Goal: Information Seeking & Learning: Learn about a topic

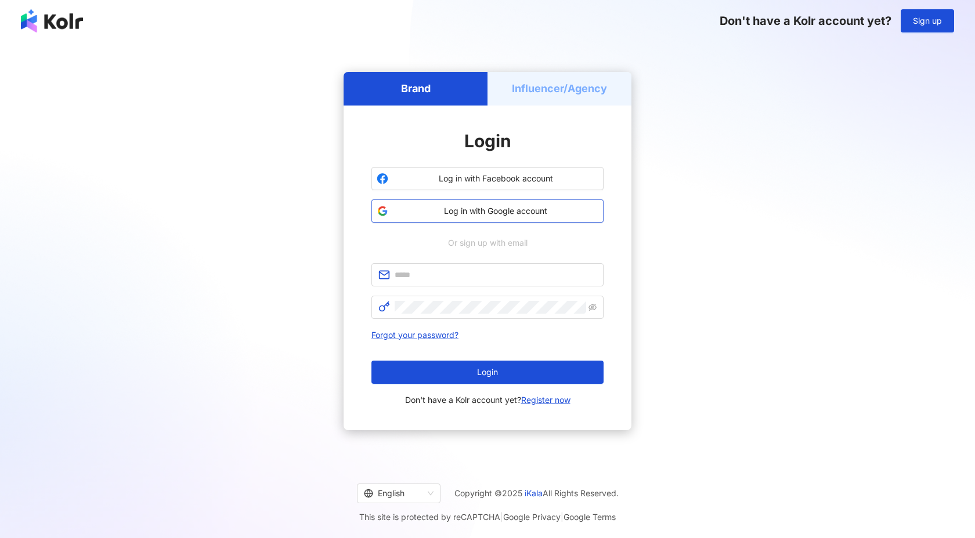
click at [436, 208] on span "Log in with Google account" at bounding box center [495, 211] width 205 height 12
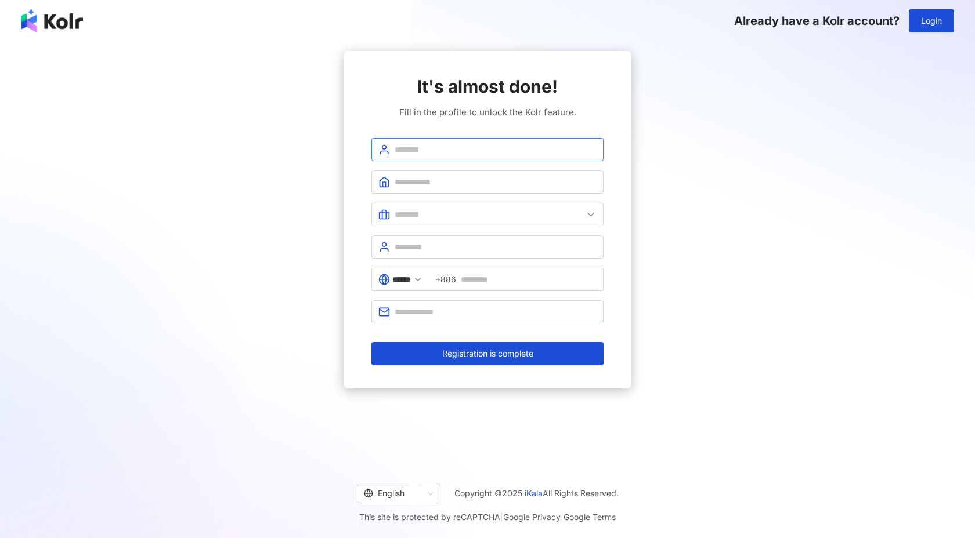
click at [420, 151] on input "text" at bounding box center [496, 149] width 202 height 13
type input "**********"
click at [450, 185] on input "text" at bounding box center [496, 182] width 202 height 13
type input "**********"
click at [439, 215] on input "text" at bounding box center [489, 214] width 188 height 13
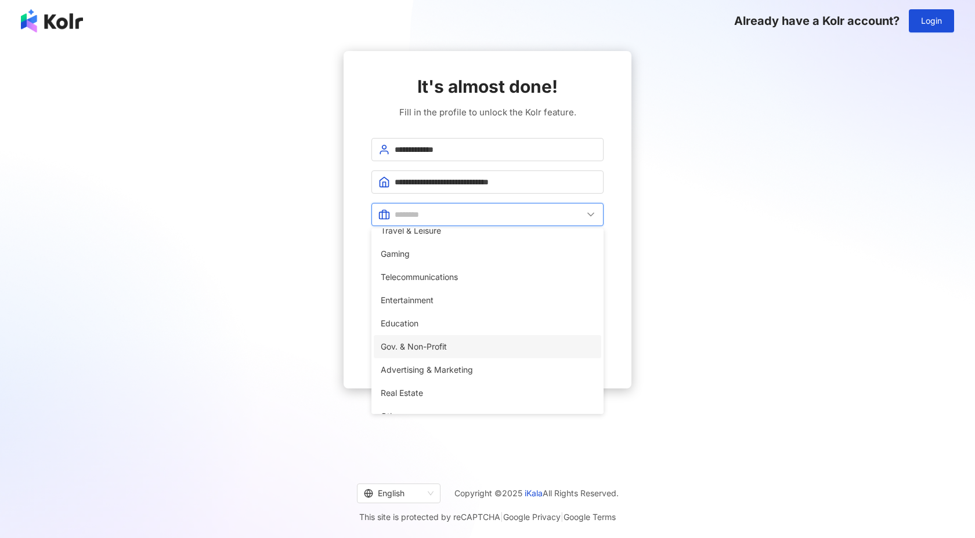
scroll to position [201, 0]
click at [418, 349] on span "Advertising & Marketing" at bounding box center [488, 343] width 214 height 13
type input "**********"
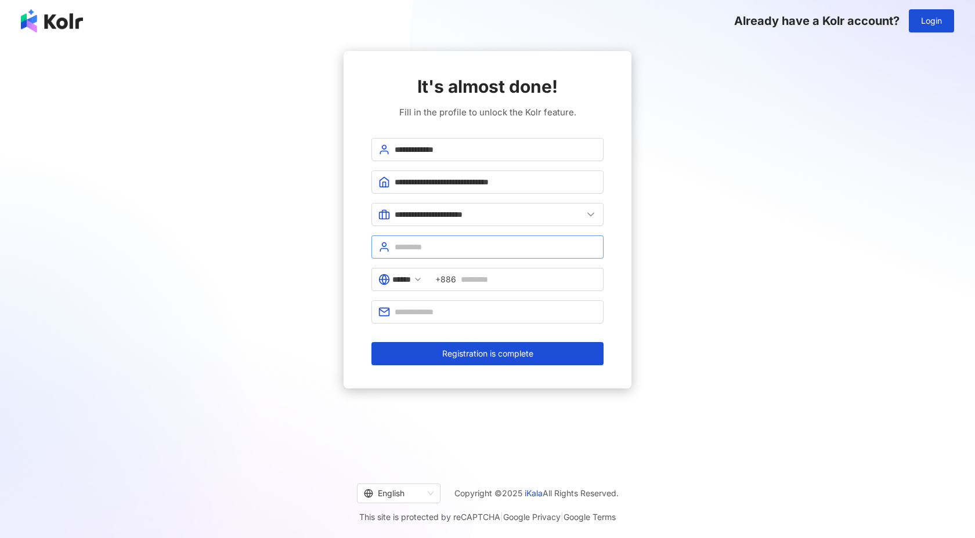
click at [417, 254] on span at bounding box center [487, 247] width 232 height 23
type input "**"
click at [407, 291] on div "****** +886" at bounding box center [487, 284] width 232 height 32
click at [409, 288] on span "******" at bounding box center [399, 279] width 57 height 23
click at [411, 281] on input "******" at bounding box center [401, 279] width 19 height 13
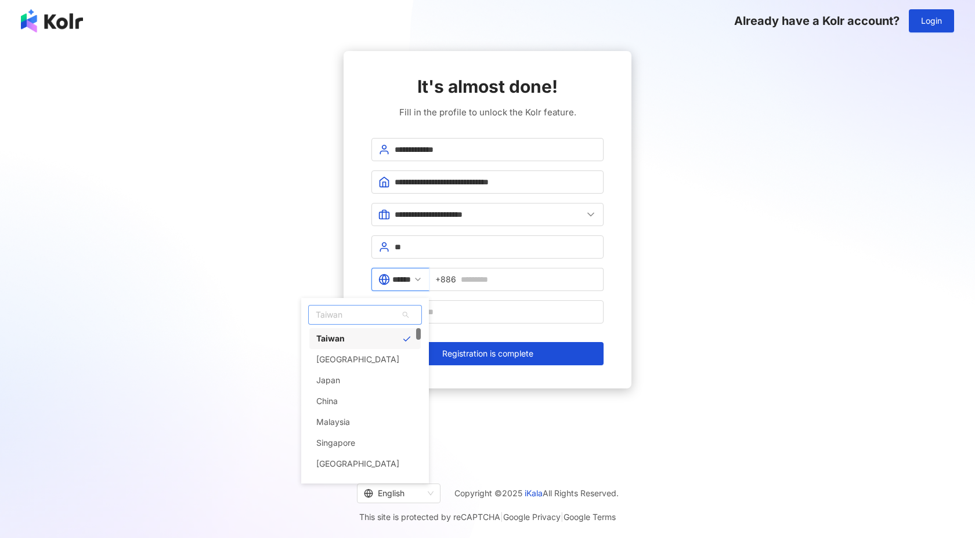
click at [370, 317] on span "Taiwan" at bounding box center [365, 315] width 113 height 19
click at [355, 467] on div "Thailand" at bounding box center [357, 464] width 83 height 21
type input "********"
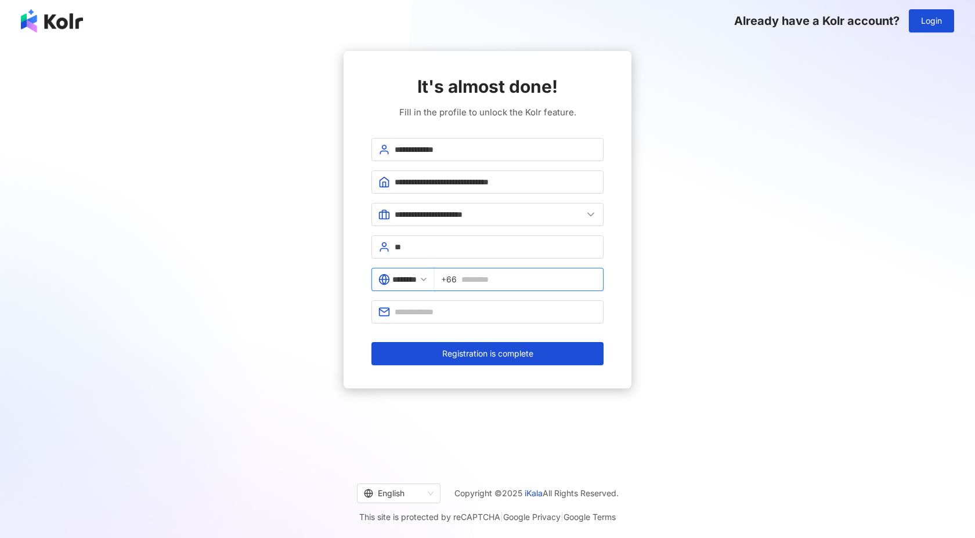
click at [485, 279] on input "text" at bounding box center [528, 279] width 135 height 13
type input "*"
click at [475, 280] on input "**********" at bounding box center [528, 279] width 135 height 13
type input "*********"
click at [456, 308] on input "text" at bounding box center [496, 312] width 202 height 13
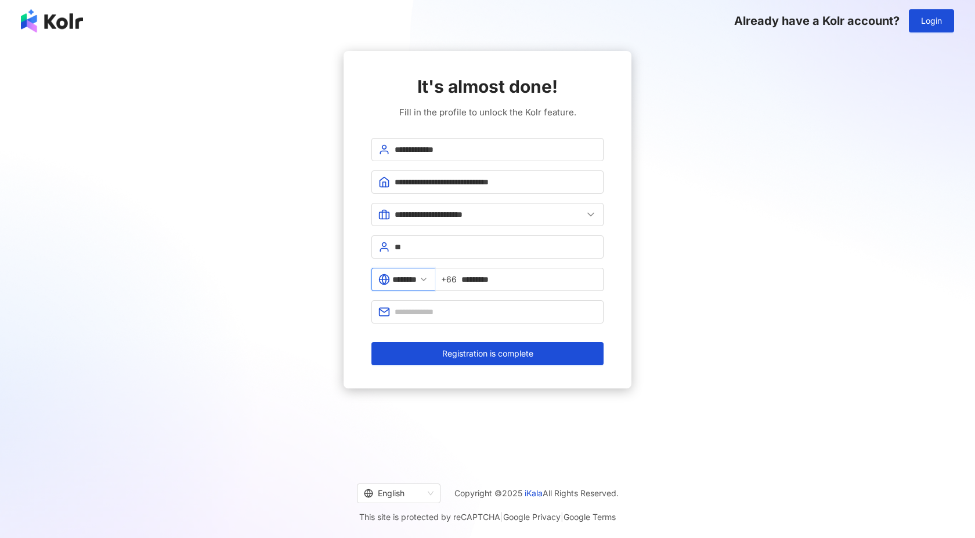
click at [761, 190] on div "**********" at bounding box center [487, 220] width 947 height 338
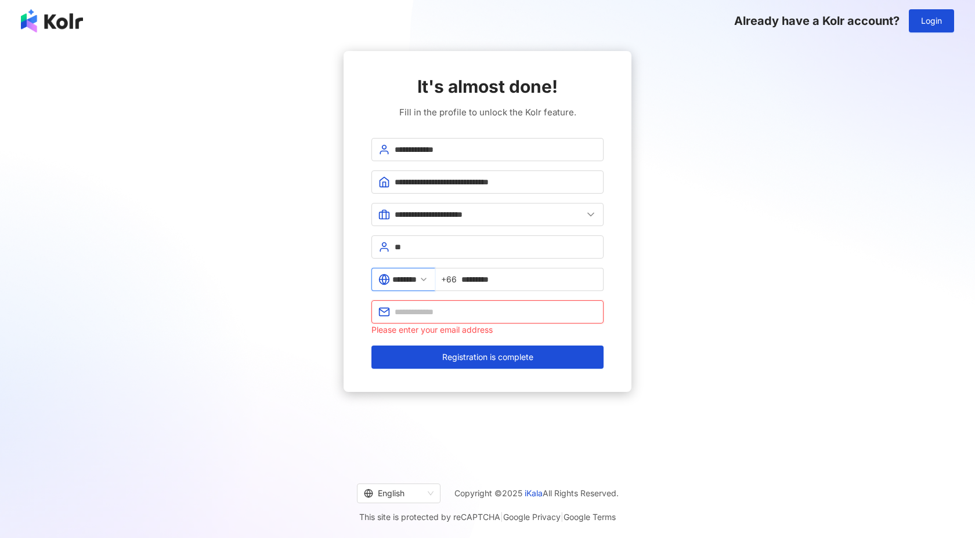
click at [441, 311] on input "text" at bounding box center [496, 312] width 202 height 13
paste input "**********"
type input "**********"
click at [414, 153] on input "**********" at bounding box center [496, 149] width 202 height 13
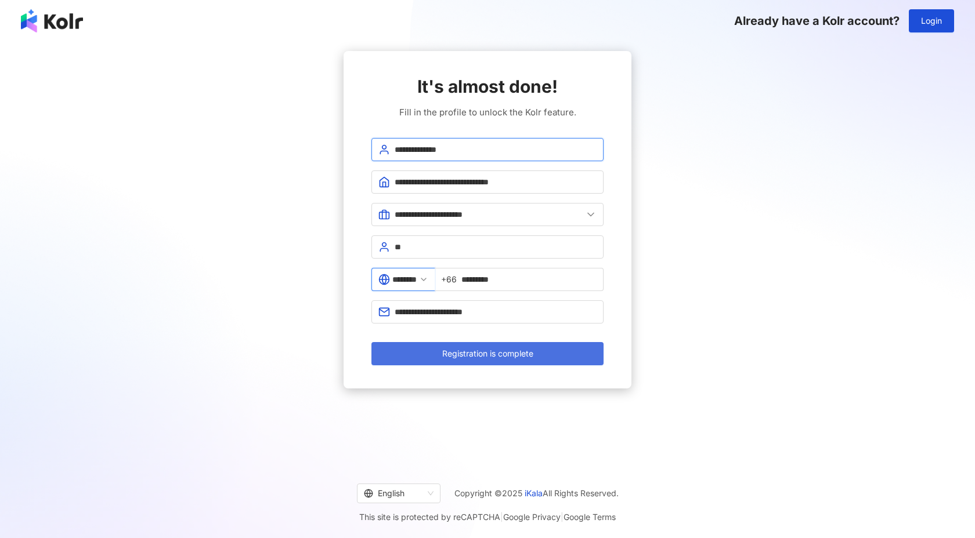
type input "**********"
click at [485, 351] on span "Registration is complete" at bounding box center [487, 353] width 91 height 9
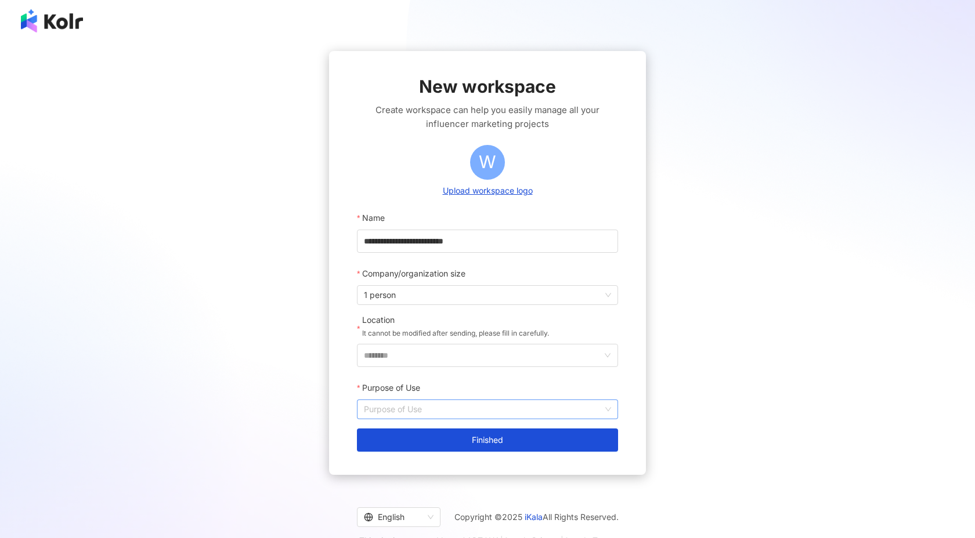
click at [423, 410] on input "Purpose of Use" at bounding box center [487, 409] width 247 height 19
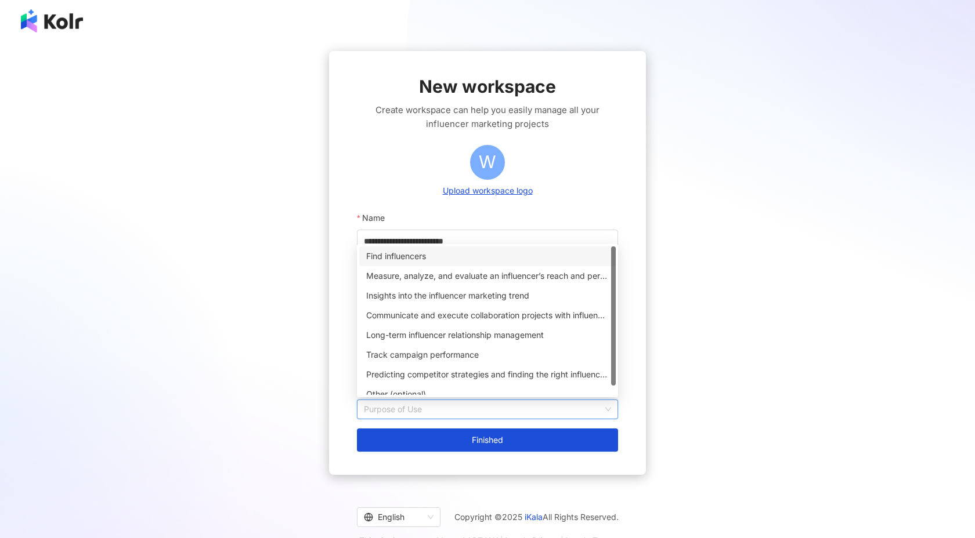
click at [411, 261] on div "Find influencers" at bounding box center [487, 256] width 243 height 13
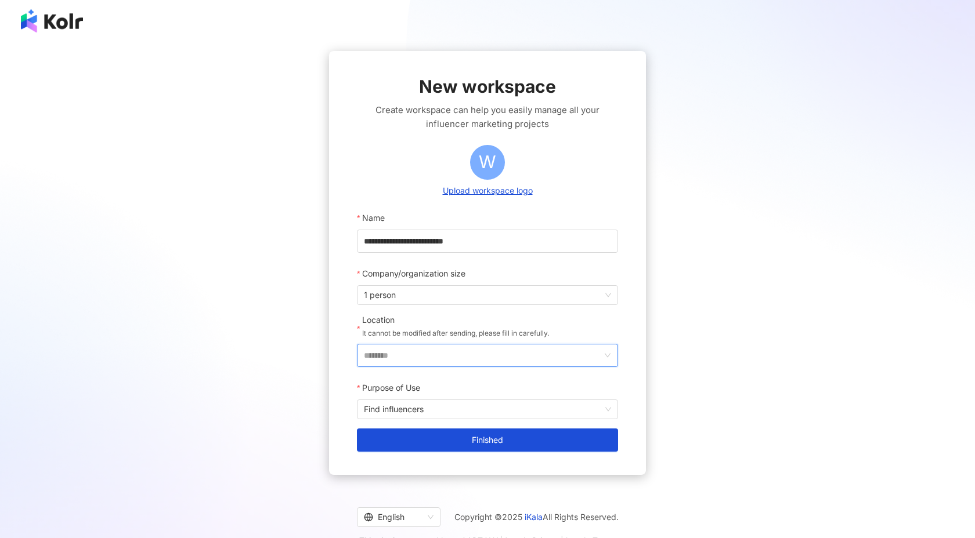
click at [402, 361] on input "********" at bounding box center [483, 356] width 238 height 22
click at [529, 316] on div "Thailand" at bounding box center [546, 317] width 83 height 21
click at [418, 408] on span "Find influencers" at bounding box center [487, 409] width 247 height 19
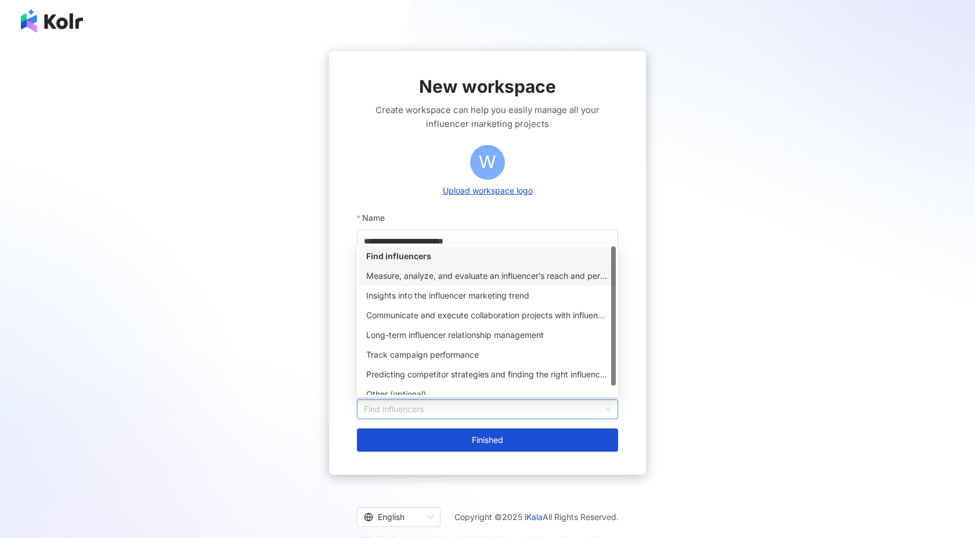
click at [420, 281] on div "Measure, analyze, and evaluate an influencer’s reach and performance on social …" at bounding box center [487, 276] width 243 height 13
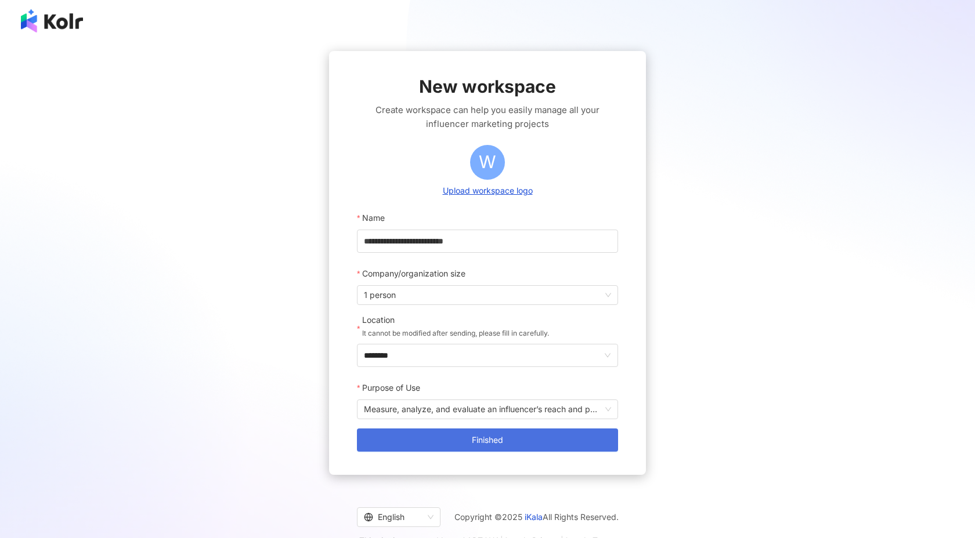
click at [426, 444] on button "Finished" at bounding box center [487, 440] width 261 height 23
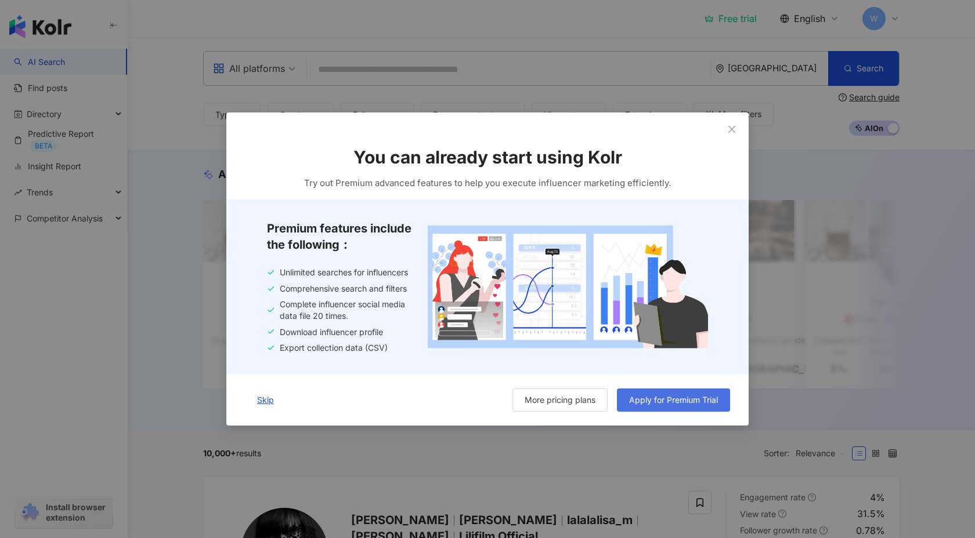
click at [658, 400] on span "Apply for Premium Trial" at bounding box center [673, 400] width 89 height 9
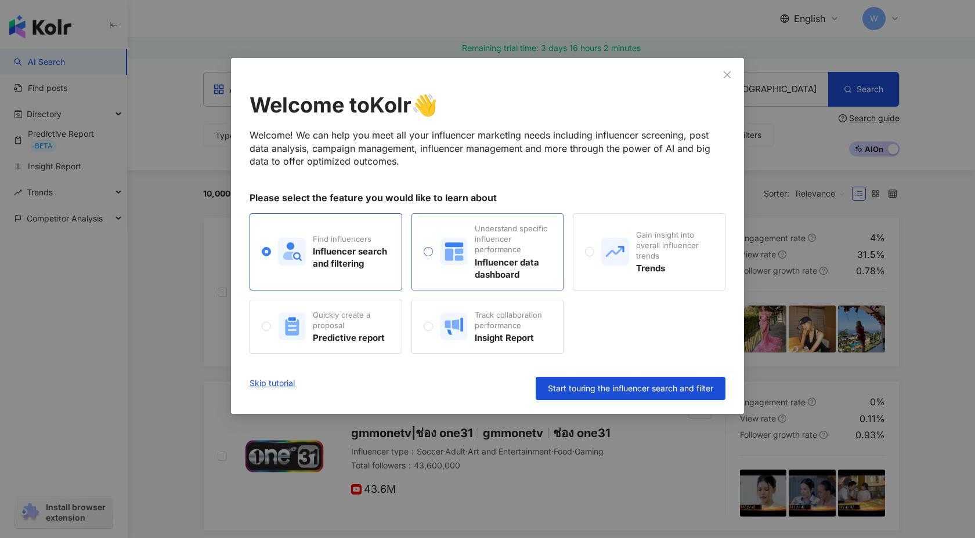
click at [459, 274] on div "Understand specific influencer performance Influencer data dashboard" at bounding box center [495, 251] width 111 height 57
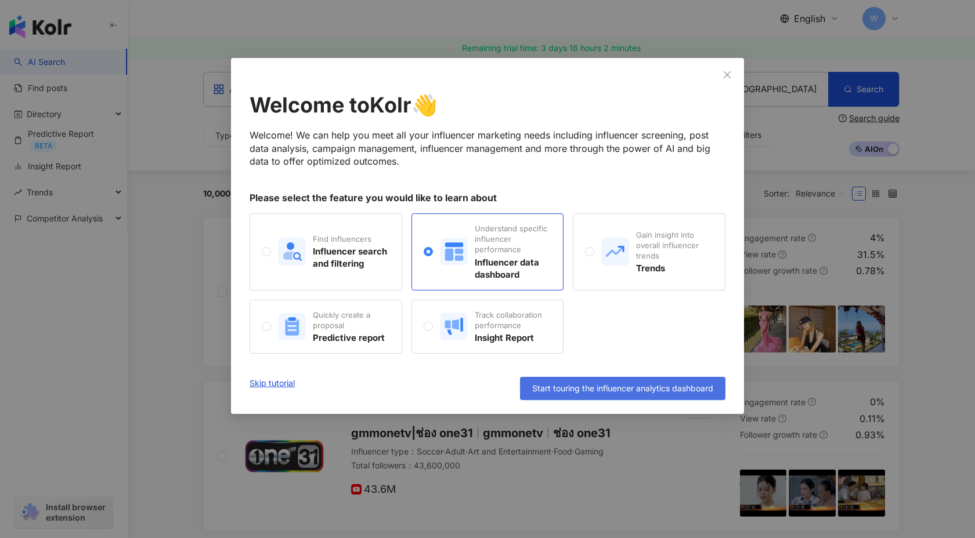
click at [553, 394] on button "Start touring the influencer analytics dashboard" at bounding box center [622, 388] width 205 height 23
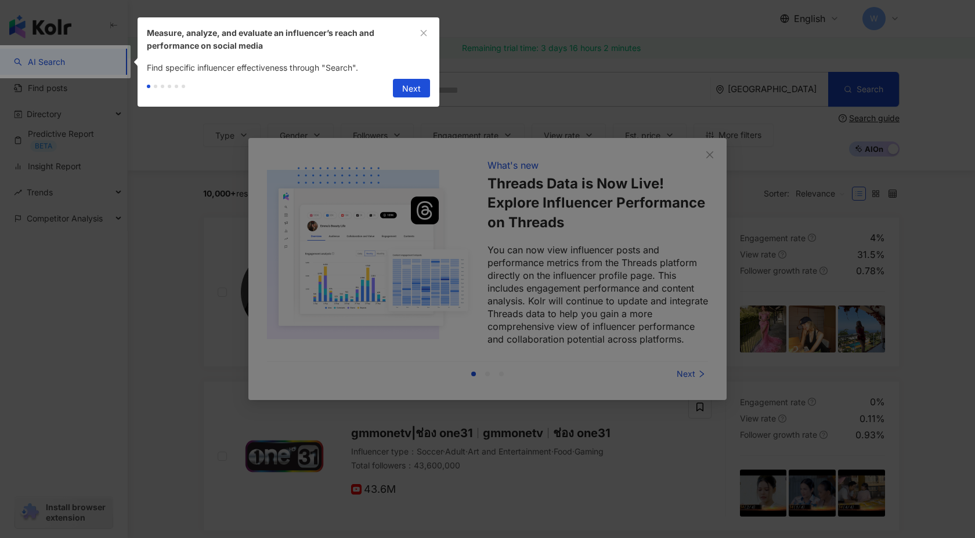
click at [693, 370] on div at bounding box center [487, 269] width 975 height 538
click at [692, 378] on div at bounding box center [487, 269] width 975 height 538
click at [418, 87] on span "Next" at bounding box center [411, 88] width 19 height 19
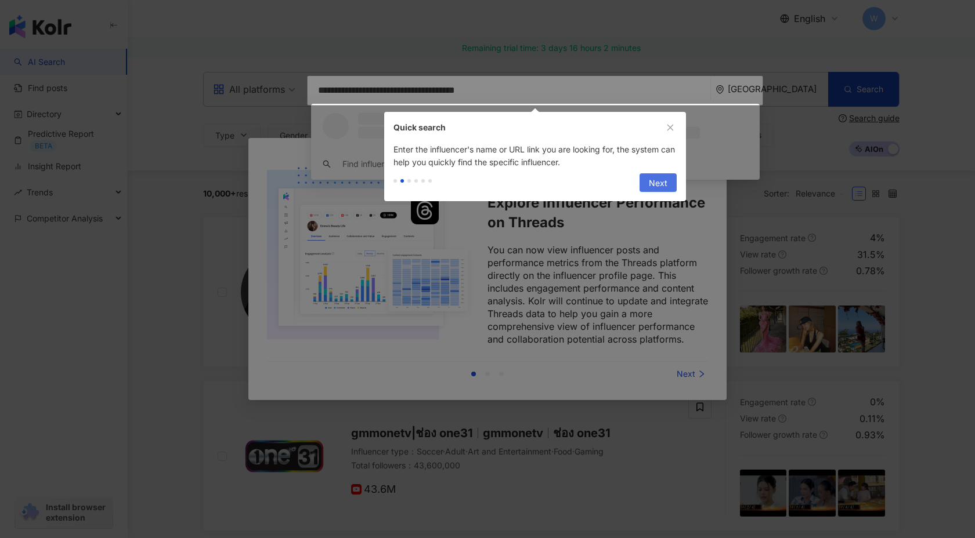
click at [652, 181] on span "Next" at bounding box center [658, 183] width 19 height 19
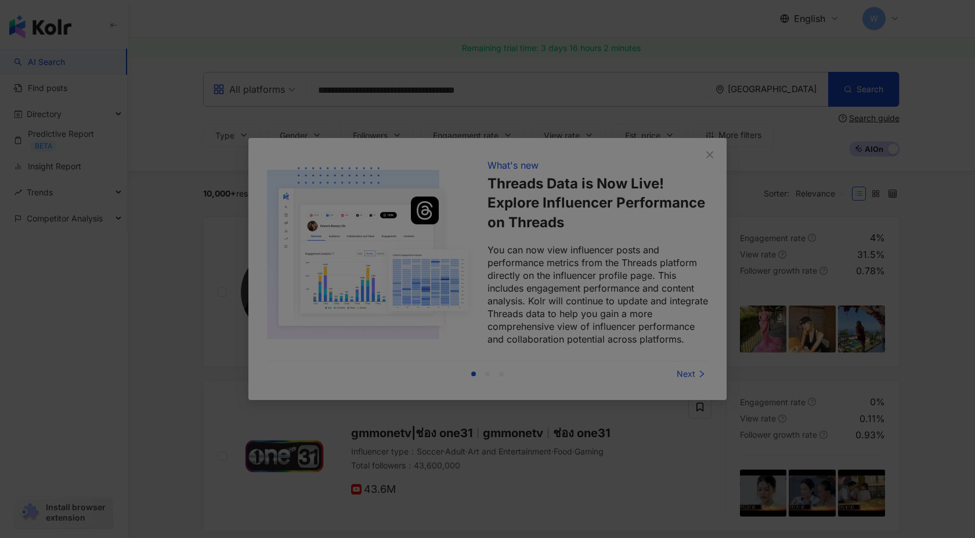
click at [687, 373] on div at bounding box center [487, 269] width 975 height 538
click at [710, 153] on div at bounding box center [487, 269] width 975 height 538
click at [770, 162] on div at bounding box center [487, 269] width 975 height 538
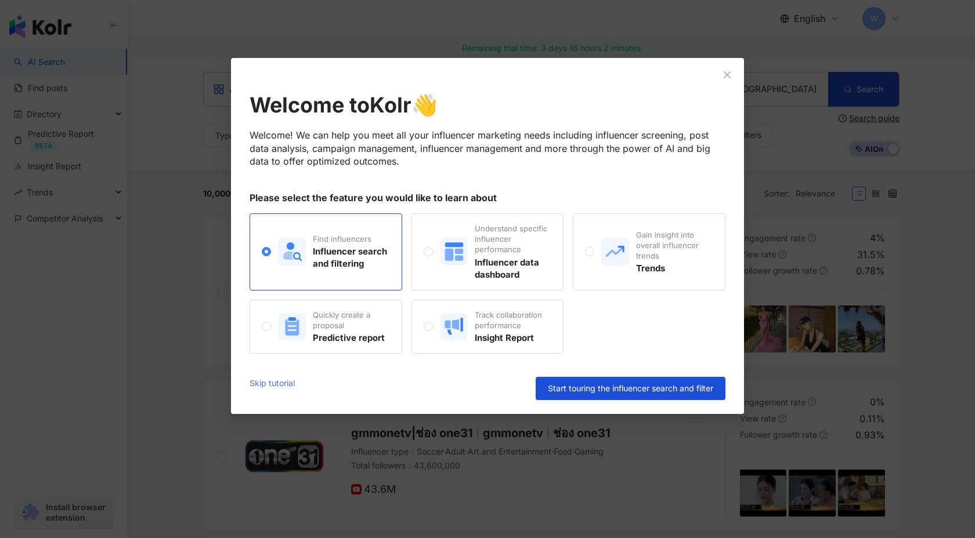
click at [287, 391] on link "Skip tutorial" at bounding box center [272, 388] width 45 height 23
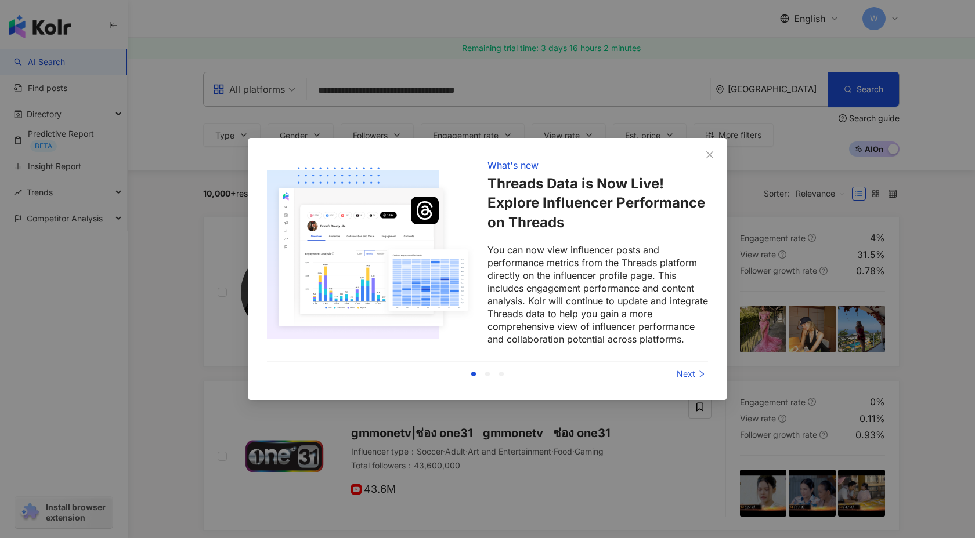
click at [690, 375] on div "Next" at bounding box center [664, 374] width 87 height 13
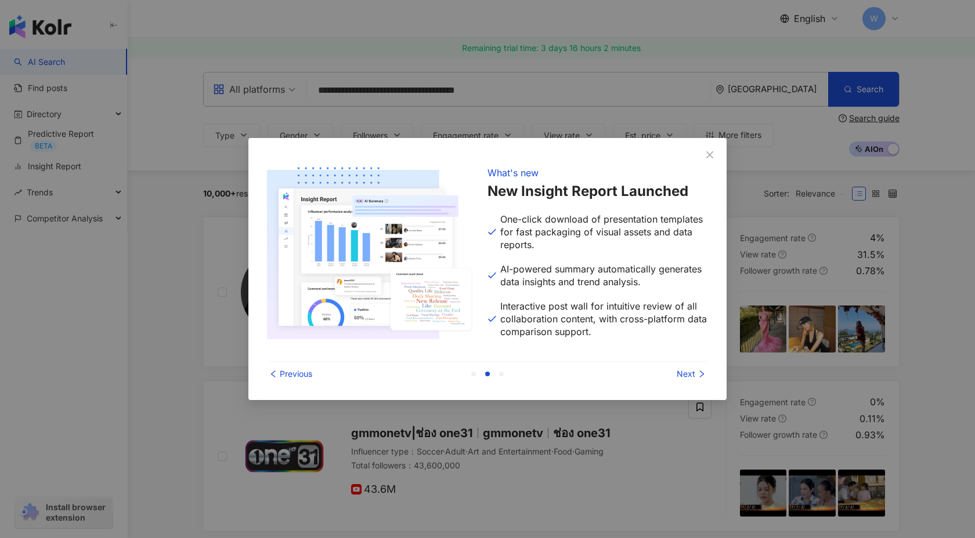
click at [690, 375] on div "Next" at bounding box center [664, 374] width 87 height 13
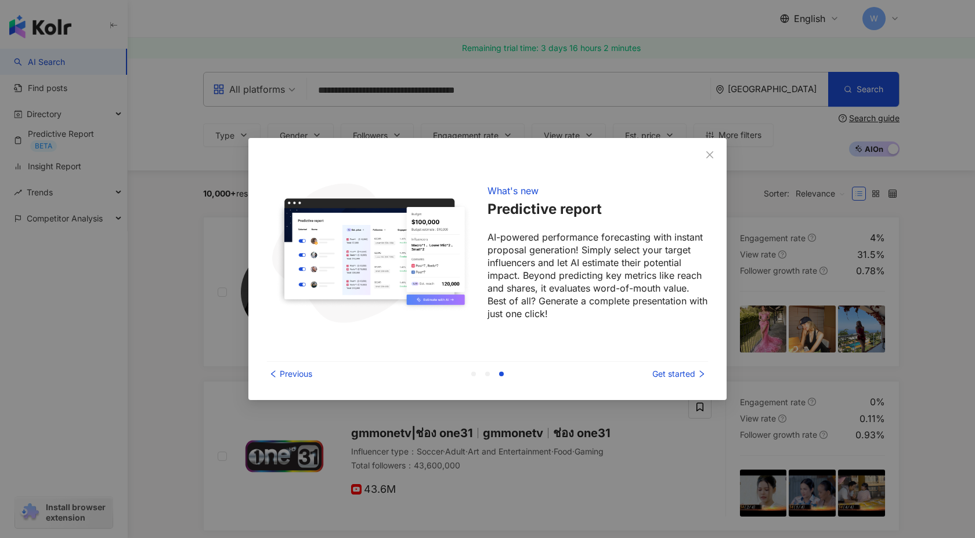
click at [690, 375] on div "Get started" at bounding box center [664, 374] width 87 height 13
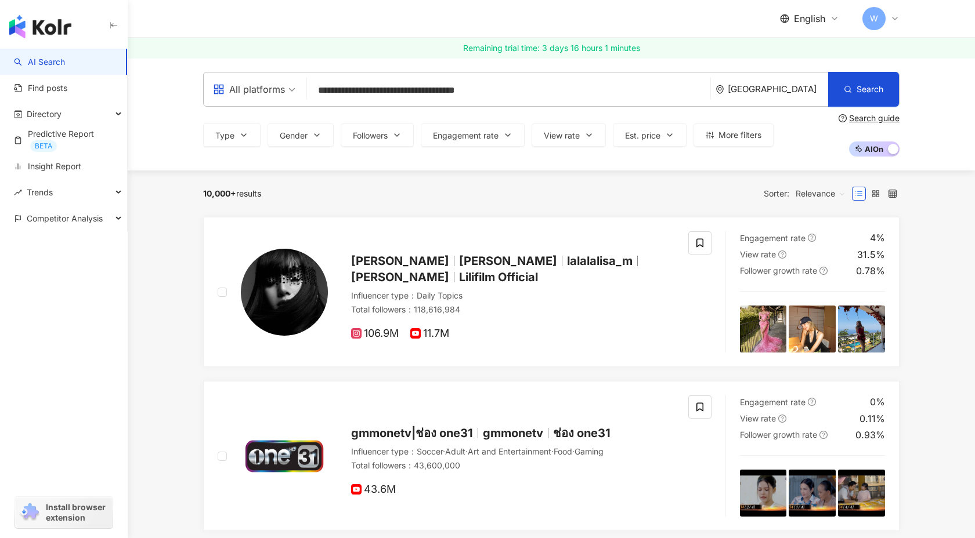
click at [444, 93] on input "**********" at bounding box center [509, 90] width 394 height 22
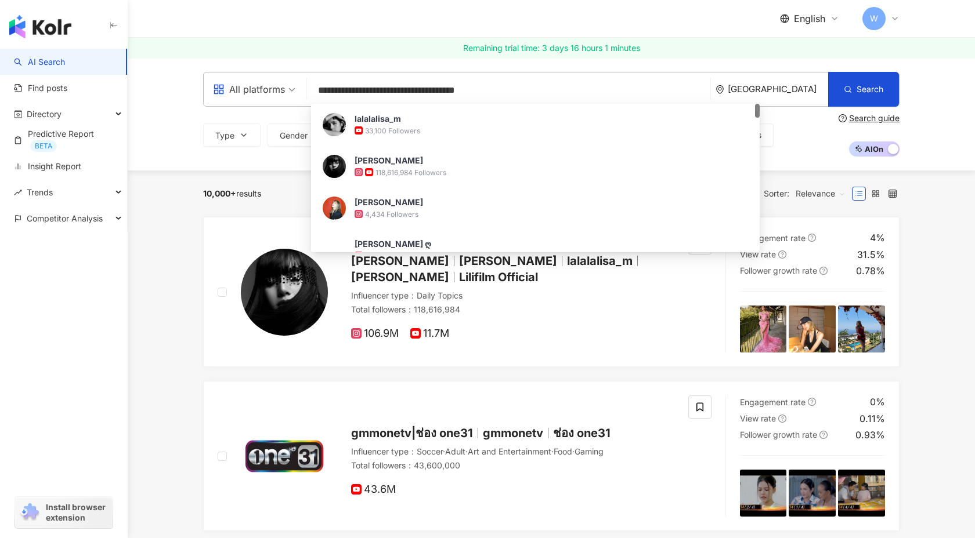
paste input "search"
type input "**********"
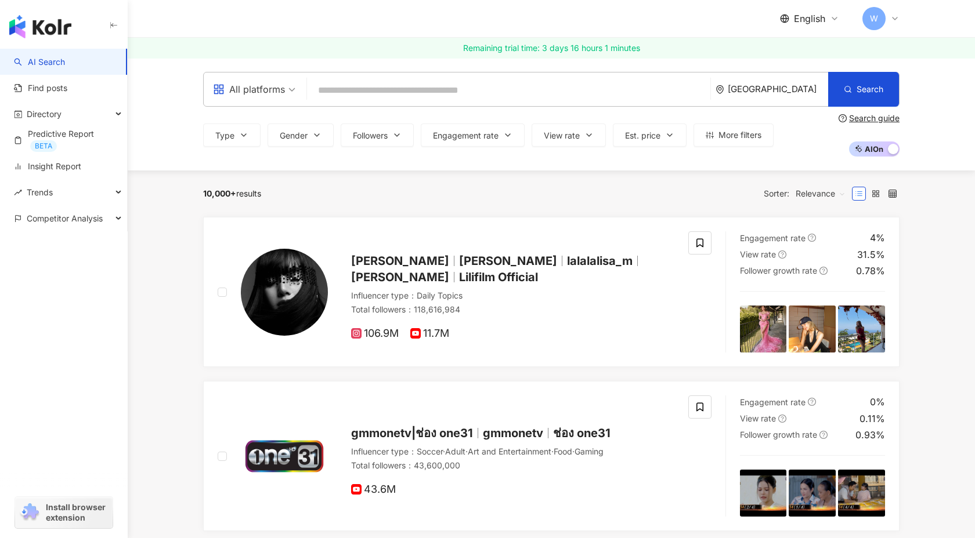
click at [432, 102] on div "All platforms Thailand Search loading Find influencers with " kols@tiara-thaila…" at bounding box center [551, 89] width 696 height 35
click at [433, 92] on input "search" at bounding box center [509, 90] width 394 height 22
paste input "**********"
type input "**********"
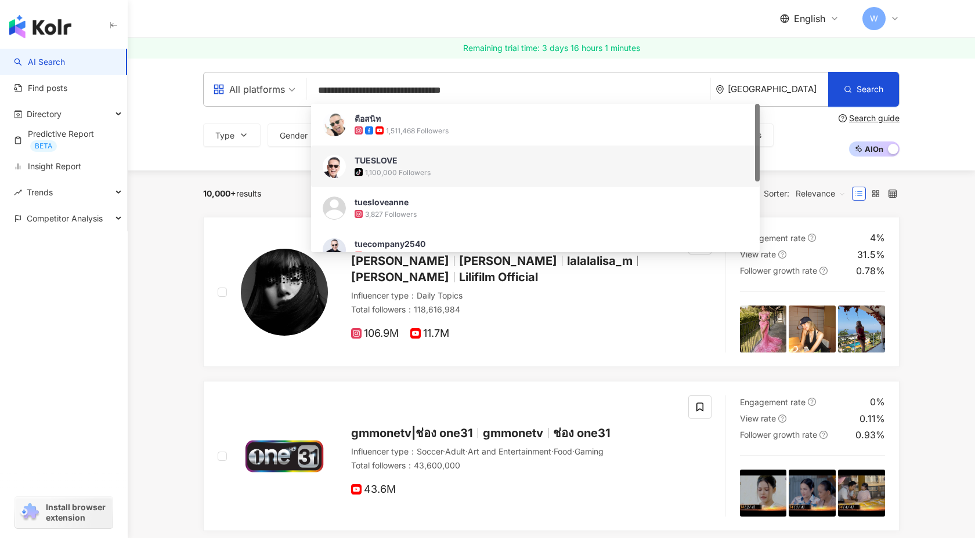
click at [418, 171] on div "1,100,000 Followers" at bounding box center [398, 173] width 66 height 10
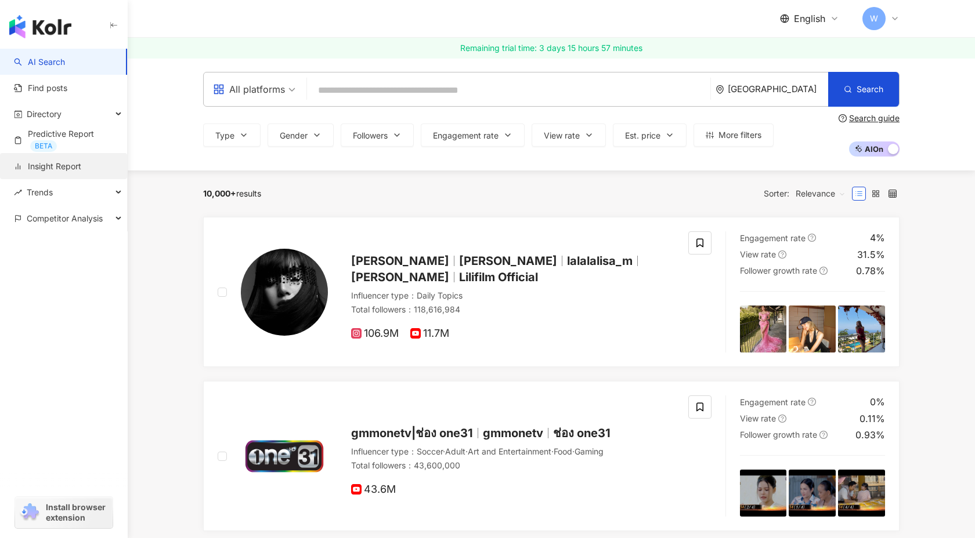
click at [81, 161] on link "Insight Report" at bounding box center [47, 167] width 67 height 12
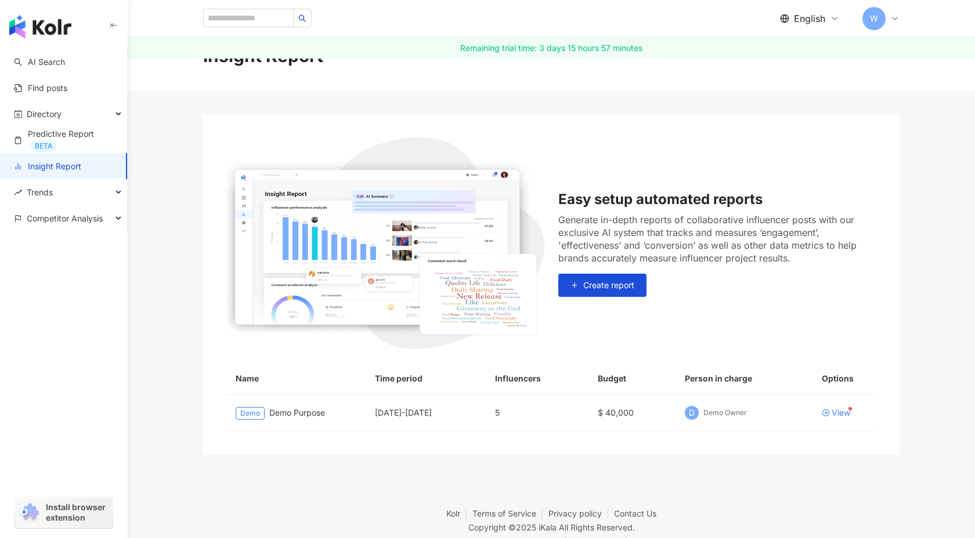
scroll to position [49, 0]
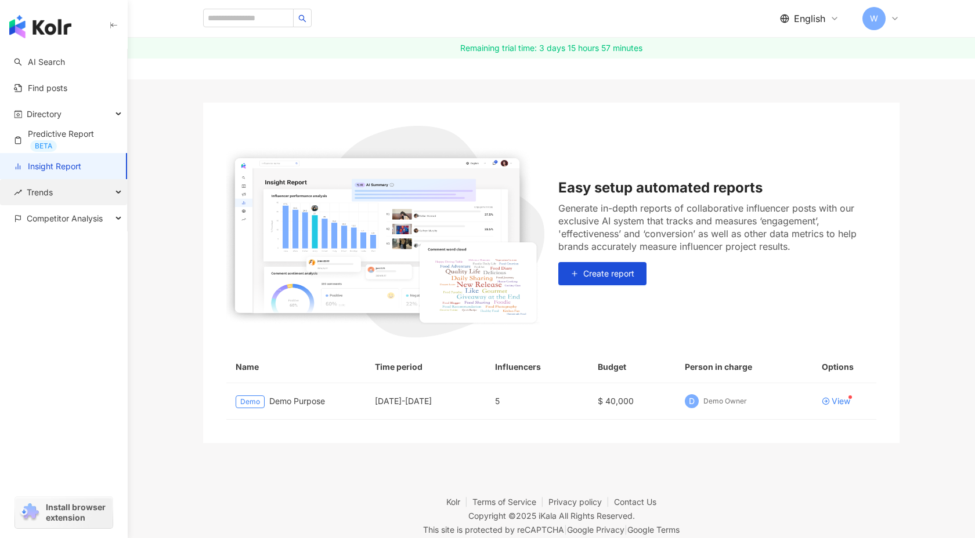
click at [80, 190] on div "Trends" at bounding box center [63, 192] width 127 height 26
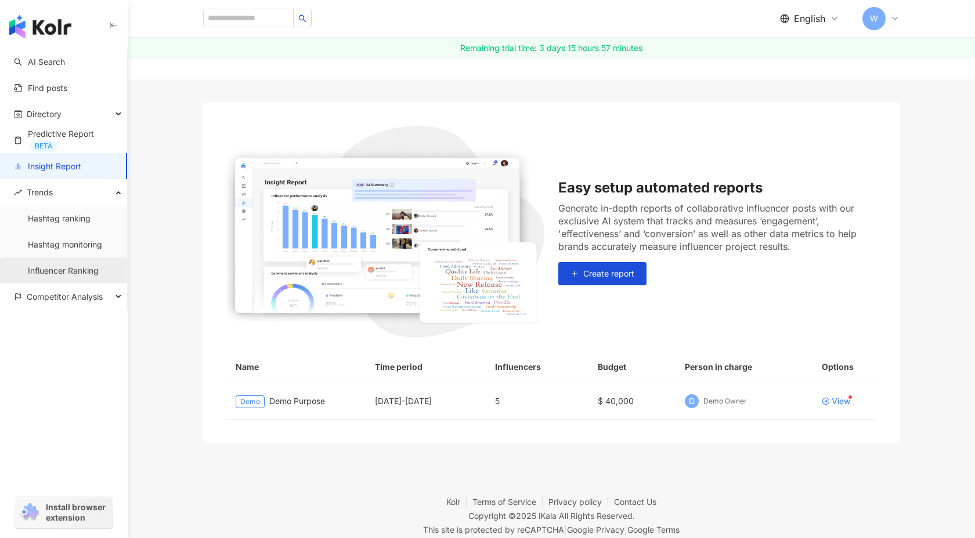
click at [75, 274] on link "Influencer Ranking" at bounding box center [63, 271] width 71 height 12
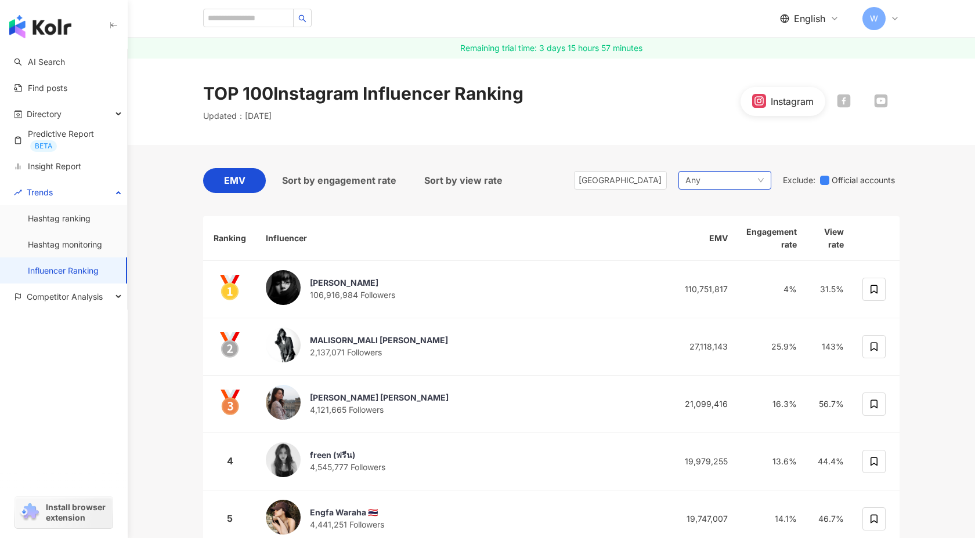
click at [744, 175] on div "Any" at bounding box center [724, 180] width 93 height 19
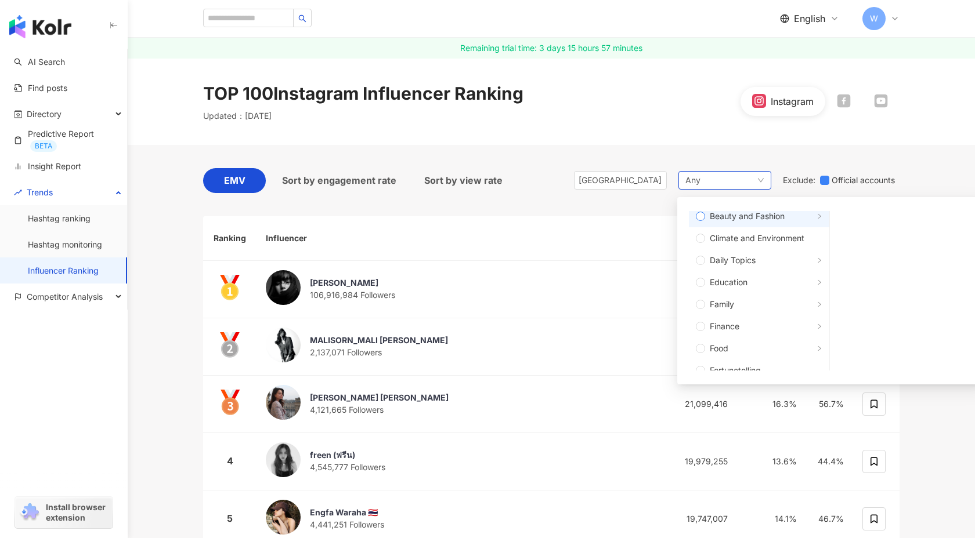
scroll to position [49, 0]
click at [726, 283] on span "Education" at bounding box center [729, 283] width 38 height 13
click at [866, 221] on span "Educational System" at bounding box center [905, 222] width 118 height 13
click at [854, 227] on span "Educational System" at bounding box center [905, 222] width 118 height 13
click at [849, 168] on div "Thailand Any Any Art and Entertainment Beauty and Fashion Climate and Environme…" at bounding box center [737, 180] width 326 height 25
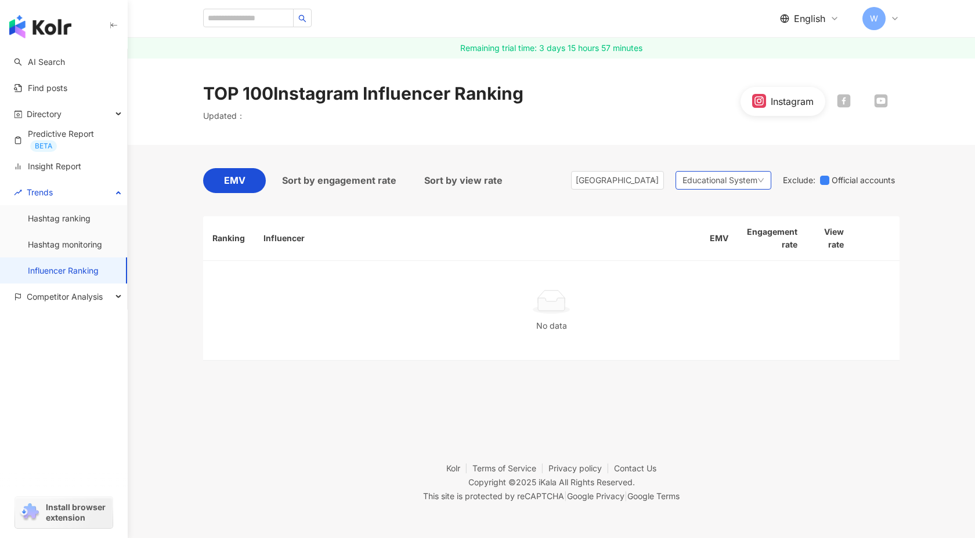
click at [710, 185] on span "Educational System" at bounding box center [719, 180] width 75 height 13
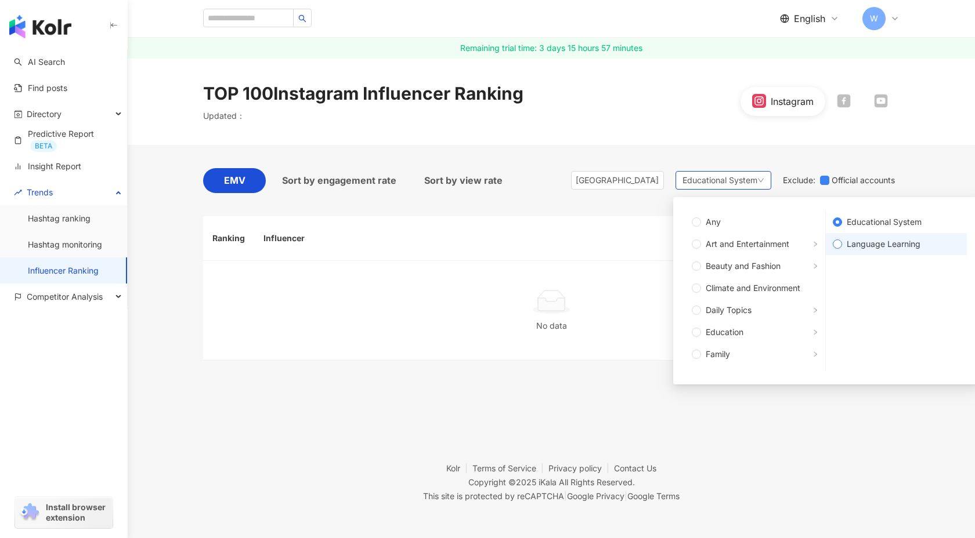
click at [843, 245] on span "Language Learning" at bounding box center [901, 244] width 118 height 13
click at [810, 153] on div "EMV Sort by engagement rate Sort by view rate Thailand Educational System Any A…" at bounding box center [551, 264] width 696 height 239
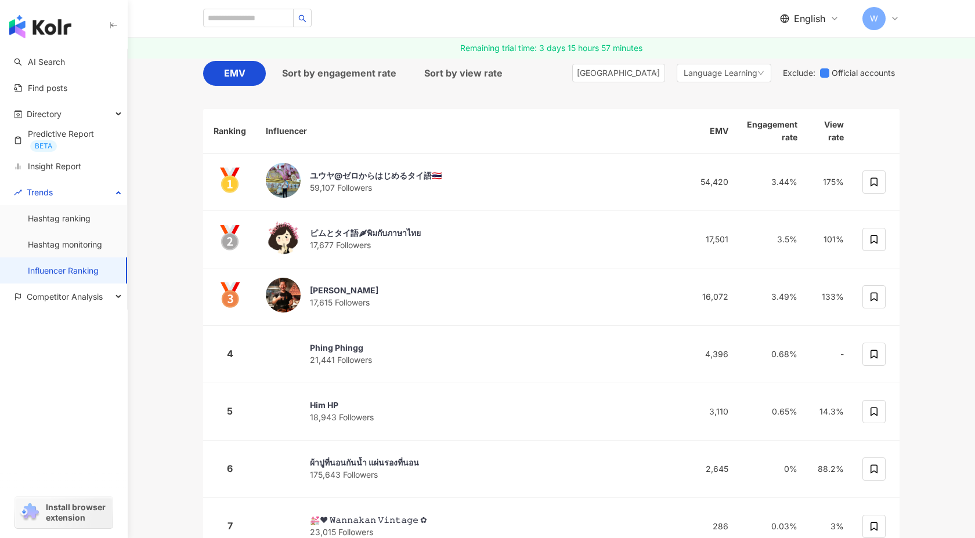
scroll to position [200, 0]
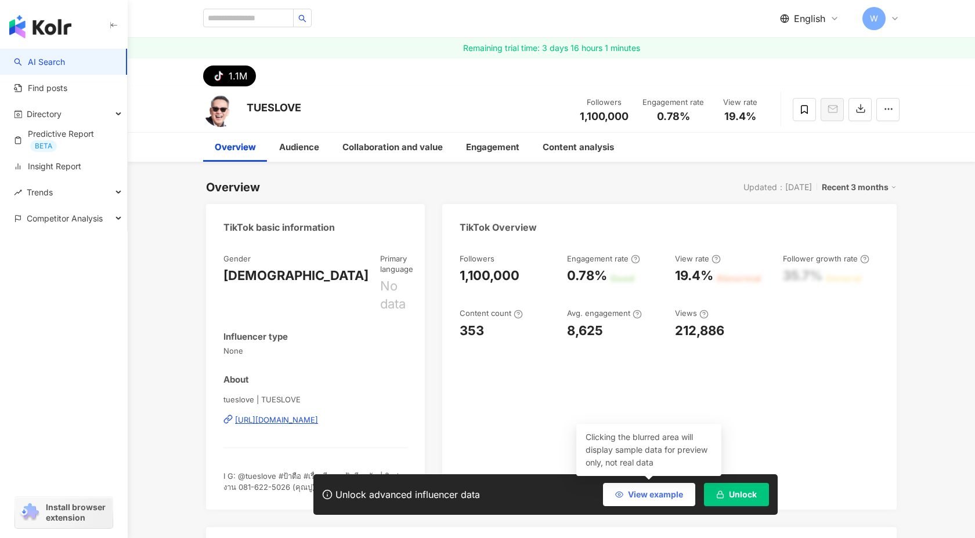
click at [640, 502] on button "View example" at bounding box center [649, 494] width 92 height 23
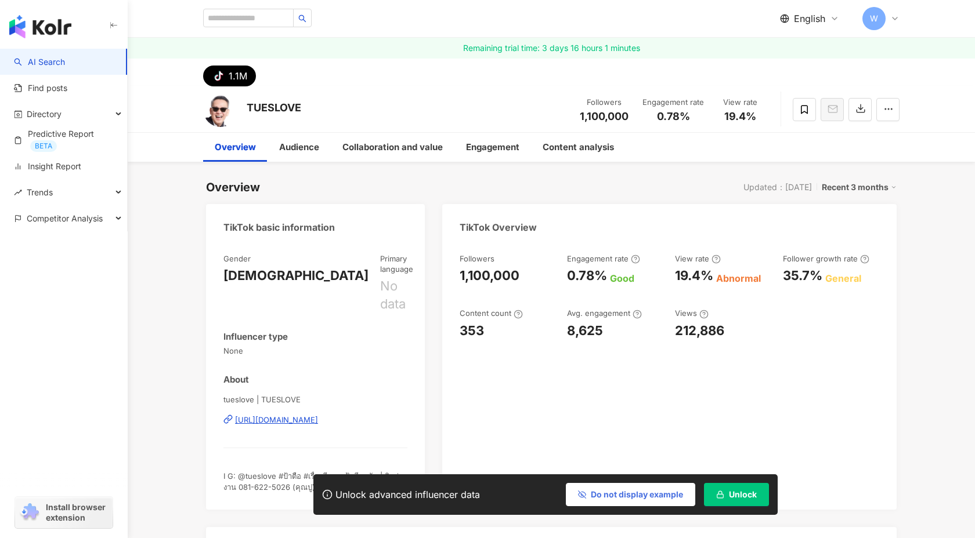
click at [649, 498] on span "Do not display example" at bounding box center [637, 494] width 92 height 9
click at [649, 498] on span "View example" at bounding box center [655, 494] width 55 height 9
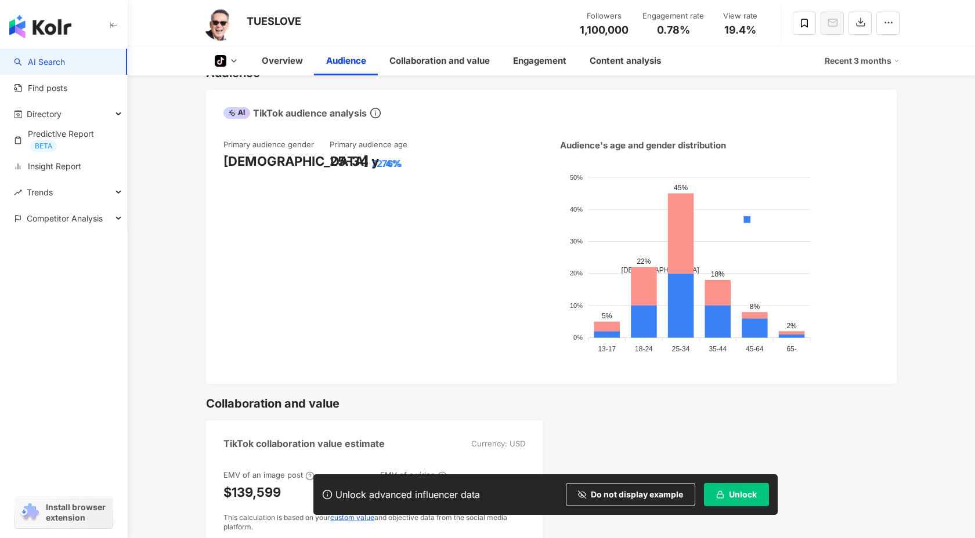
scroll to position [733, 0]
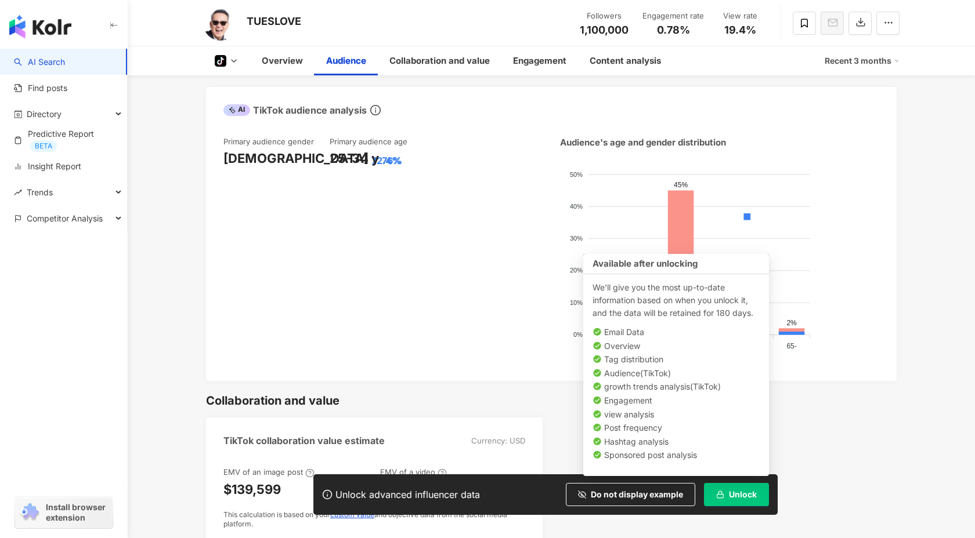
click at [723, 493] on icon "button" at bounding box center [720, 495] width 8 height 8
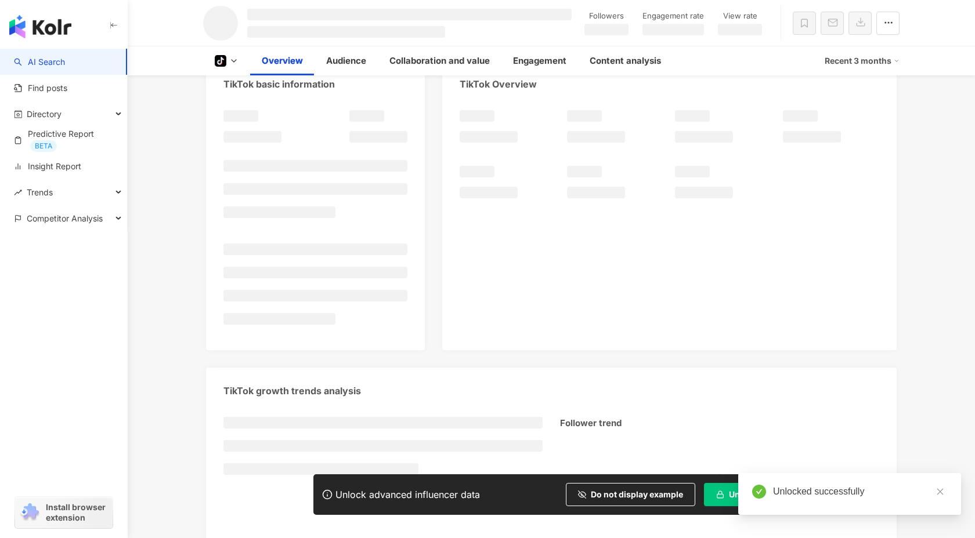
scroll to position [17, 0]
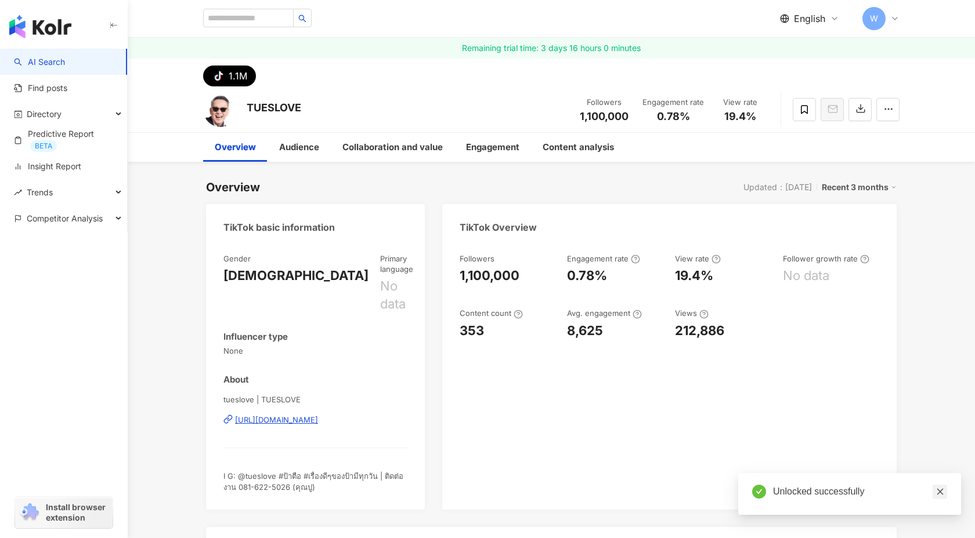
click at [938, 494] on icon "close" at bounding box center [940, 492] width 8 height 8
click at [285, 147] on div "Audience" at bounding box center [299, 147] width 40 height 14
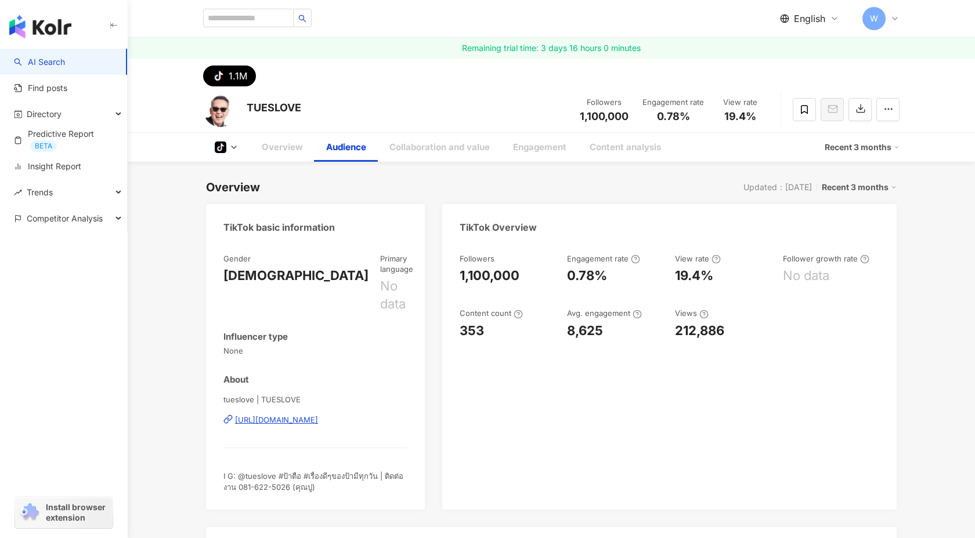
scroll to position [679, 0]
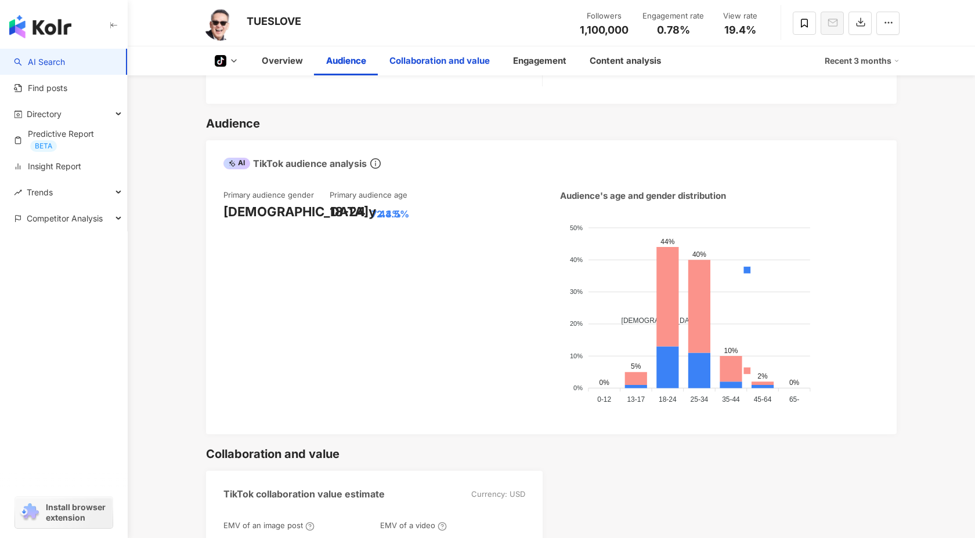
click at [447, 70] on div "Collaboration and value" at bounding box center [440, 60] width 124 height 29
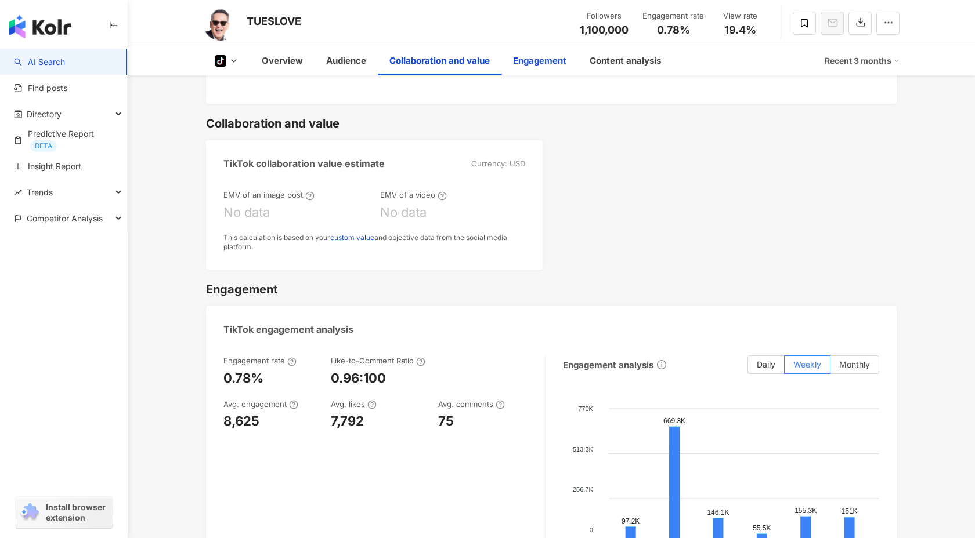
click at [543, 62] on div "Engagement" at bounding box center [539, 61] width 53 height 14
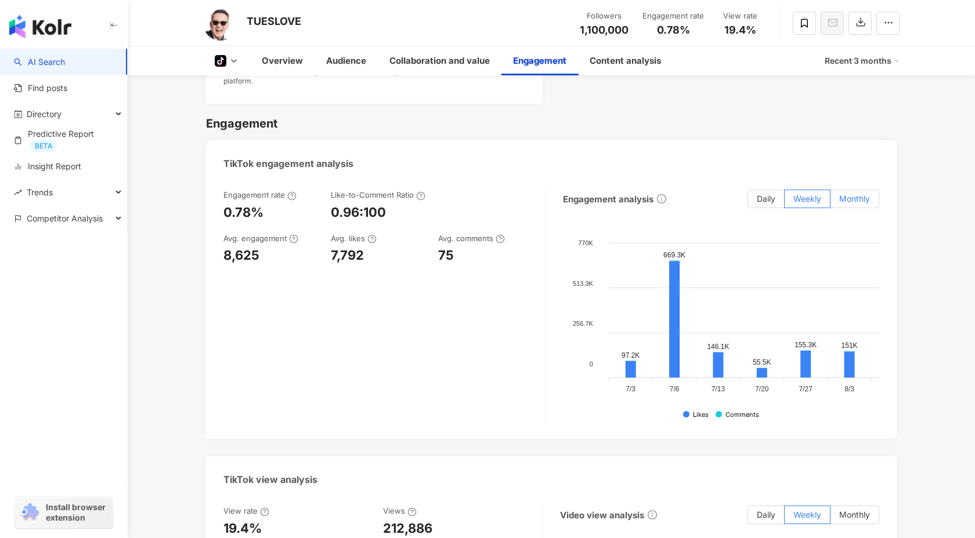
click at [847, 194] on span "Monthly" at bounding box center [854, 199] width 31 height 10
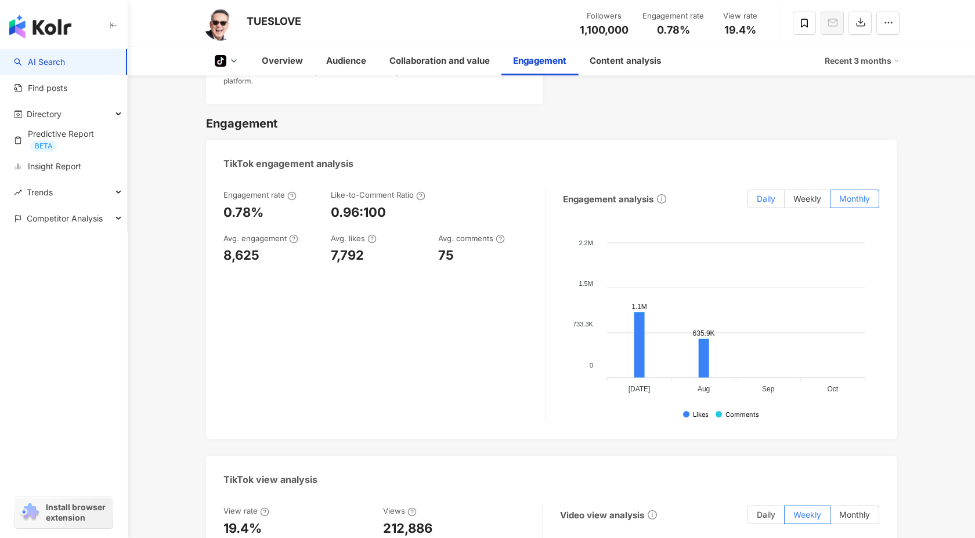
click at [757, 194] on span "Daily" at bounding box center [766, 199] width 19 height 10
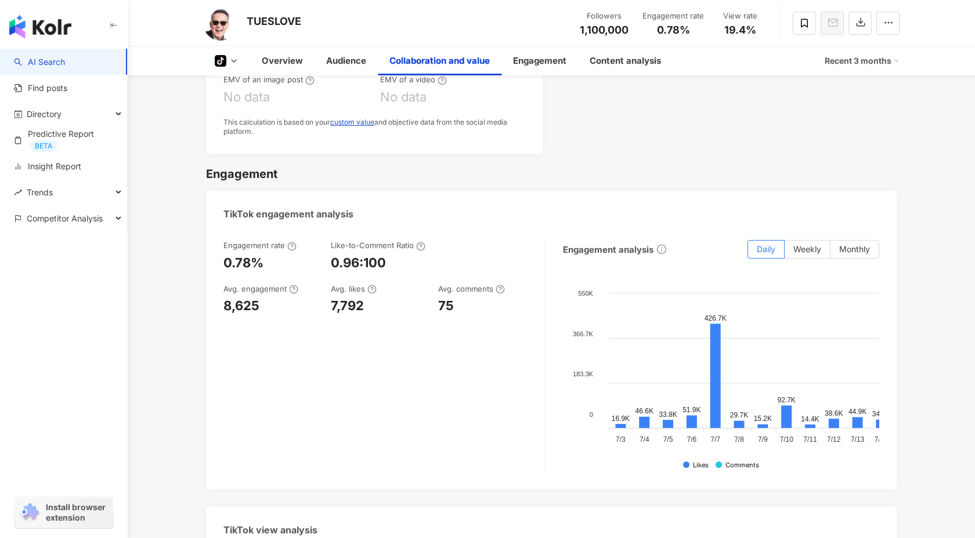
scroll to position [1100, 0]
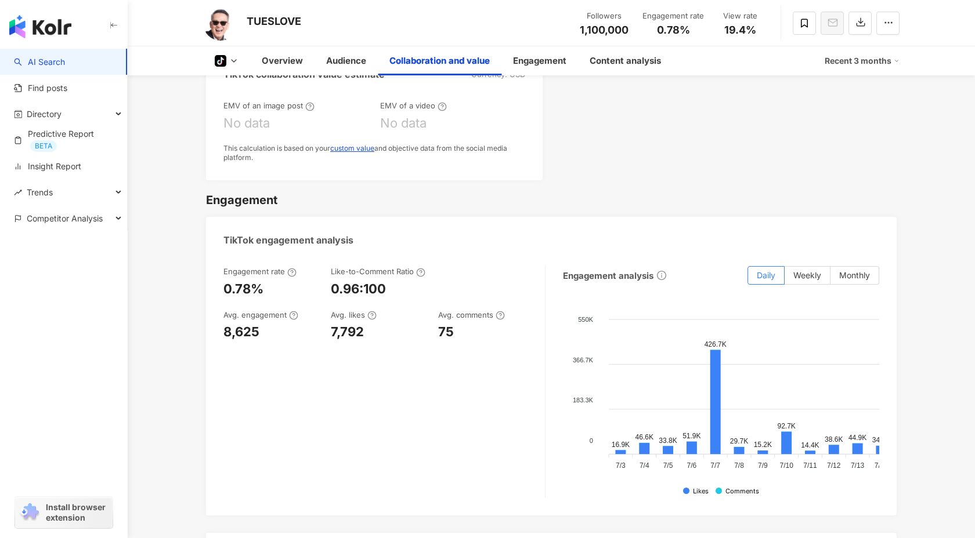
click at [854, 67] on div "Recent 3 months" at bounding box center [862, 61] width 75 height 19
click at [856, 112] on link "Recent 6 months" at bounding box center [866, 109] width 64 height 13
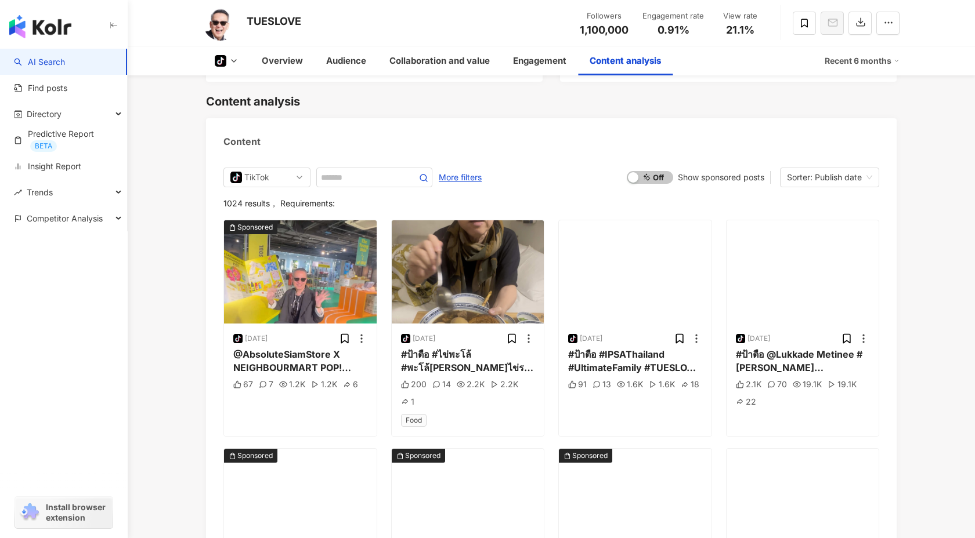
scroll to position [2230, 0]
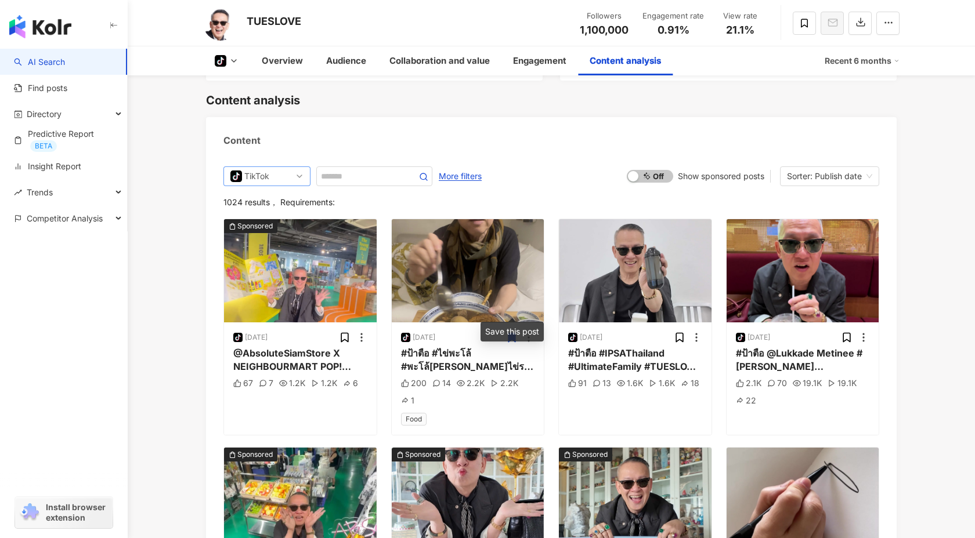
click at [274, 167] on div "TikTok" at bounding box center [263, 176] width 38 height 19
click at [317, 118] on div "Content" at bounding box center [551, 136] width 690 height 38
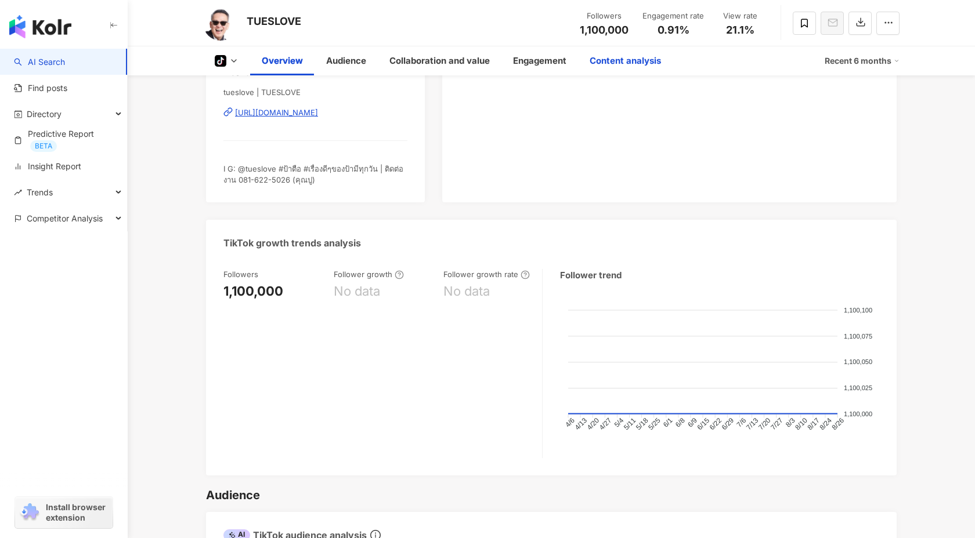
click at [605, 65] on div "Content analysis" at bounding box center [625, 61] width 71 height 14
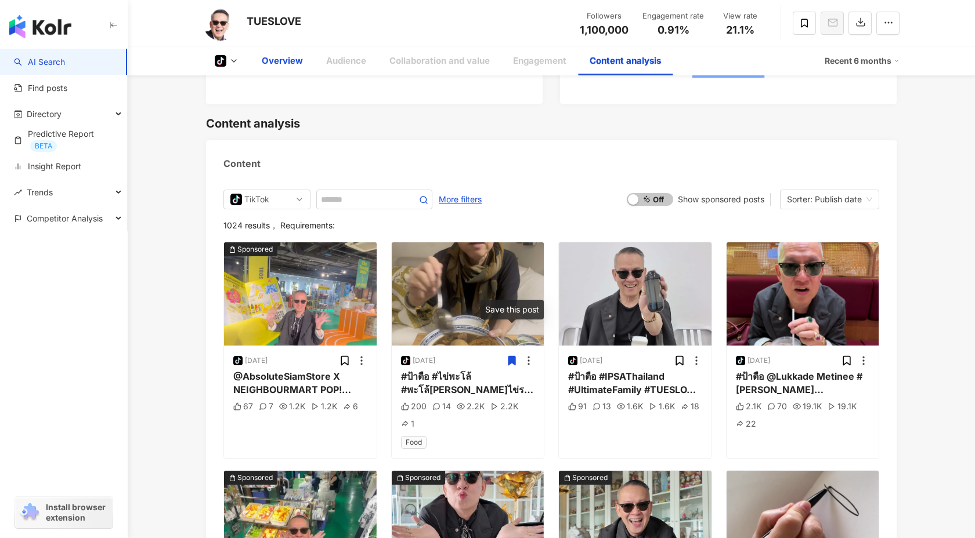
click at [284, 62] on div "Overview" at bounding box center [282, 61] width 41 height 14
click at [275, 61] on div "Overview" at bounding box center [282, 61] width 41 height 14
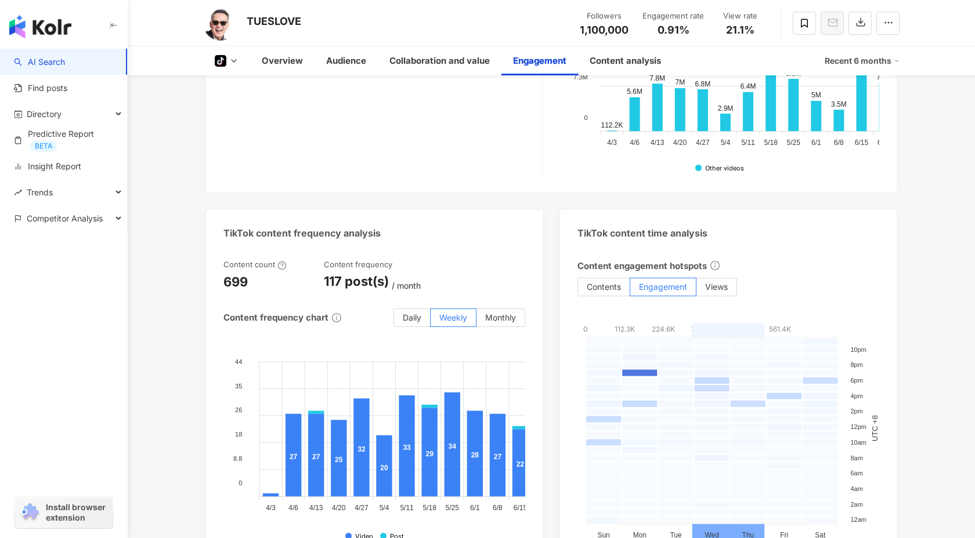
scroll to position [1747, 0]
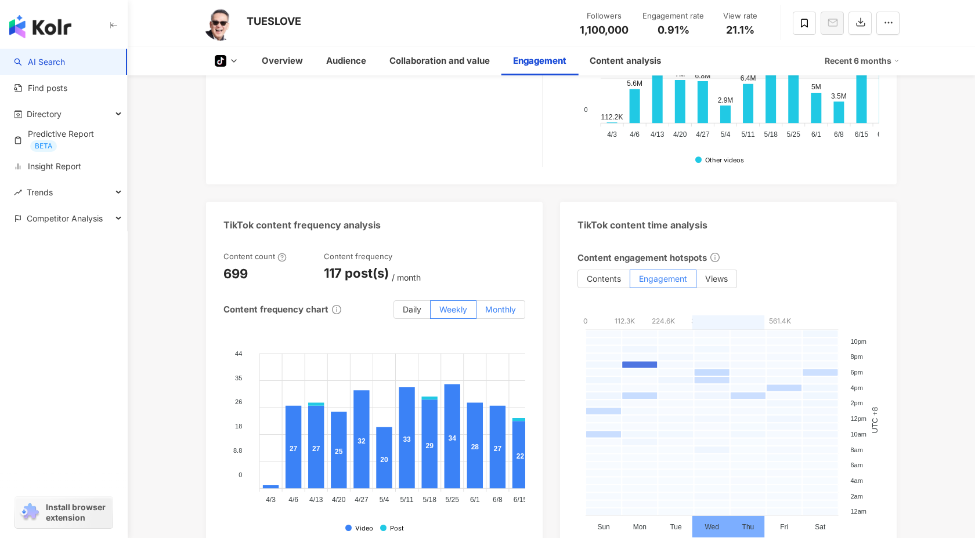
click at [498, 301] on label "Monthly" at bounding box center [500, 310] width 49 height 19
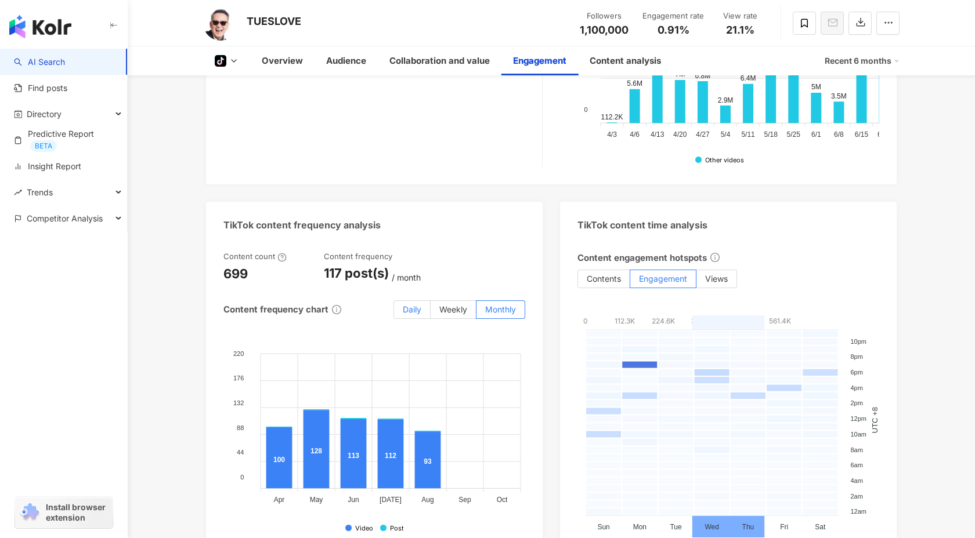
click at [406, 305] on span "Daily" at bounding box center [412, 310] width 19 height 10
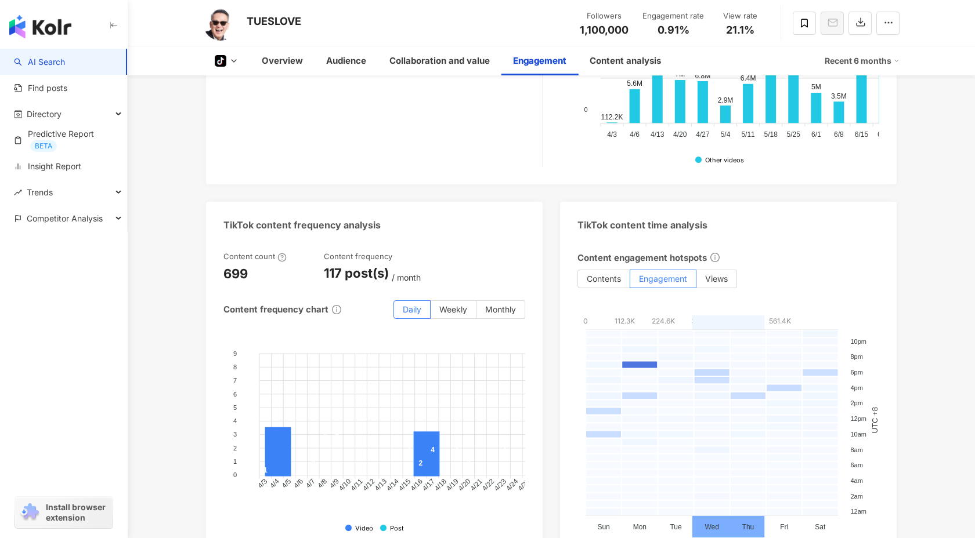
scroll to position [2106, 0]
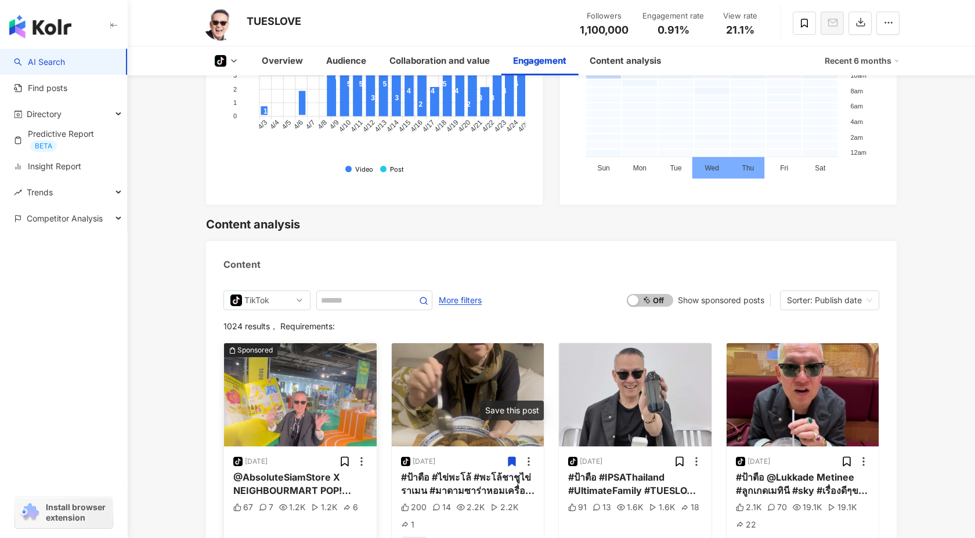
click at [343, 381] on img "button" at bounding box center [300, 395] width 153 height 103
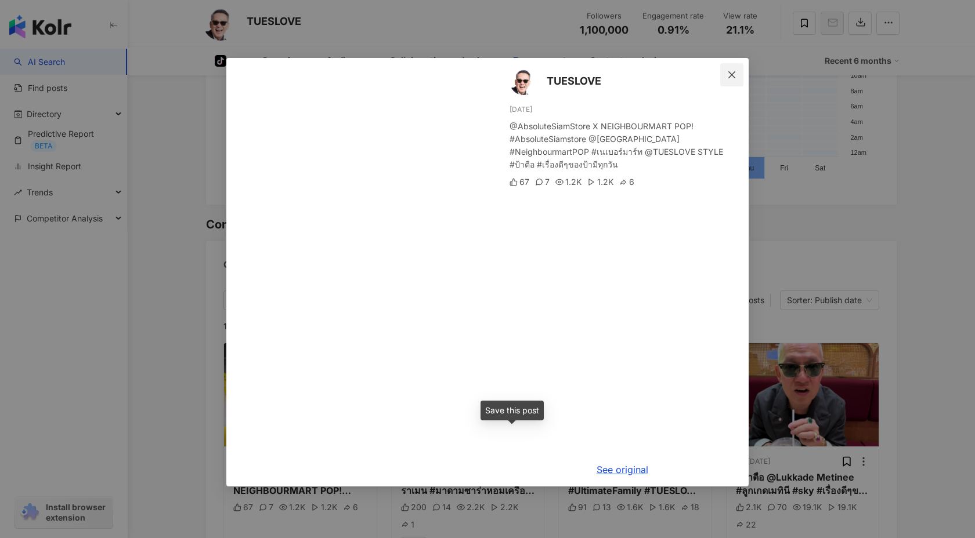
click at [729, 77] on icon "close" at bounding box center [731, 74] width 9 height 9
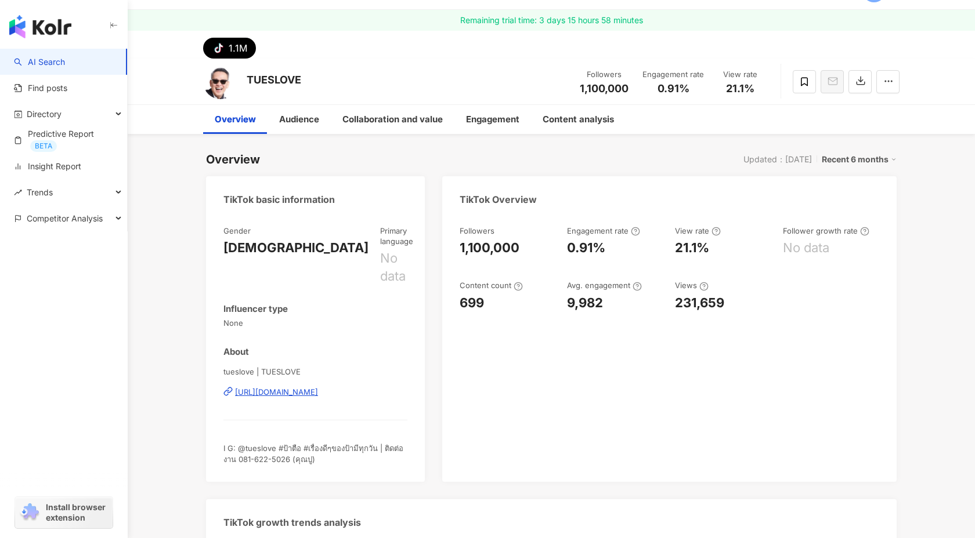
scroll to position [0, 0]
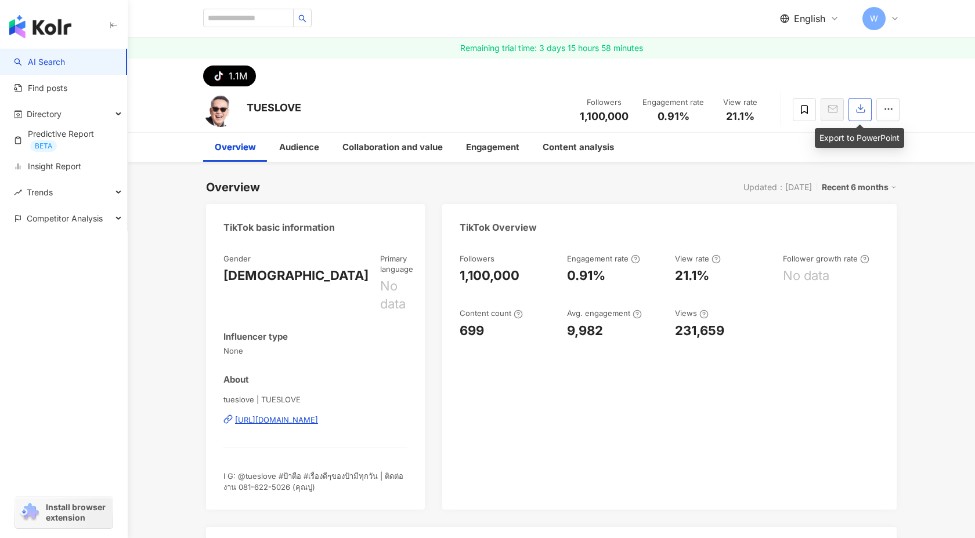
click at [856, 117] on button "button" at bounding box center [859, 109] width 23 height 23
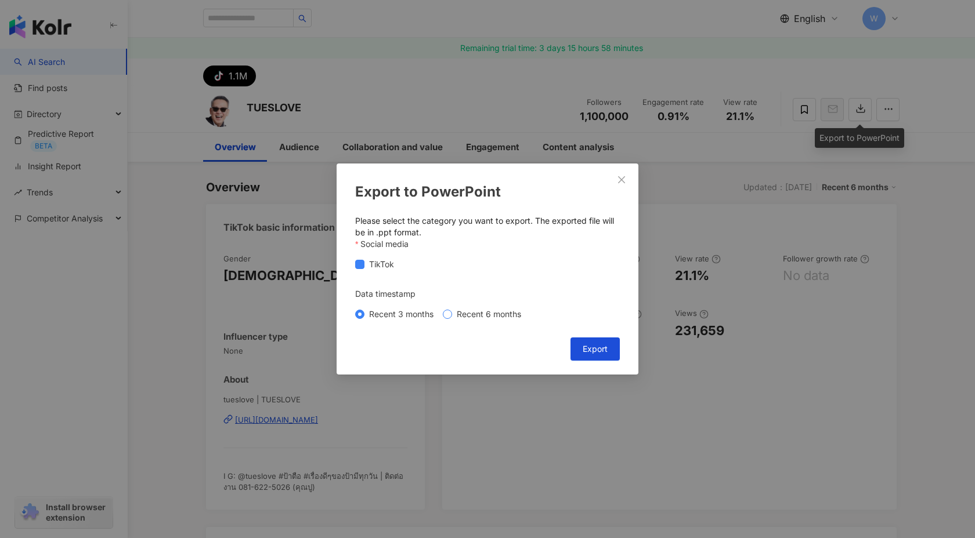
click at [509, 316] on span "Recent 6 months" at bounding box center [489, 314] width 74 height 13
click at [602, 346] on span "Export" at bounding box center [595, 349] width 25 height 9
click at [622, 178] on icon "close" at bounding box center [621, 179] width 9 height 9
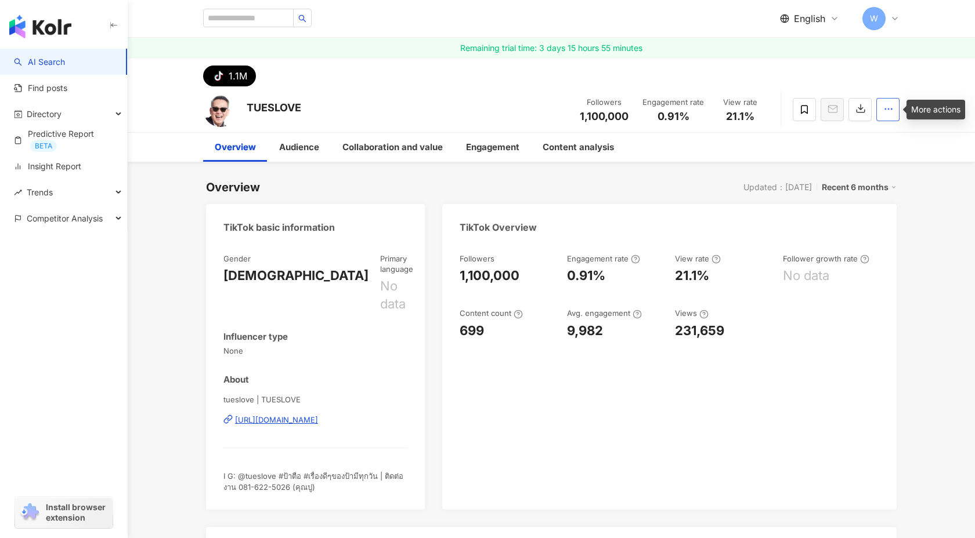
click at [887, 106] on icon "button" at bounding box center [888, 109] width 10 height 10
click at [751, 157] on div "Overview Audience Collaboration and value Engagement Content analysis" at bounding box center [551, 147] width 696 height 29
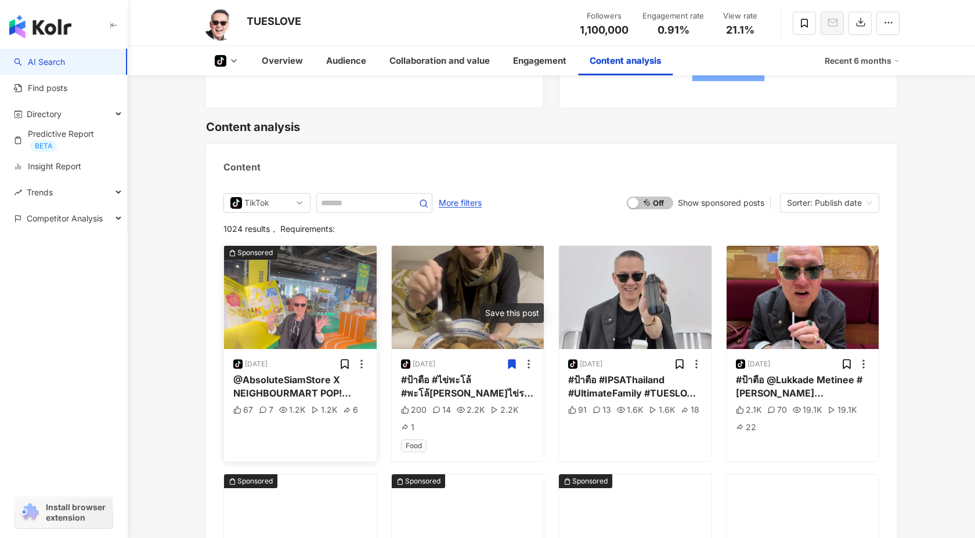
scroll to position [2208, 0]
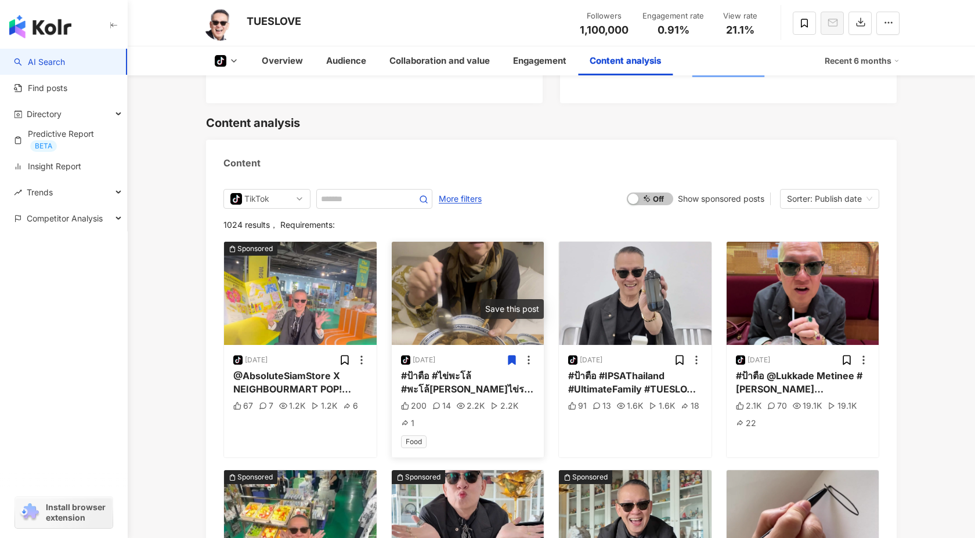
click at [514, 356] on icon at bounding box center [511, 360] width 7 height 9
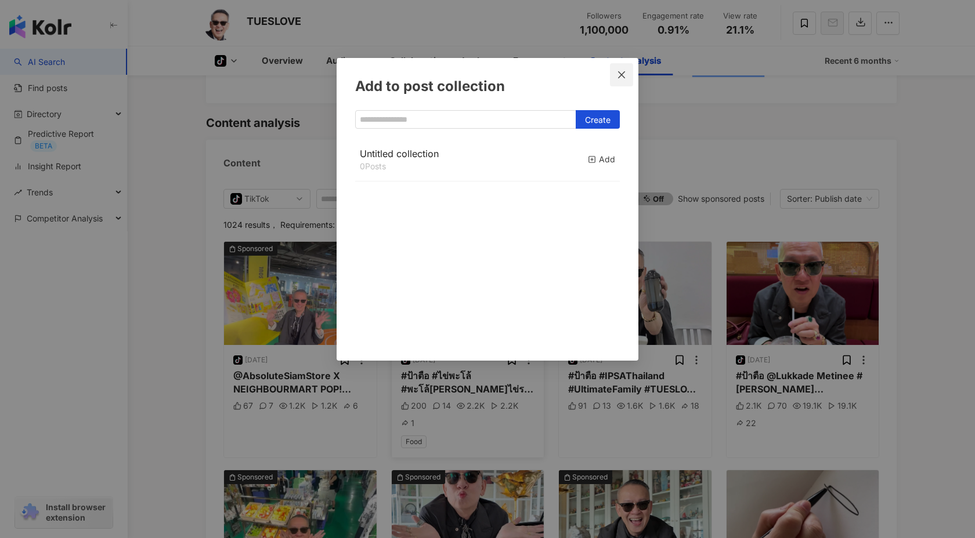
click at [617, 73] on icon "close" at bounding box center [621, 74] width 9 height 9
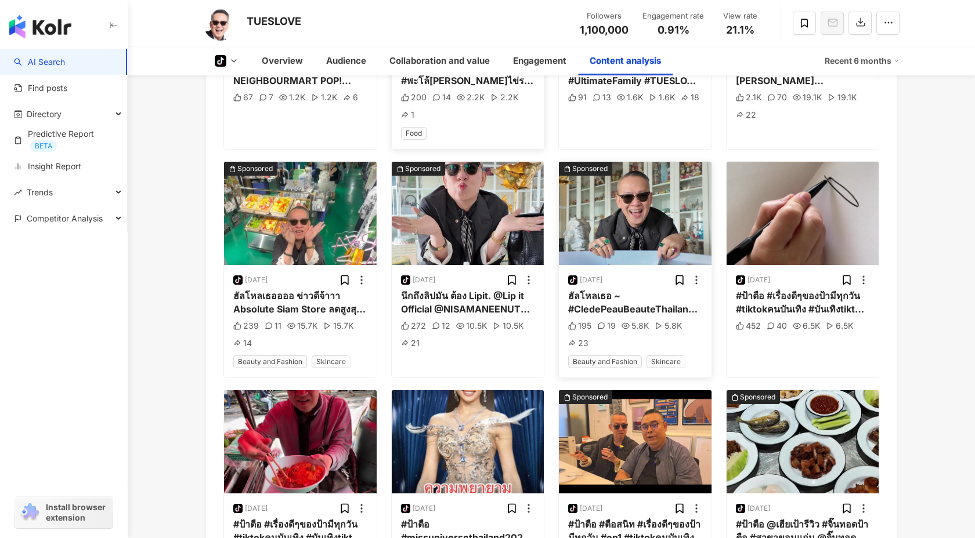
scroll to position [2728, 0]
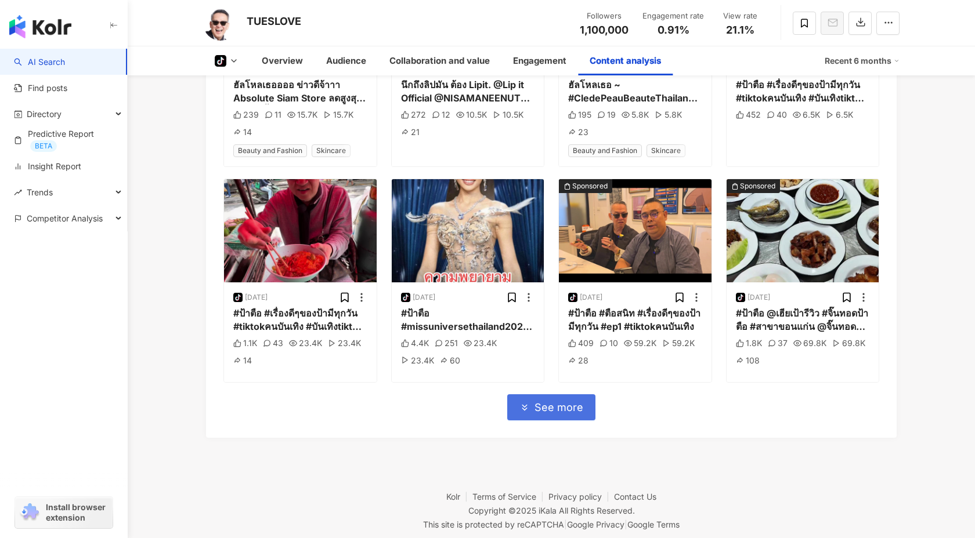
click at [571, 402] on span "See more" at bounding box center [558, 408] width 49 height 13
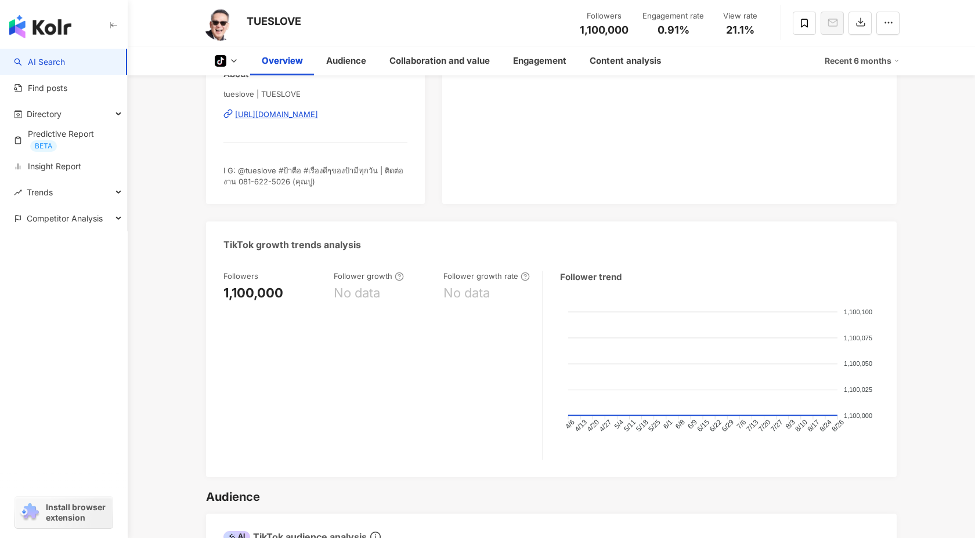
scroll to position [0, 0]
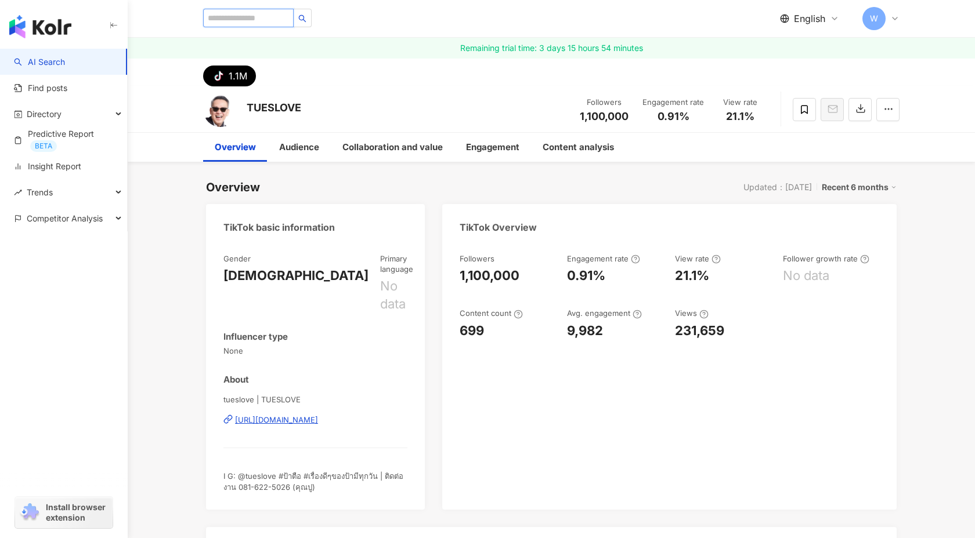
click at [264, 23] on input "search" at bounding box center [248, 18] width 91 height 19
paste input "**********"
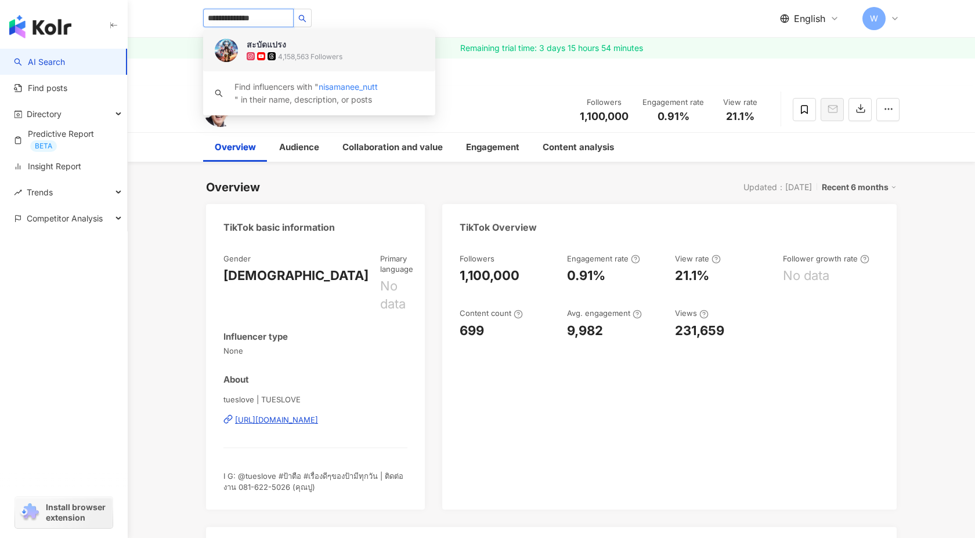
paste input "**********"
type input "**********"
click at [314, 44] on span "สะบัดแปรง" at bounding box center [284, 45] width 75 height 12
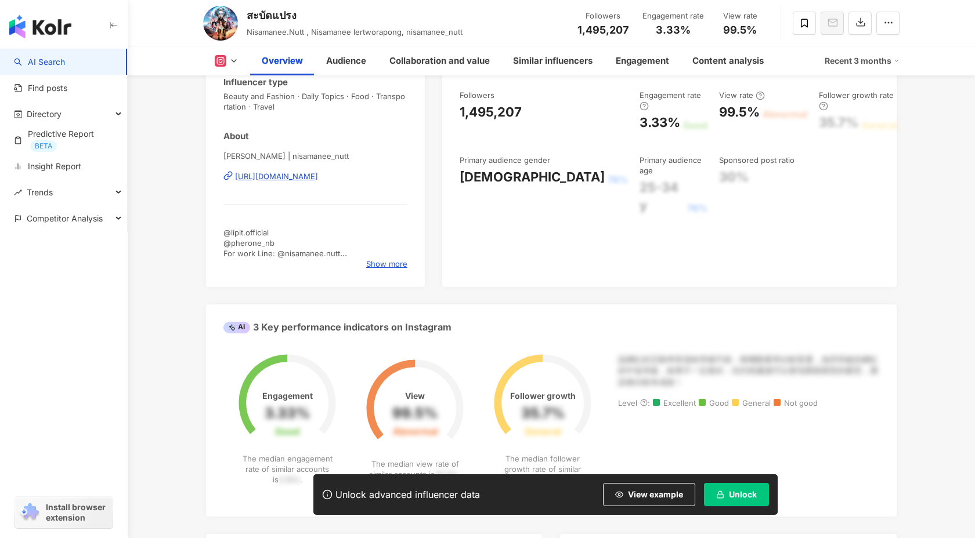
scroll to position [233, 0]
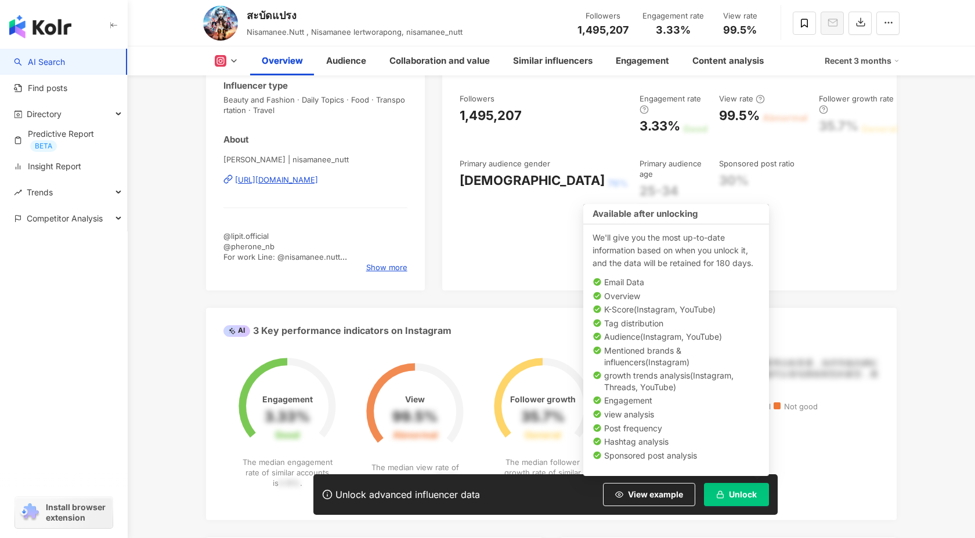
click at [735, 503] on button "Unlock" at bounding box center [736, 494] width 65 height 23
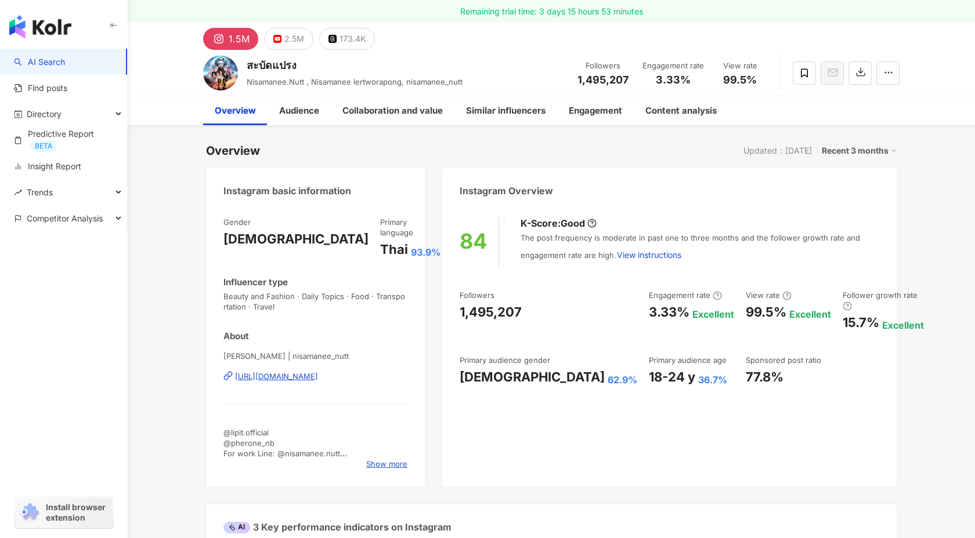
scroll to position [35, 0]
click at [598, 405] on div "84 K-Score : Good The post frequency is moderate in past one to three months an…" at bounding box center [669, 348] width 454 height 282
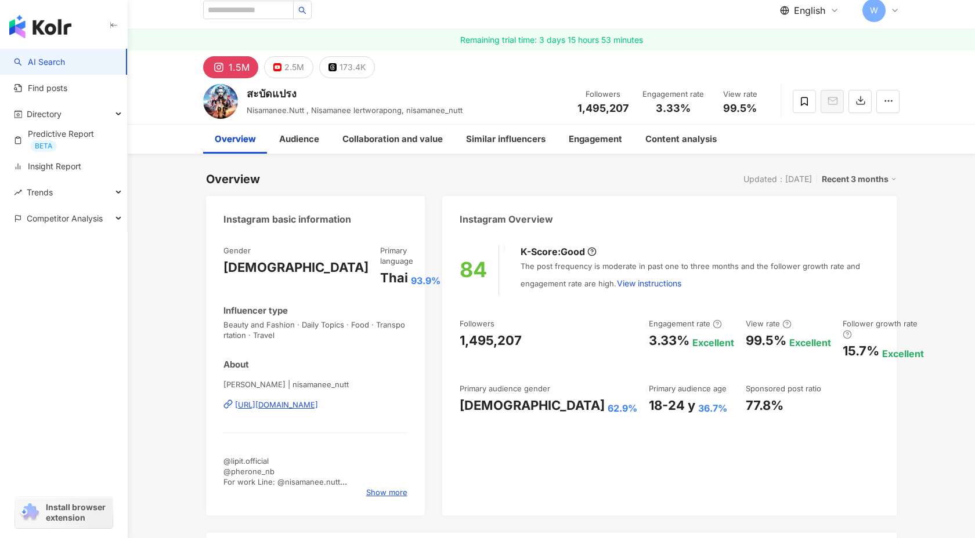
scroll to position [0, 0]
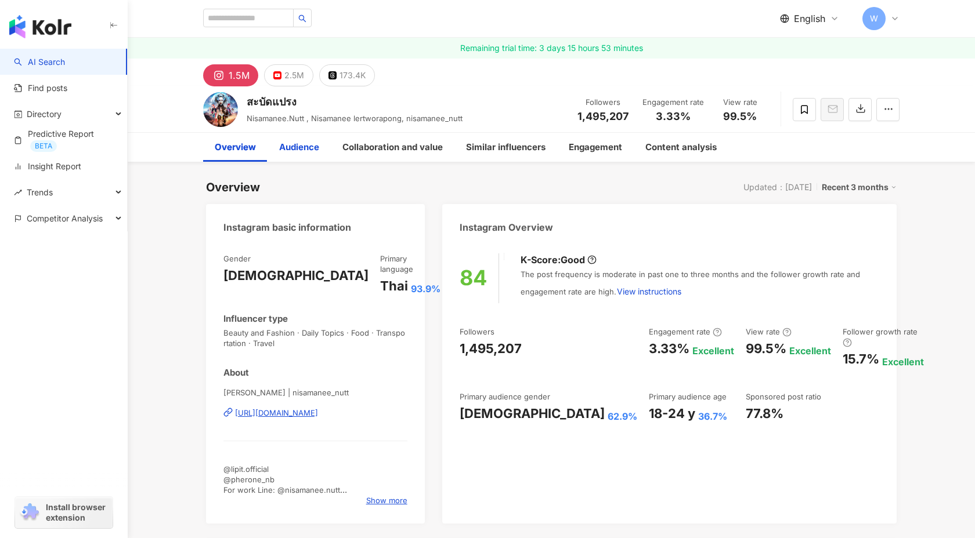
click at [307, 146] on div "Audience" at bounding box center [299, 147] width 40 height 14
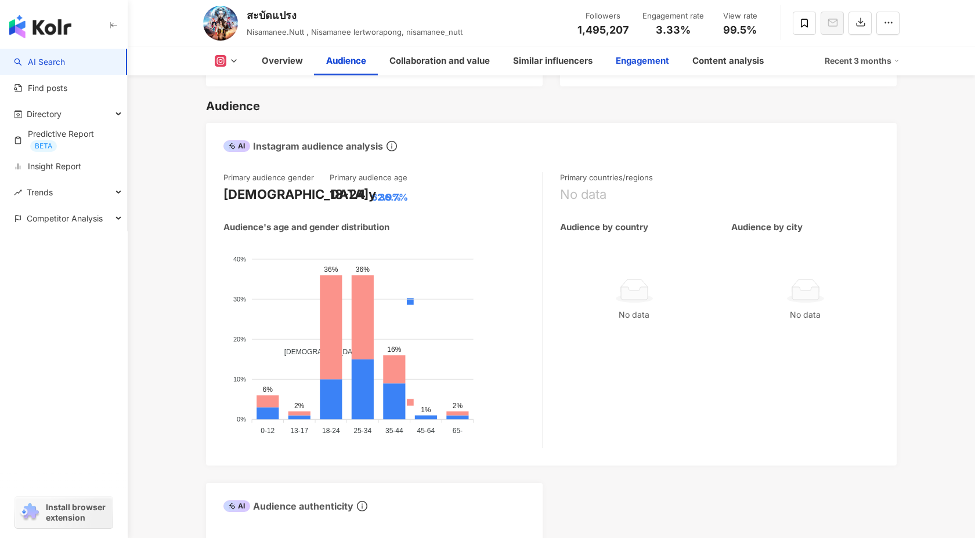
click at [637, 59] on div "Engagement" at bounding box center [642, 61] width 53 height 14
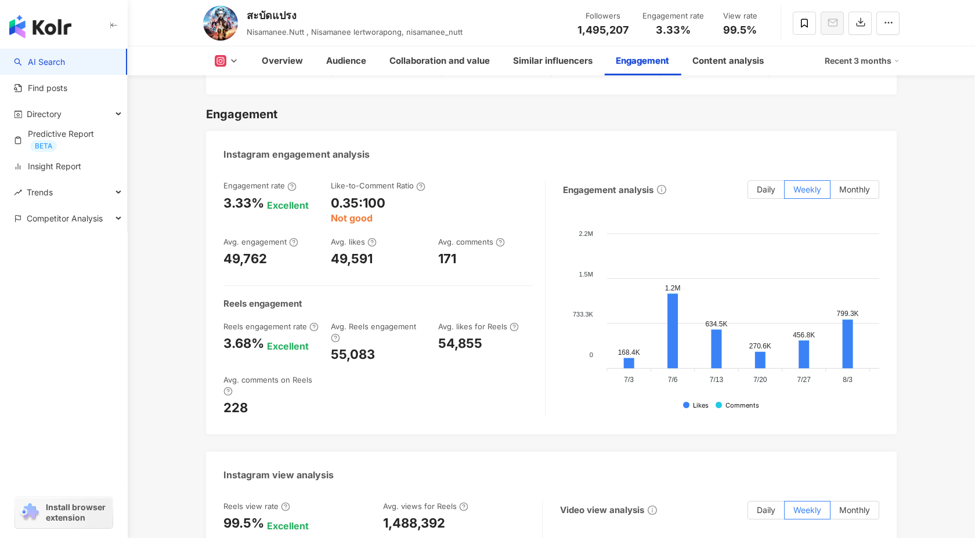
scroll to position [2403, 0]
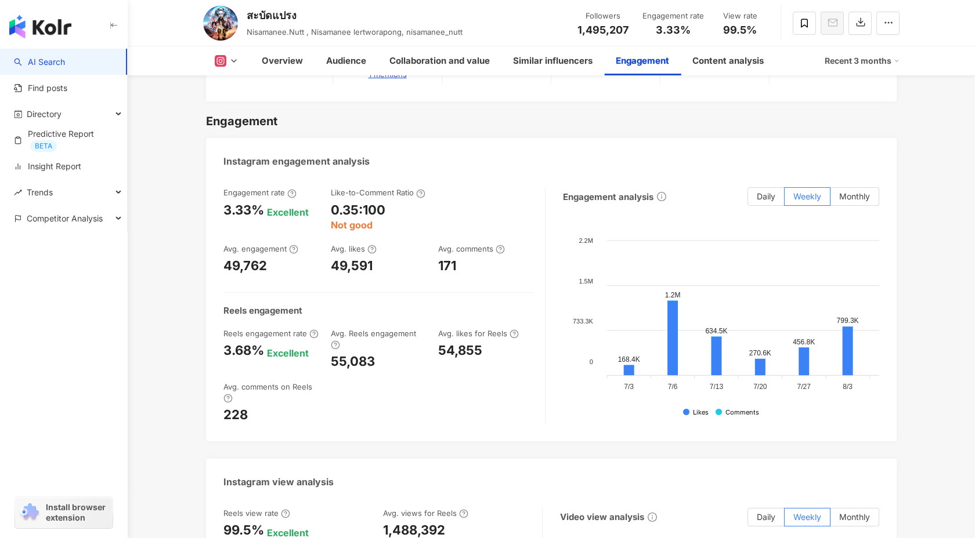
click at [866, 64] on div "Recent 3 months" at bounding box center [862, 61] width 75 height 19
click at [849, 111] on link "Recent 6 months" at bounding box center [866, 109] width 64 height 13
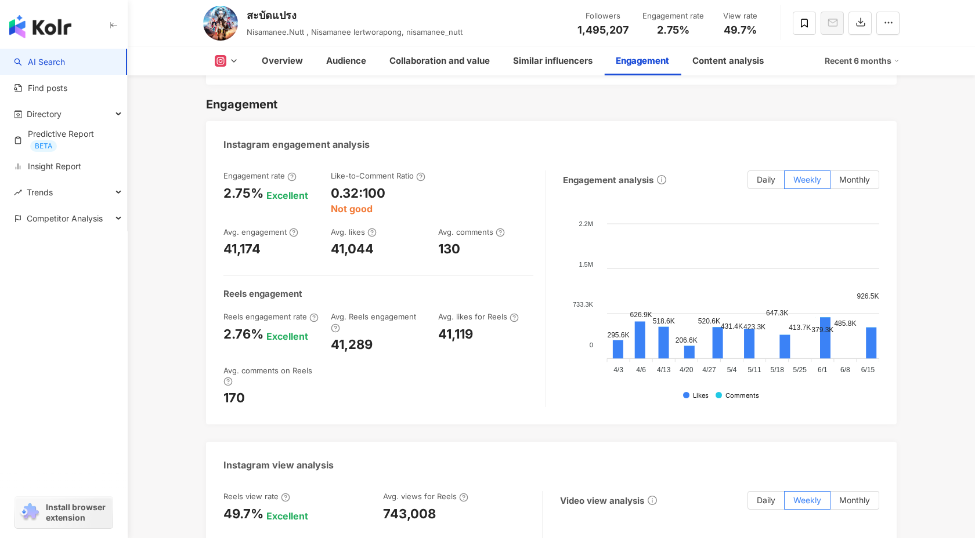
scroll to position [2387, 0]
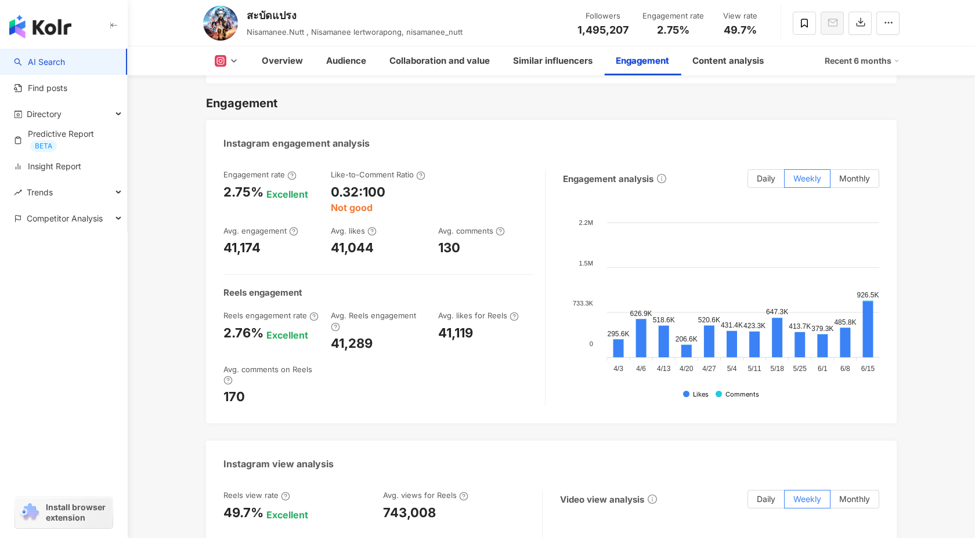
click at [854, 59] on div "Recent 6 months" at bounding box center [862, 61] width 75 height 19
click at [847, 80] on link "Recent 3 months" at bounding box center [866, 86] width 64 height 13
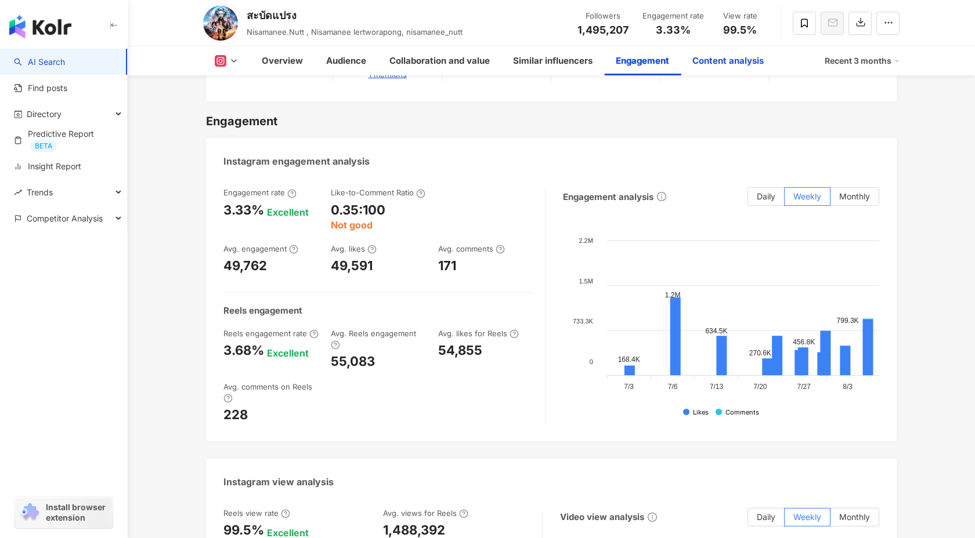
click at [742, 65] on div "Content analysis" at bounding box center [727, 61] width 71 height 14
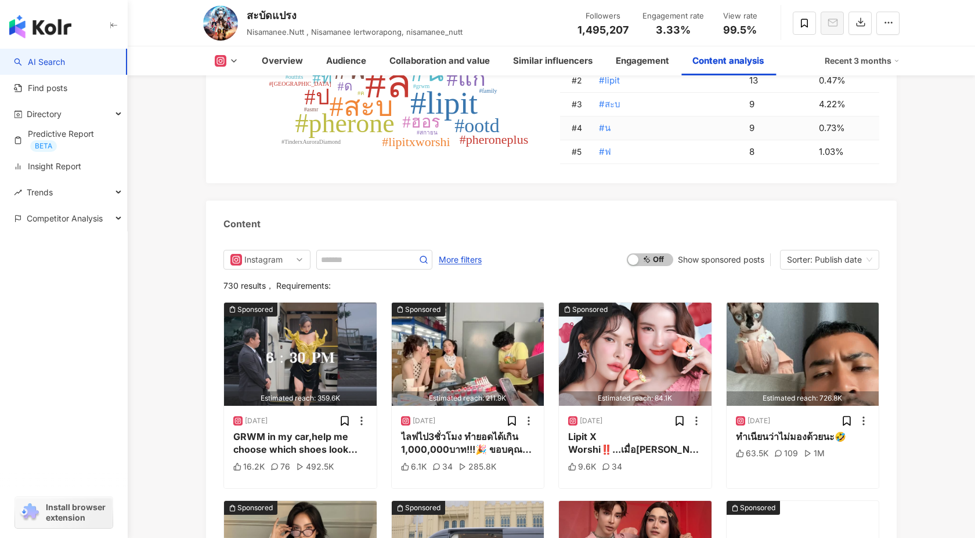
scroll to position [3674, 0]
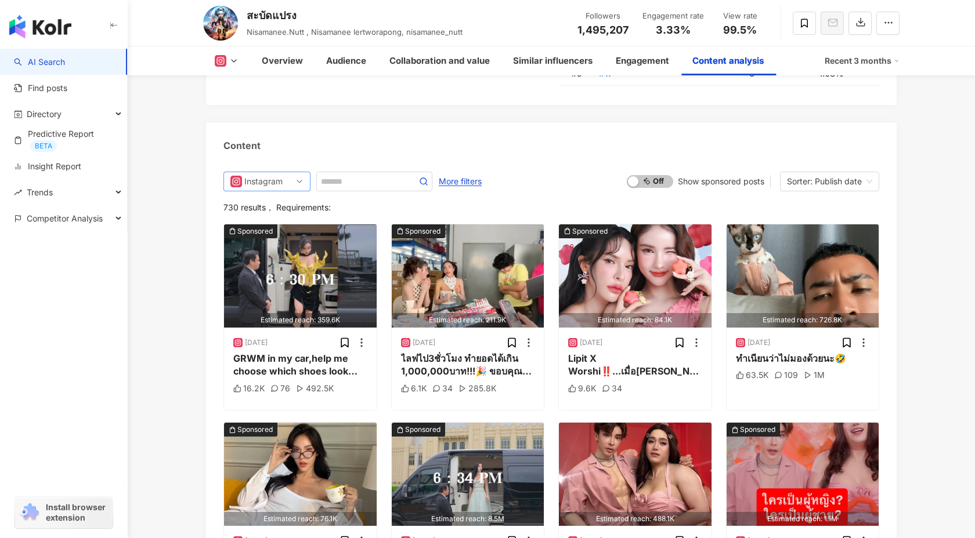
click at [285, 172] on span "Instagram" at bounding box center [266, 181] width 73 height 19
click at [280, 239] on div "YouTube" at bounding box center [266, 245] width 38 height 13
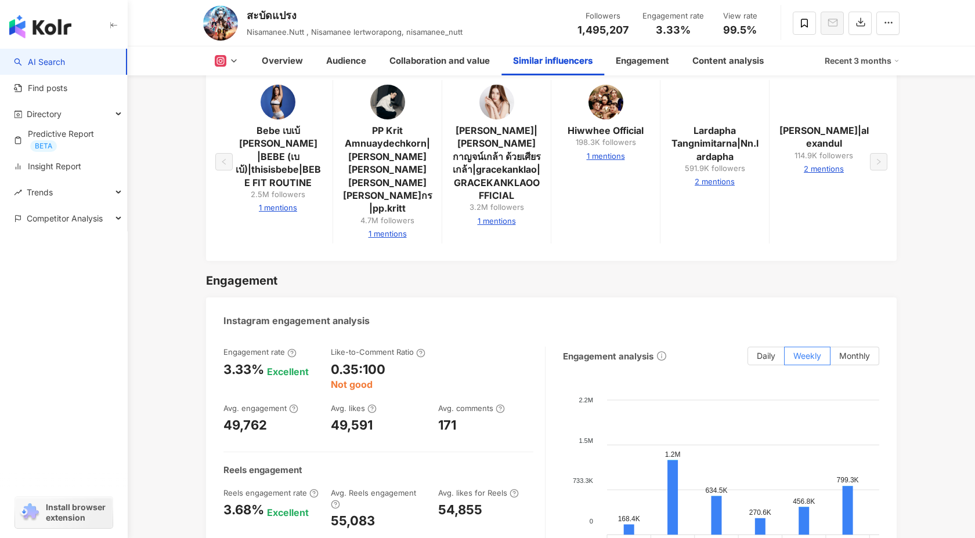
scroll to position [2209, 0]
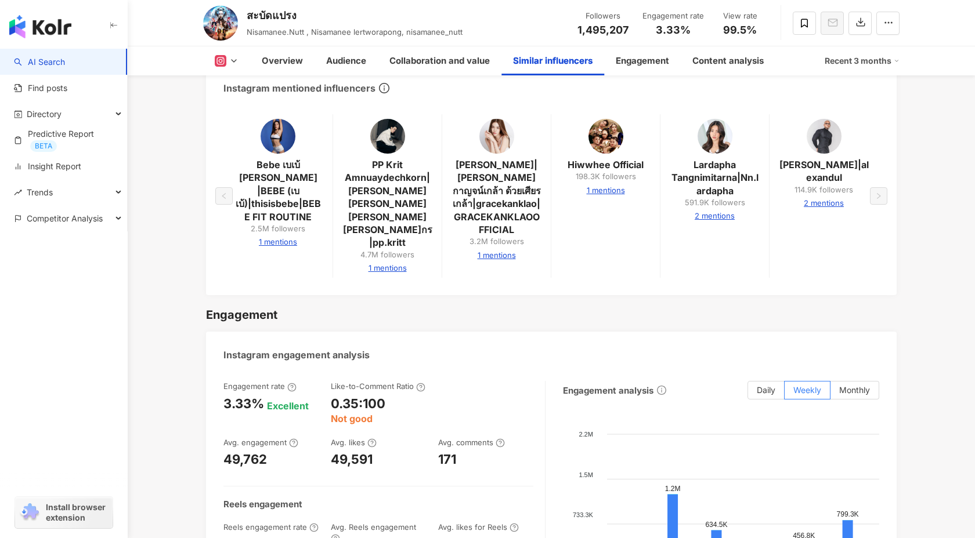
click at [220, 59] on rect at bounding box center [220, 61] width 9 height 9
click at [233, 107] on button "YouTube" at bounding box center [245, 110] width 70 height 16
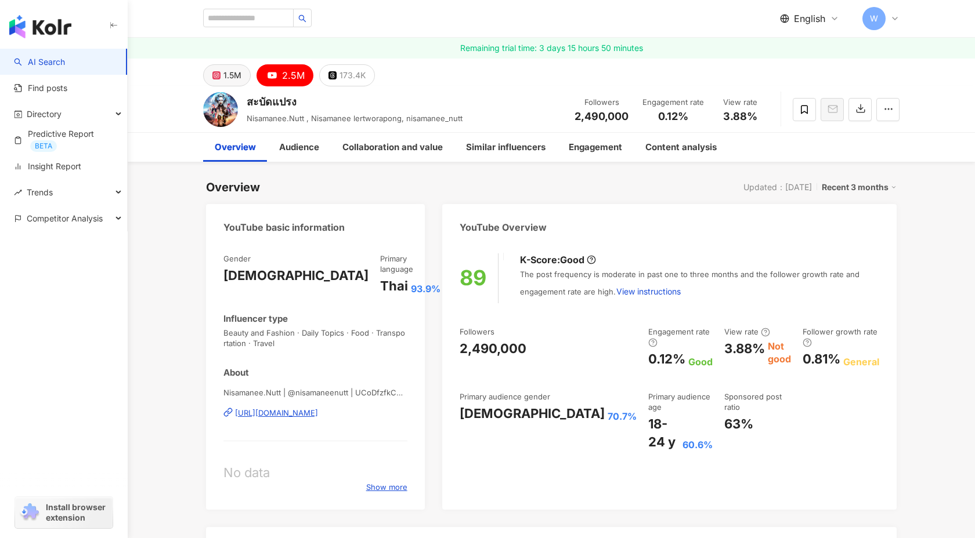
click at [222, 68] on button "1.5M" at bounding box center [227, 75] width 48 height 22
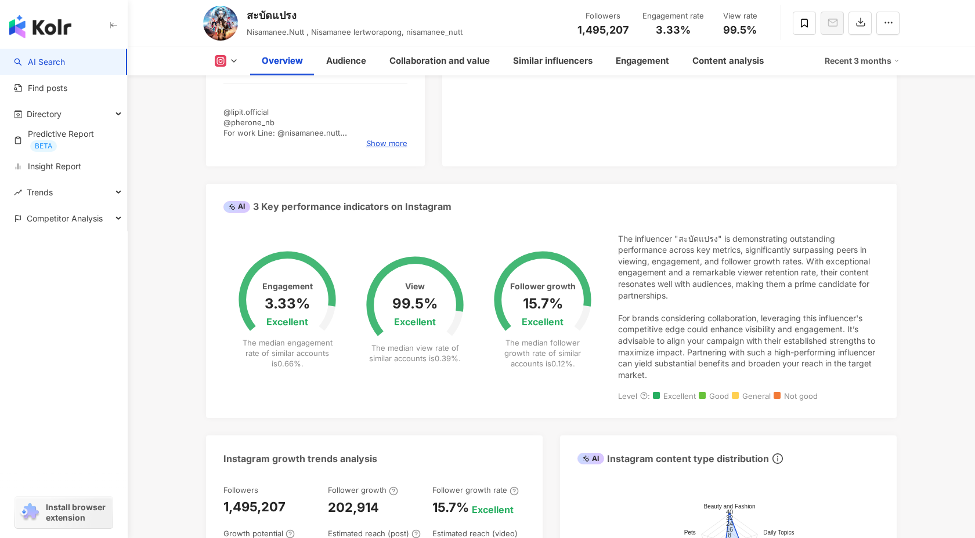
scroll to position [372, 0]
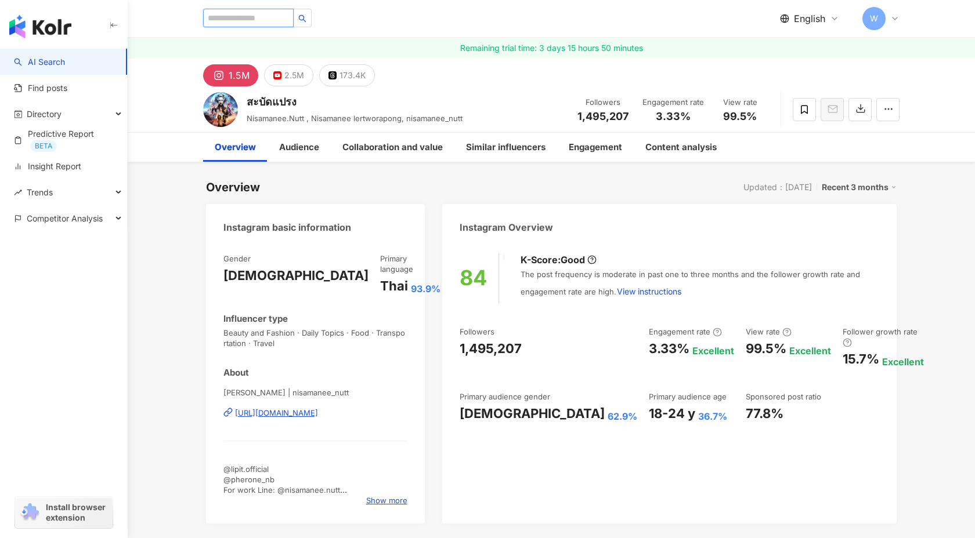
click at [237, 18] on input "search" at bounding box center [248, 18] width 91 height 19
paste input "**********"
type input "**********"
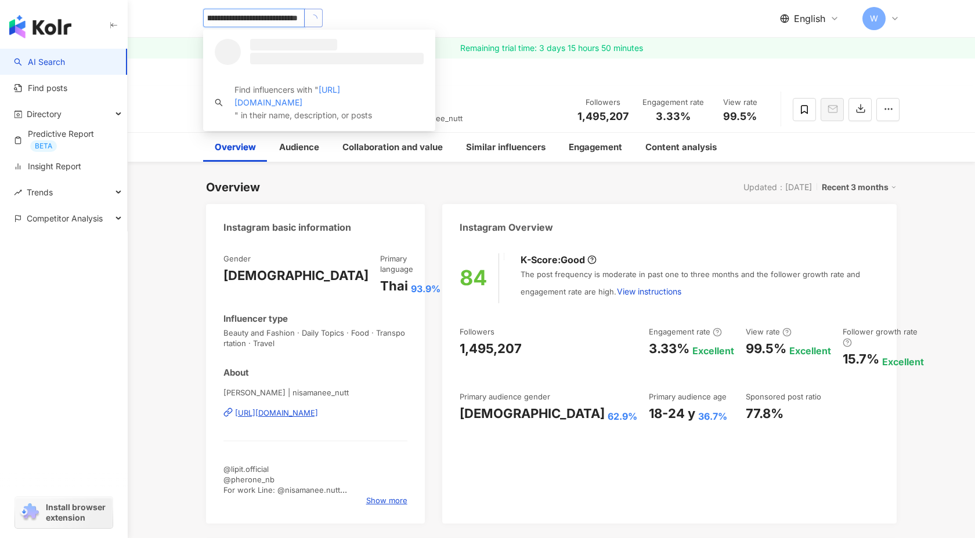
click at [319, 19] on button "button" at bounding box center [313, 18] width 19 height 19
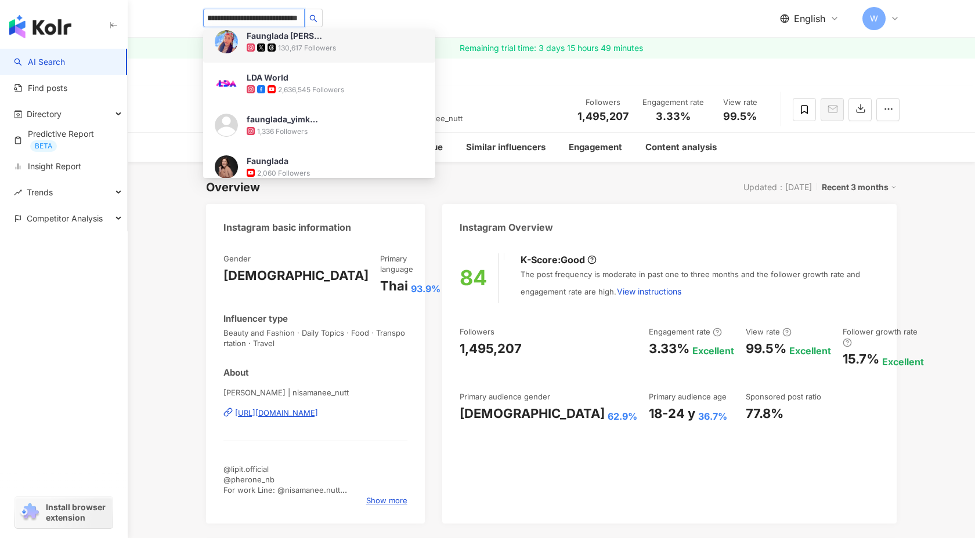
scroll to position [0, 0]
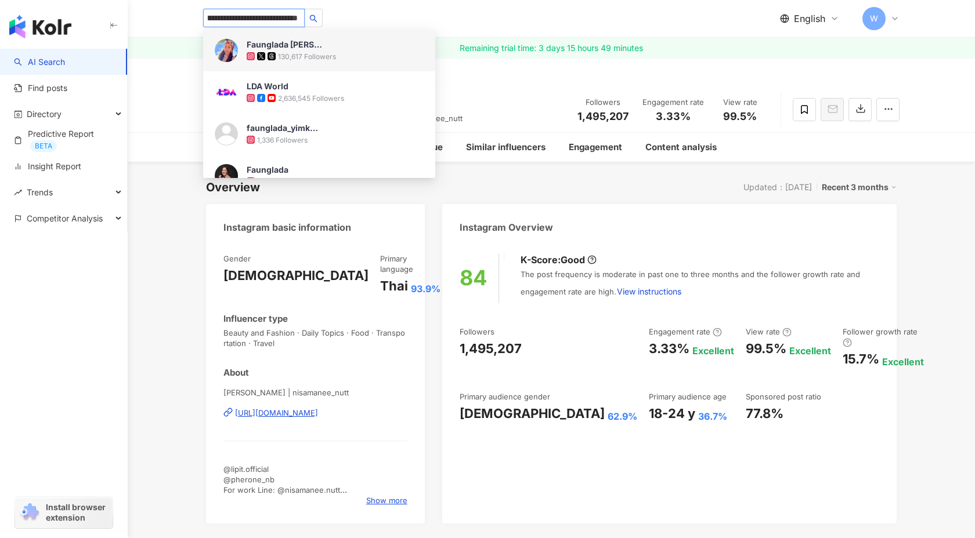
click at [297, 49] on div "Faunglada [PERSON_NAME]" at bounding box center [284, 45] width 75 height 12
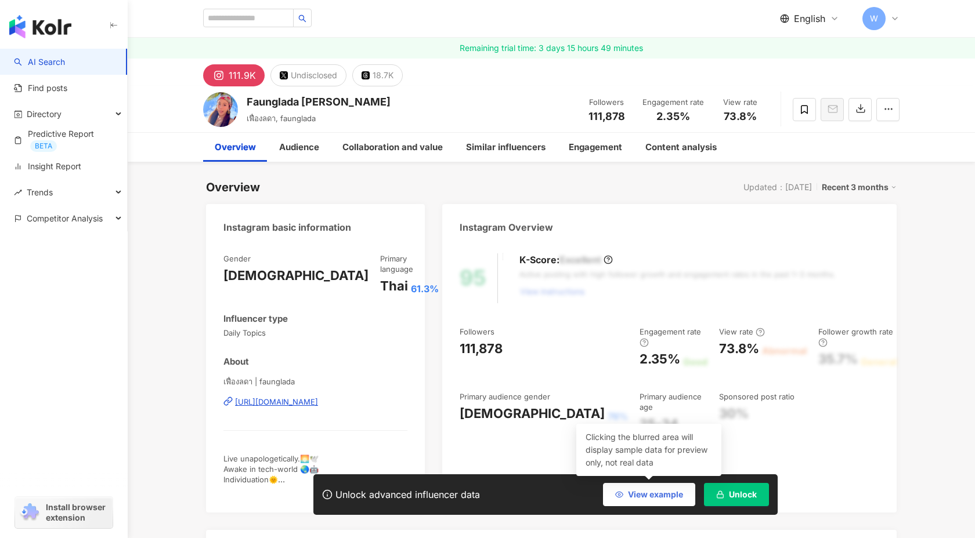
click at [670, 501] on button "View example" at bounding box center [649, 494] width 92 height 23
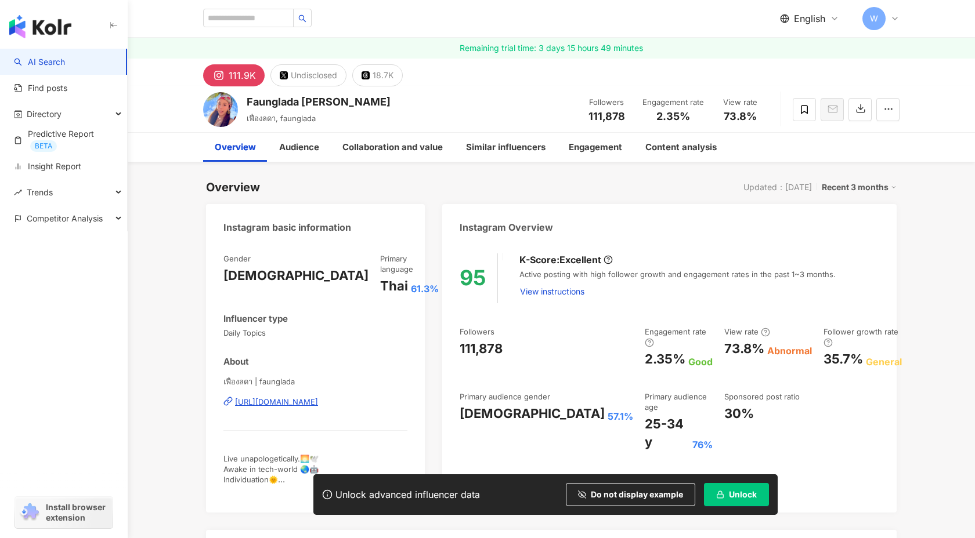
click at [740, 492] on span "Unlock" at bounding box center [743, 494] width 28 height 9
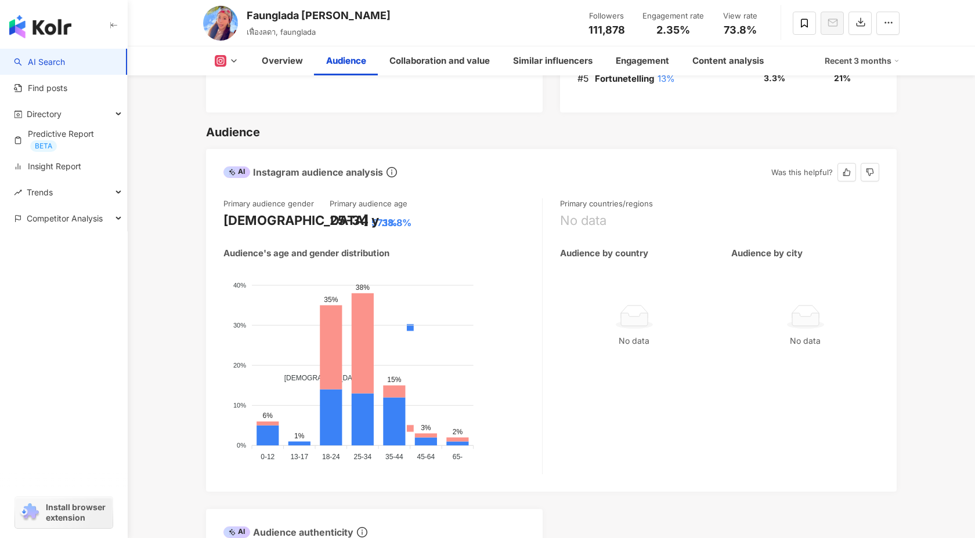
scroll to position [1019, 0]
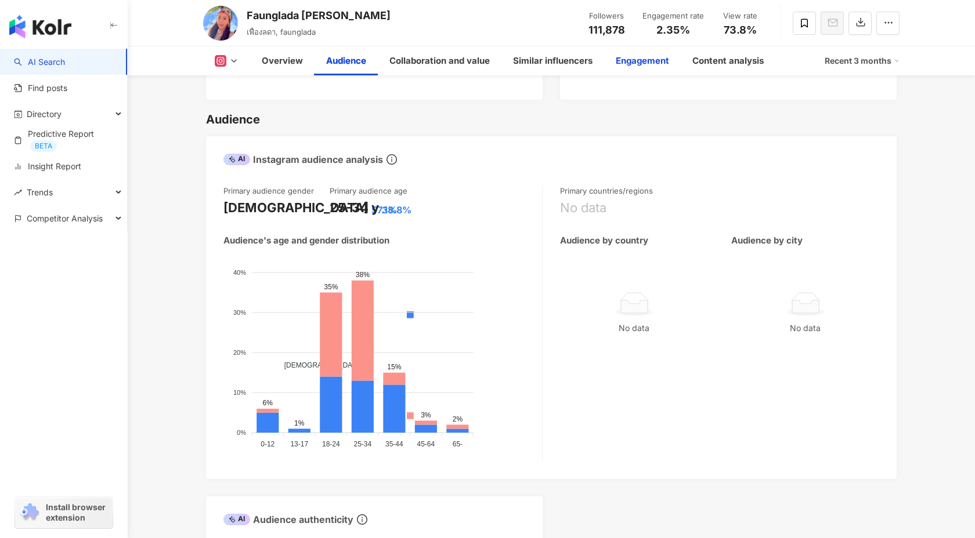
click at [655, 69] on div "Engagement" at bounding box center [642, 60] width 77 height 29
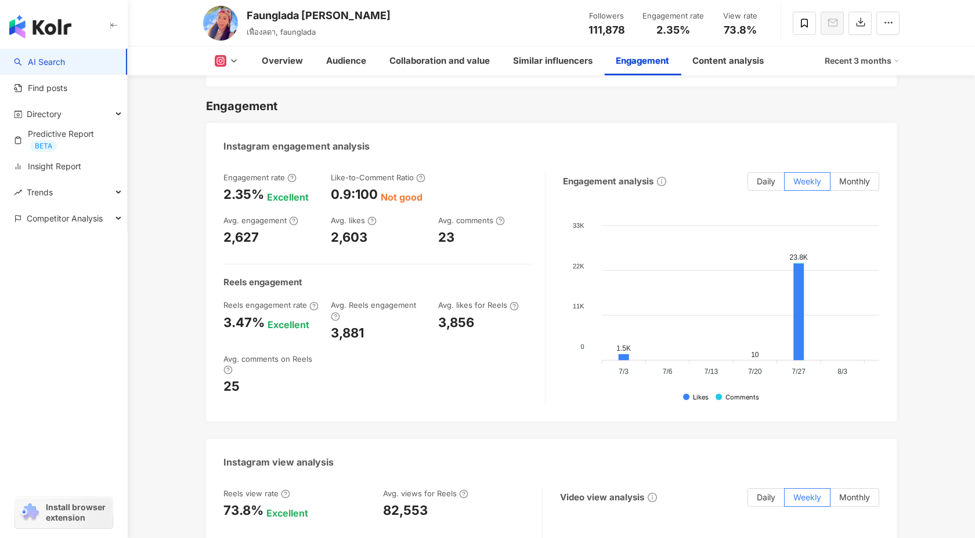
click at [861, 64] on div "Recent 3 months" at bounding box center [862, 61] width 75 height 19
click at [852, 105] on link "Recent 6 months" at bounding box center [866, 109] width 64 height 13
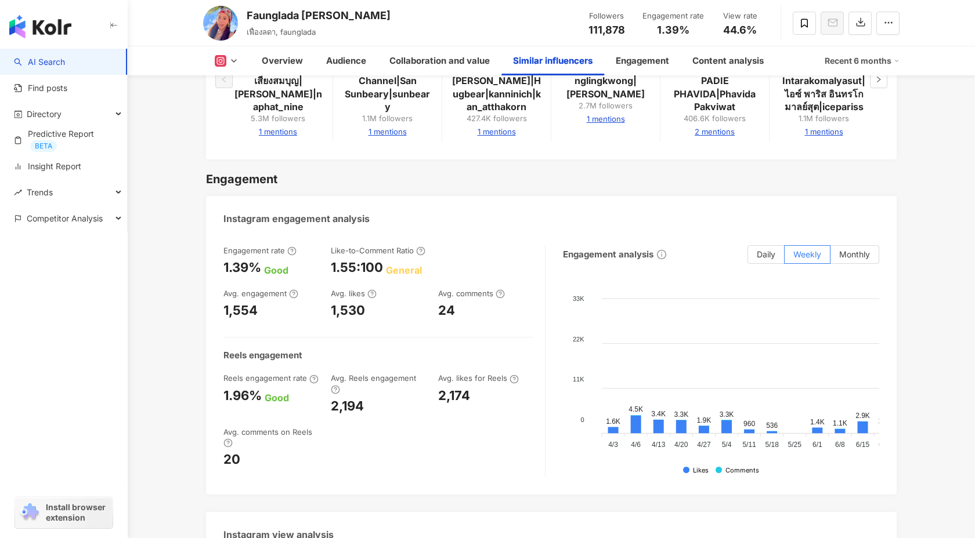
scroll to position [2269, 0]
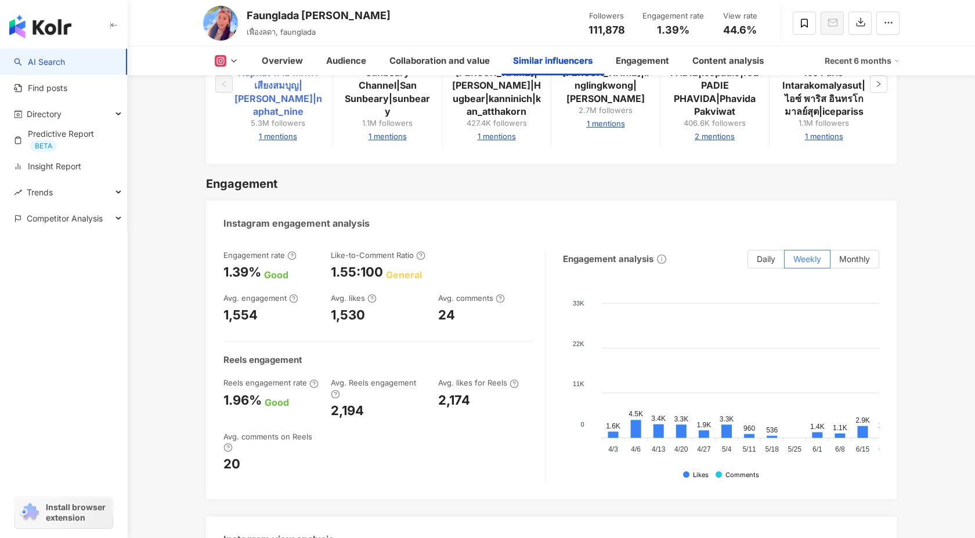
click at [234, 93] on link "Naphat นาย ณภัทร เสียงสมบุญ|Naphat Siangsomboon|naphat_nine" at bounding box center [278, 92] width 91 height 52
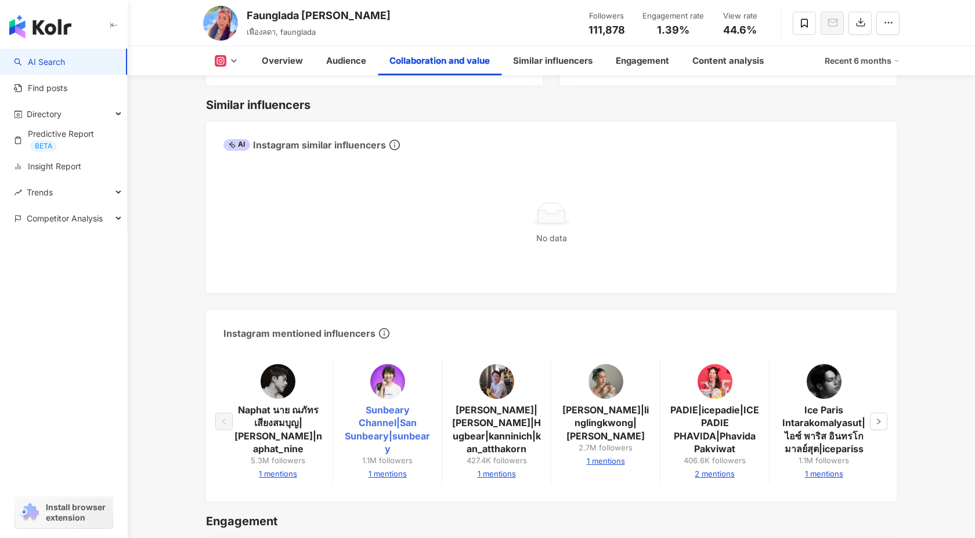
scroll to position [1933, 0]
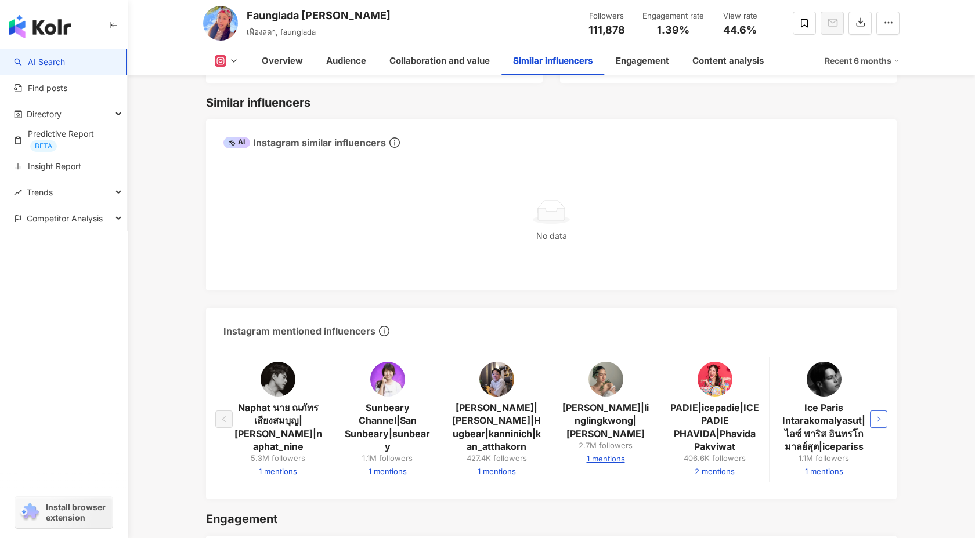
click at [883, 419] on button "button" at bounding box center [878, 419] width 17 height 17
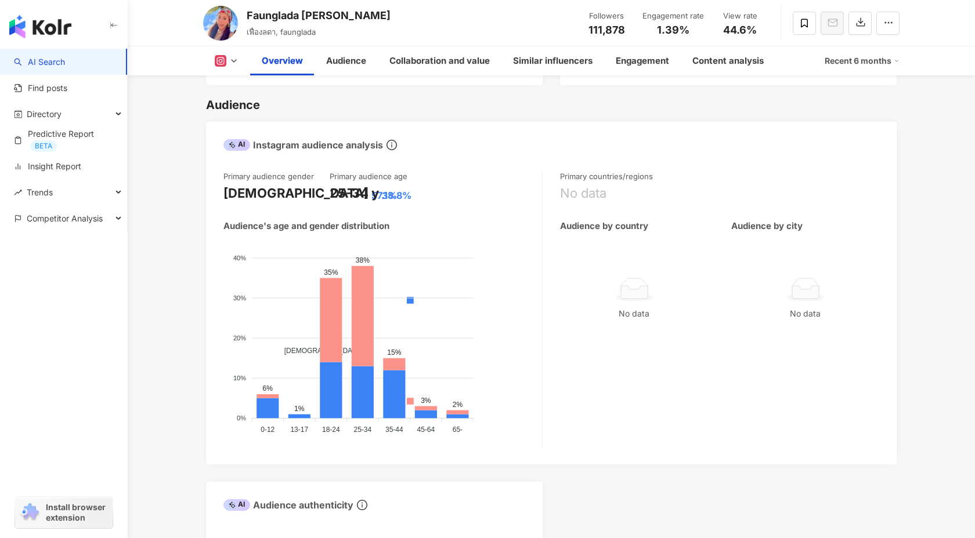
scroll to position [590, 0]
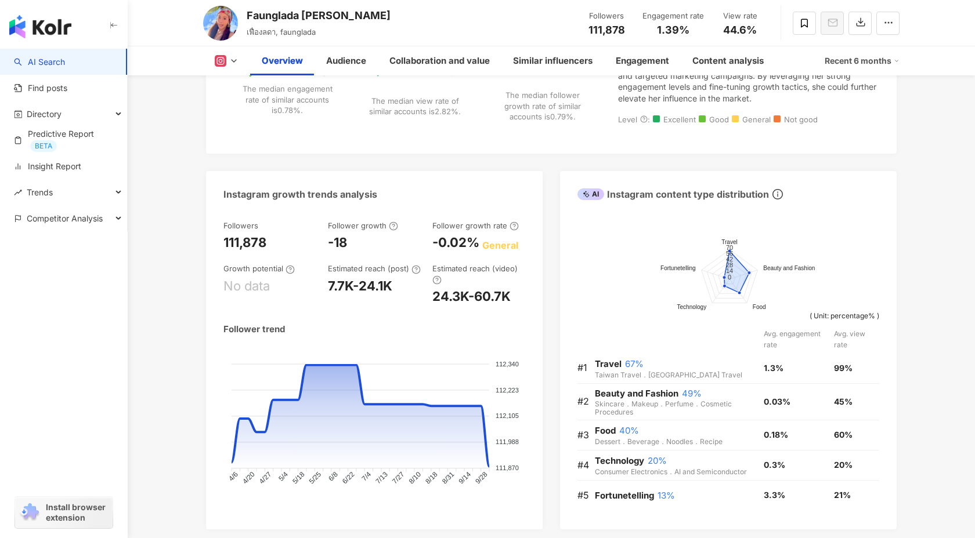
click at [234, 55] on button at bounding box center [226, 61] width 47 height 12
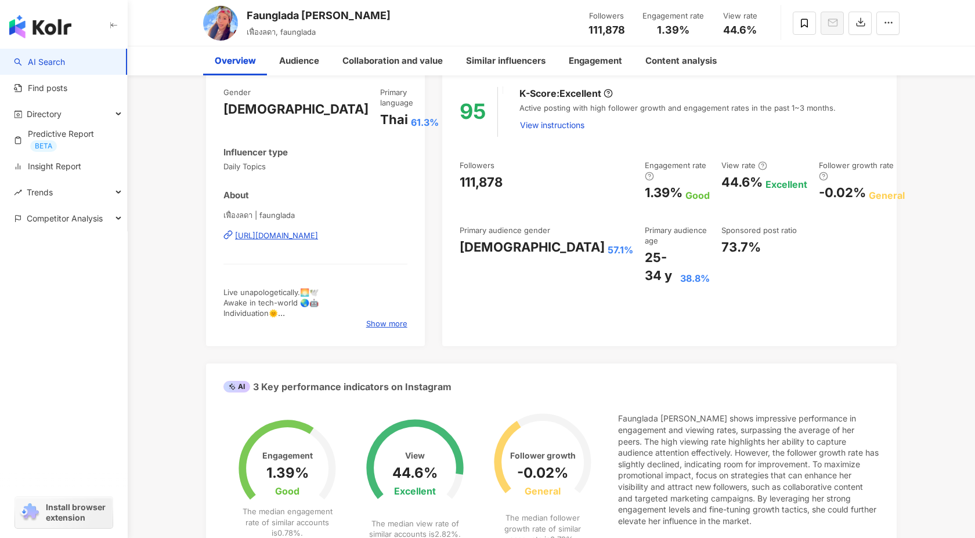
scroll to position [0, 0]
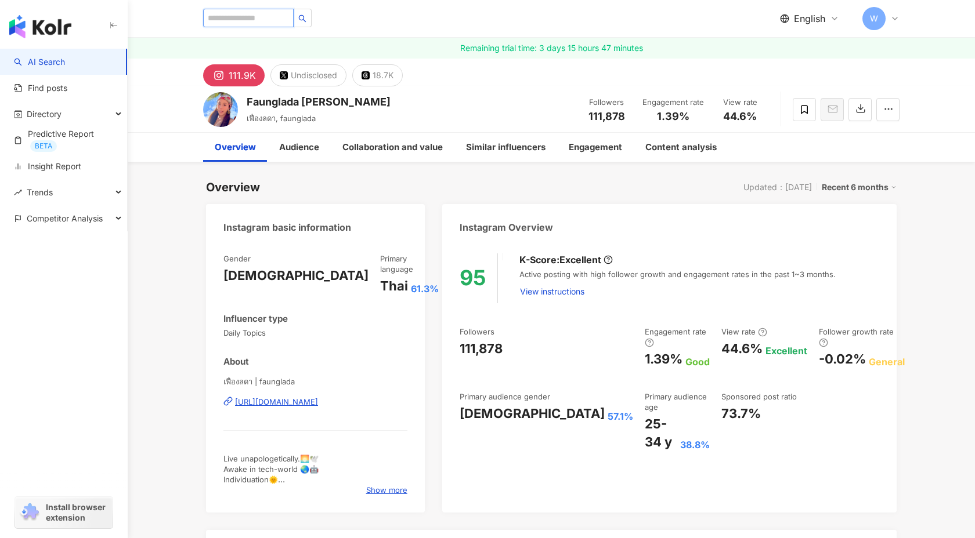
click at [280, 23] on input "search" at bounding box center [248, 18] width 91 height 19
paste input "**********"
type input "**********"
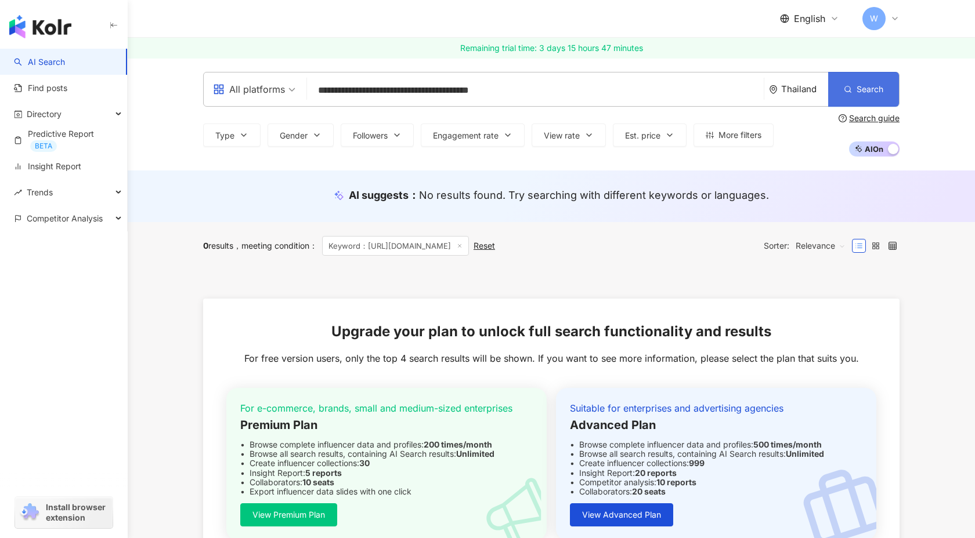
click at [859, 88] on span "Search" at bounding box center [869, 89] width 27 height 9
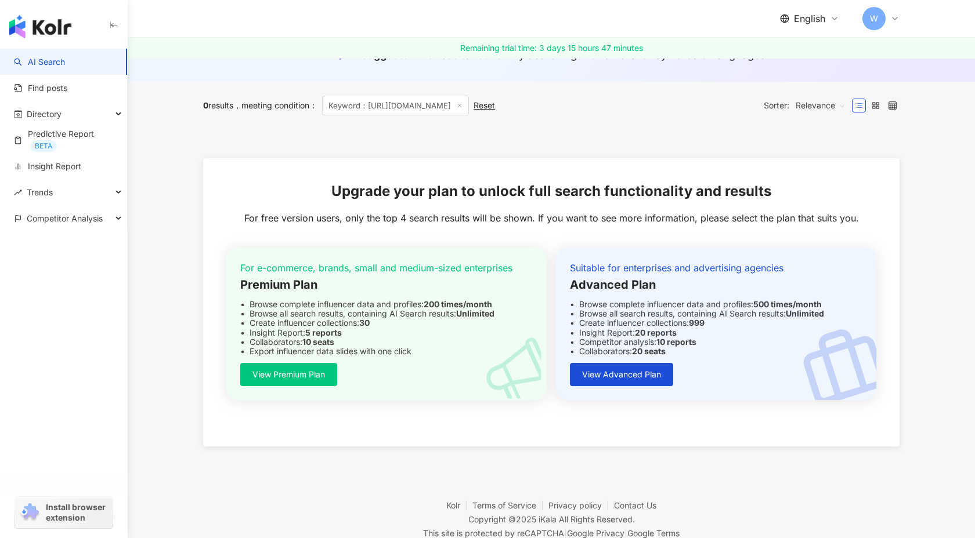
scroll to position [178, 0]
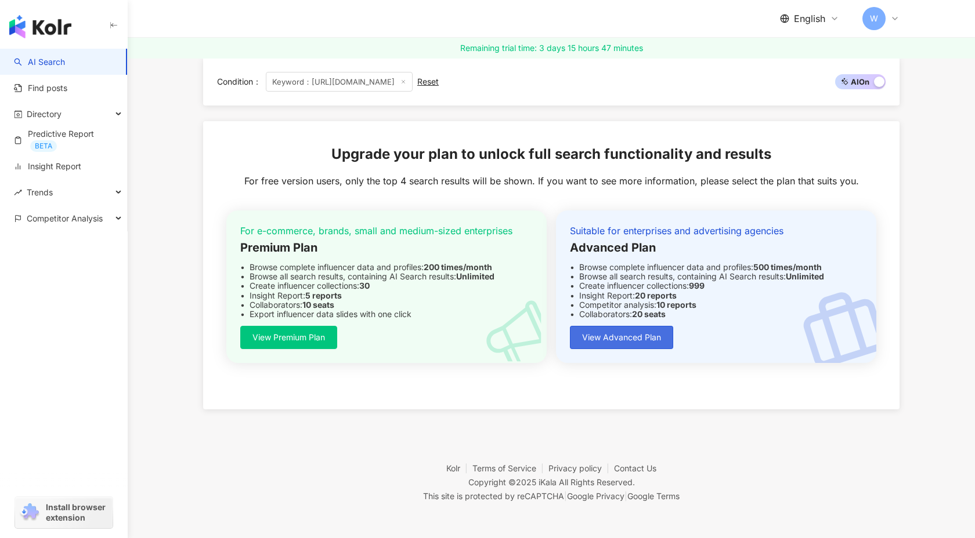
click at [617, 337] on span "View Advanced Plan" at bounding box center [621, 337] width 79 height 9
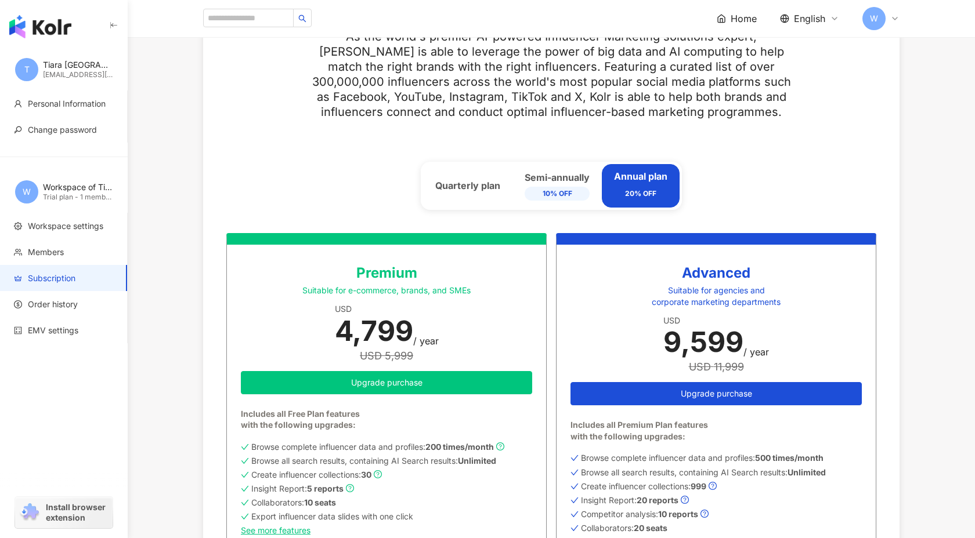
scroll to position [482, 0]
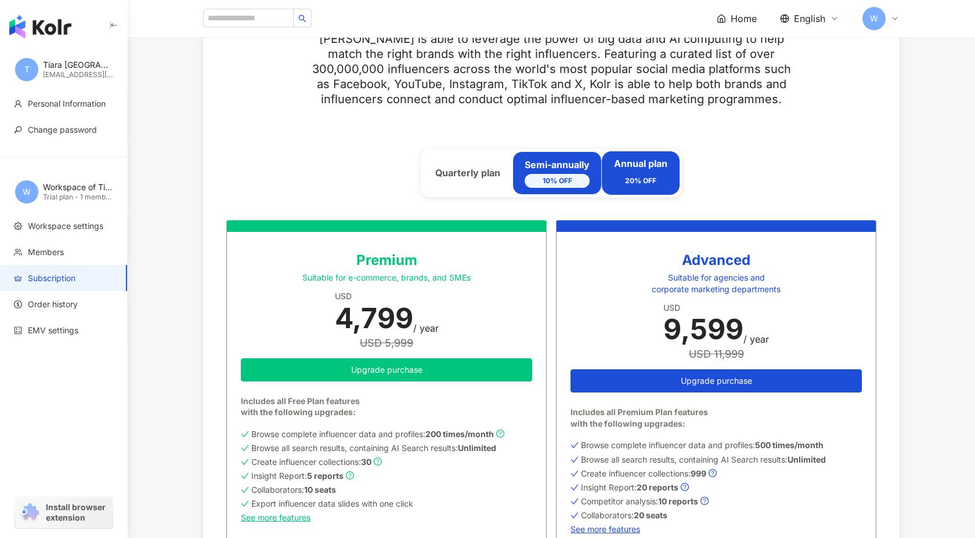
click at [581, 172] on div "Semi-annually 10% OFF" at bounding box center [557, 172] width 65 height 29
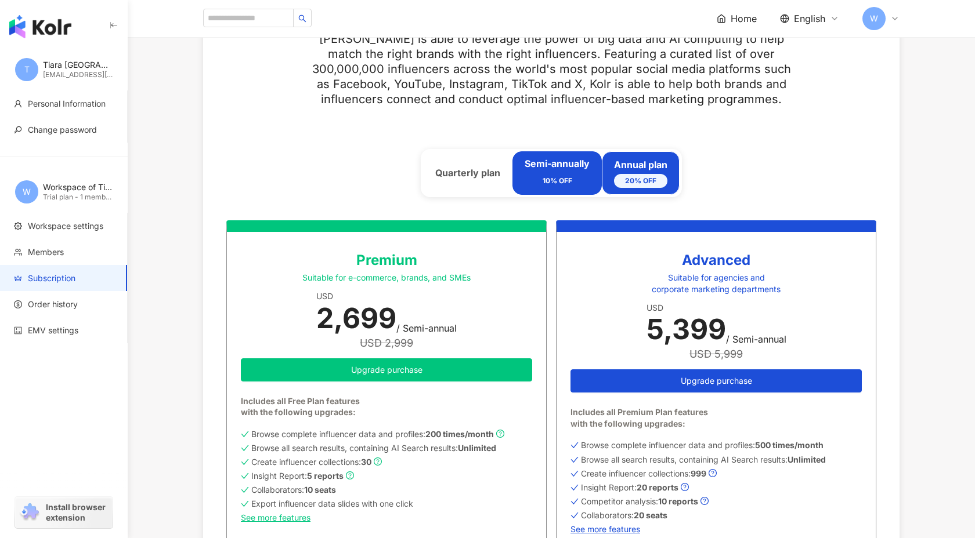
click at [625, 169] on div "Annual plan 20% OFF" at bounding box center [640, 172] width 53 height 29
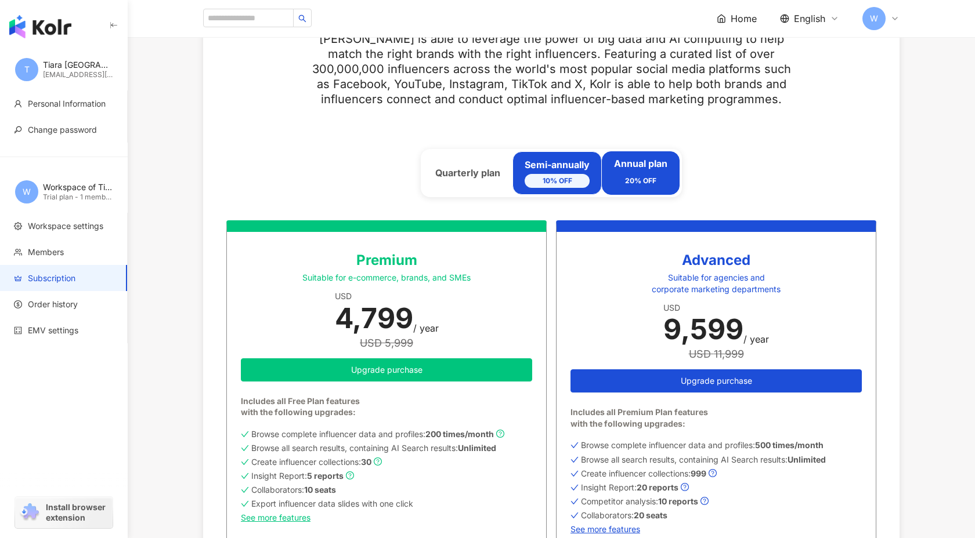
click at [516, 167] on div "Semi-annually 10% OFF" at bounding box center [556, 173] width 89 height 44
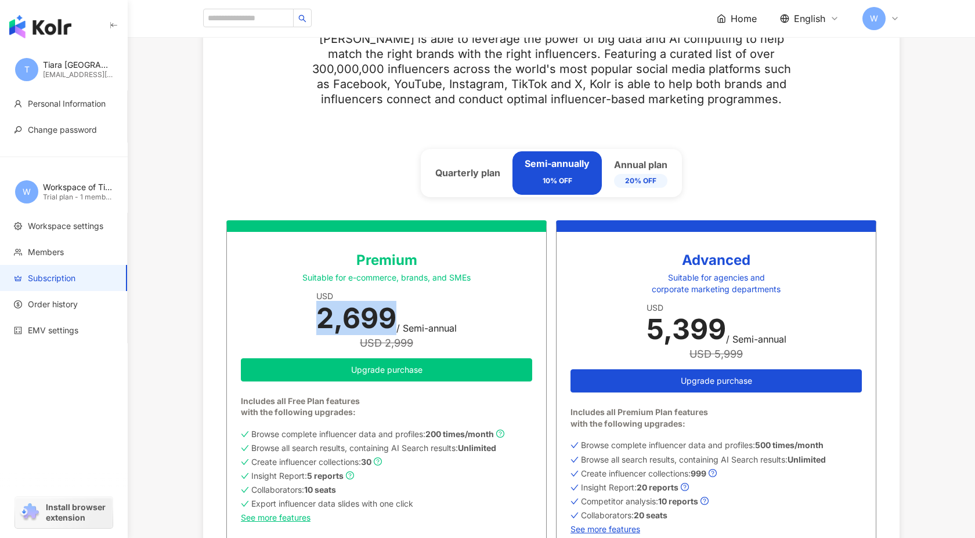
drag, startPoint x: 395, startPoint y: 315, endPoint x: 314, endPoint y: 317, distance: 80.7
click at [314, 317] on div "Premium Suitable for e-commerce, brands, and SMEs USD 2,699 / Semi-annual USD 2…" at bounding box center [386, 386] width 320 height 333
copy div "2,699"
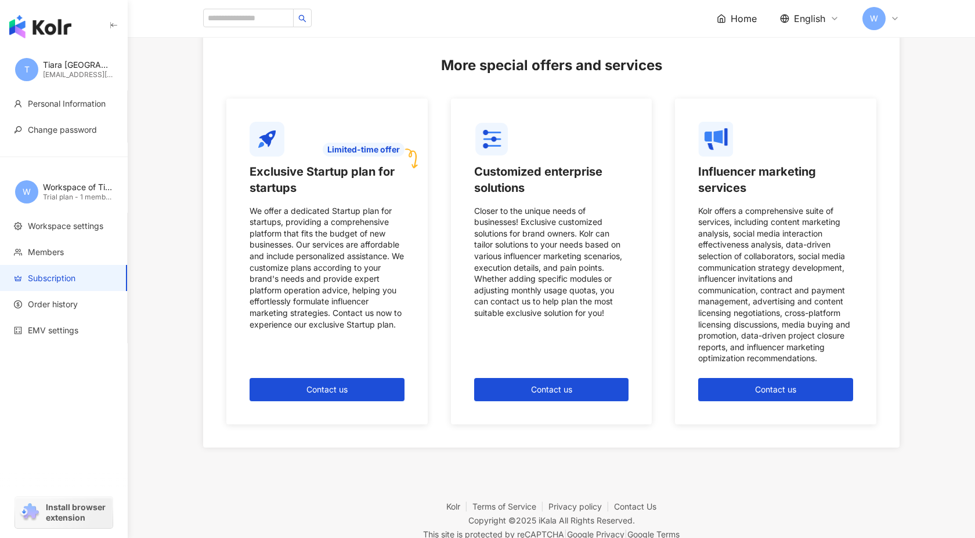
scroll to position [1090, 0]
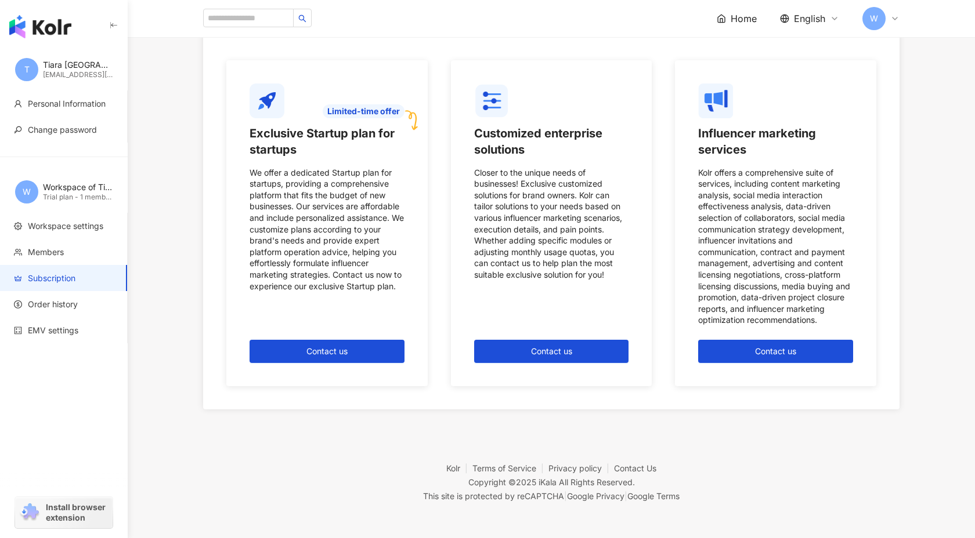
click at [811, 15] on span "English" at bounding box center [809, 18] width 31 height 13
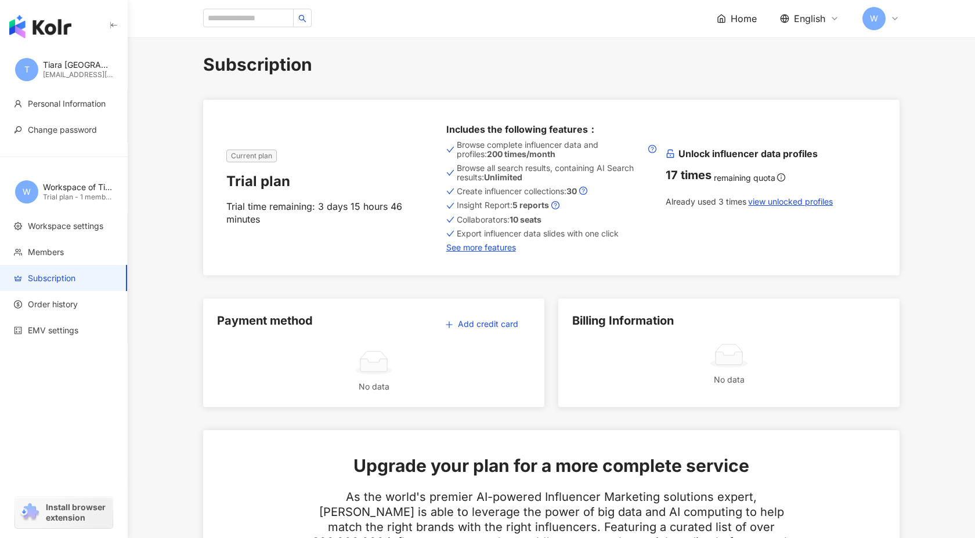
scroll to position [0, 0]
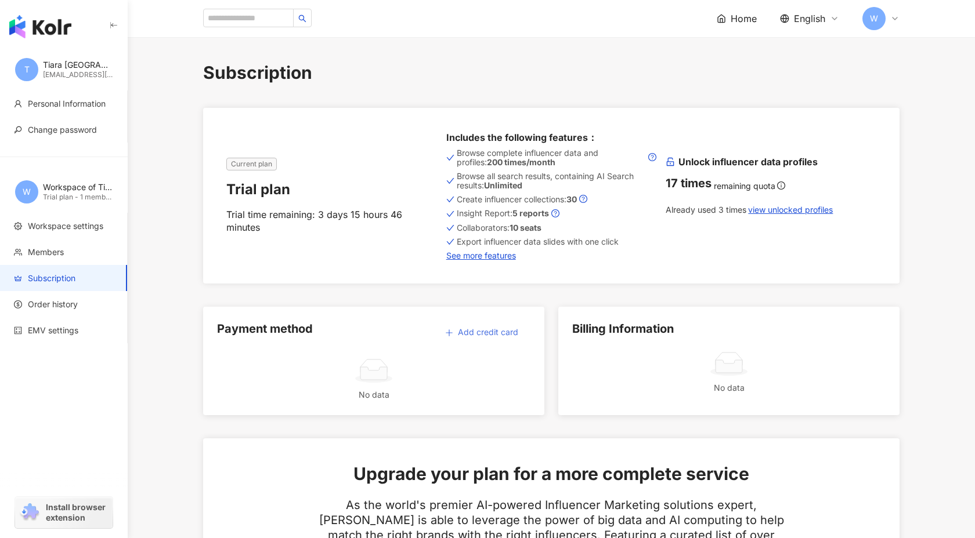
click at [511, 339] on button "Add credit card" at bounding box center [481, 332] width 97 height 23
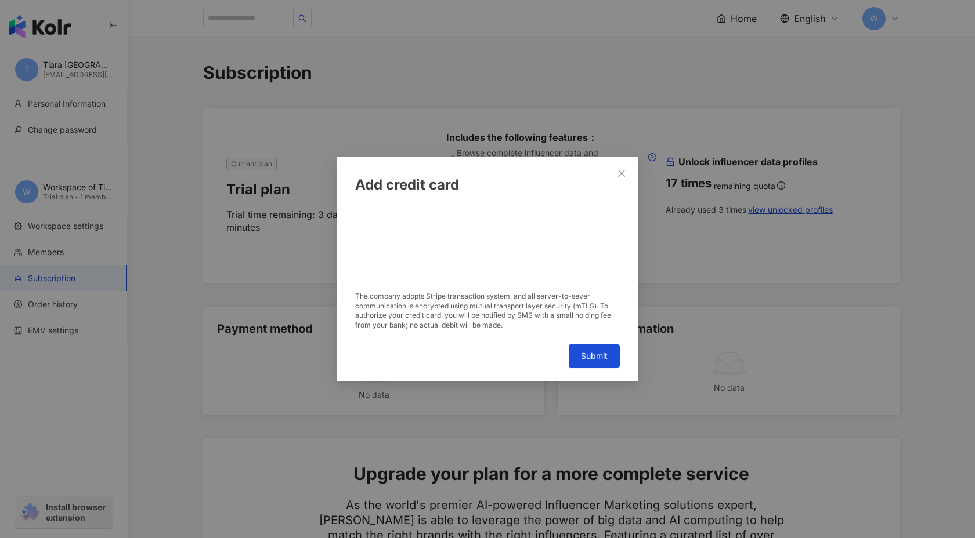
click at [624, 158] on div "Add credit card The company adopts Stripe transaction system, and all server-to…" at bounding box center [488, 269] width 302 height 225
click at [624, 160] on div "Add credit card The company adopts Stripe transaction system, and all server-to…" at bounding box center [488, 269] width 302 height 225
click at [632, 167] on button "Close" at bounding box center [621, 173] width 23 height 23
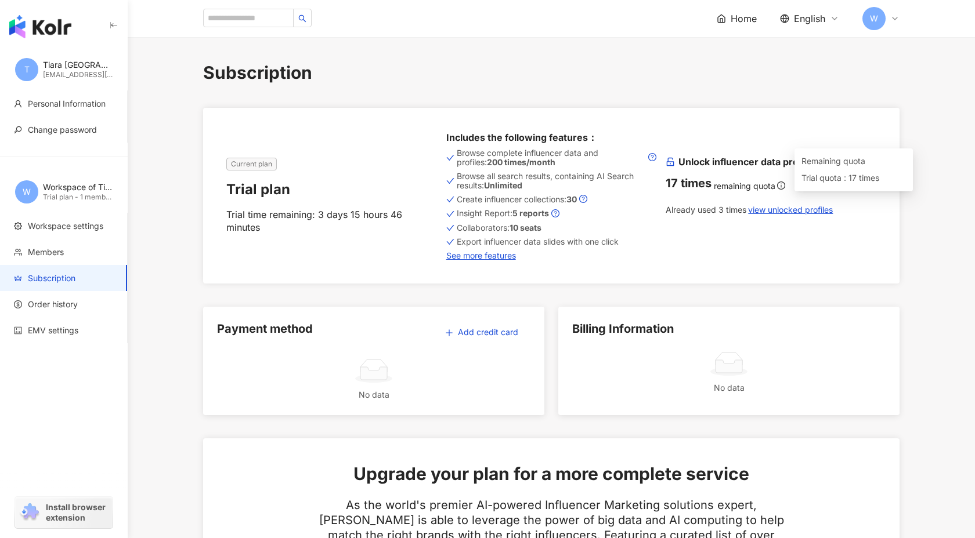
click at [782, 184] on icon "info-circle" at bounding box center [781, 186] width 1 height 4
click at [87, 305] on span "Order history" at bounding box center [66, 305] width 104 height 12
click at [467, 335] on span "Add credit card" at bounding box center [488, 332] width 60 height 9
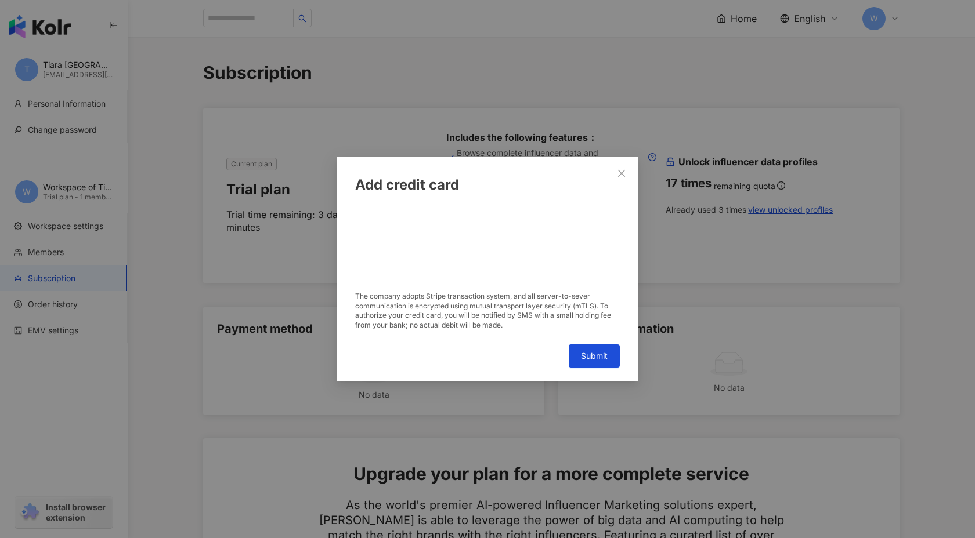
click at [577, 364] on button "Submit" at bounding box center [594, 356] width 51 height 23
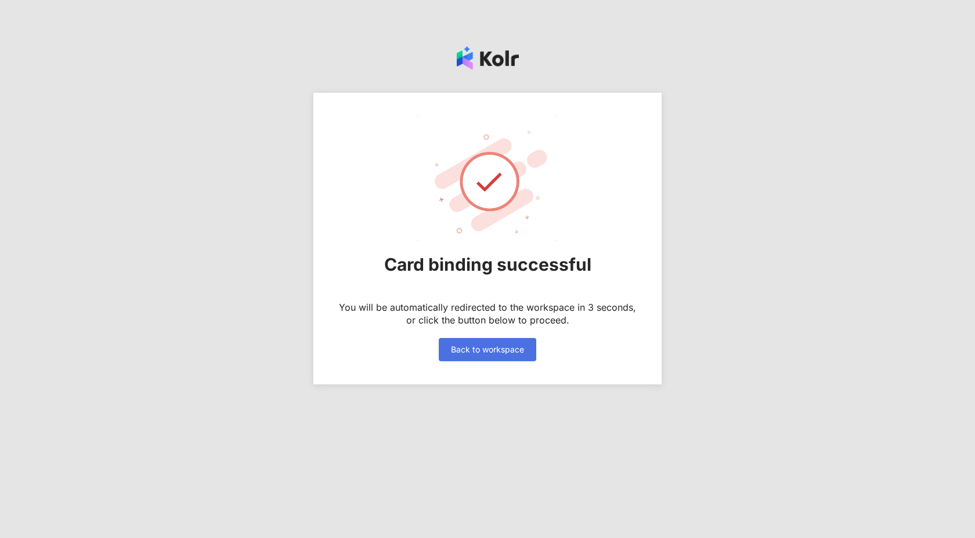
click at [498, 348] on span "Back to workspace" at bounding box center [487, 349] width 73 height 9
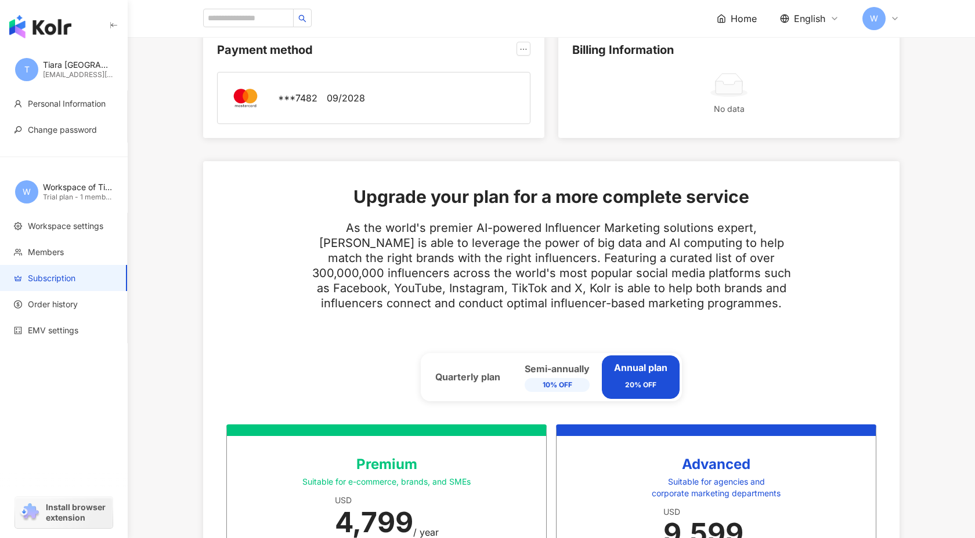
scroll to position [626, 0]
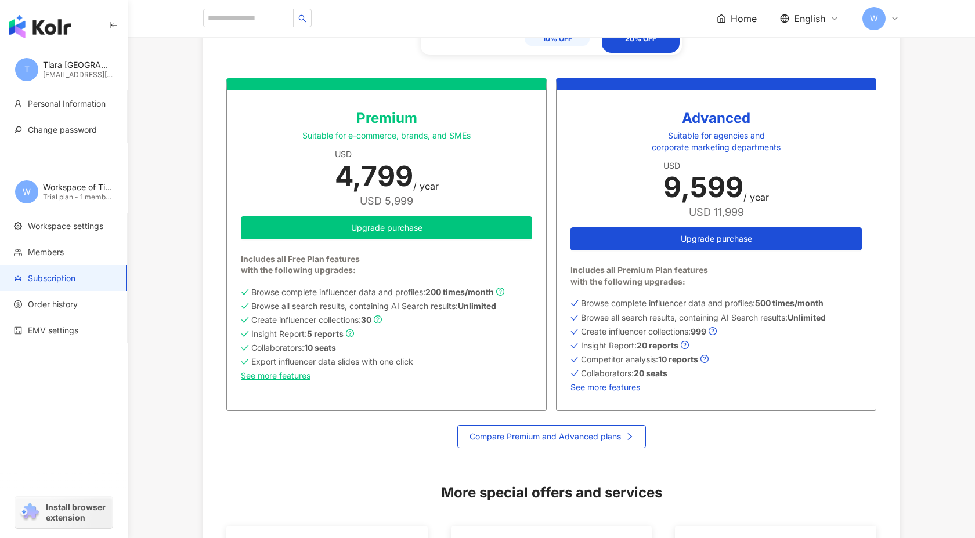
click at [52, 26] on img "button" at bounding box center [40, 26] width 62 height 23
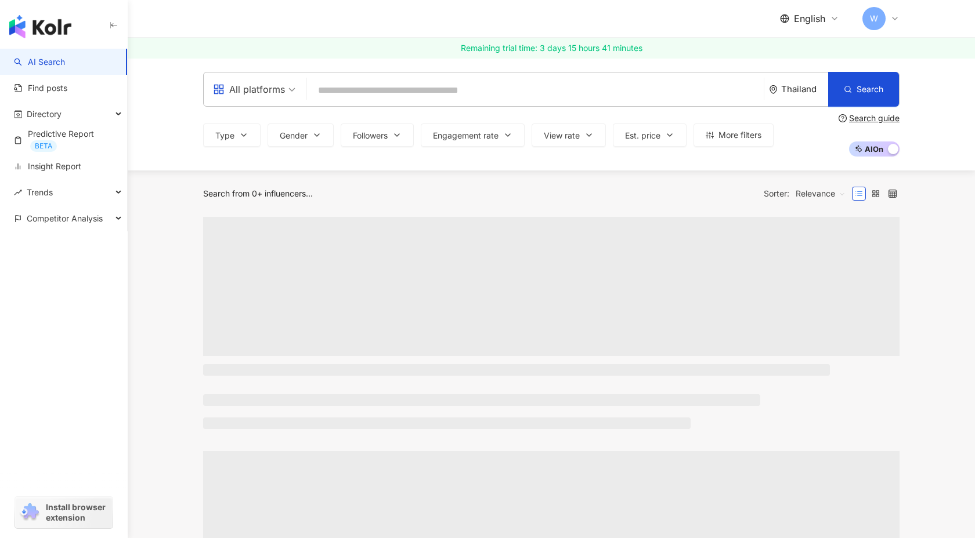
click at [353, 90] on input "search" at bounding box center [535, 90] width 447 height 22
type input "**********"
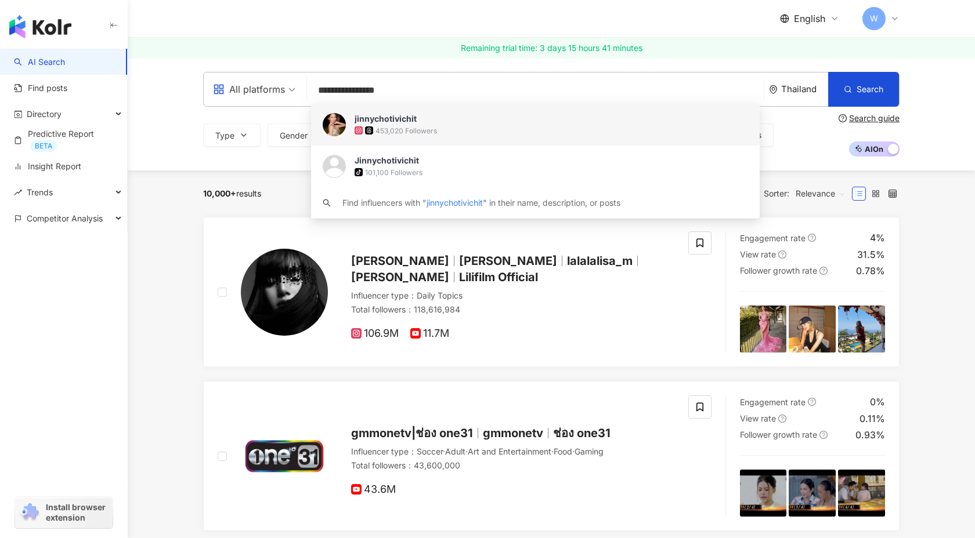
click at [423, 136] on div "453,020 Followers" at bounding box center [551, 131] width 393 height 12
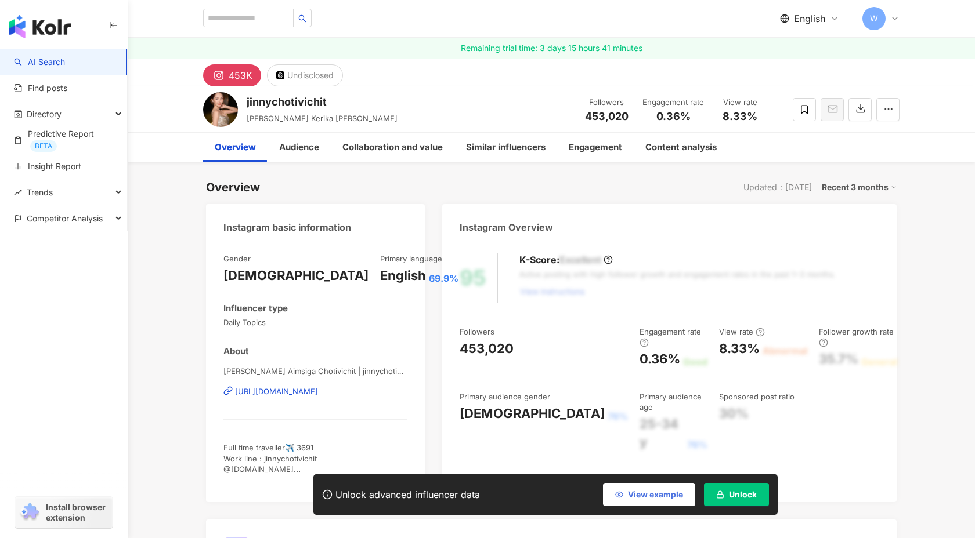
click at [661, 496] on span "View example" at bounding box center [655, 494] width 55 height 9
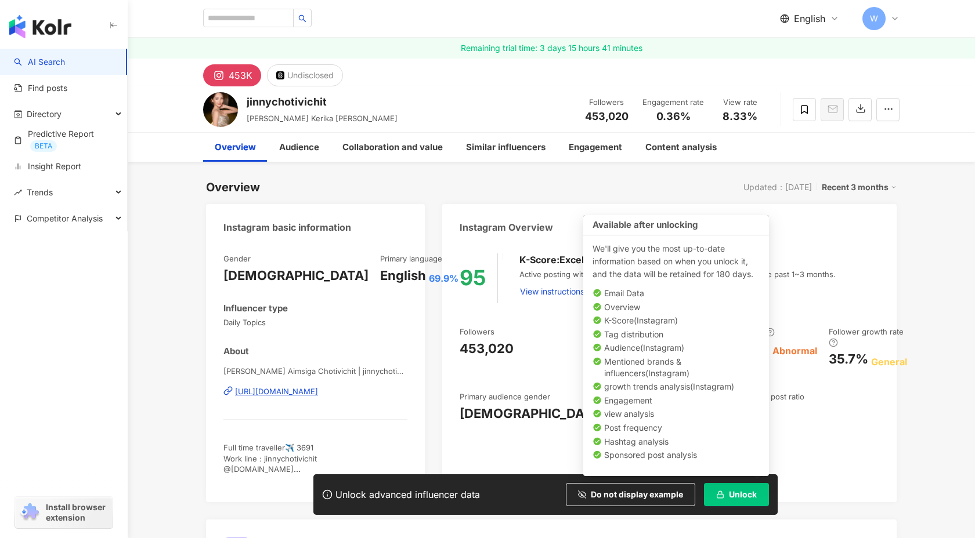
click at [743, 497] on span "Unlock" at bounding box center [743, 494] width 28 height 9
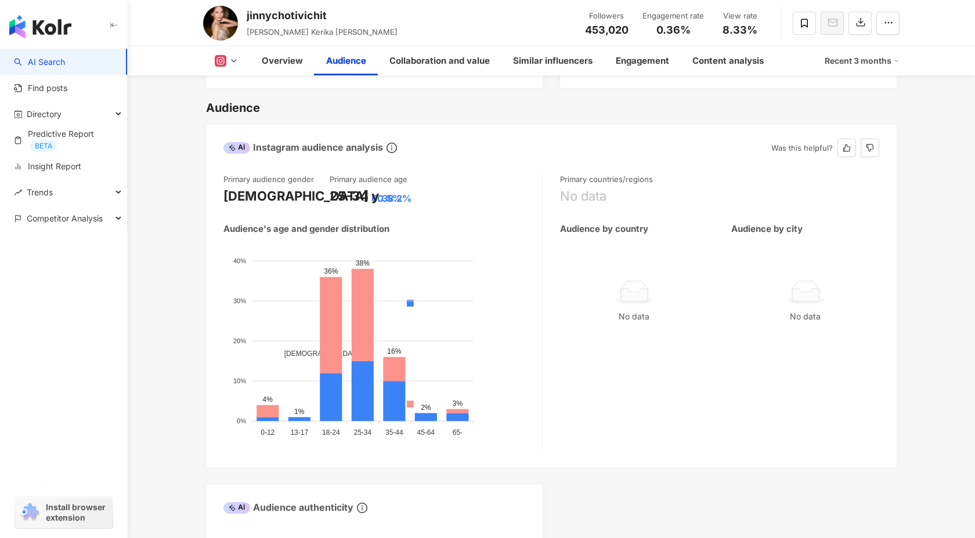
scroll to position [1022, 0]
click at [652, 57] on div "Engagement" at bounding box center [642, 61] width 53 height 14
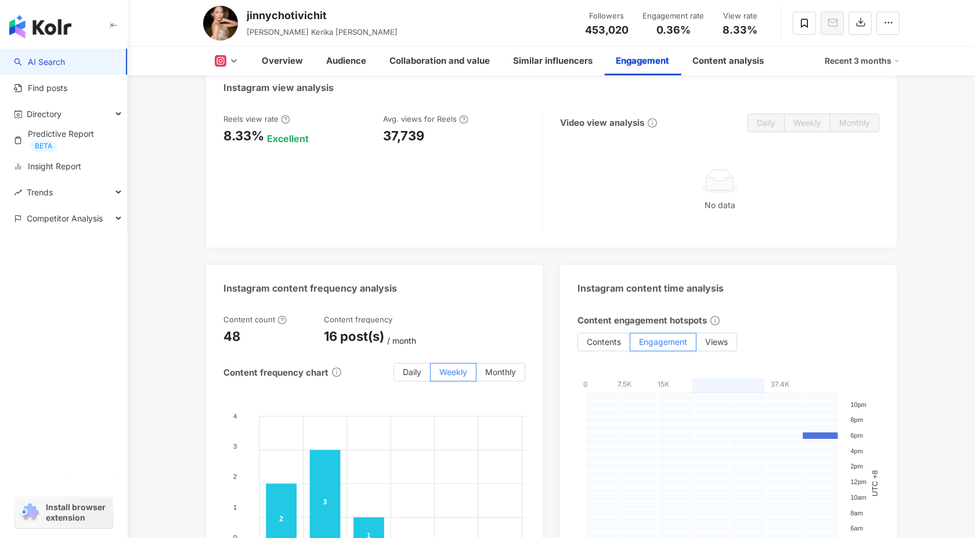
scroll to position [2774, 0]
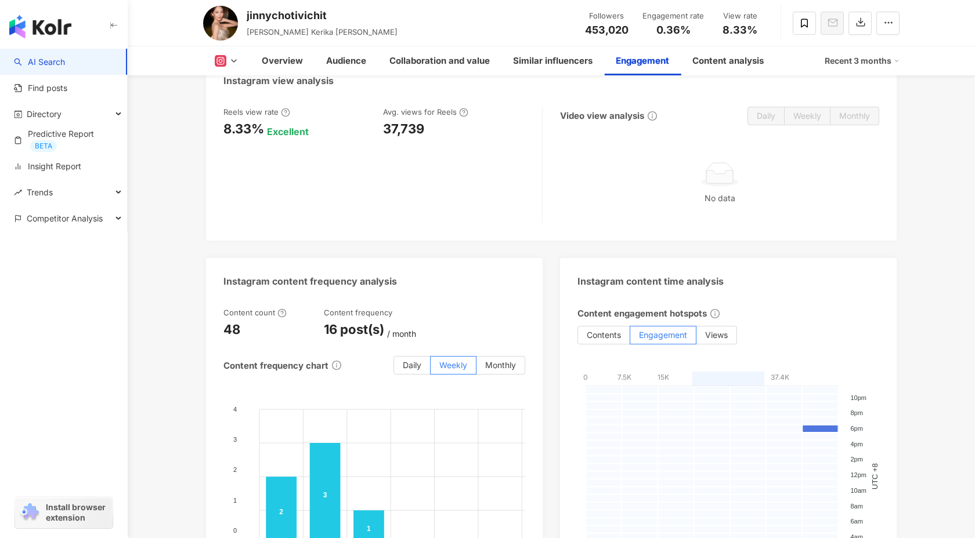
click at [862, 61] on div "Recent 3 months" at bounding box center [862, 61] width 75 height 19
click at [836, 112] on link "Recent 6 months" at bounding box center [866, 109] width 64 height 13
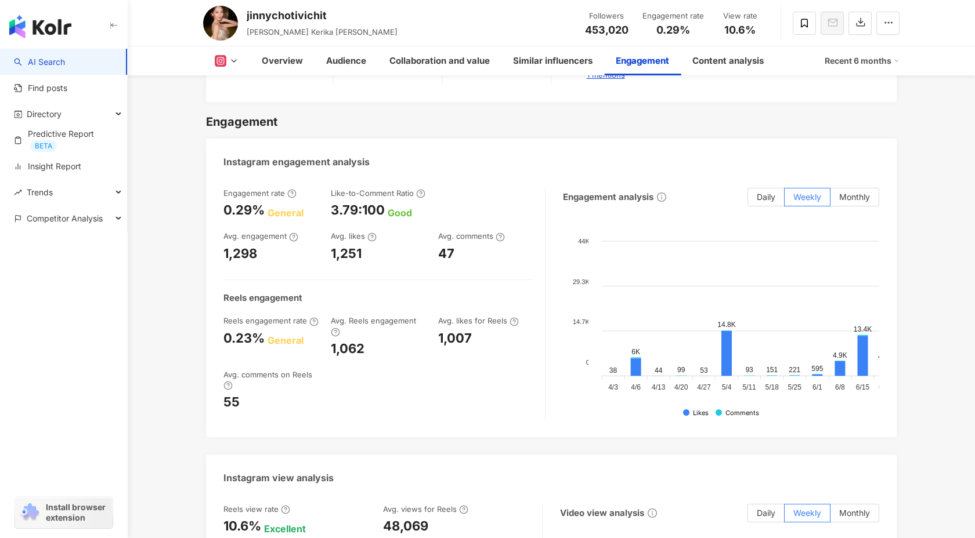
scroll to position [2398, 0]
click at [854, 56] on div "Recent 6 months" at bounding box center [862, 61] width 75 height 19
click at [843, 88] on link "Recent 3 months" at bounding box center [866, 87] width 64 height 13
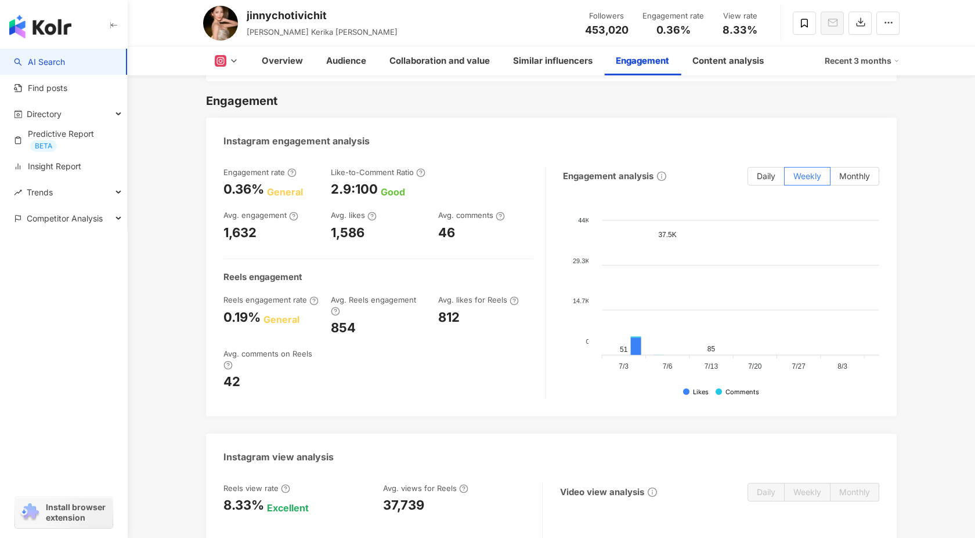
scroll to position [2376, 0]
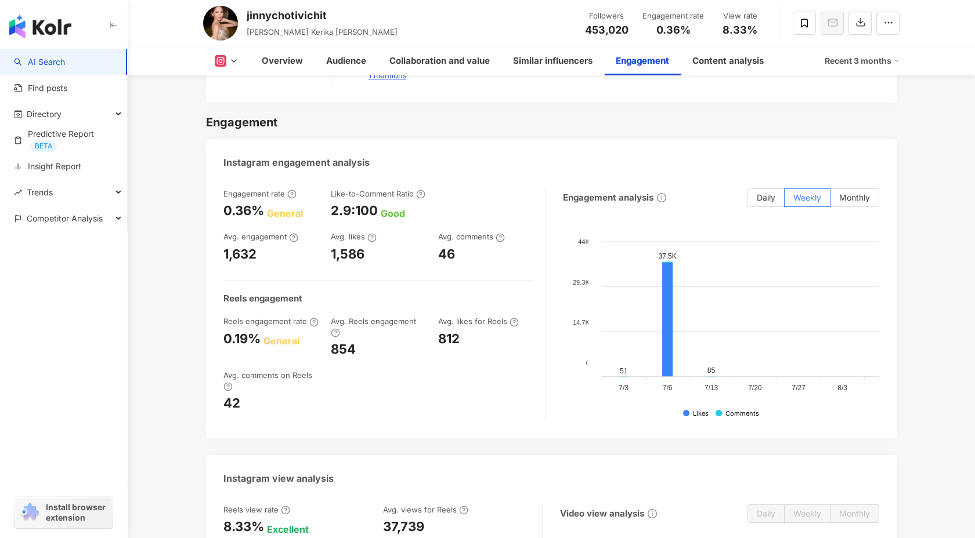
click at [849, 62] on div "Recent 3 months" at bounding box center [862, 61] width 75 height 19
click at [843, 111] on link "Recent 6 months" at bounding box center [866, 109] width 64 height 13
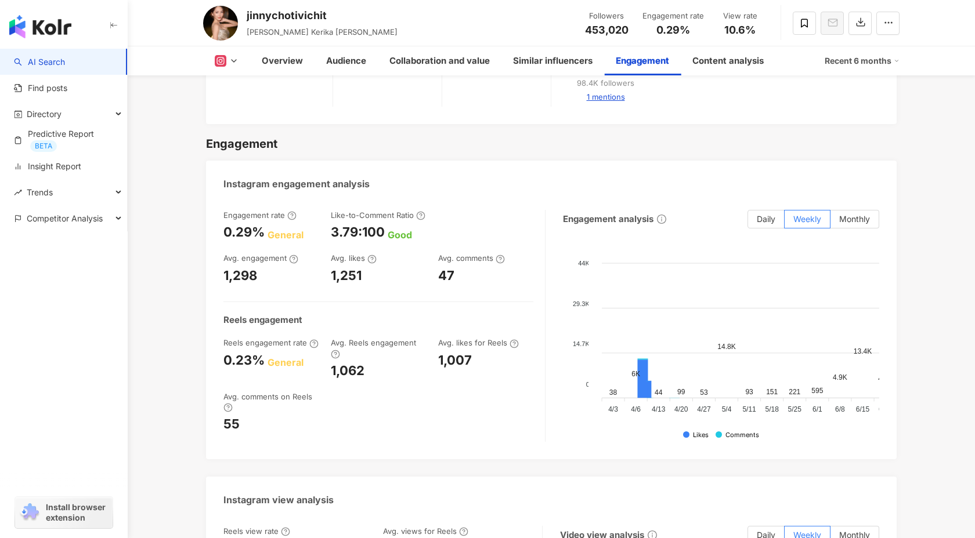
scroll to position [2398, 0]
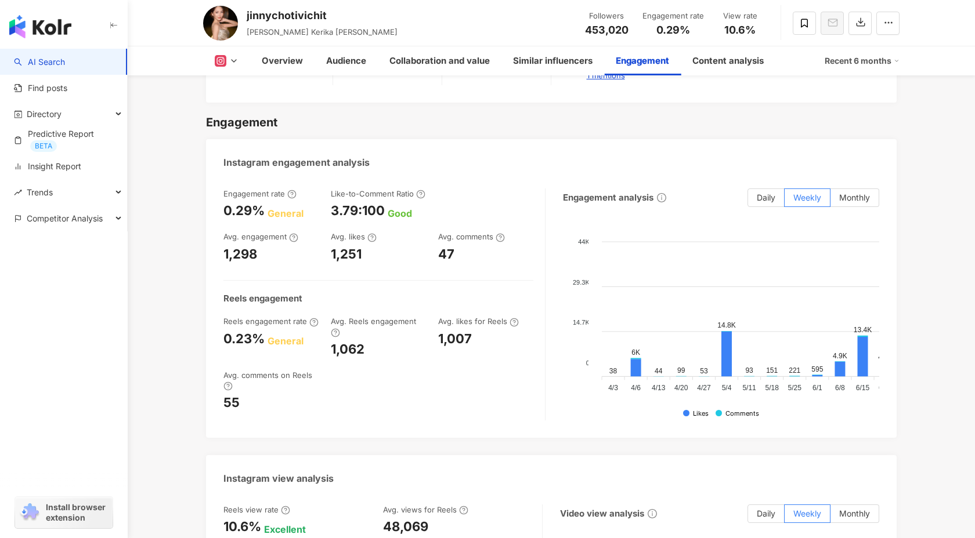
click at [855, 59] on div "Recent 6 months" at bounding box center [862, 61] width 75 height 19
click at [834, 85] on link "Recent 3 months" at bounding box center [866, 87] width 64 height 13
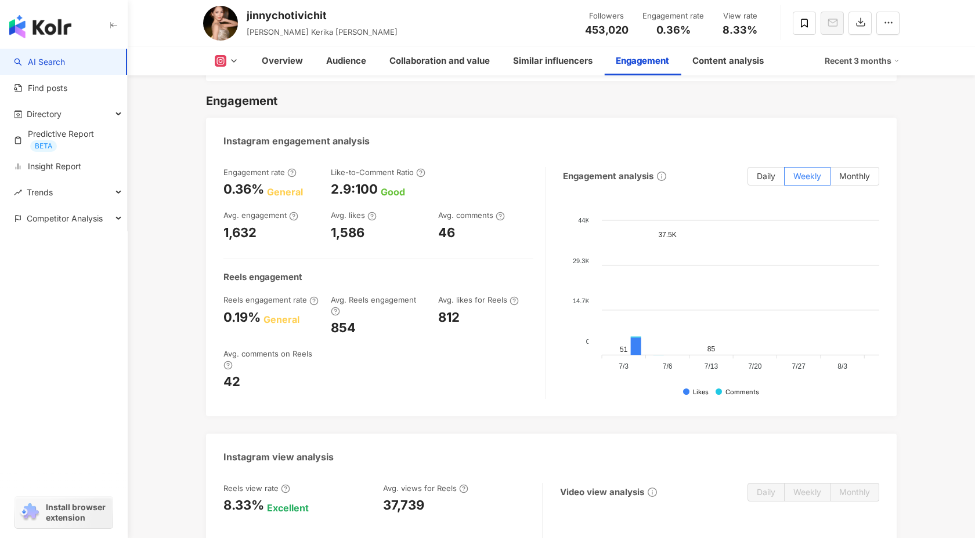
scroll to position [2376, 0]
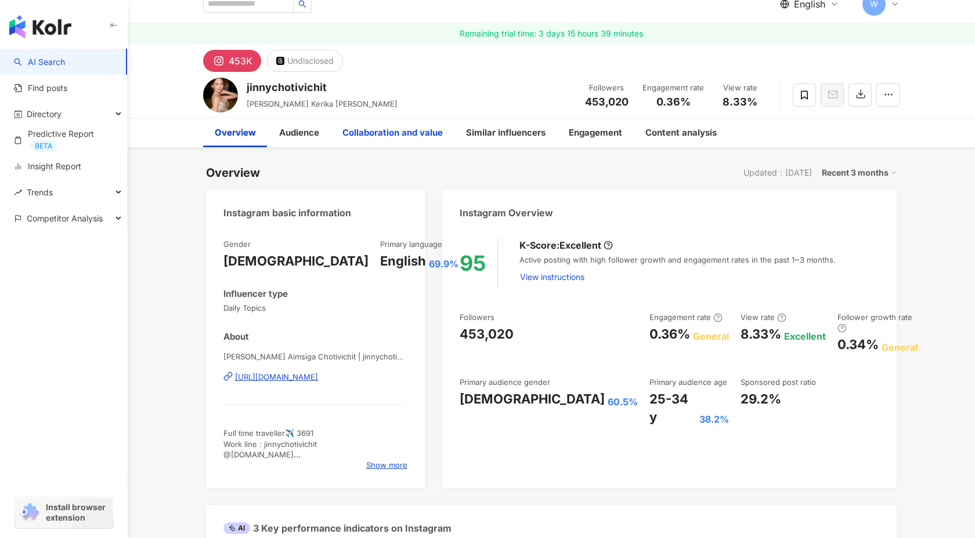
click at [389, 133] on div "Collaboration and value" at bounding box center [392, 133] width 100 height 14
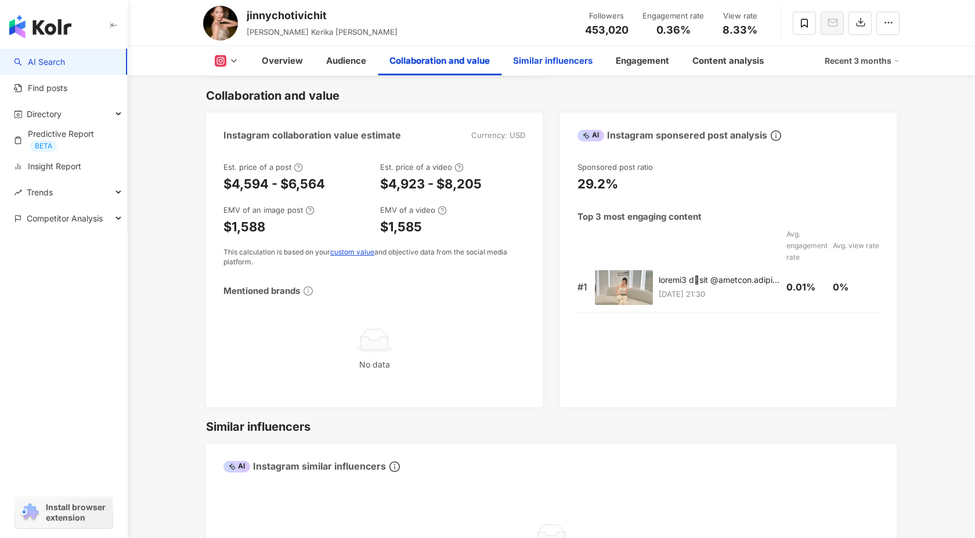
click at [547, 69] on div "Similar influencers" at bounding box center [552, 60] width 103 height 29
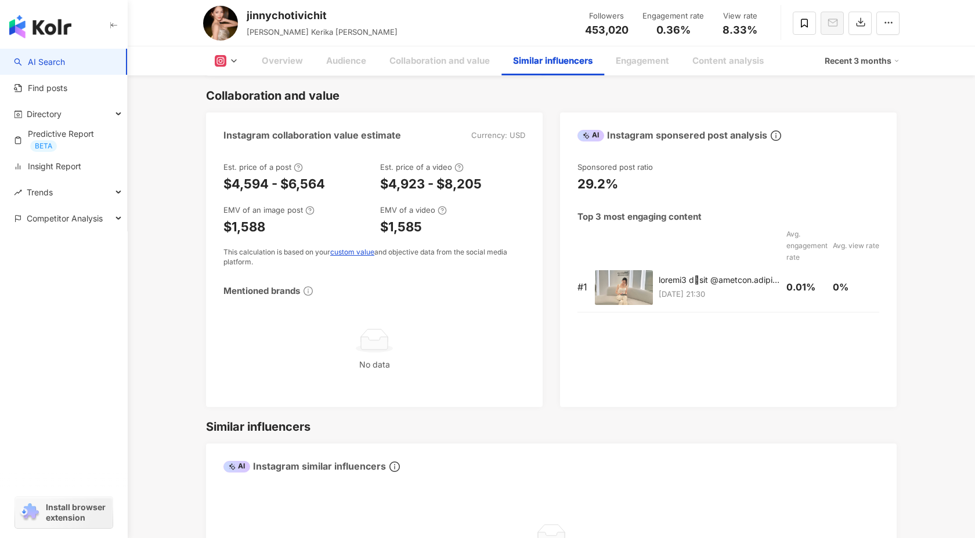
scroll to position [1908, 0]
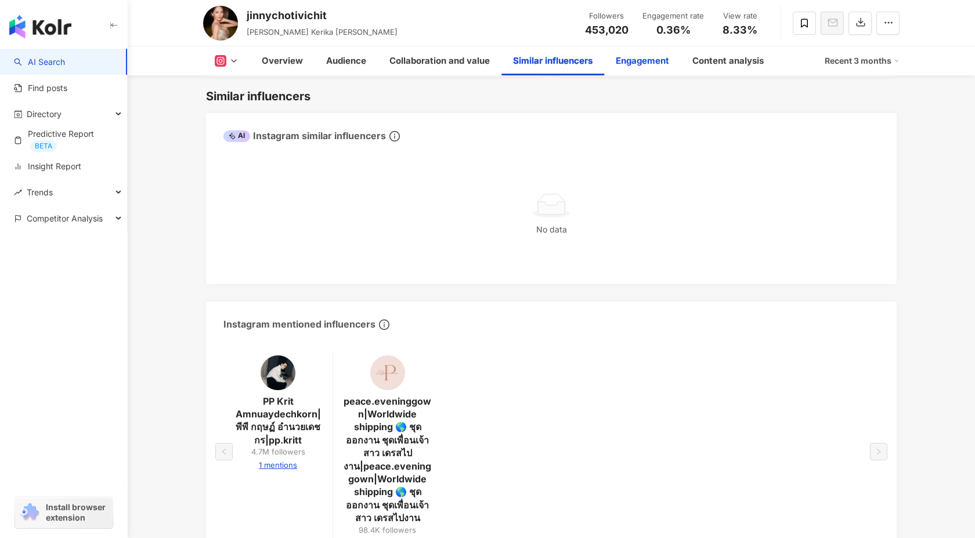
click at [631, 62] on div "Engagement" at bounding box center [642, 61] width 53 height 14
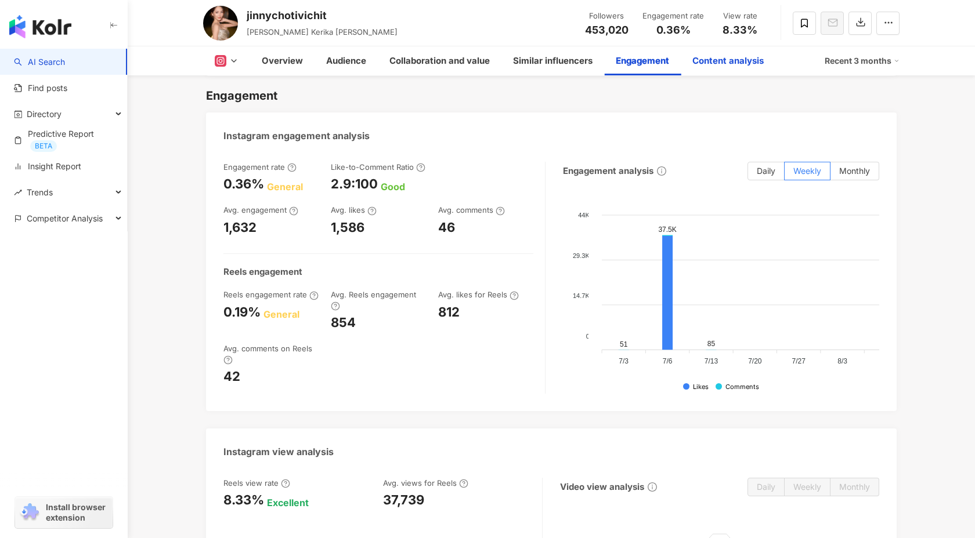
click at [720, 67] on div "Content analysis" at bounding box center [727, 61] width 71 height 14
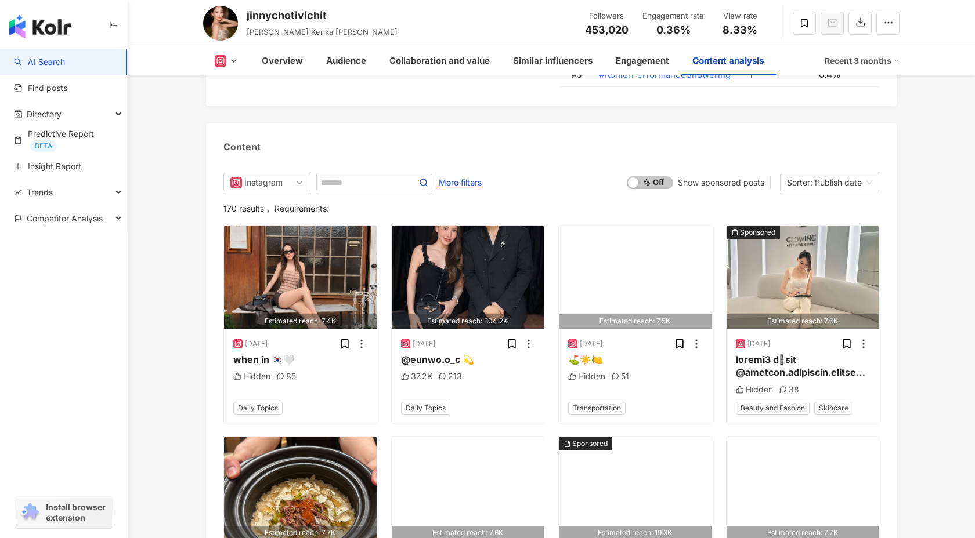
scroll to position [3533, 0]
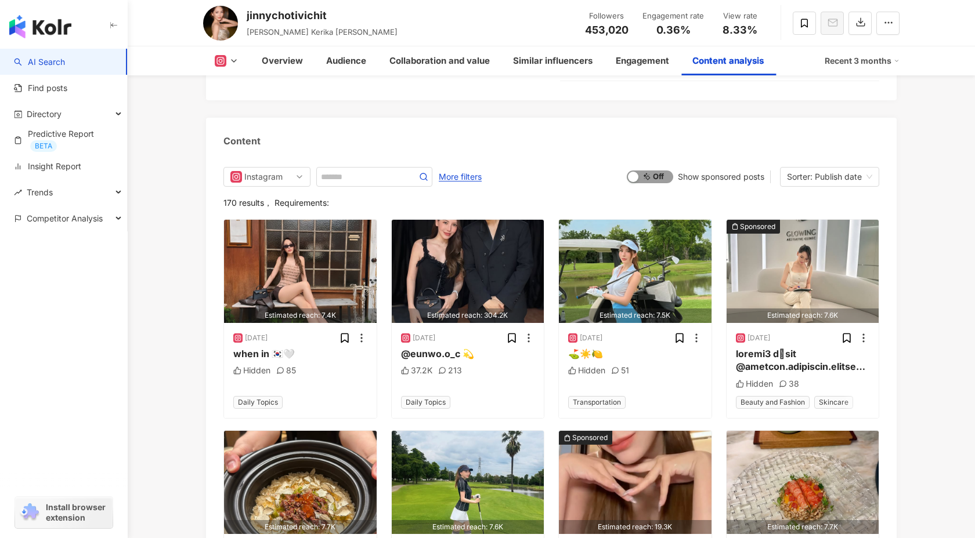
click at [655, 176] on span "On Off" at bounding box center [650, 177] width 46 height 13
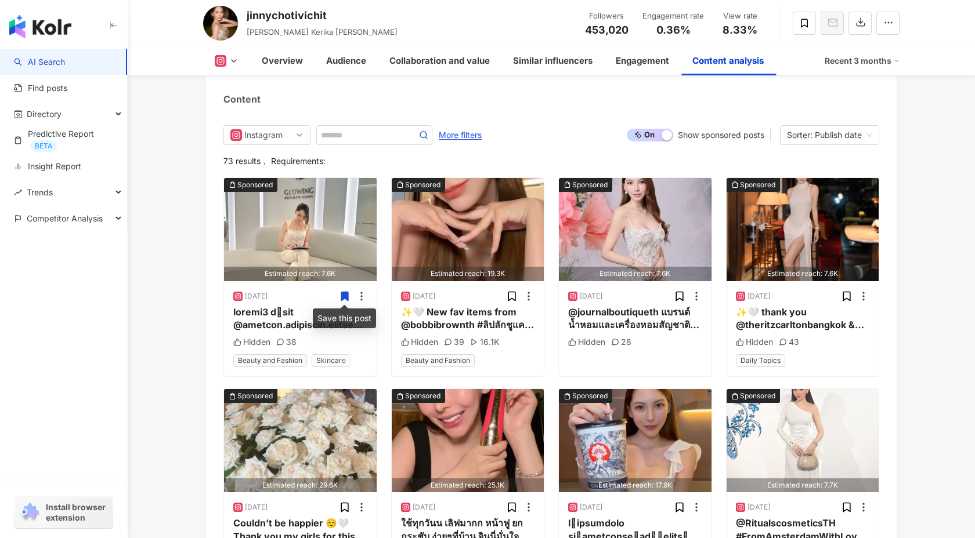
click at [341, 297] on icon at bounding box center [344, 296] width 7 height 9
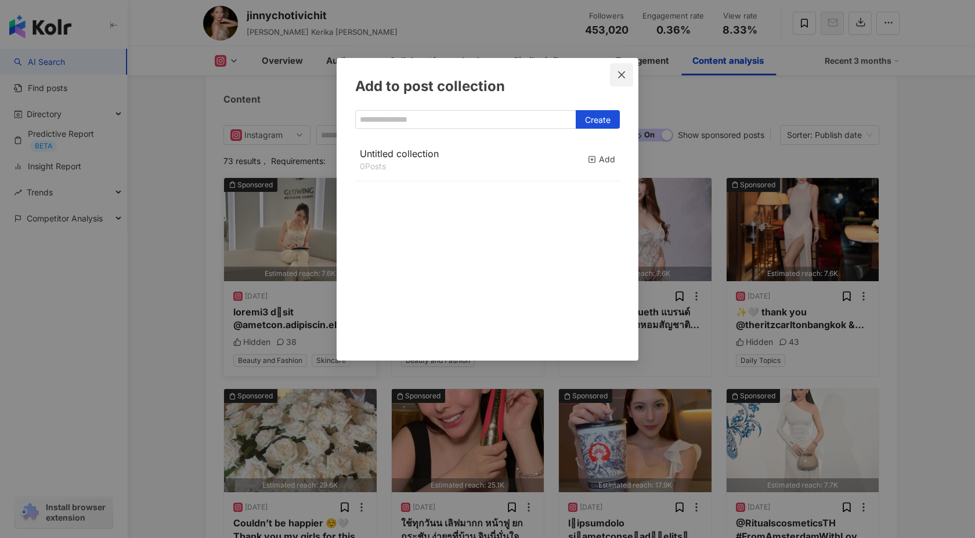
click at [624, 77] on icon "close" at bounding box center [621, 74] width 9 height 9
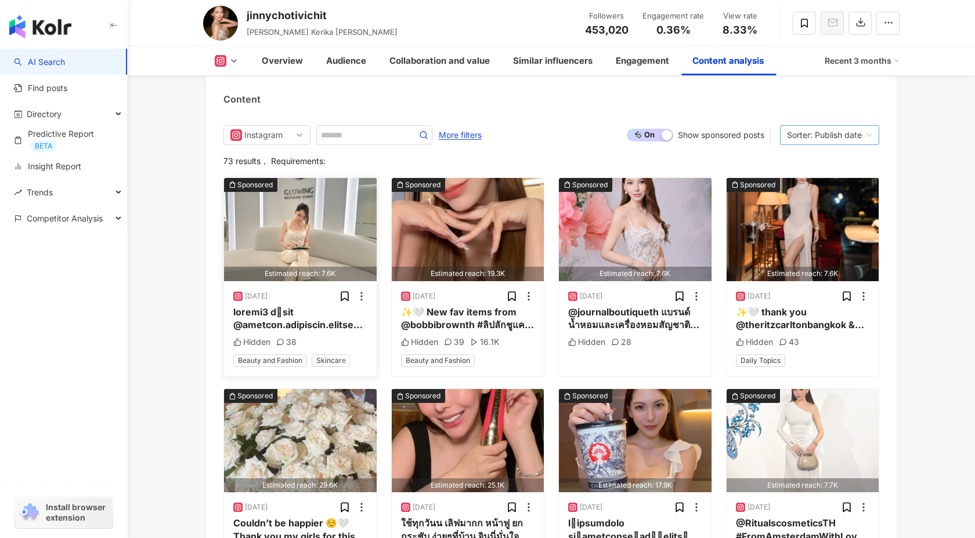
click at [826, 134] on div "Sorter: Publish date" at bounding box center [824, 135] width 75 height 19
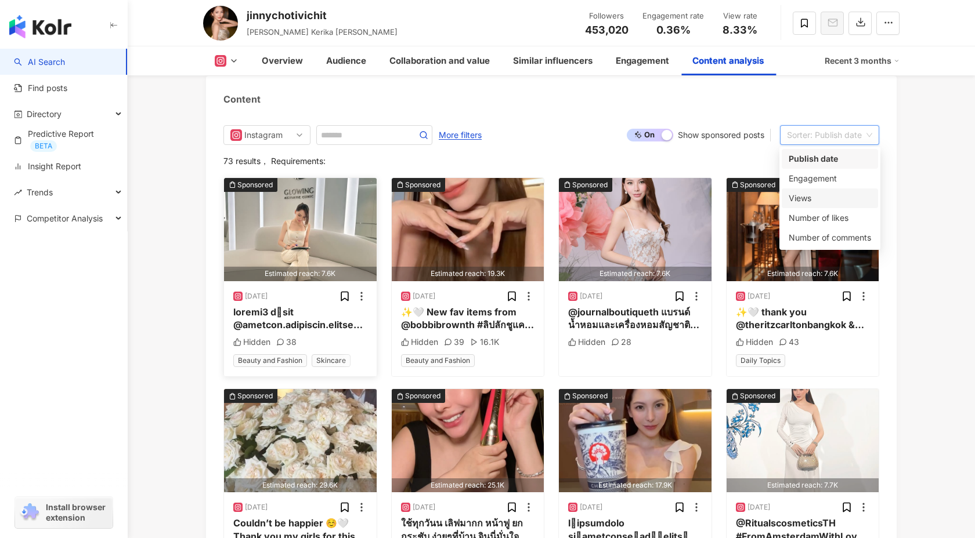
click at [822, 199] on div "Views" at bounding box center [830, 198] width 82 height 13
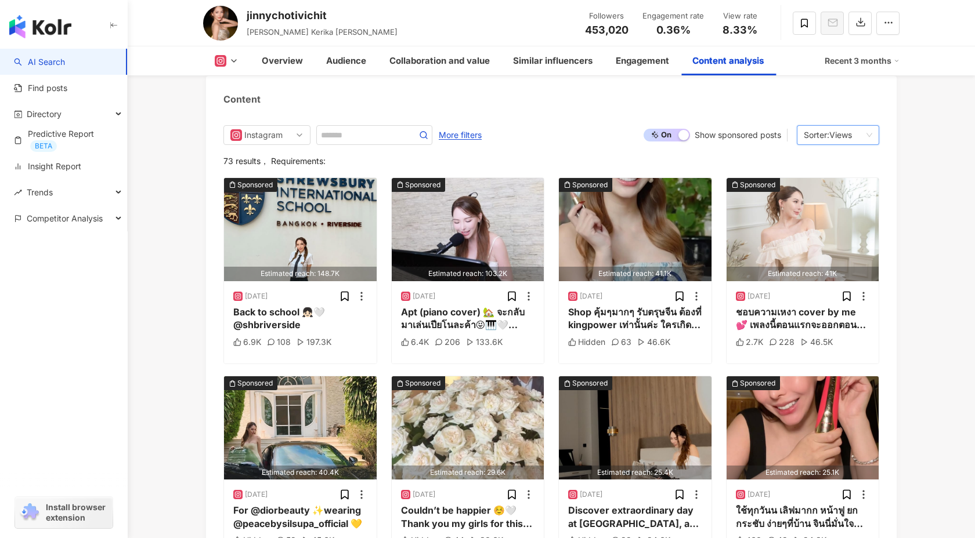
click at [65, 68] on link "AI Search" at bounding box center [39, 62] width 51 height 12
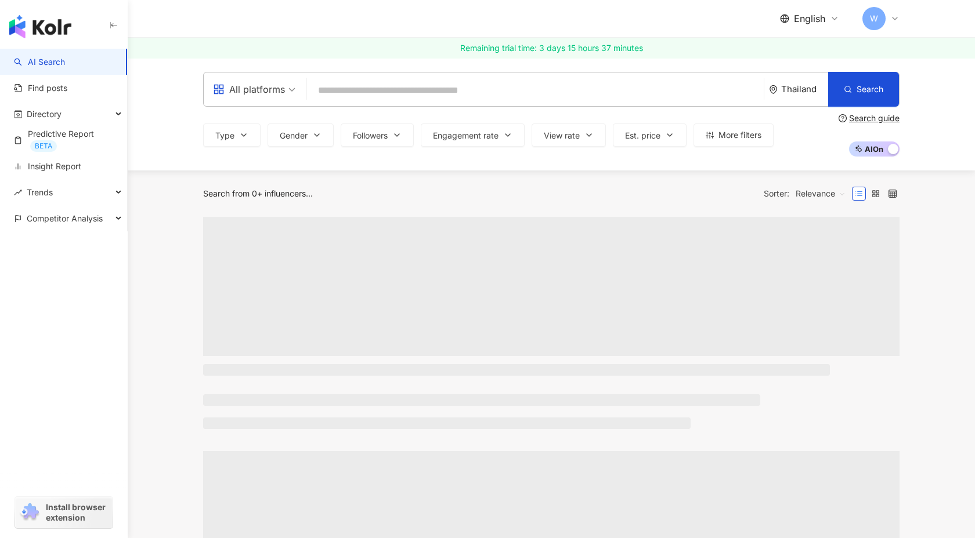
click at [327, 93] on input "search" at bounding box center [535, 90] width 447 height 22
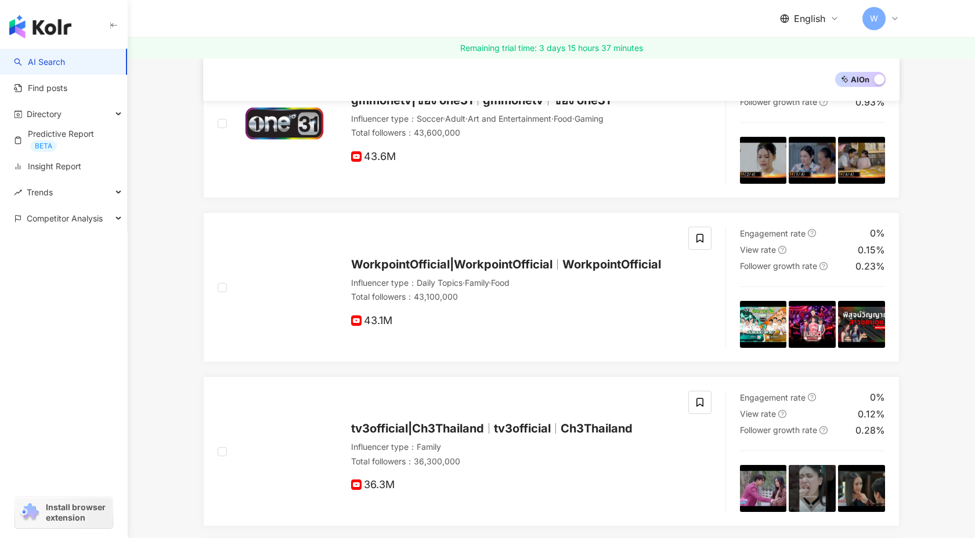
scroll to position [330, 0]
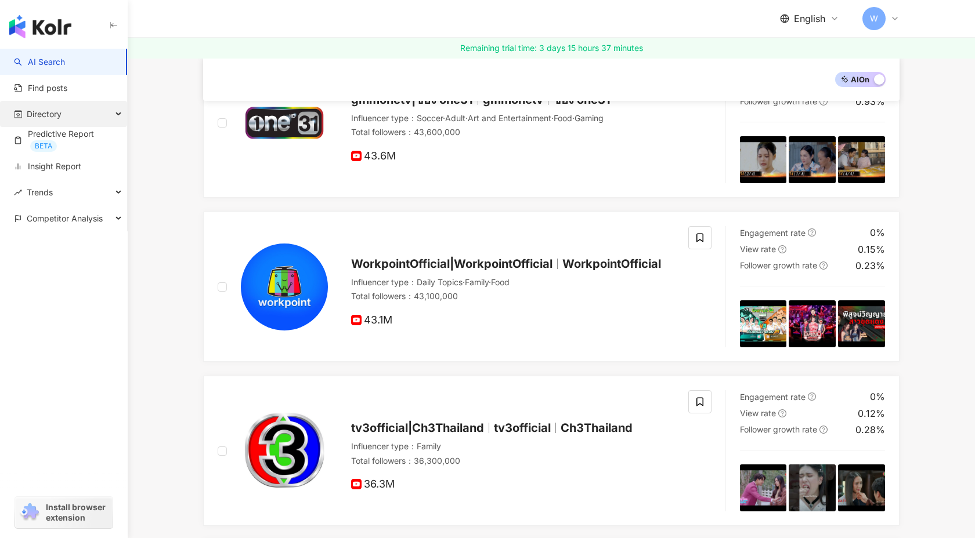
click at [103, 114] on div "Directory" at bounding box center [63, 114] width 127 height 26
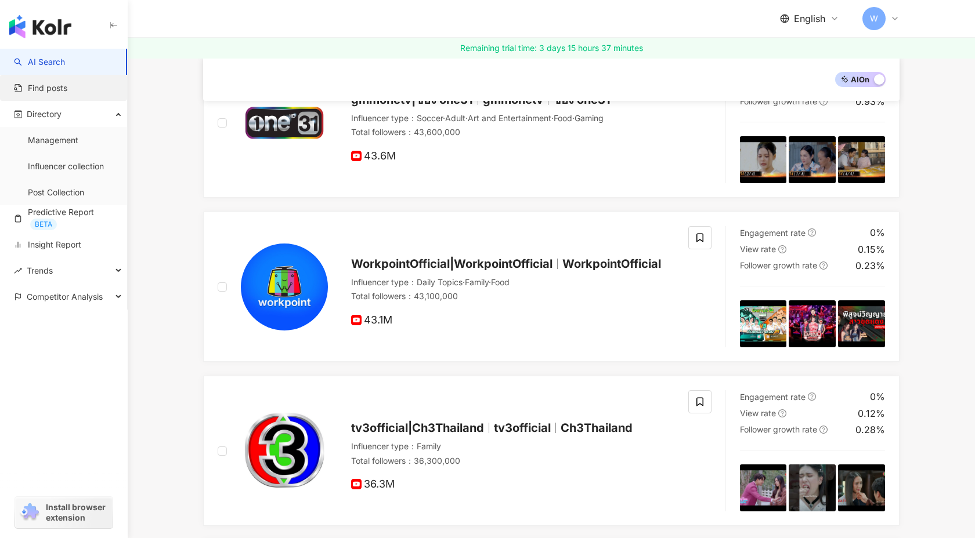
click at [67, 91] on link "Find posts" at bounding box center [40, 88] width 53 height 12
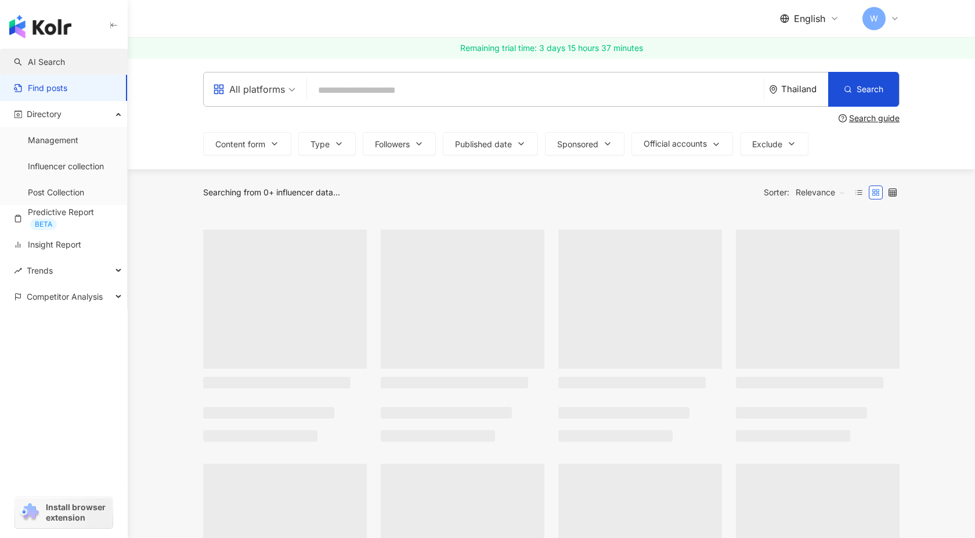
click at [65, 61] on link "AI Search" at bounding box center [39, 62] width 51 height 12
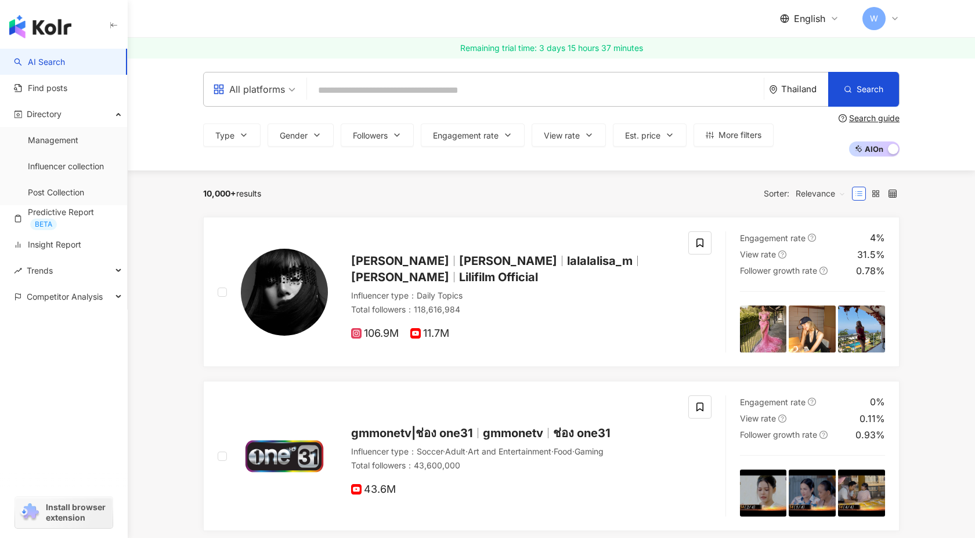
click at [344, 93] on input "search" at bounding box center [535, 90] width 447 height 22
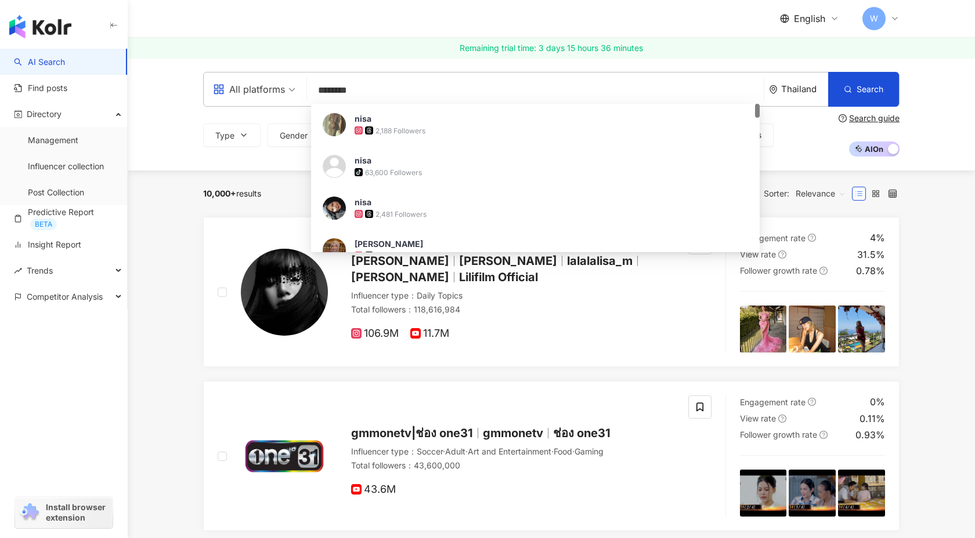
type input "*********"
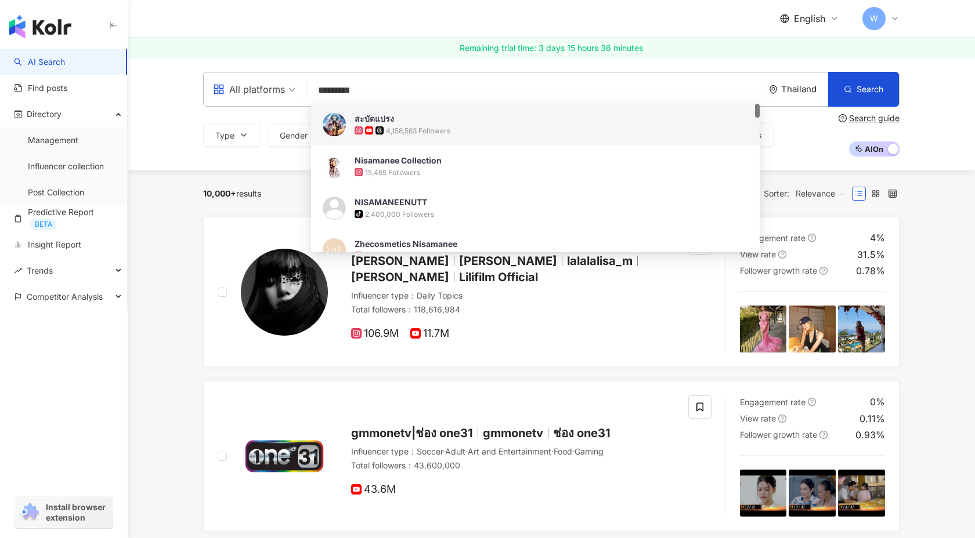
click at [419, 126] on div "4,158,563 Followers" at bounding box center [418, 131] width 64 height 10
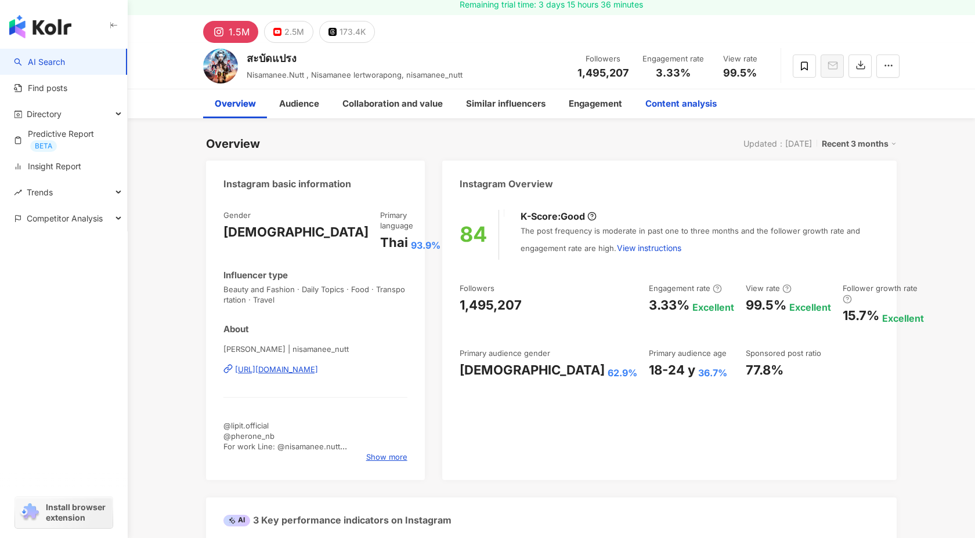
scroll to position [44, 0]
click at [688, 97] on div "Content analysis" at bounding box center [680, 103] width 71 height 14
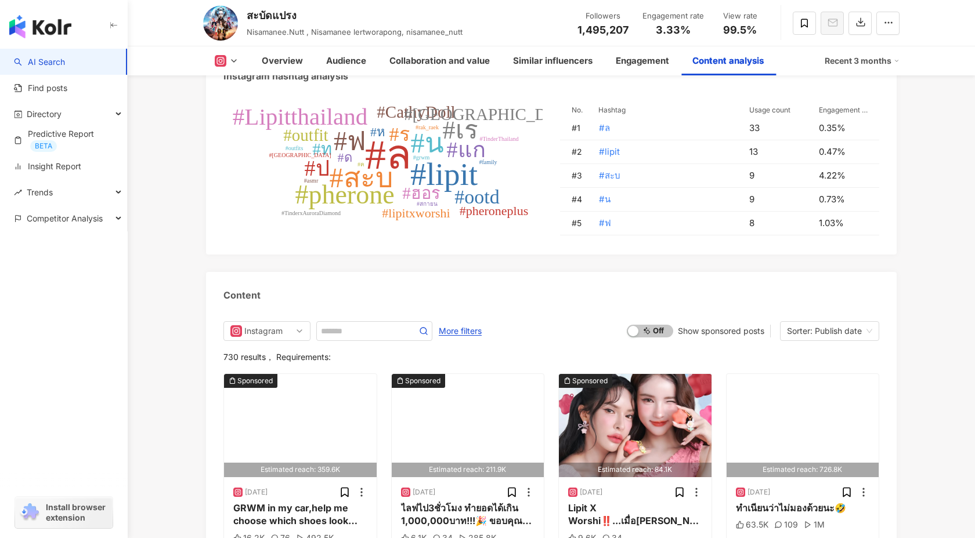
scroll to position [3527, 0]
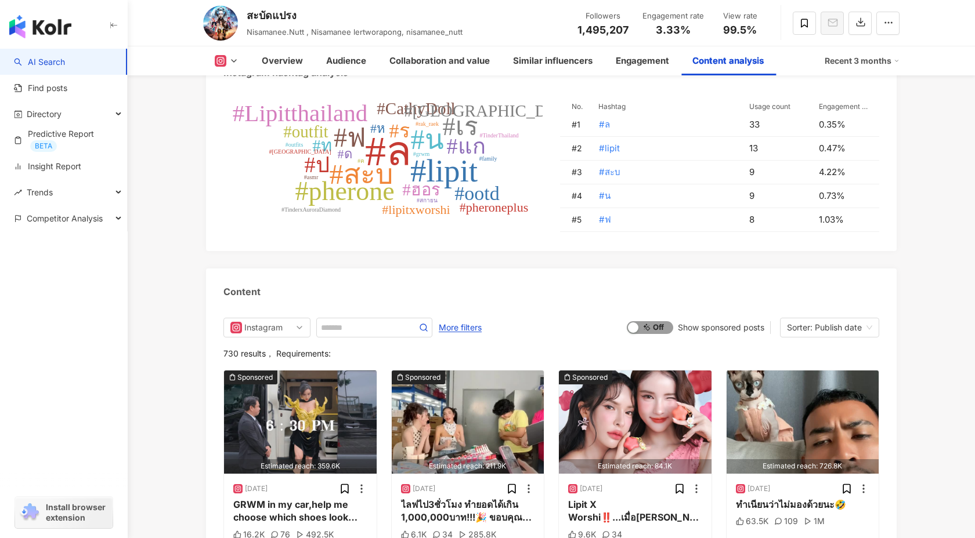
click at [639, 321] on span "On Off" at bounding box center [650, 327] width 46 height 13
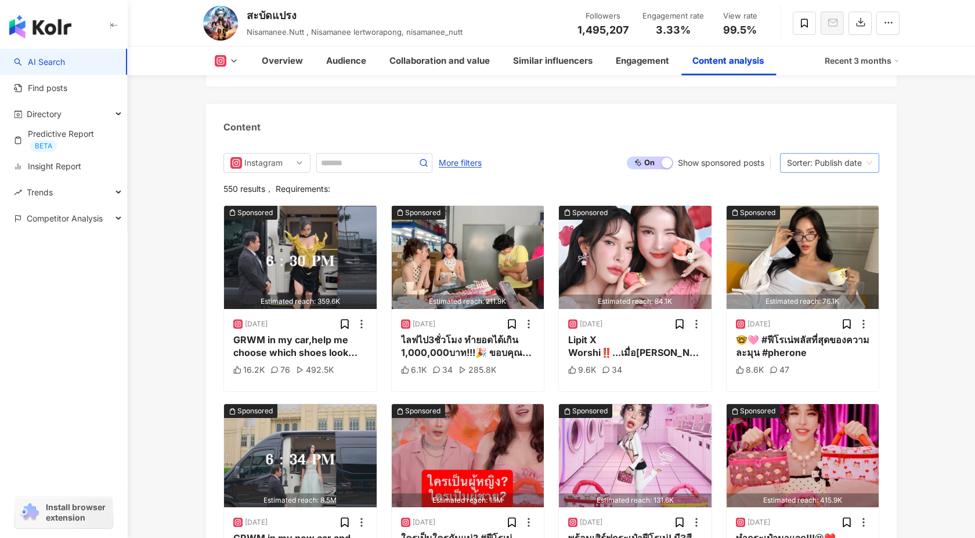
click at [818, 154] on div "Sorter: Publish date" at bounding box center [824, 163] width 75 height 19
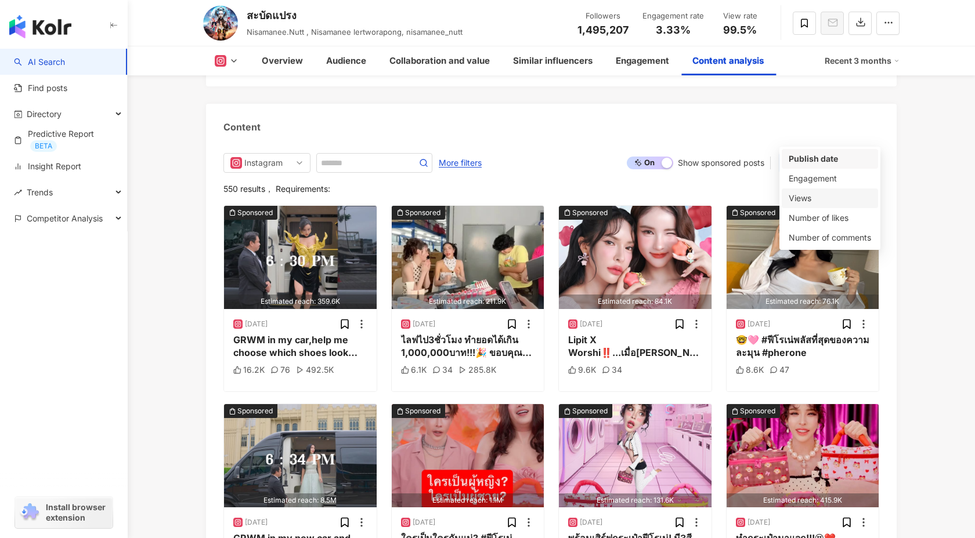
click at [810, 200] on div "Views" at bounding box center [830, 198] width 82 height 13
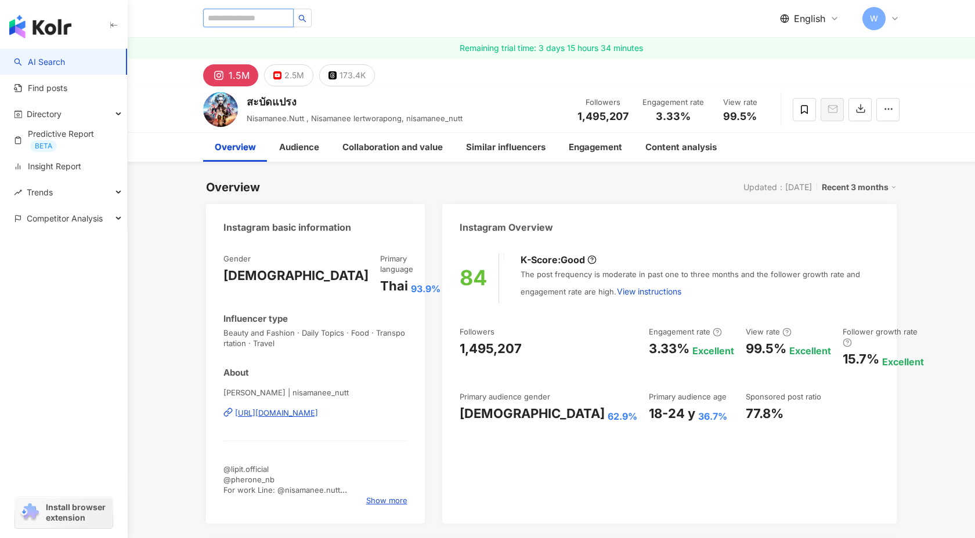
click at [273, 18] on input "search" at bounding box center [248, 18] width 91 height 19
paste input "*********"
type input "*********"
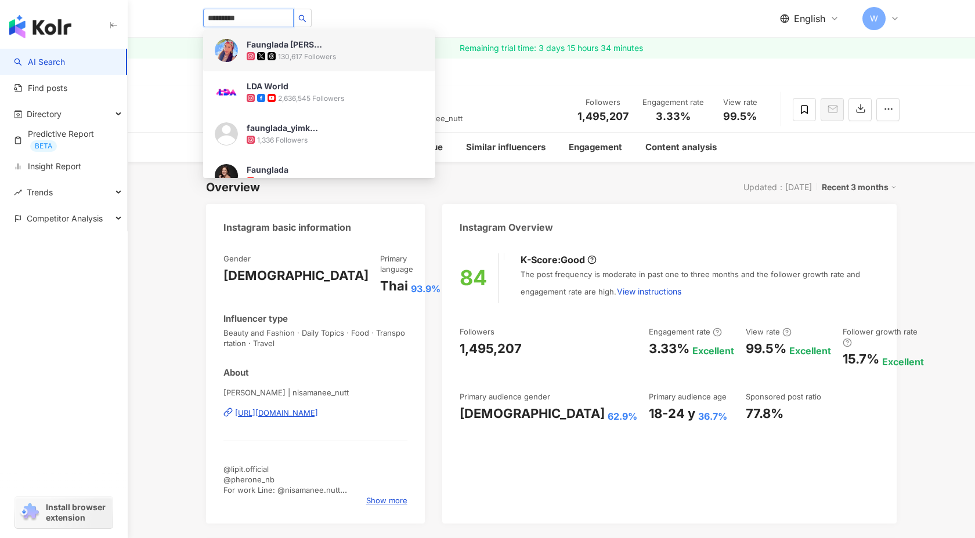
click at [313, 50] on div "130,617 Followers" at bounding box center [335, 56] width 177 height 12
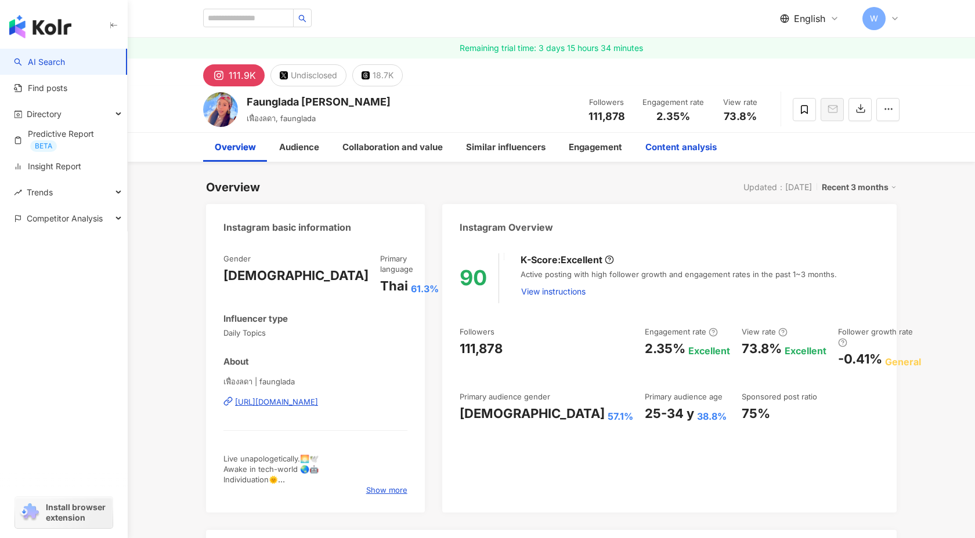
click at [676, 143] on div "Content analysis" at bounding box center [680, 147] width 71 height 14
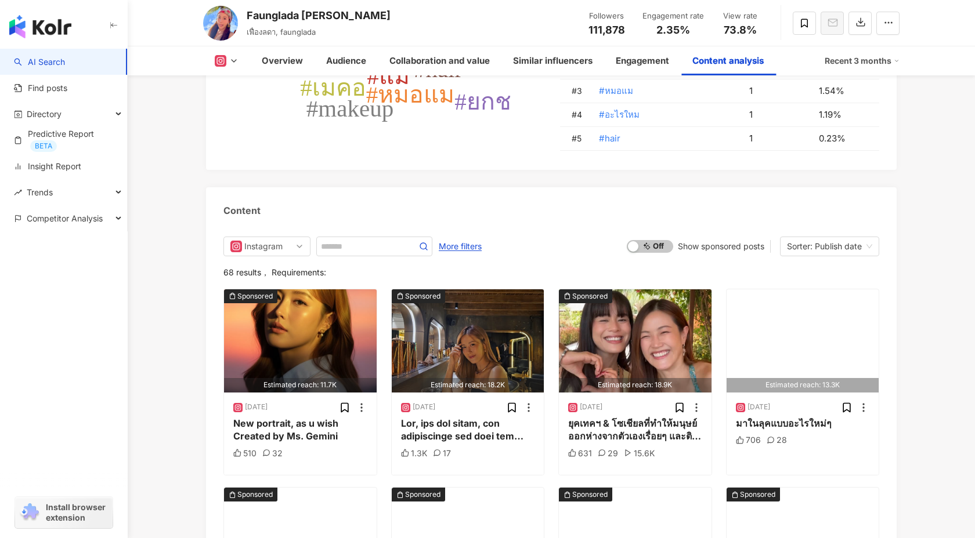
scroll to position [3602, 0]
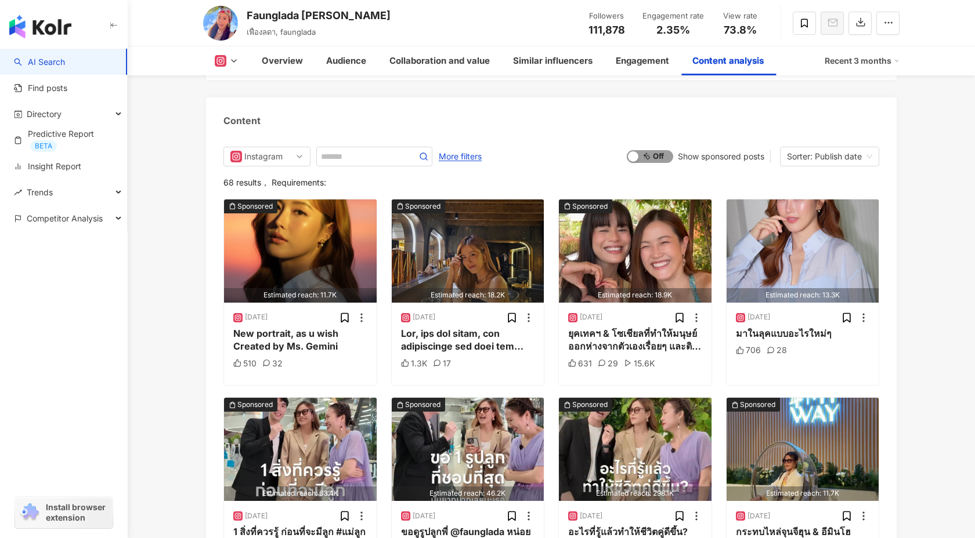
click at [650, 150] on span "On Off" at bounding box center [650, 156] width 46 height 13
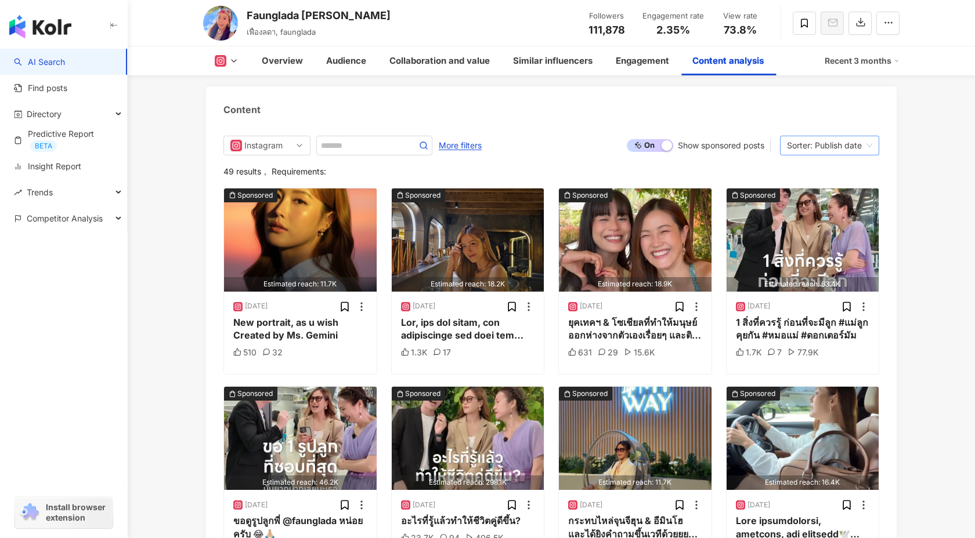
click at [813, 139] on div "Sorter: Publish date" at bounding box center [824, 145] width 75 height 19
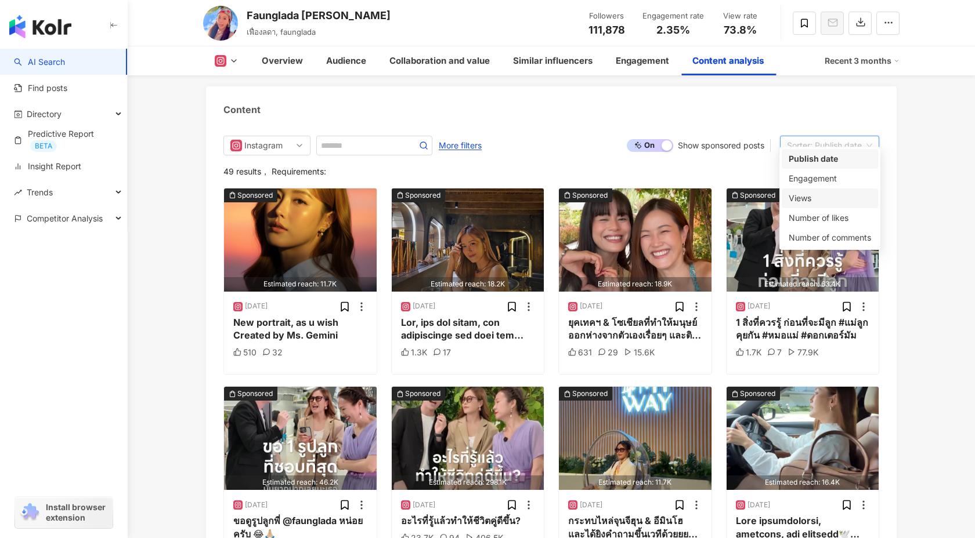
click at [812, 201] on div "Views" at bounding box center [830, 198] width 82 height 13
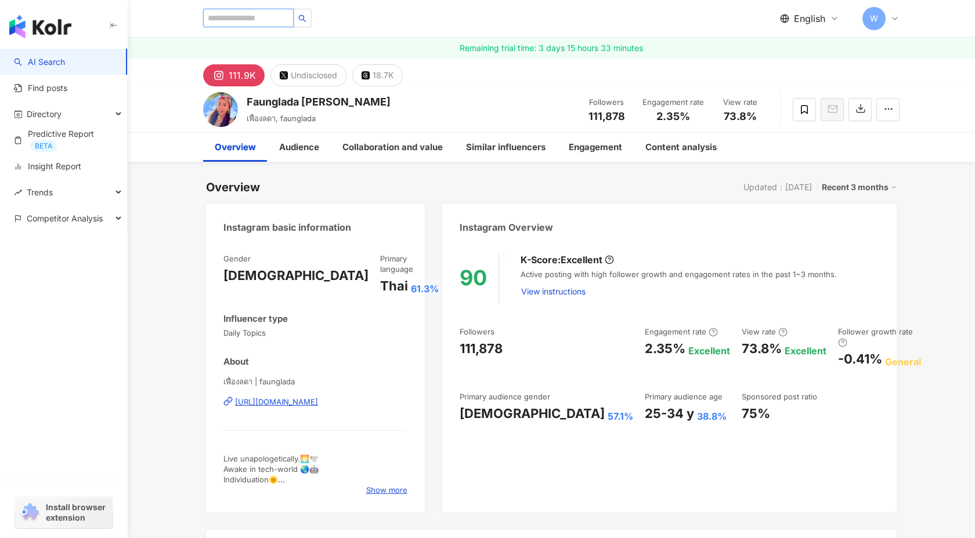
click at [260, 16] on input "search" at bounding box center [248, 18] width 91 height 19
paste input "********"
type input "********"
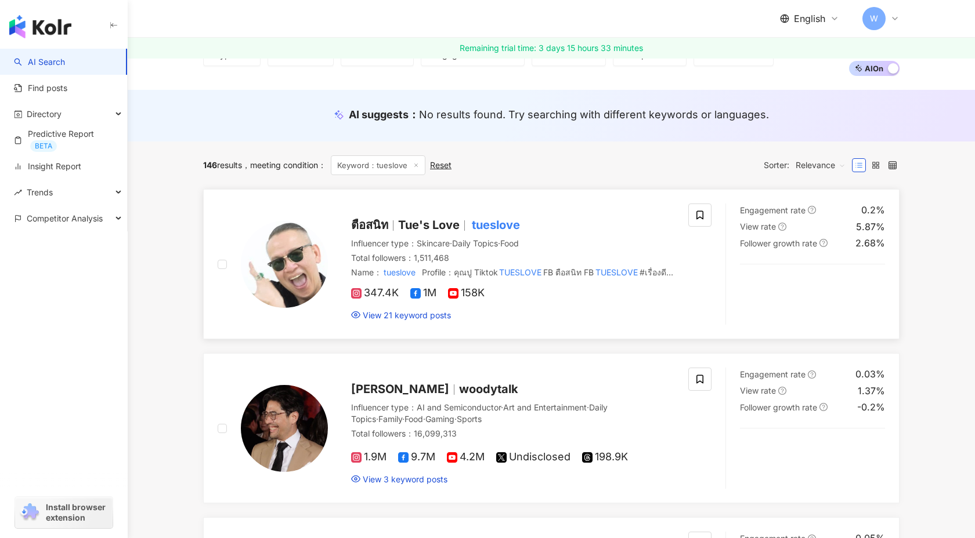
scroll to position [82, 0]
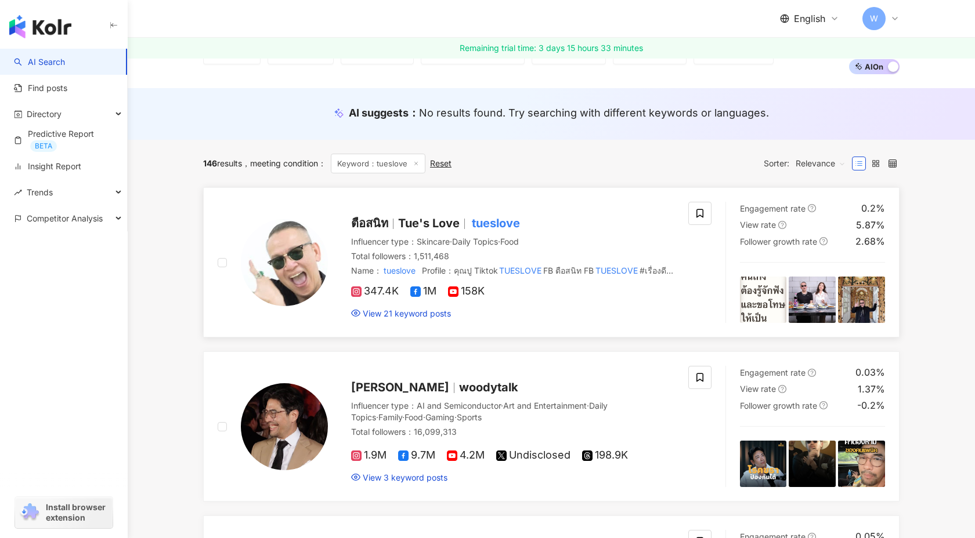
click at [298, 266] on img at bounding box center [284, 262] width 87 height 87
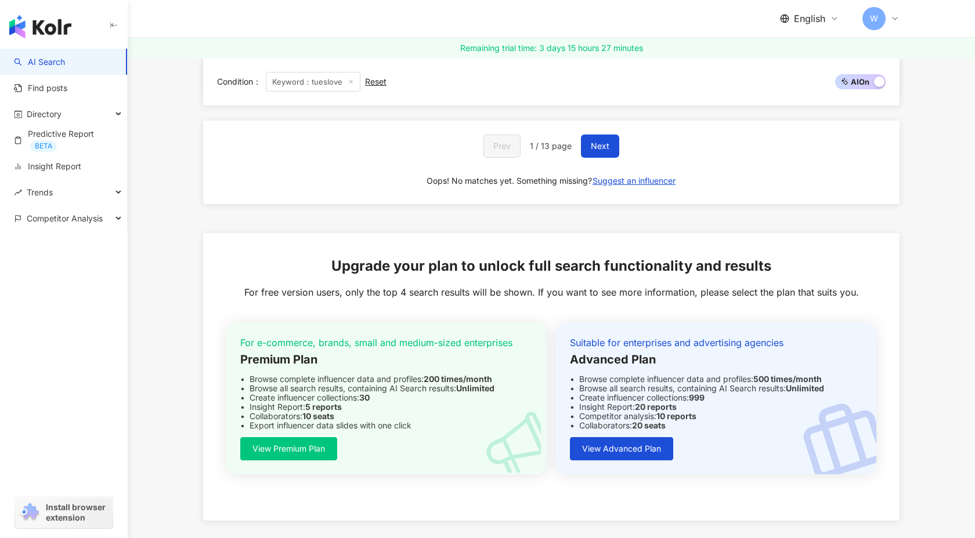
scroll to position [1958, 0]
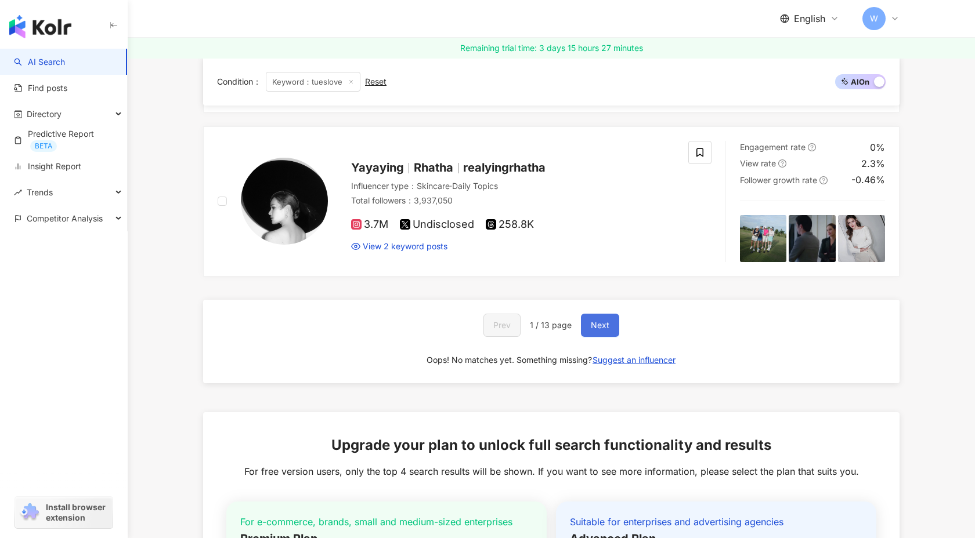
click at [589, 327] on button "Next" at bounding box center [600, 325] width 38 height 23
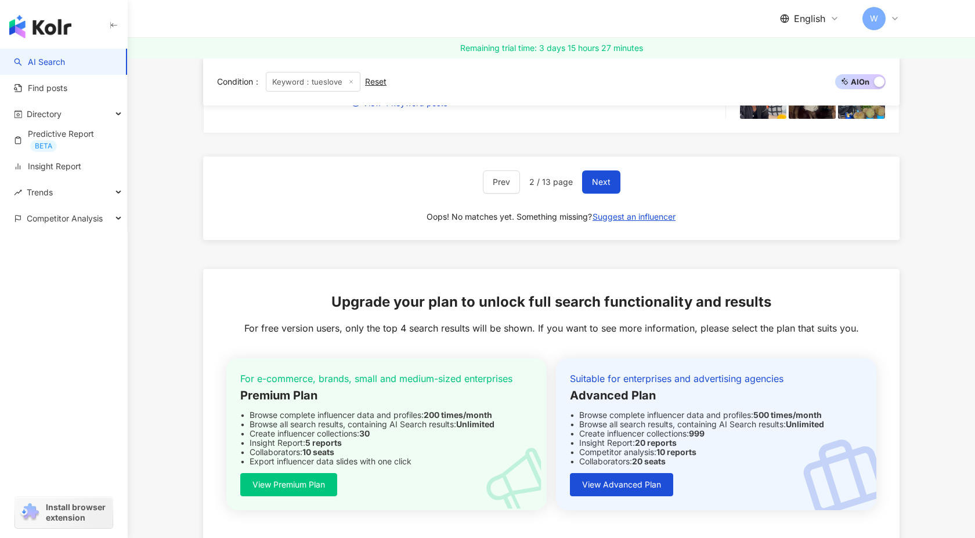
scroll to position [2095, 0]
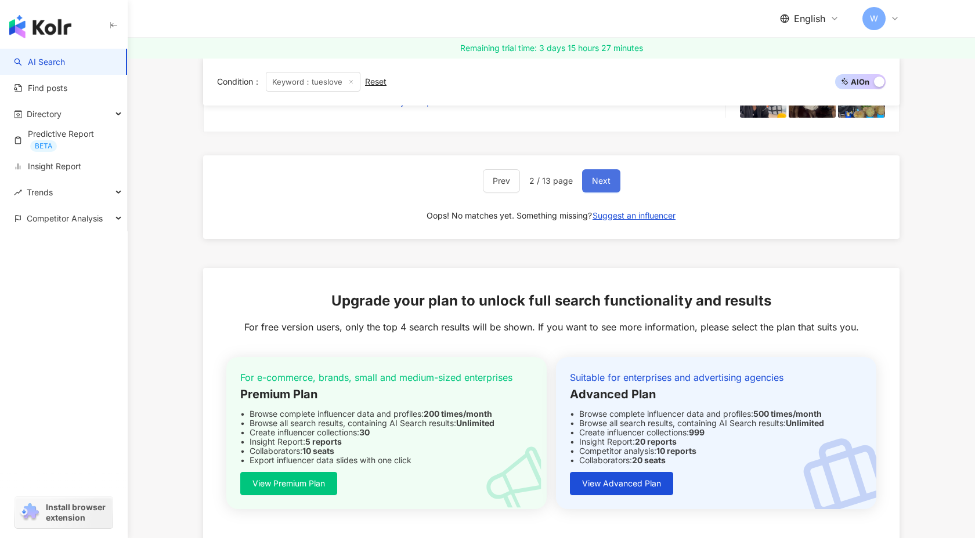
click at [602, 177] on span "Next" at bounding box center [601, 180] width 19 height 9
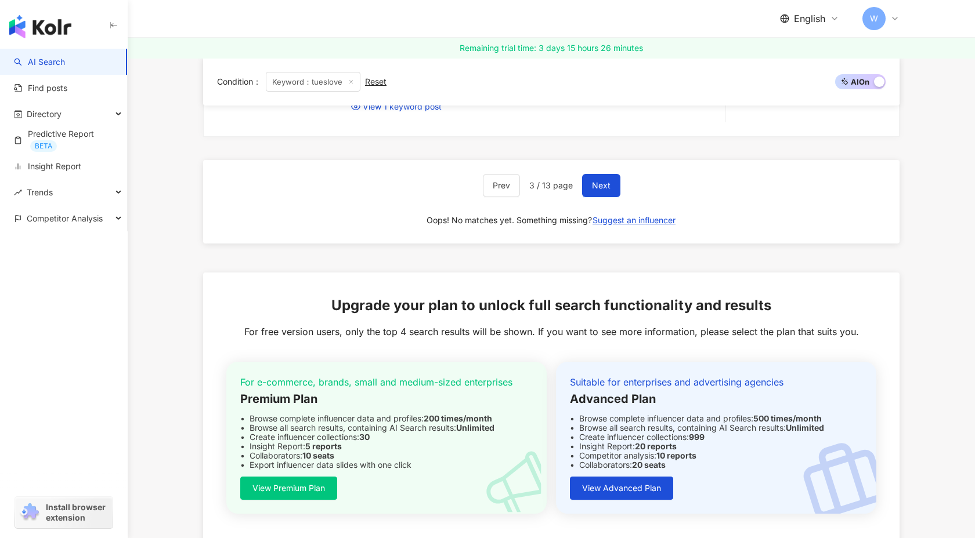
scroll to position [2094, 0]
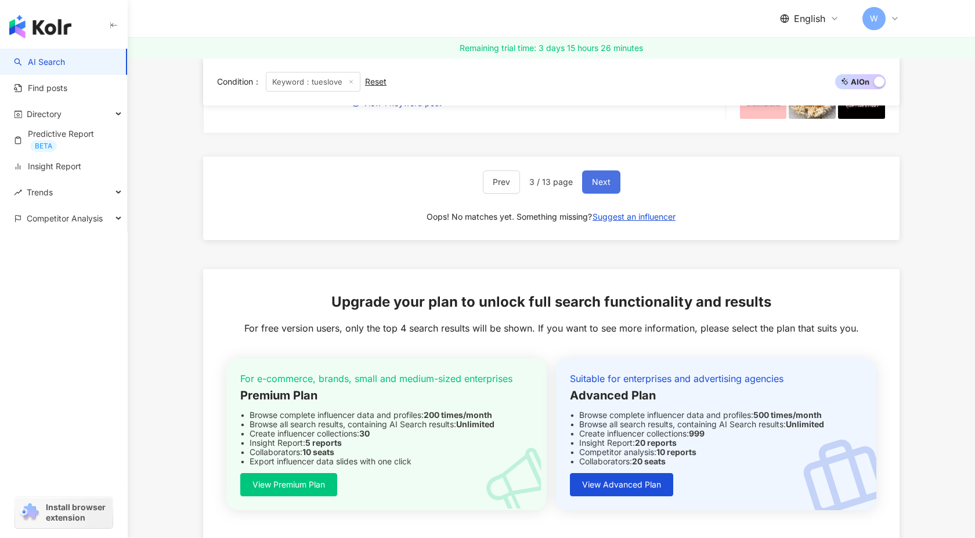
click at [613, 179] on button "Next" at bounding box center [601, 182] width 38 height 23
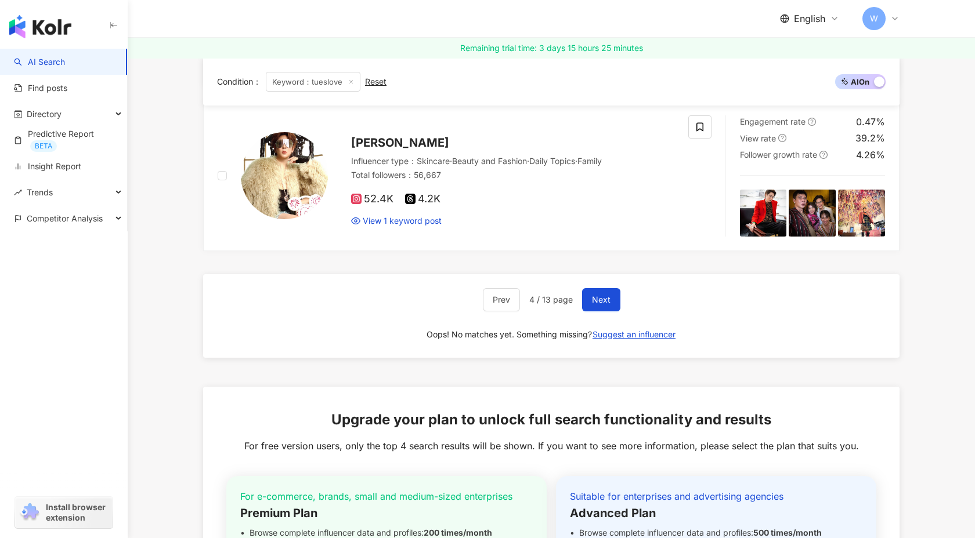
scroll to position [1813, 0]
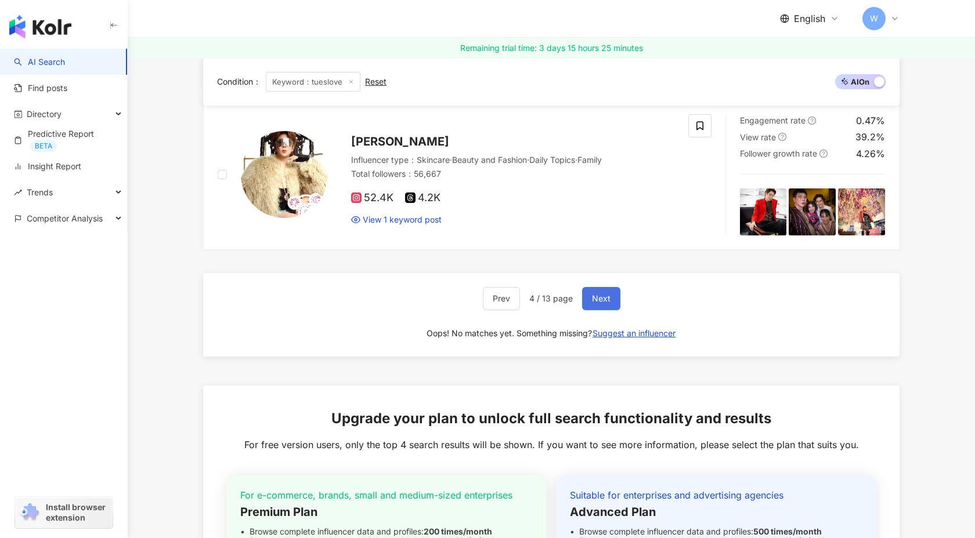
click at [587, 302] on button "Next" at bounding box center [601, 298] width 38 height 23
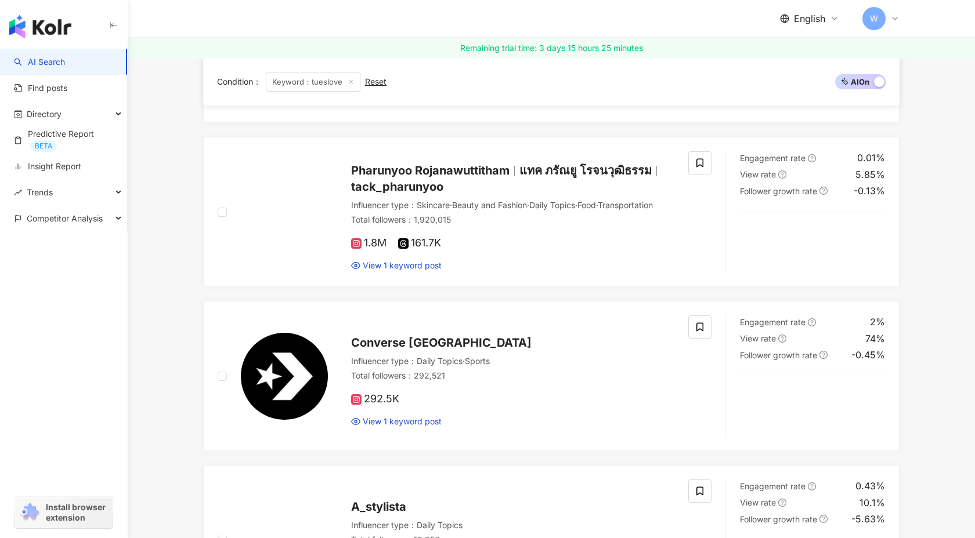
scroll to position [0, 0]
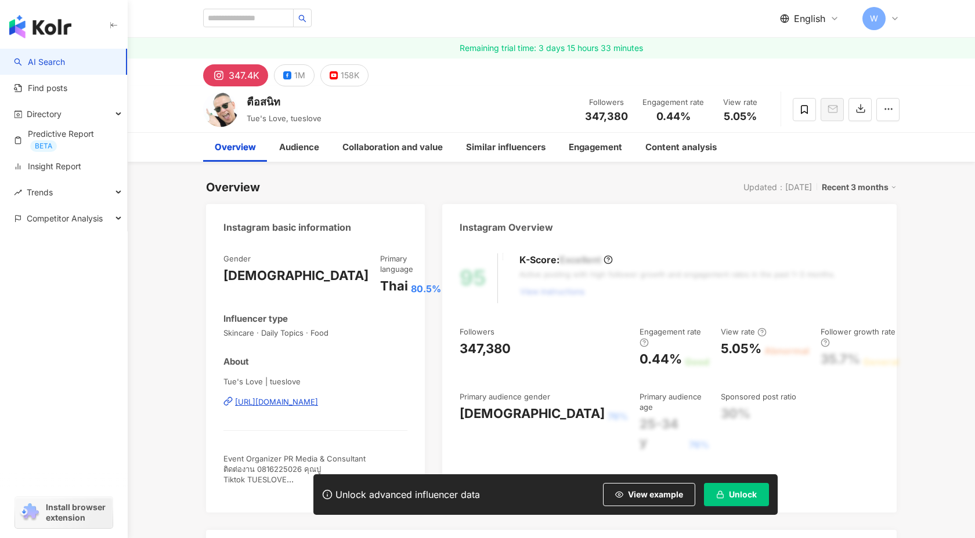
click at [648, 492] on span "View example" at bounding box center [655, 494] width 55 height 9
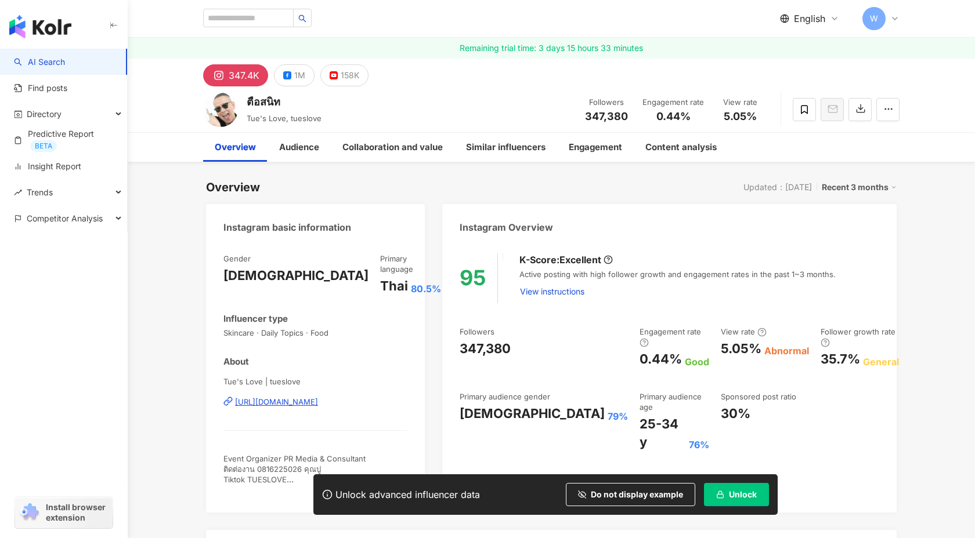
click at [751, 493] on span "Unlock" at bounding box center [743, 494] width 28 height 9
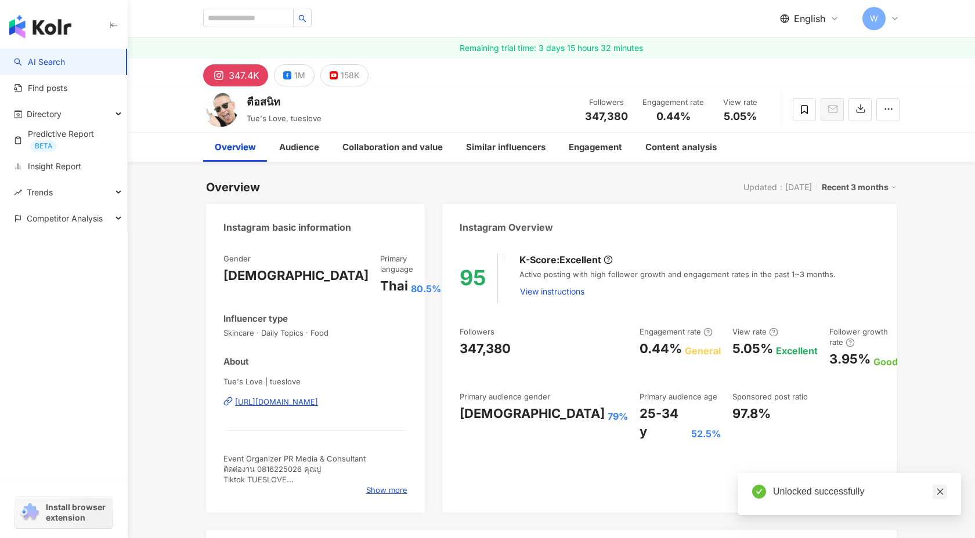
click at [941, 490] on icon "close" at bounding box center [940, 492] width 8 height 8
click at [862, 188] on div "Recent 3 months" at bounding box center [859, 187] width 75 height 15
click at [854, 238] on link "Recent 6 months" at bounding box center [863, 234] width 64 height 13
click at [853, 183] on div "Recent 6 months" at bounding box center [859, 187] width 75 height 15
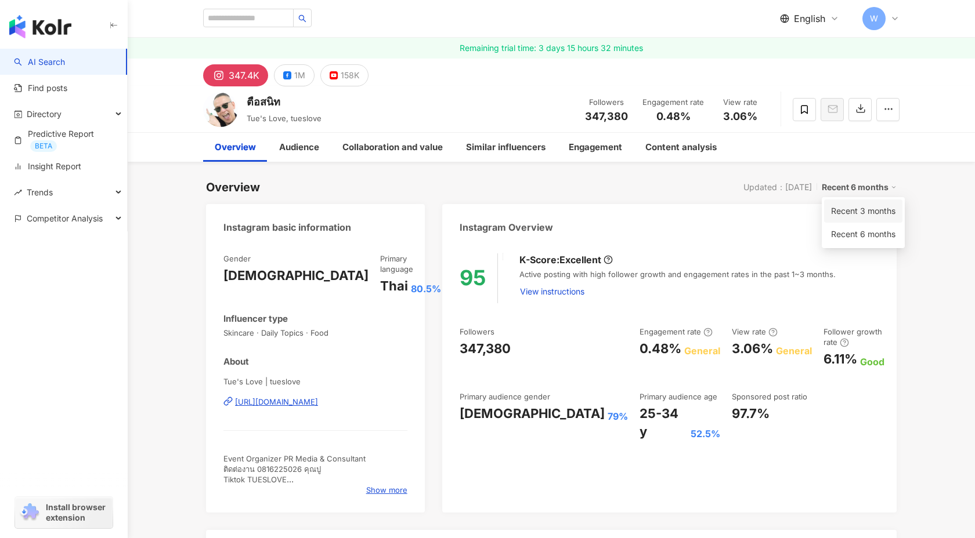
click at [853, 212] on link "Recent 3 months" at bounding box center [863, 211] width 64 height 13
click at [887, 361] on div "95 K-Score : Excellent Active posting with high follower growth and engagement …" at bounding box center [669, 377] width 454 height 271
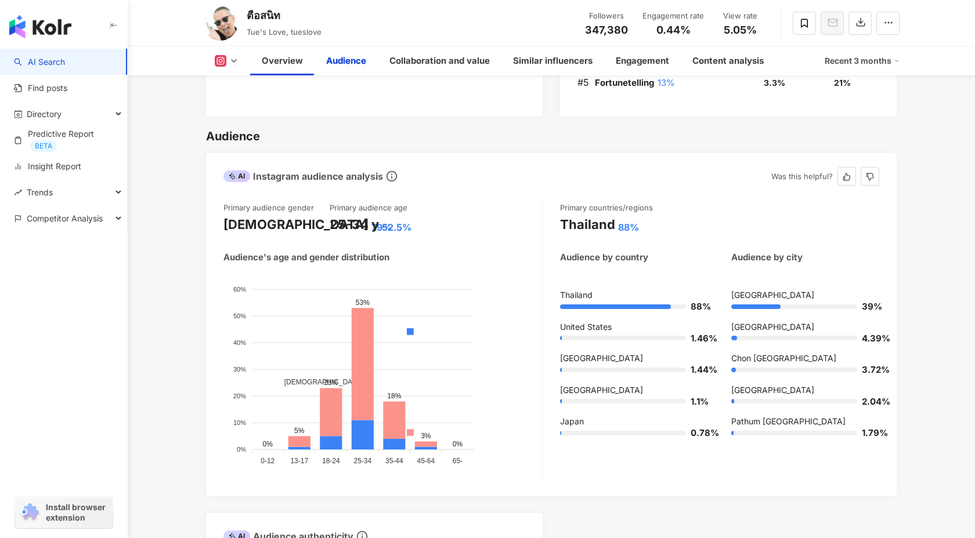
scroll to position [993, 0]
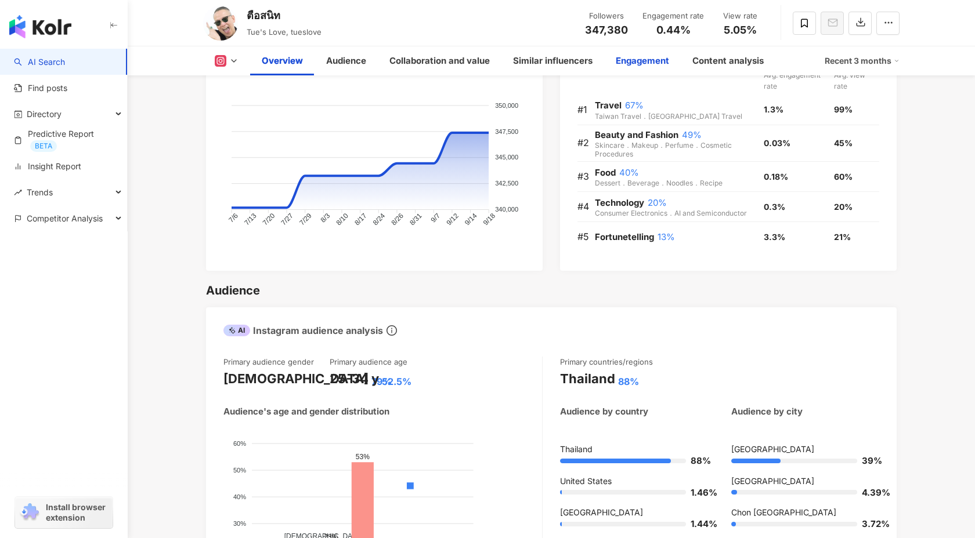
click at [644, 62] on div "Engagement" at bounding box center [642, 61] width 53 height 14
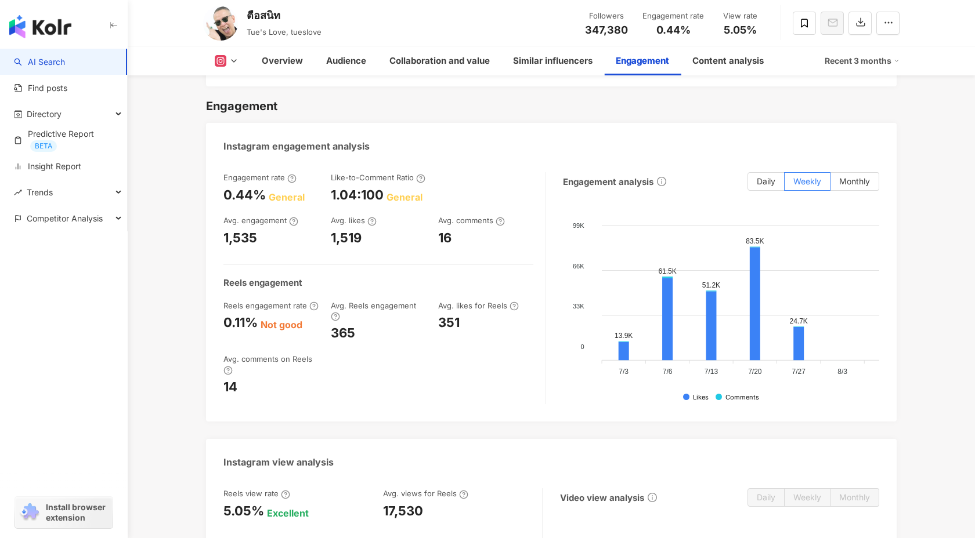
click at [836, 66] on div "Recent 3 months" at bounding box center [862, 61] width 75 height 19
click at [852, 117] on link "Recent 6 months" at bounding box center [866, 110] width 64 height 13
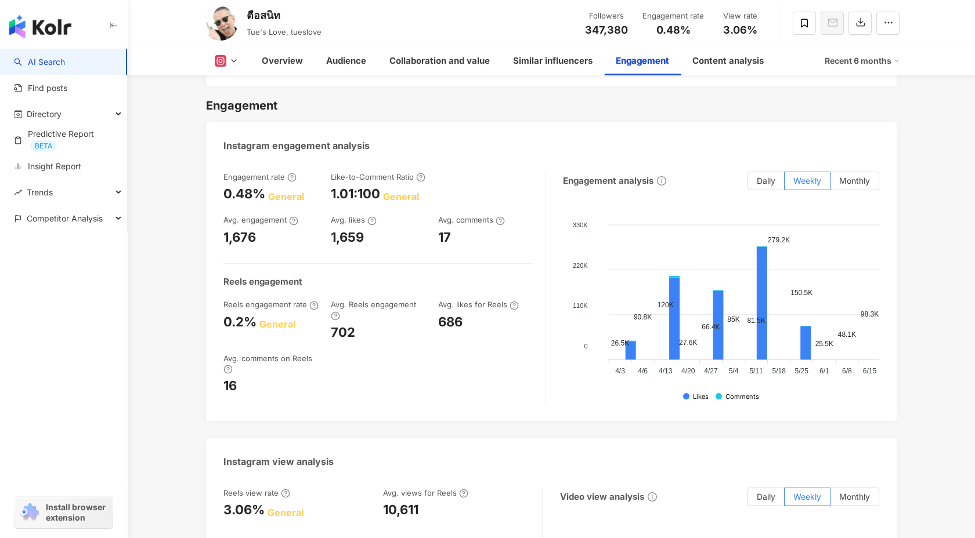
scroll to position [2432, 0]
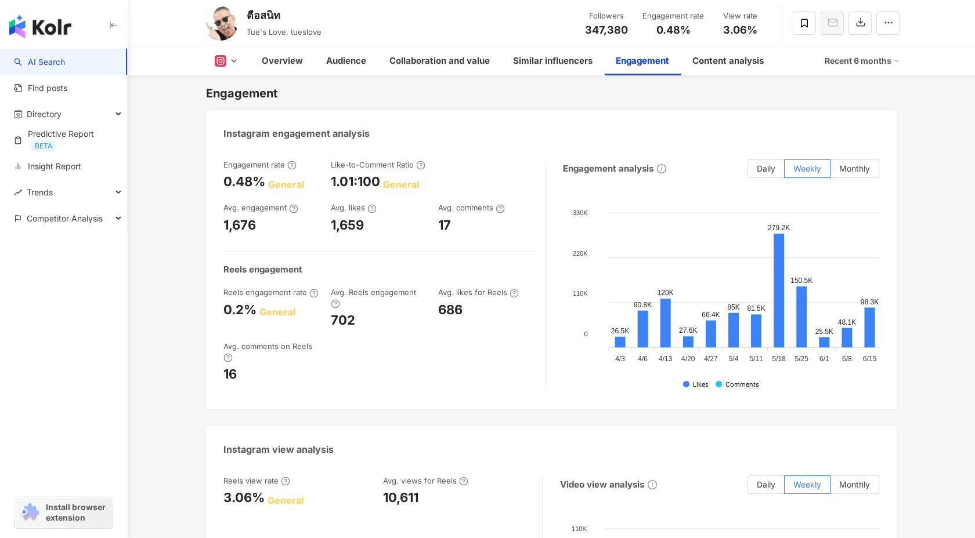
click at [861, 57] on div "Recent 6 months" at bounding box center [862, 61] width 75 height 19
click at [838, 85] on link "Recent 3 months" at bounding box center [866, 87] width 64 height 13
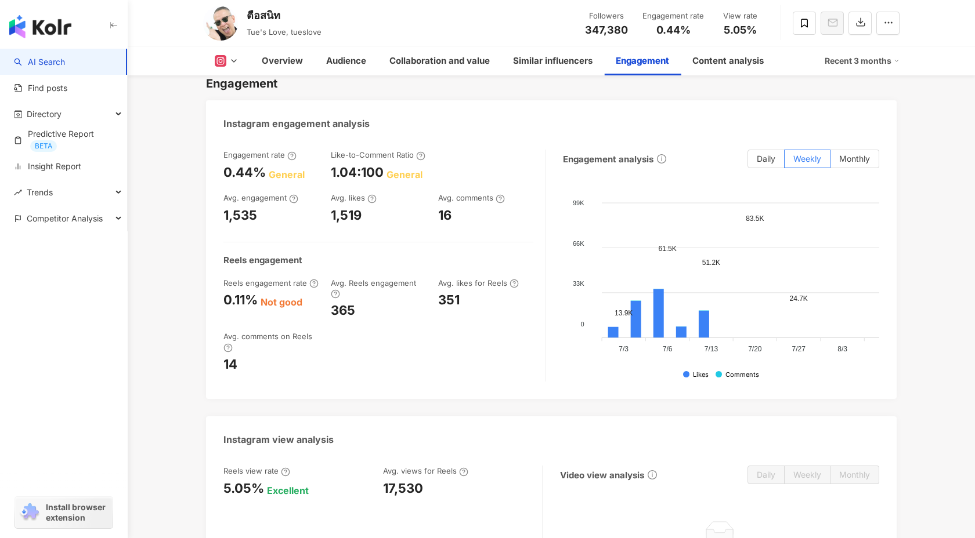
scroll to position [2409, 0]
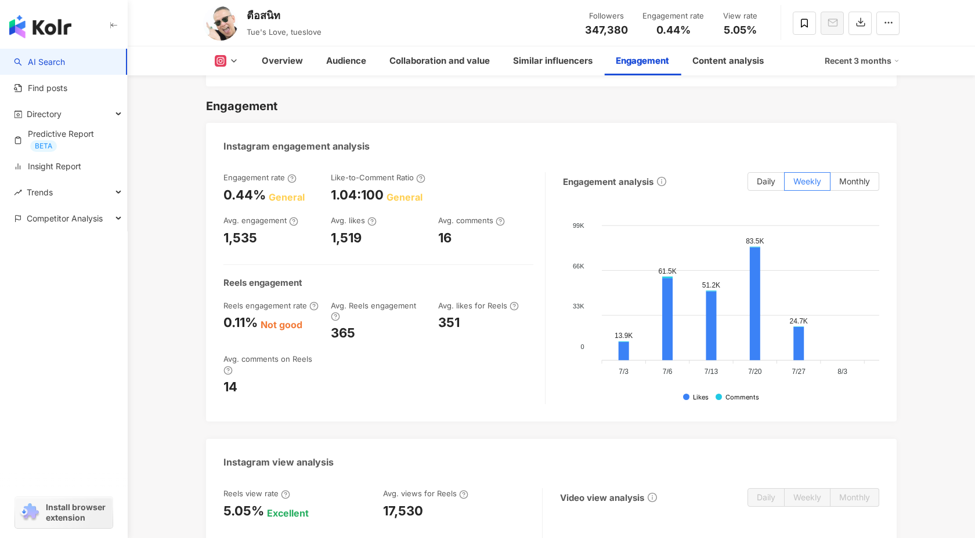
click at [854, 64] on div "Recent 3 months" at bounding box center [862, 61] width 75 height 19
click at [841, 113] on link "Recent 6 months" at bounding box center [866, 110] width 64 height 13
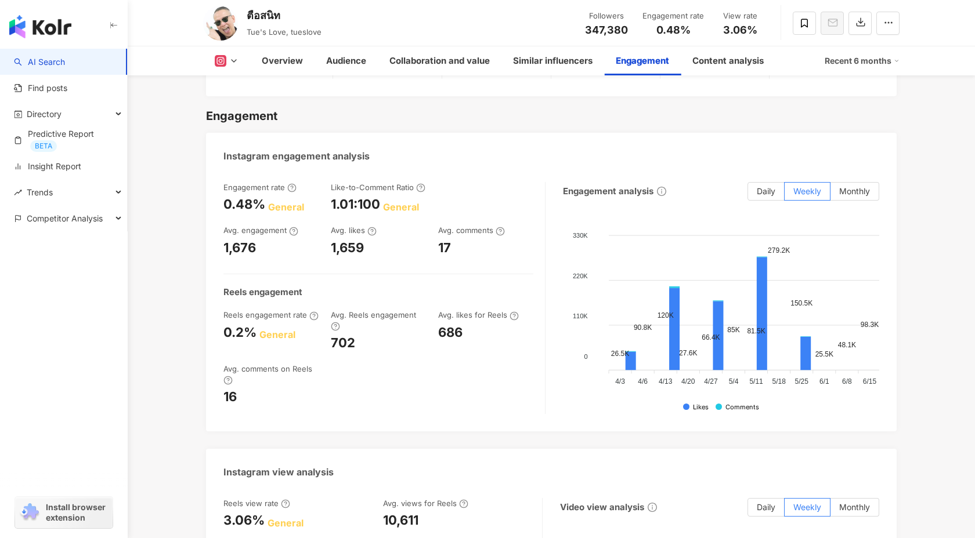
scroll to position [2432, 0]
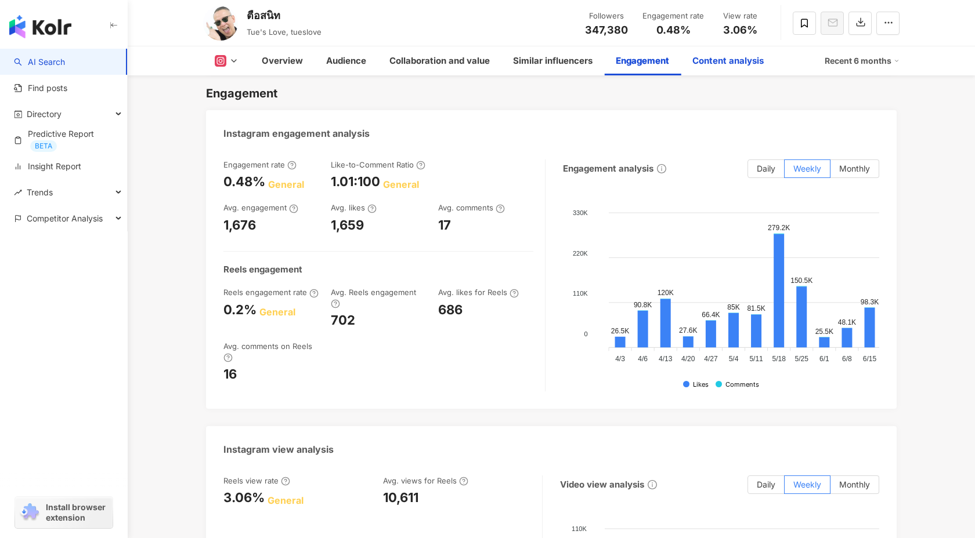
click at [747, 64] on div "Content analysis" at bounding box center [727, 61] width 71 height 14
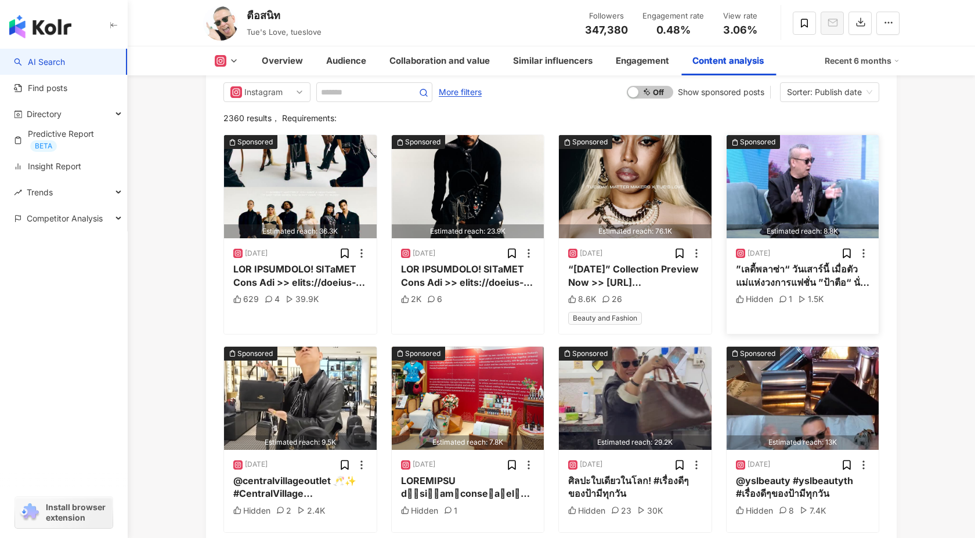
scroll to position [3718, 0]
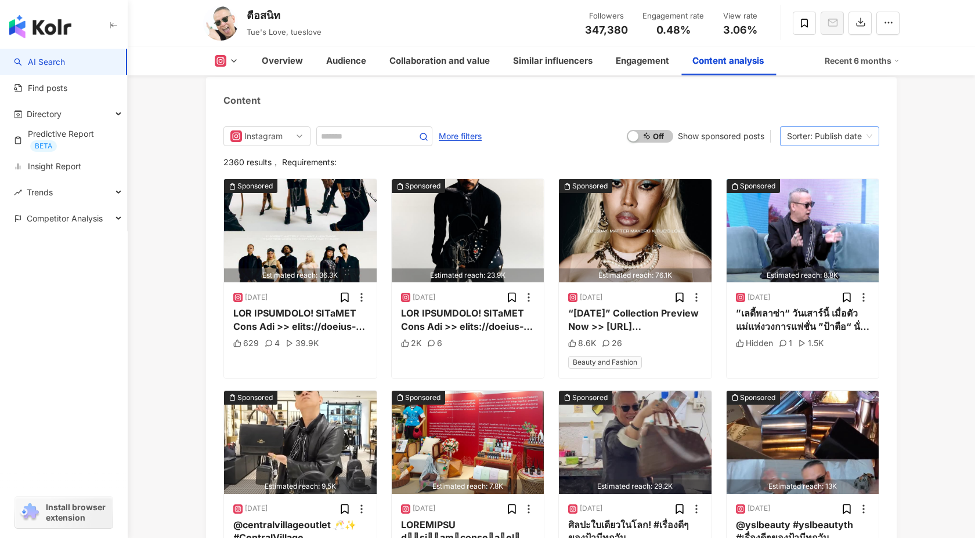
click at [819, 127] on div "Sorter: Publish date" at bounding box center [824, 136] width 75 height 19
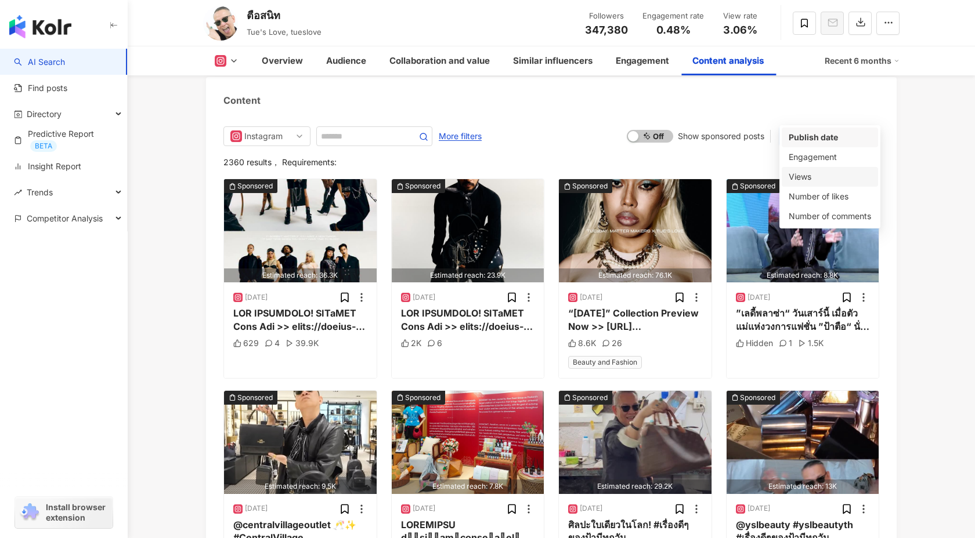
click at [818, 174] on div "Views" at bounding box center [830, 177] width 82 height 13
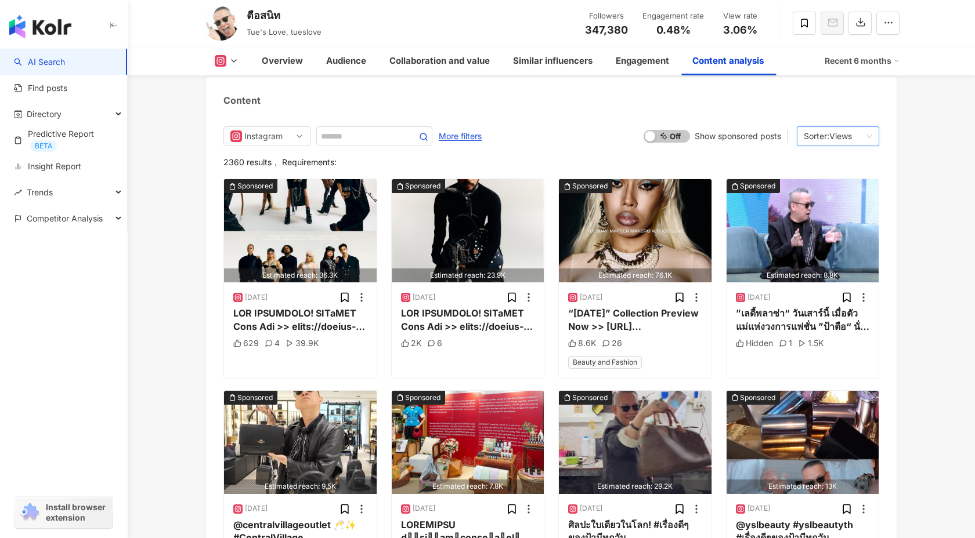
scroll to position [3696, 0]
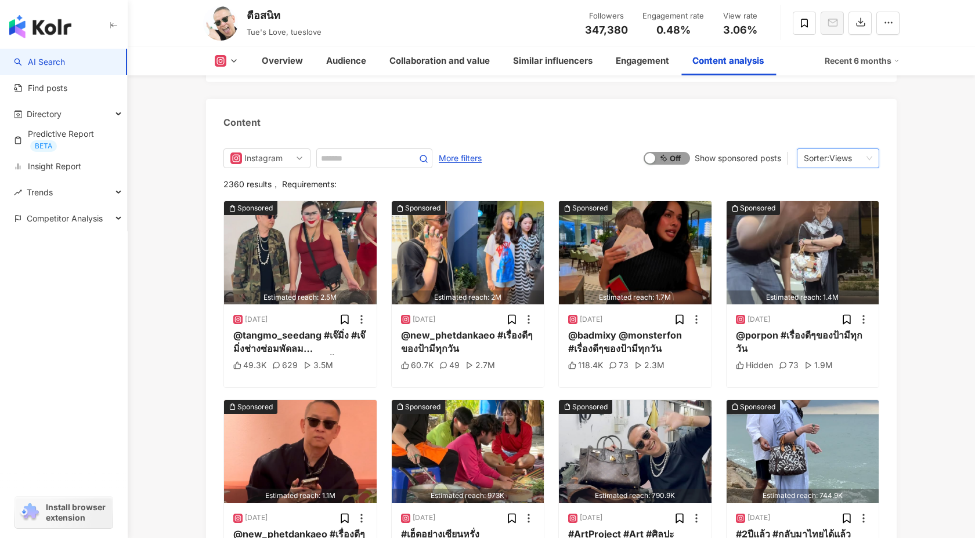
click at [671, 152] on span "On Off" at bounding box center [666, 158] width 46 height 13
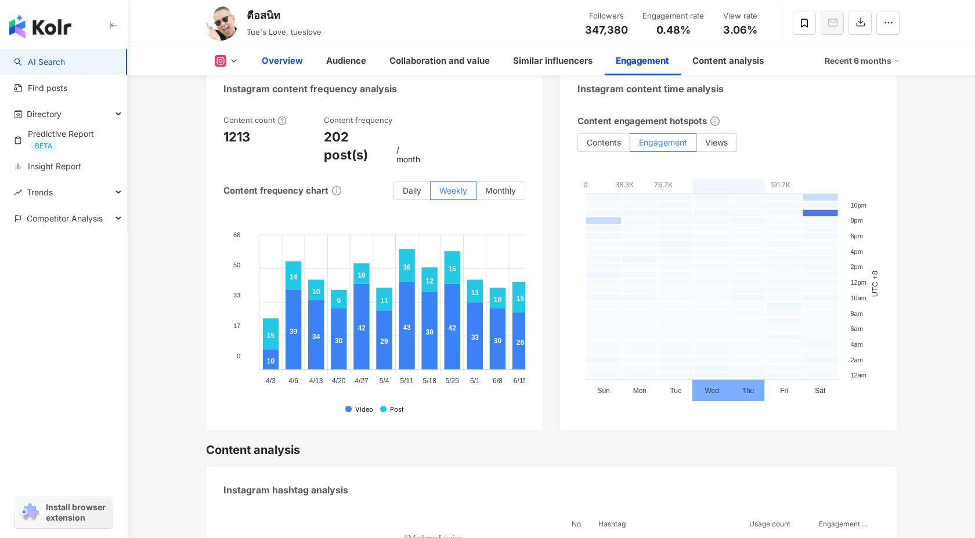
click at [277, 55] on div "Overview" at bounding box center [282, 61] width 41 height 14
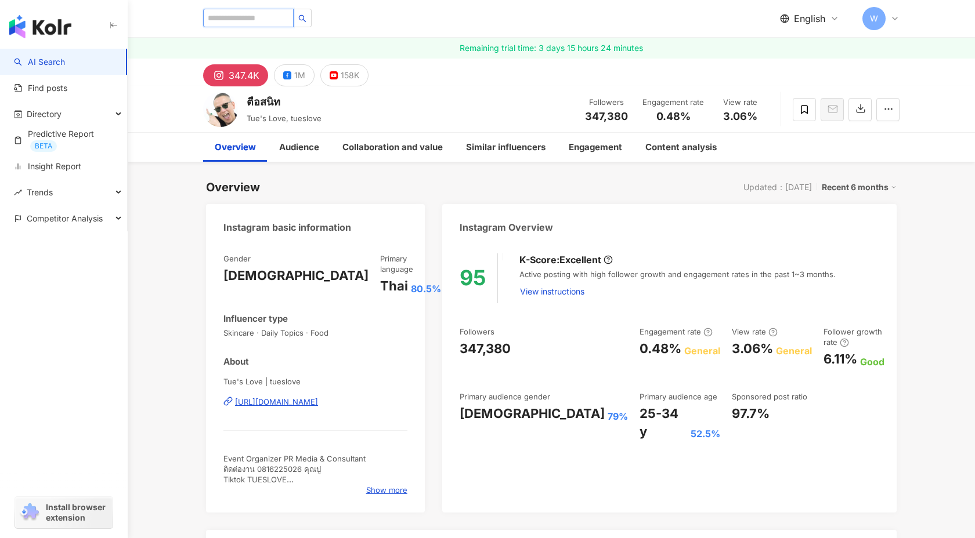
click at [239, 21] on input "search" at bounding box center [248, 18] width 91 height 19
paste input "**********"
type input "**********"
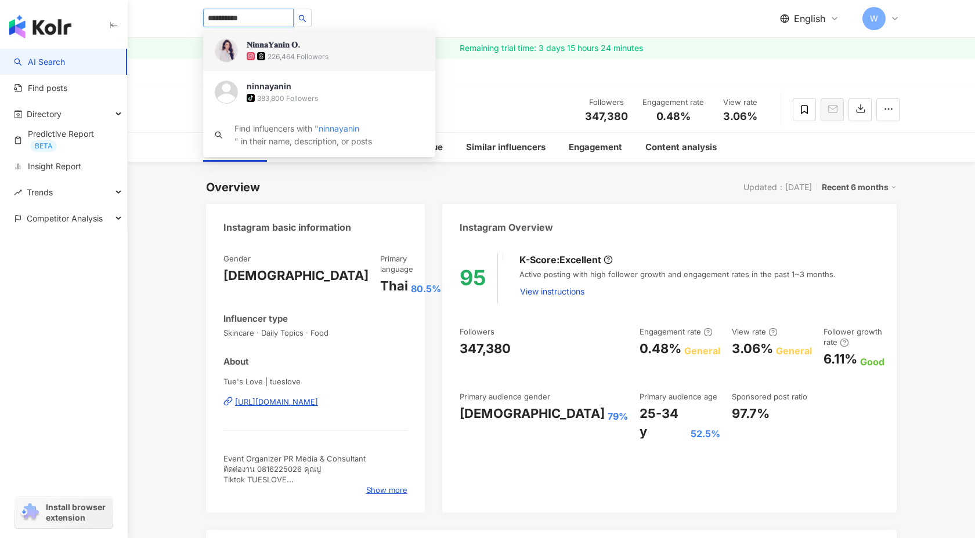
click at [306, 46] on span "𝐍𝐢𝐧𝐧𝐚𝐘𝐚𝐧𝐢𝐧 𝐎." at bounding box center [284, 45] width 75 height 12
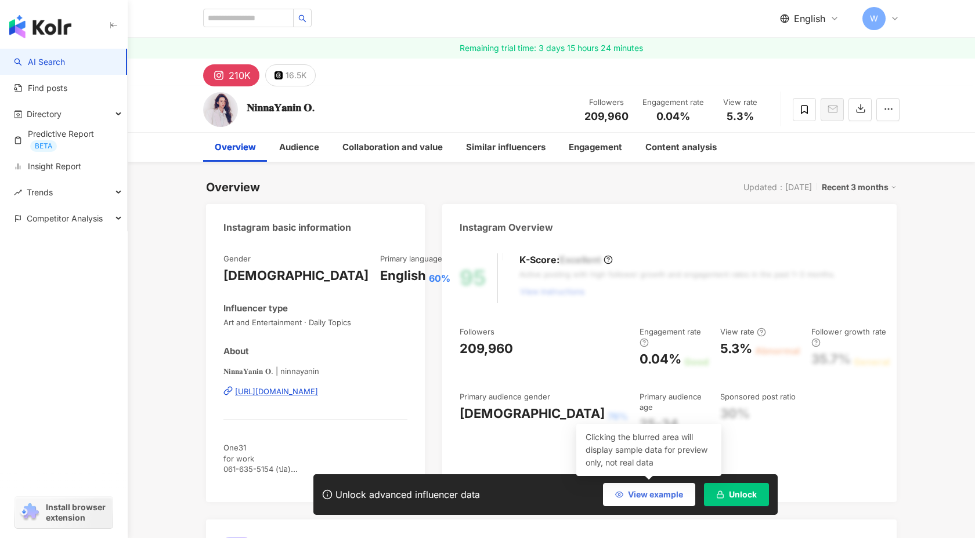
click at [631, 495] on span "View example" at bounding box center [655, 494] width 55 height 9
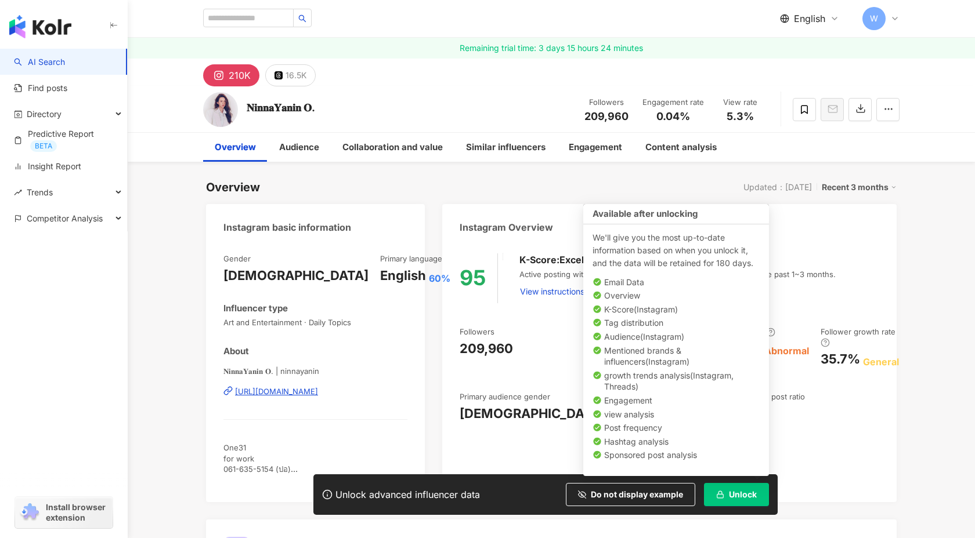
click at [753, 495] on span "Unlock" at bounding box center [743, 494] width 28 height 9
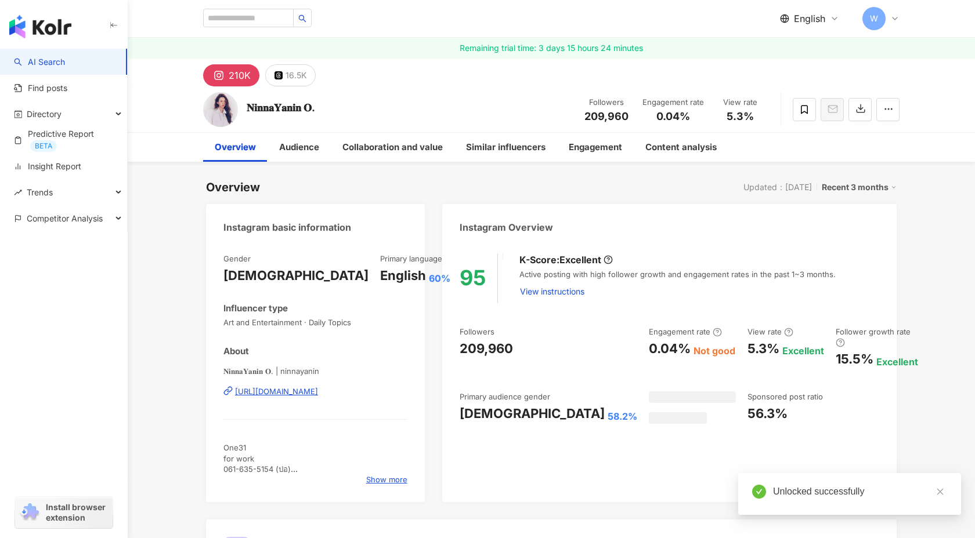
click at [864, 443] on div "95 K-Score : Excellent Active posting with high follower growth and engagement …" at bounding box center [669, 372] width 454 height 261
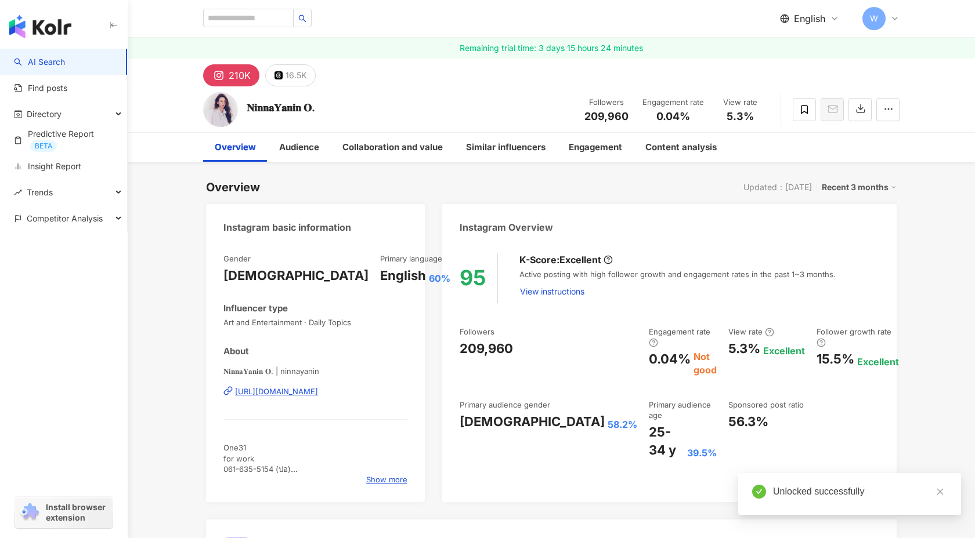
click at [859, 186] on div "Recent 3 months" at bounding box center [859, 187] width 75 height 15
click at [847, 236] on link "Recent 6 months" at bounding box center [863, 234] width 64 height 13
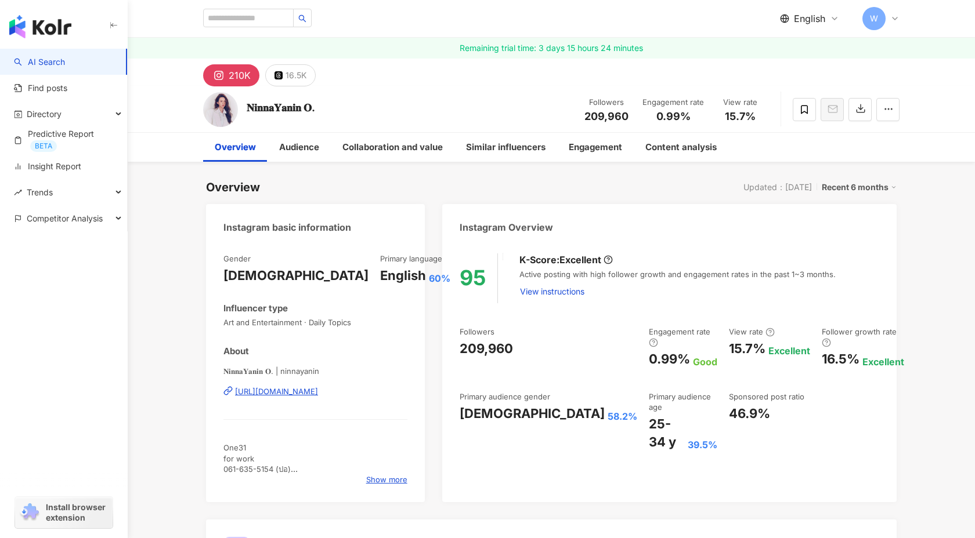
click at [864, 414] on div "95 K-Score : Excellent Active posting with high follower growth and engagement …" at bounding box center [669, 372] width 454 height 261
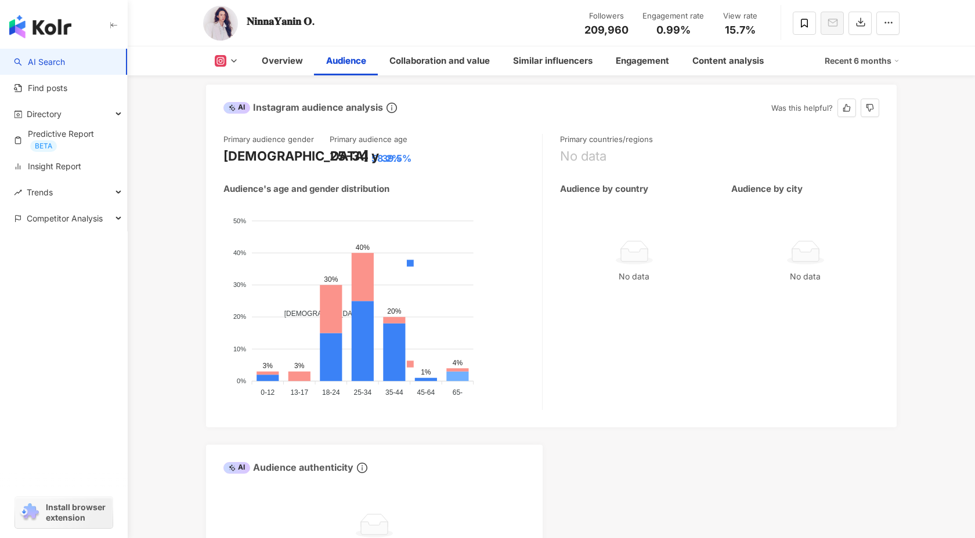
scroll to position [1026, 0]
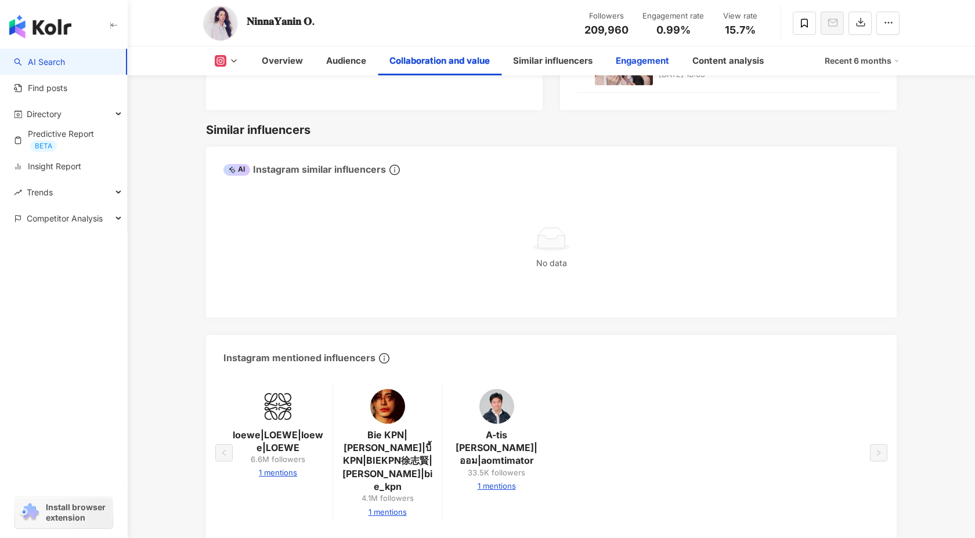
click at [639, 61] on div "Engagement" at bounding box center [642, 61] width 53 height 14
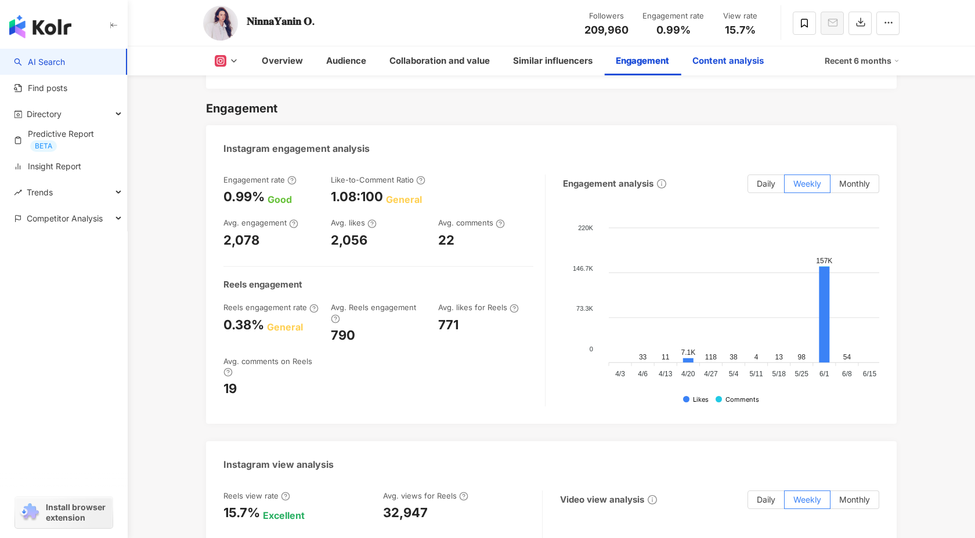
click at [756, 64] on div "Content analysis" at bounding box center [727, 61] width 71 height 14
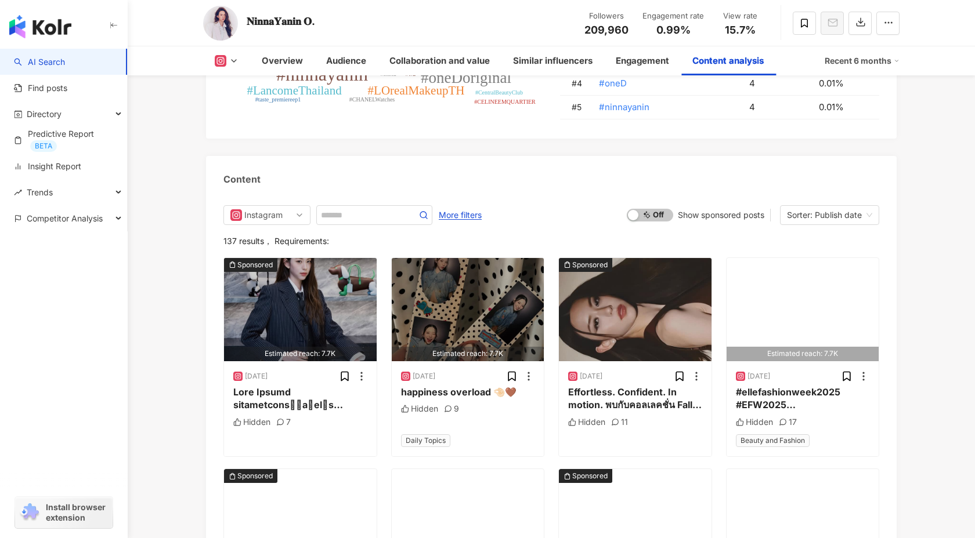
scroll to position [3640, 0]
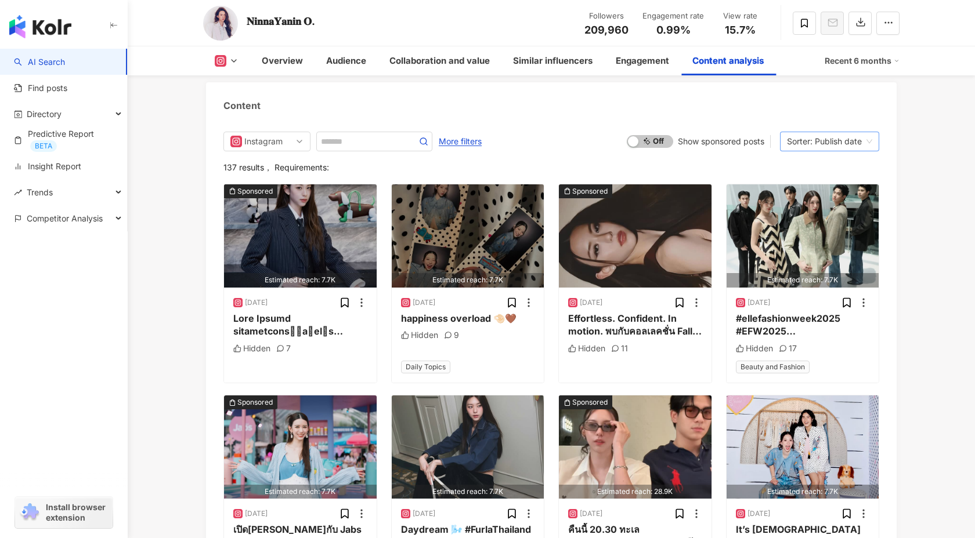
click at [814, 132] on div "Sorter: Publish date" at bounding box center [824, 141] width 75 height 19
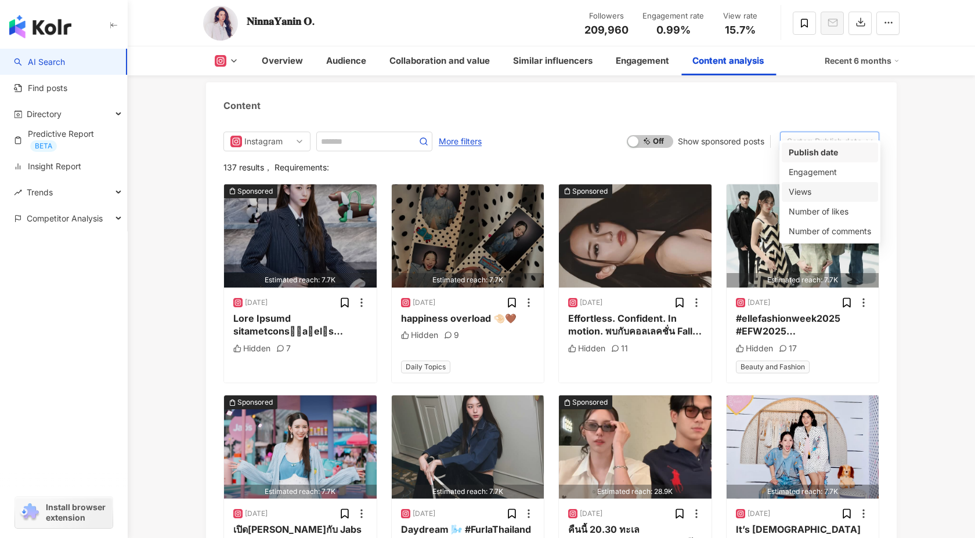
click at [813, 193] on div "Views" at bounding box center [830, 192] width 82 height 13
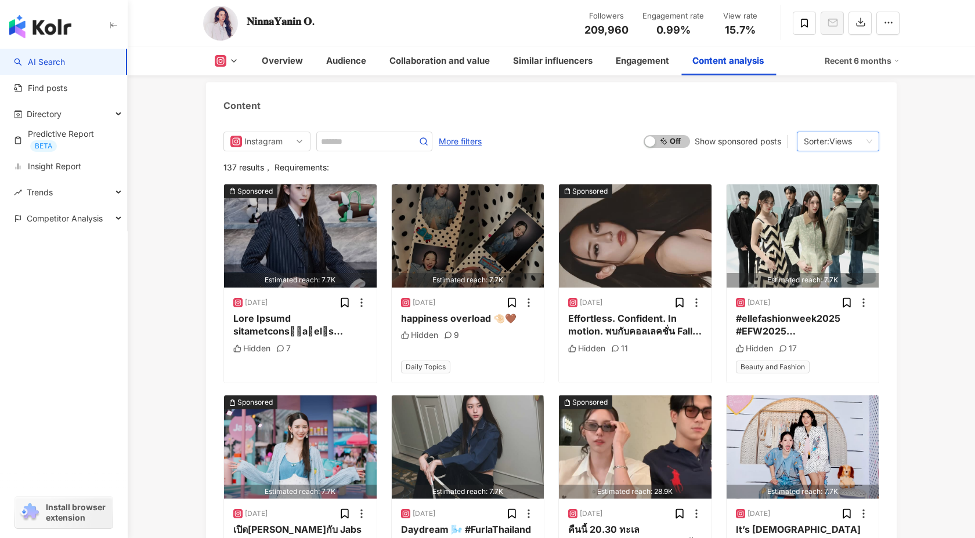
scroll to position [3634, 0]
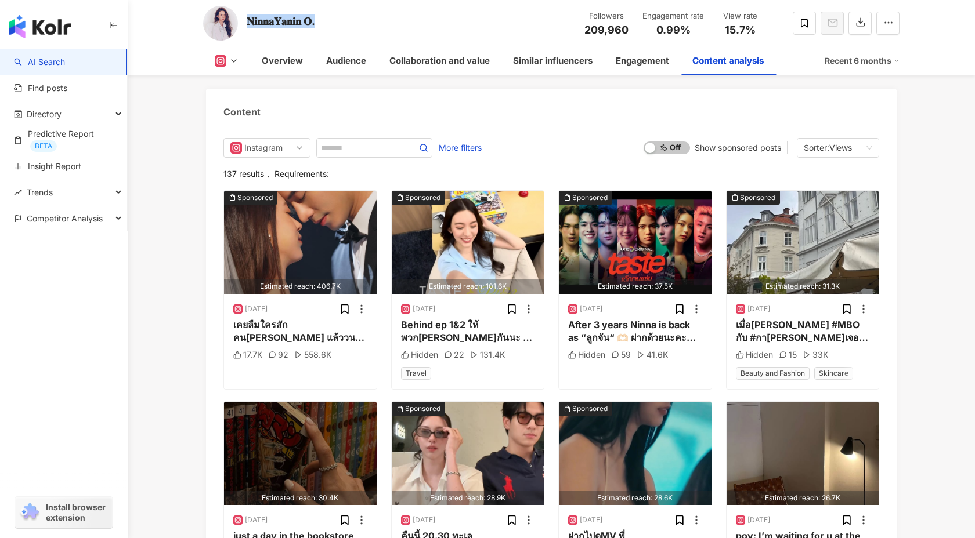
drag, startPoint x: 246, startPoint y: 18, endPoint x: 351, endPoint y: 23, distance: 105.1
click at [351, 23] on div "𝐍𝐢𝐧𝐧𝐚𝐘𝐚𝐧𝐢𝐧 𝐎. Followers 209,960 Engagement rate 0.99% View rate 15.7%" at bounding box center [551, 23] width 743 height 46
copy div "𝐍𝐢𝐧𝐧𝐚𝐘𝐚𝐧𝐢𝐧 𝐎."
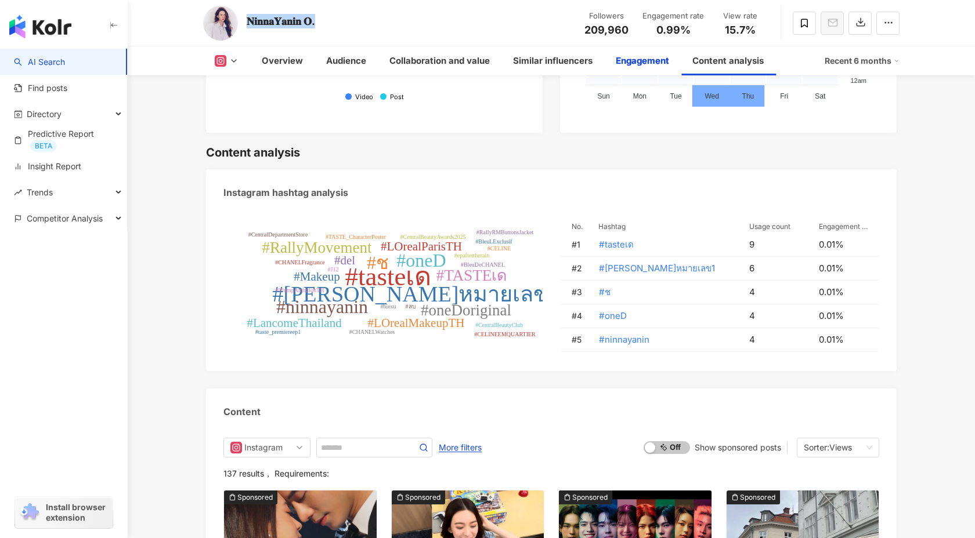
scroll to position [3063, 0]
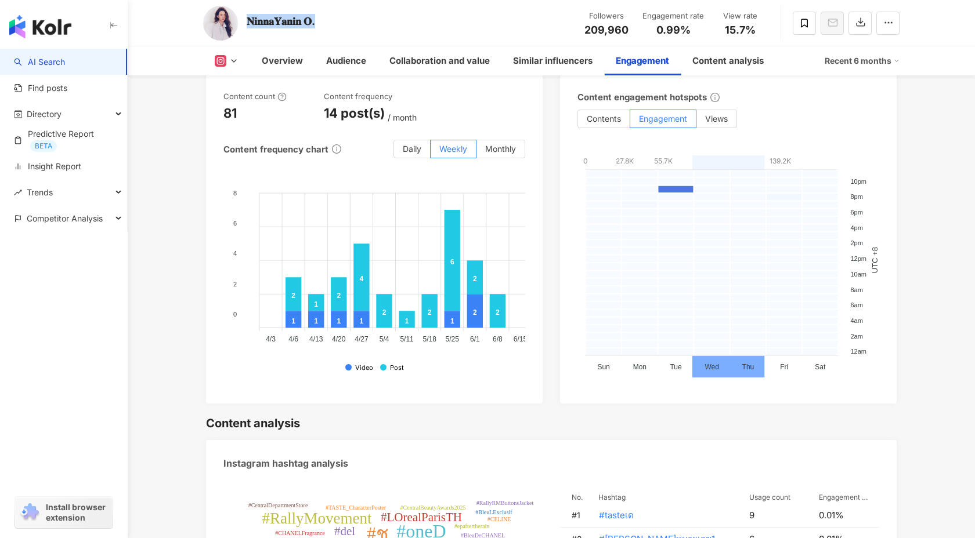
click at [232, 55] on div "Overview Audience Collaboration and value Similar influencers Engagement Conten…" at bounding box center [551, 60] width 696 height 29
click at [216, 57] on icon at bounding box center [221, 61] width 12 height 12
click at [259, 30] on div "𝐍𝐢𝐧𝐧𝐚𝐘𝐚𝐧𝐢𝐧 𝐎." at bounding box center [281, 22] width 68 height 17
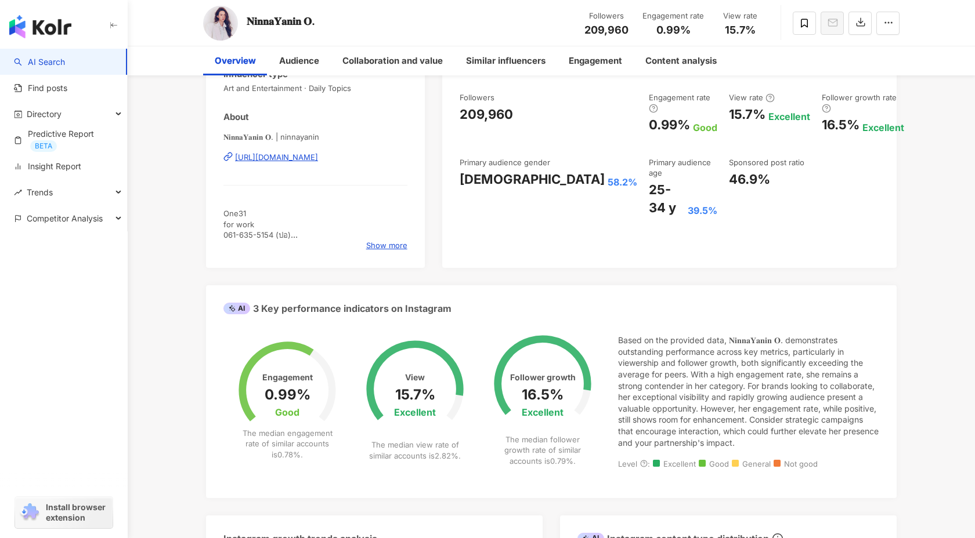
scroll to position [0, 0]
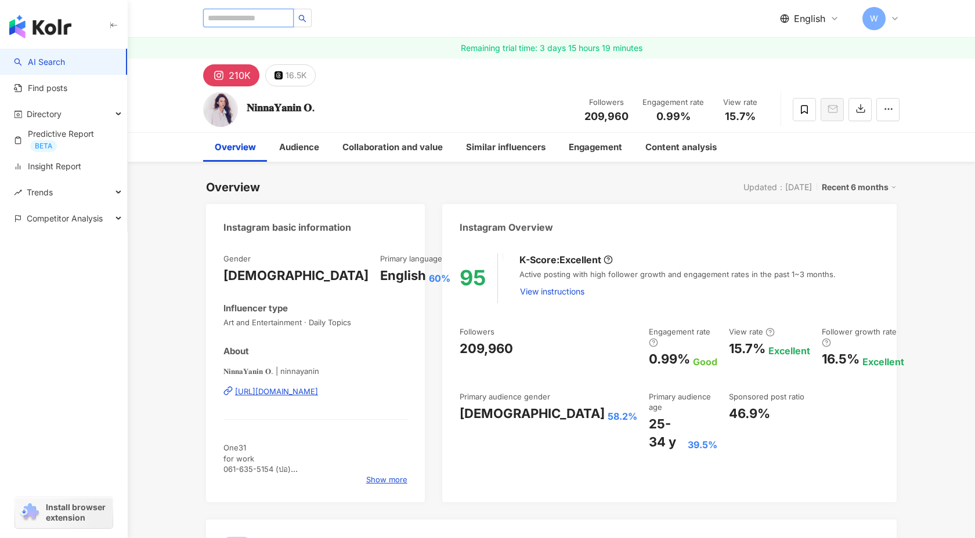
click at [244, 17] on input "search" at bounding box center [248, 18] width 91 height 19
paste input "**********"
type input "**********"
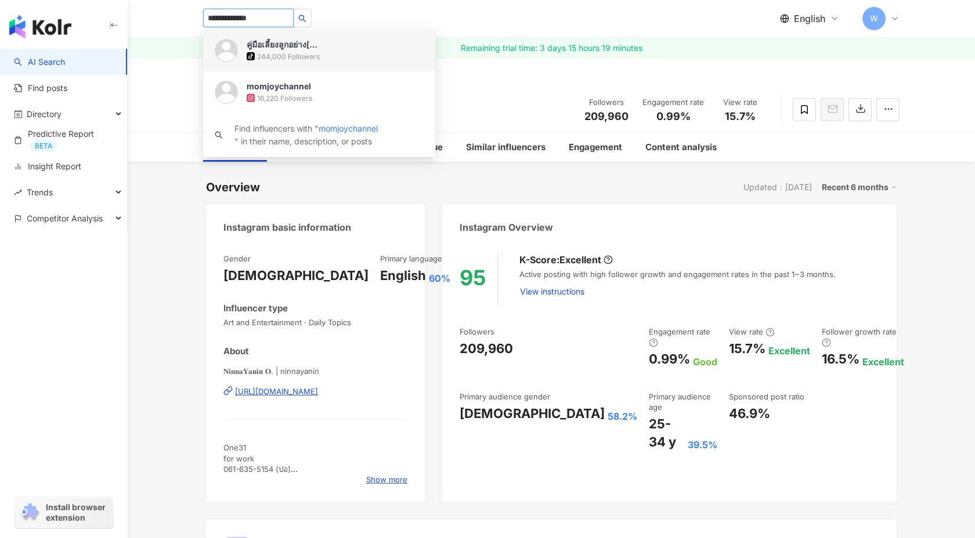
click at [338, 58] on div "tiktok-icon 244,000 Followers" at bounding box center [335, 56] width 177 height 12
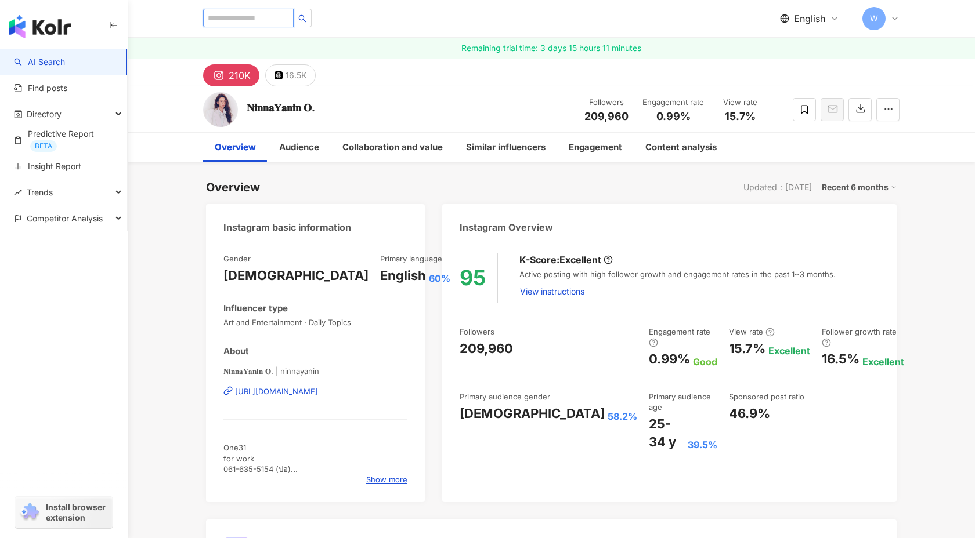
click at [252, 19] on input "search" at bounding box center [248, 18] width 91 height 19
paste input "*********"
type input "*********"
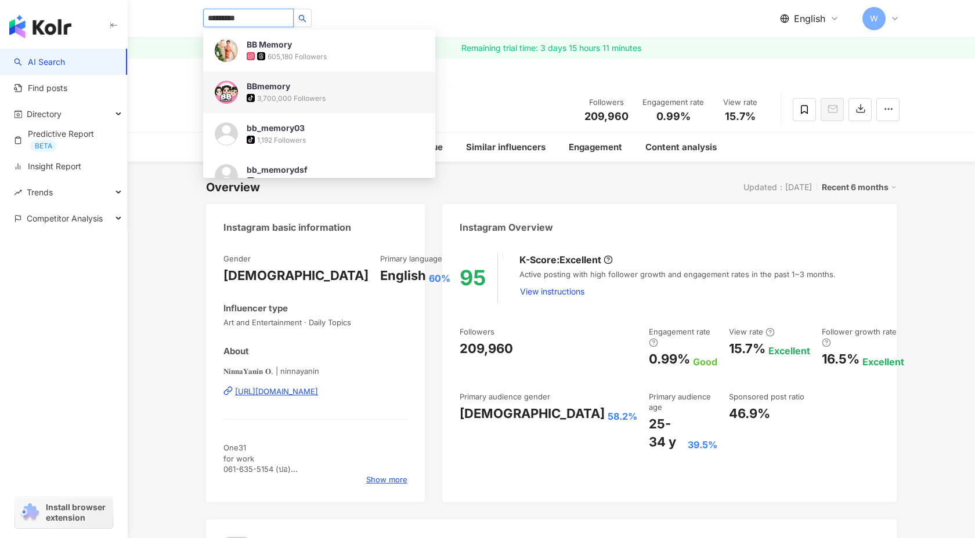
click at [309, 93] on div "3,700,000 Followers" at bounding box center [291, 98] width 68 height 10
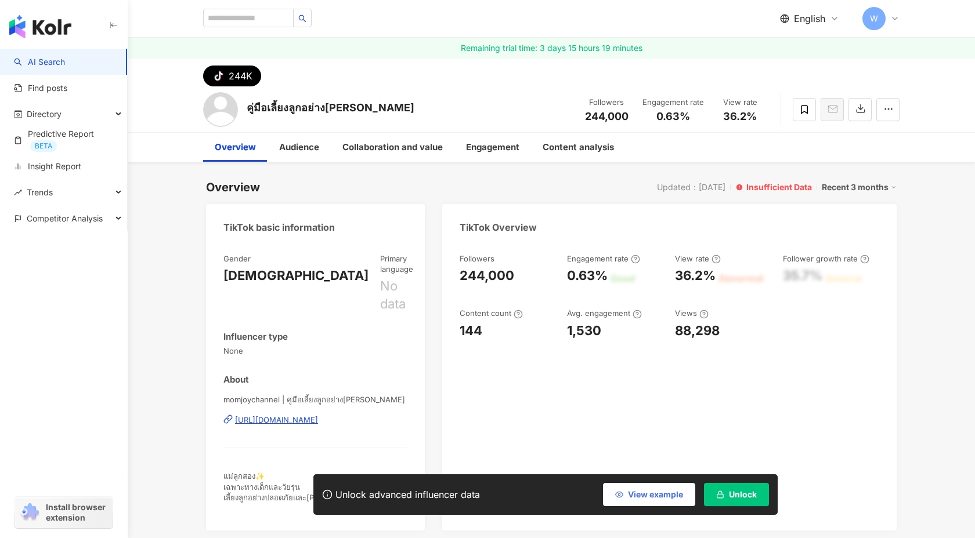
click at [661, 498] on span "View example" at bounding box center [655, 494] width 55 height 9
click at [733, 497] on span "Unlock" at bounding box center [743, 494] width 28 height 9
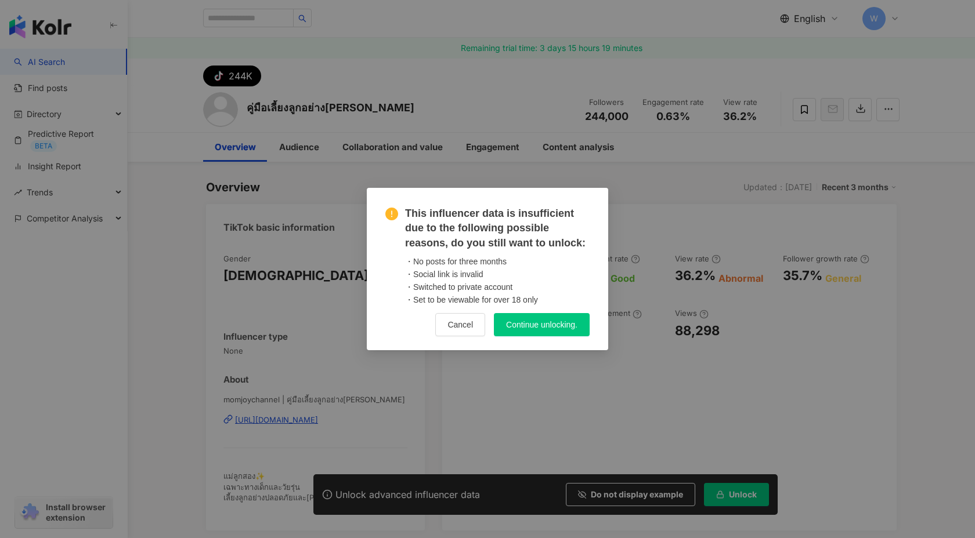
click at [511, 328] on span "Continue unlocking." at bounding box center [541, 324] width 71 height 9
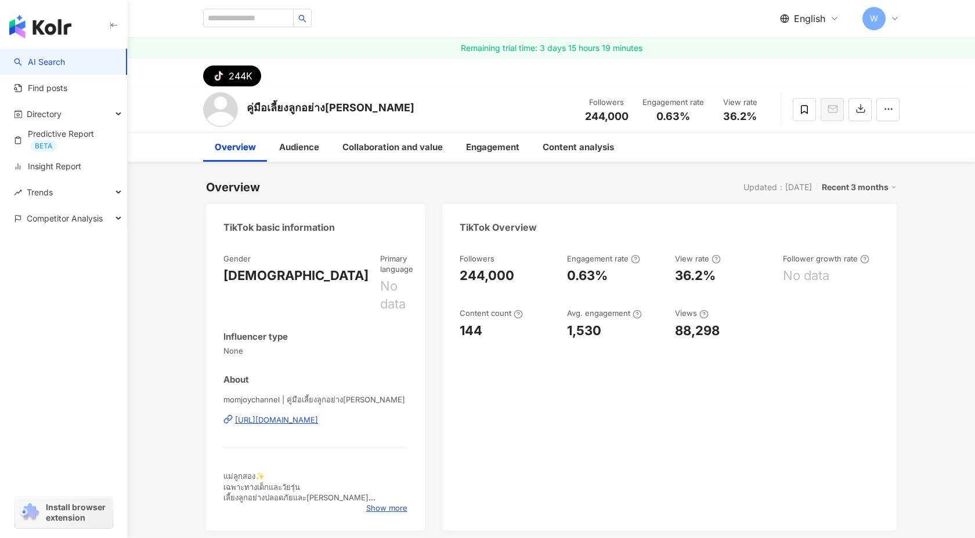
click at [841, 186] on div "Recent 3 months" at bounding box center [859, 187] width 75 height 15
click at [856, 228] on link "Recent 6 months" at bounding box center [863, 234] width 64 height 13
click at [855, 190] on div "Recent 6 months" at bounding box center [859, 187] width 75 height 15
click at [845, 218] on link "Recent 3 months" at bounding box center [863, 211] width 64 height 13
click at [854, 194] on div "Recent 3 months" at bounding box center [859, 187] width 75 height 15
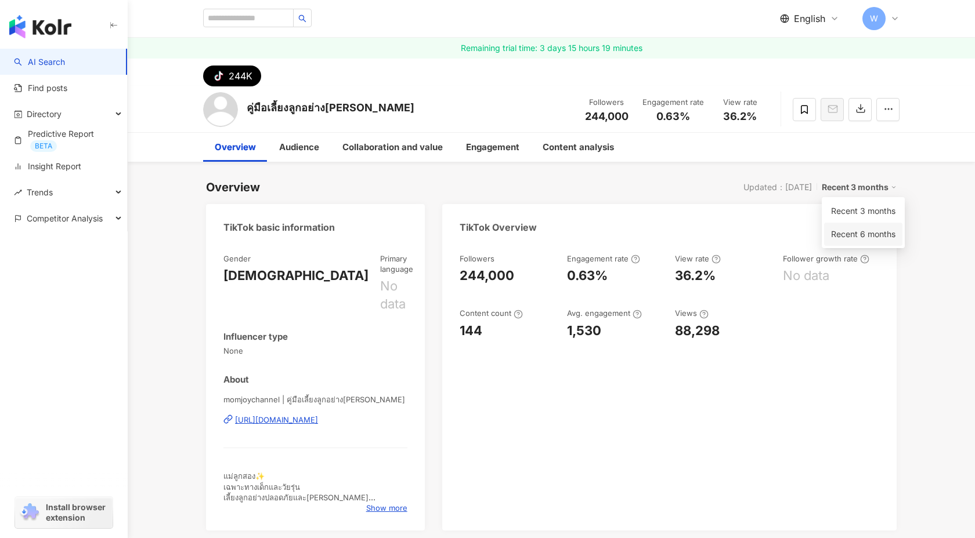
click at [845, 241] on link "Recent 6 months" at bounding box center [863, 234] width 64 height 13
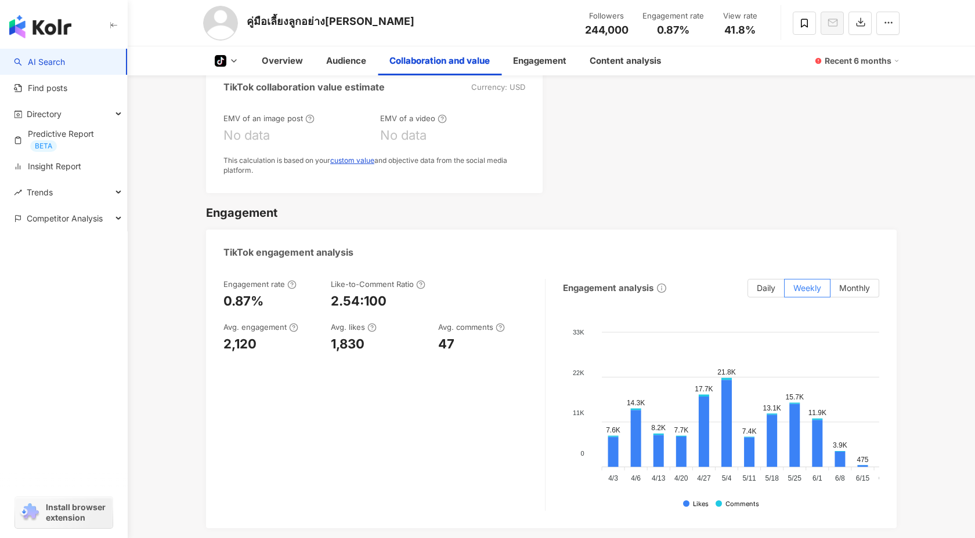
scroll to position [1109, 0]
click at [531, 59] on div "Engagement" at bounding box center [539, 61] width 53 height 14
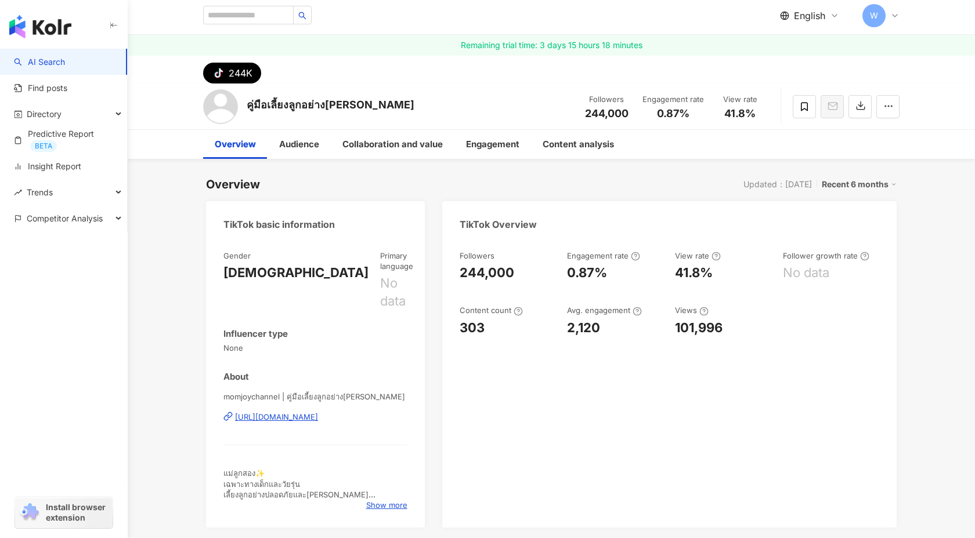
scroll to position [45, 0]
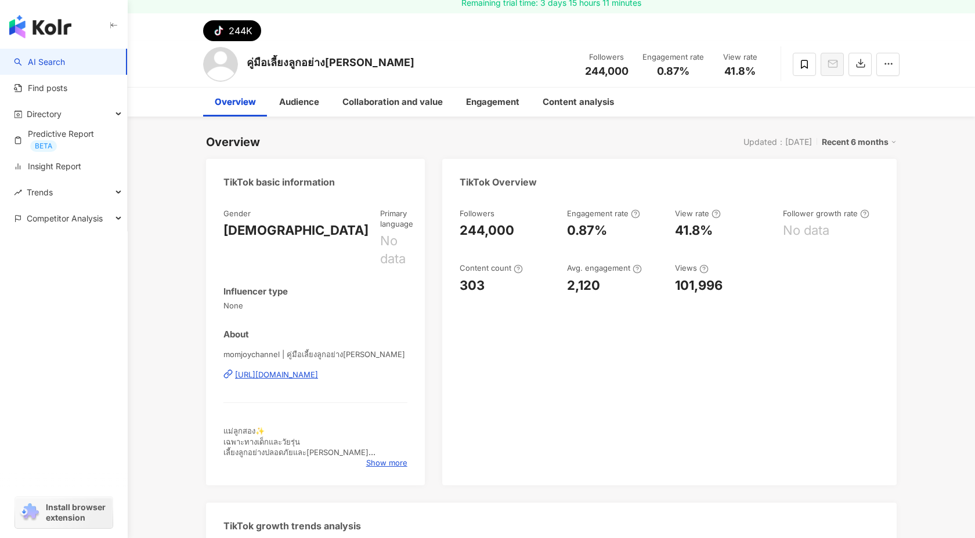
click at [451, 307] on div "Followers 244,000 Engagement rate 0.87% View rate 41.8% Follower growth rate No…" at bounding box center [669, 341] width 454 height 289
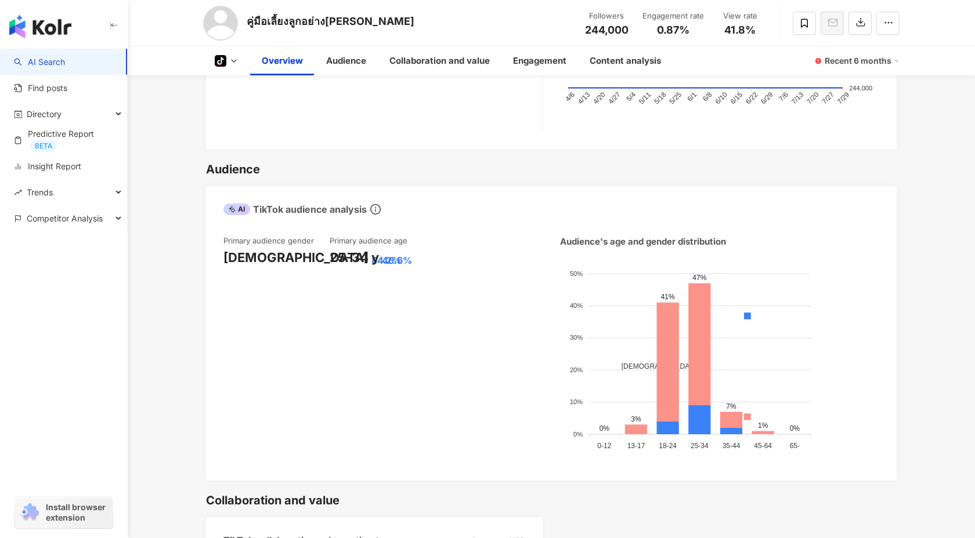
scroll to position [676, 0]
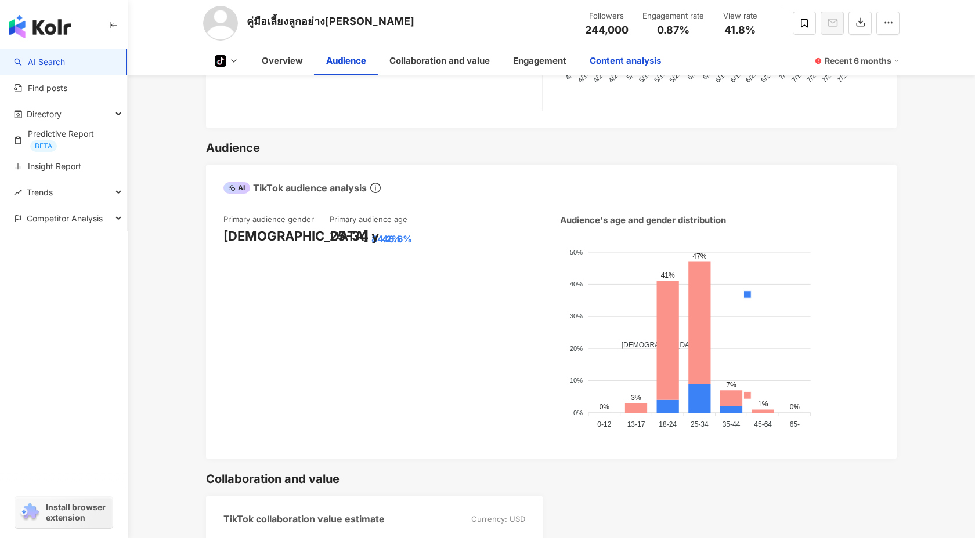
click at [617, 67] on div "Content analysis" at bounding box center [625, 61] width 71 height 14
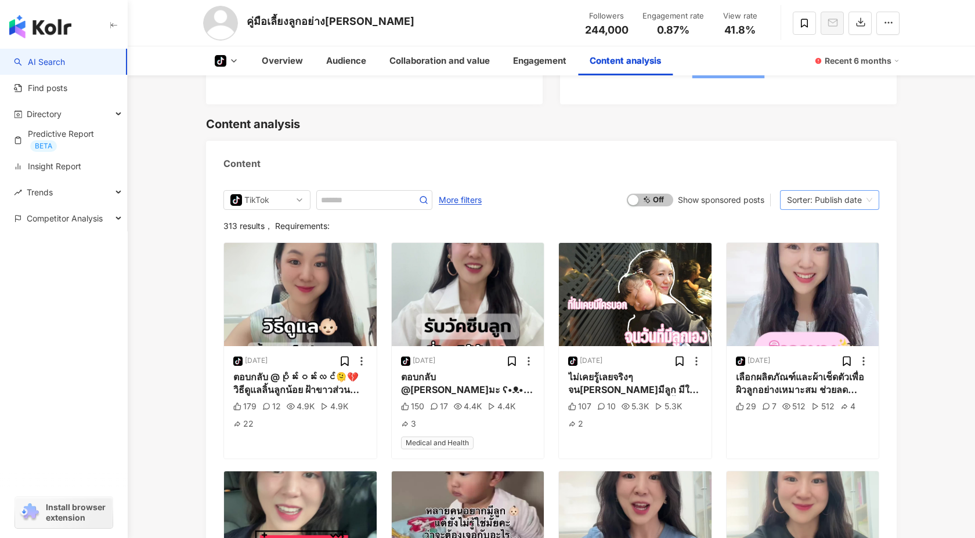
click at [818, 191] on div "Sorter: Publish date" at bounding box center [824, 200] width 75 height 19
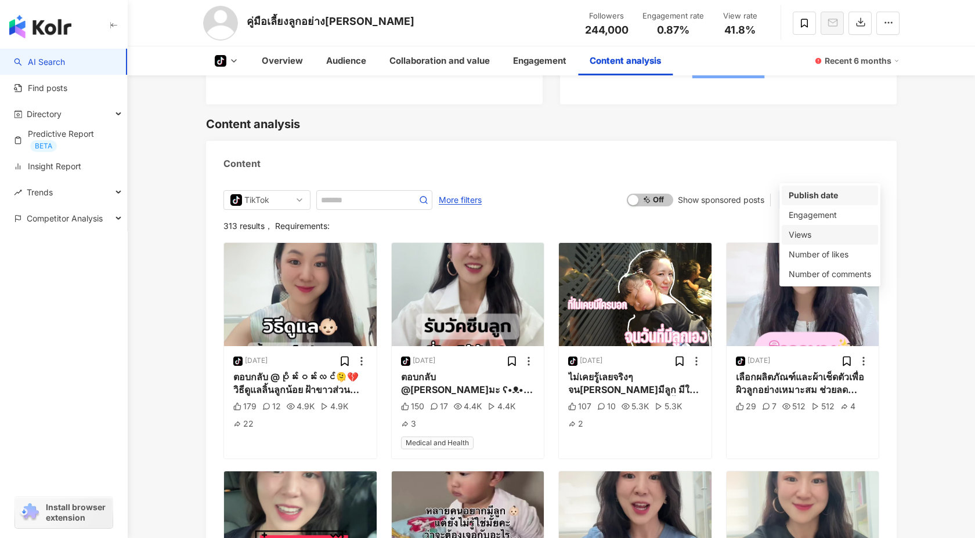
click at [816, 233] on div "Views" at bounding box center [830, 235] width 82 height 13
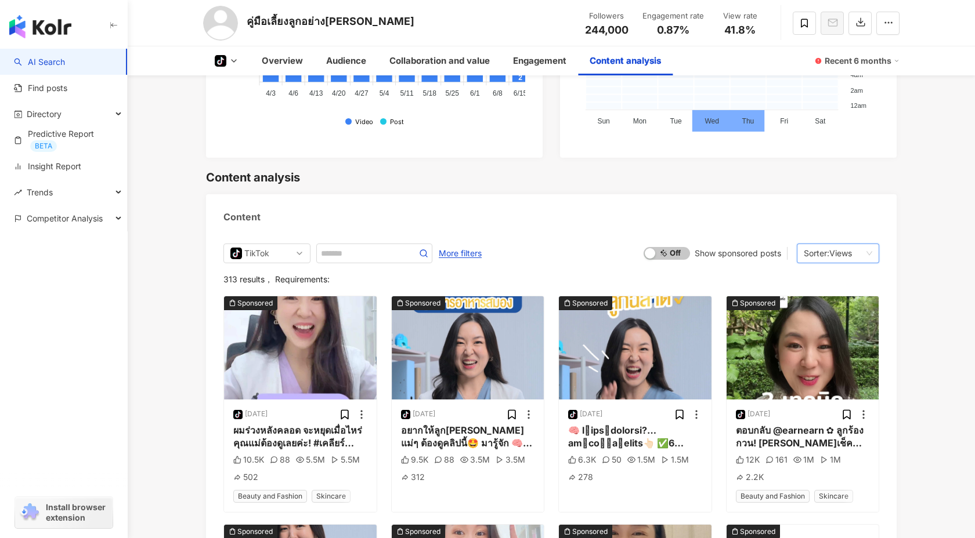
scroll to position [2243, 0]
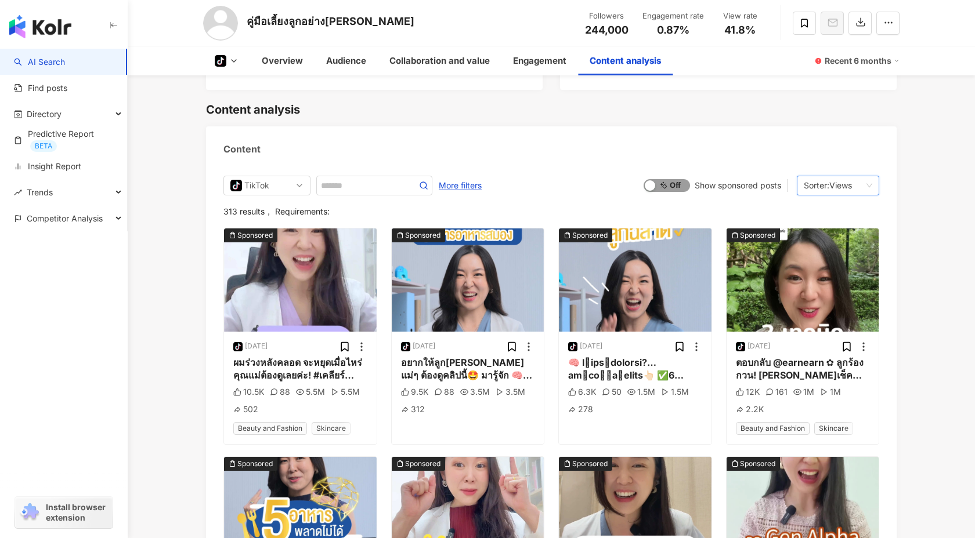
click at [676, 179] on span "On Off" at bounding box center [666, 185] width 46 height 13
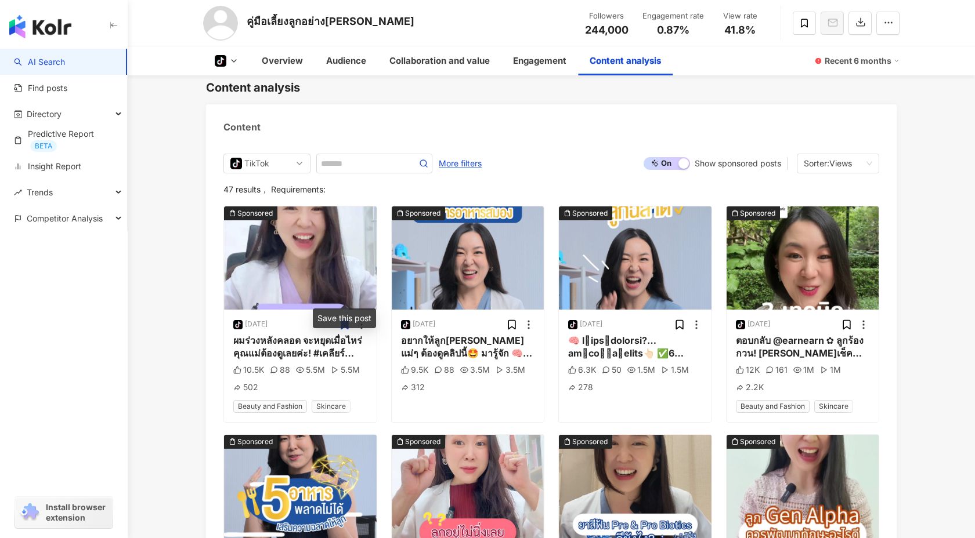
scroll to position [2232, 0]
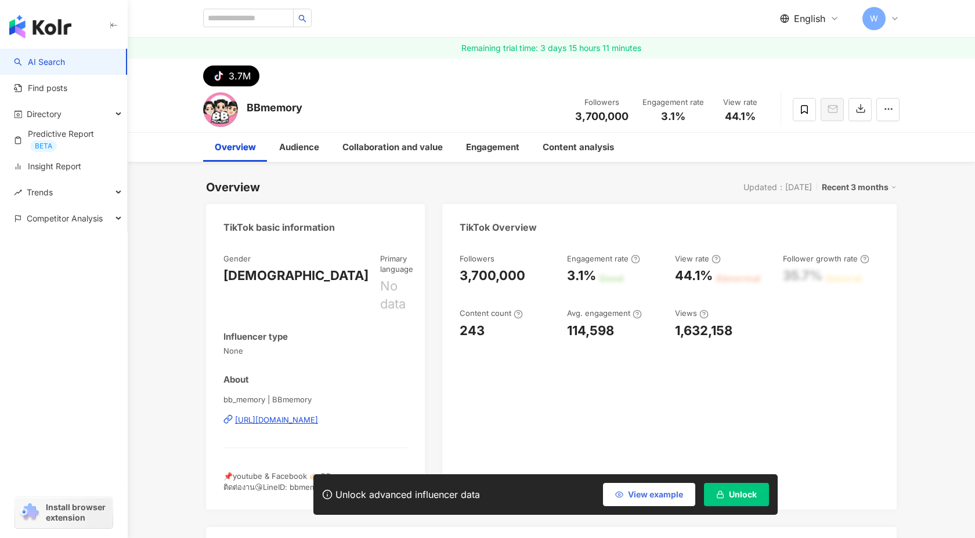
click at [677, 488] on button "View example" at bounding box center [649, 494] width 92 height 23
click at [732, 493] on span "Unlock" at bounding box center [743, 494] width 28 height 9
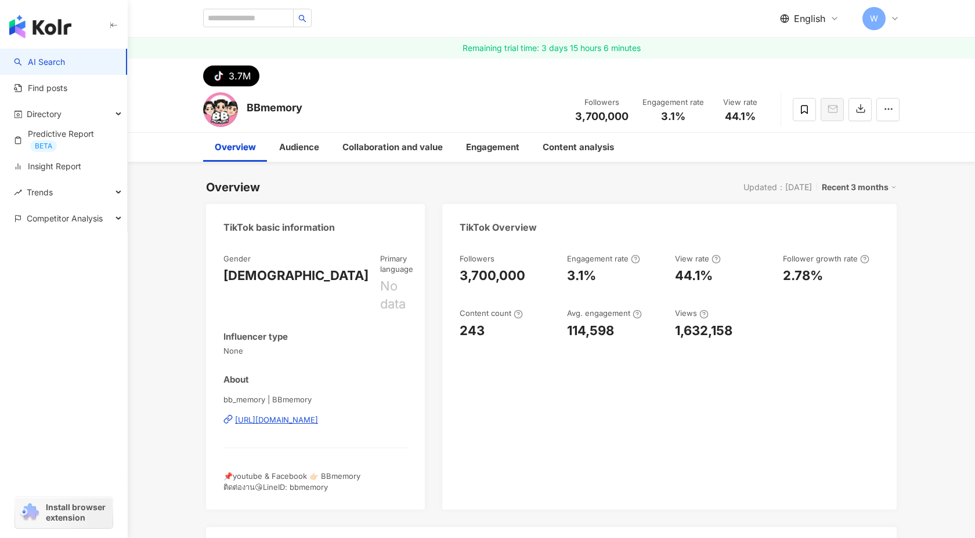
click at [863, 187] on div "Recent 3 months" at bounding box center [859, 187] width 75 height 15
click at [849, 241] on link "Recent 6 months" at bounding box center [863, 234] width 64 height 13
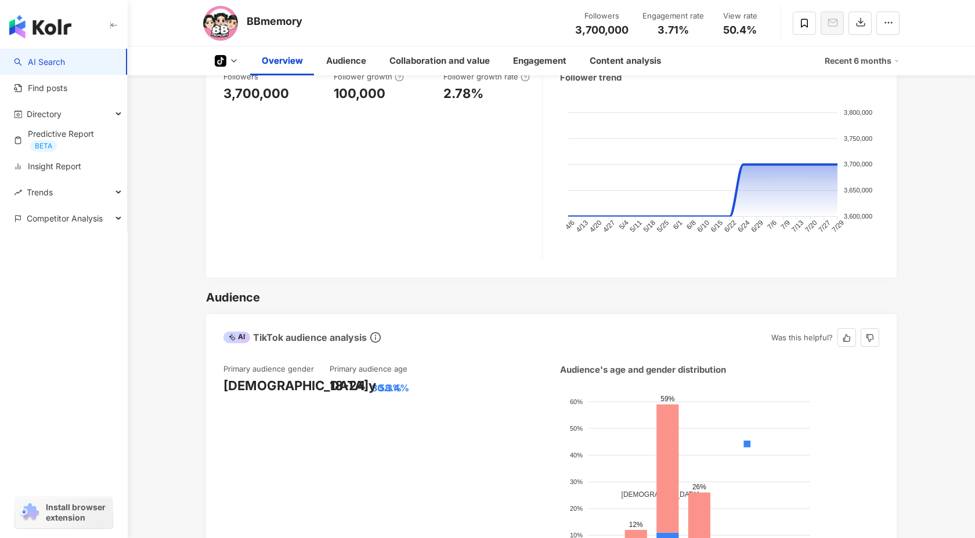
click at [436, 364] on div "Primary audience gender Female 80.3% Primary audience age 18-24 y 58.4%" at bounding box center [382, 478] width 319 height 228
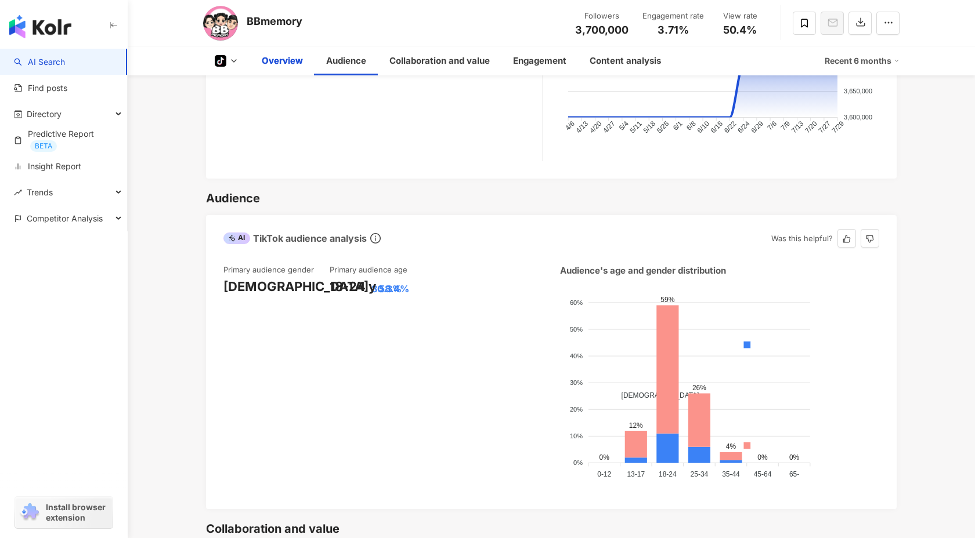
scroll to position [600, 0]
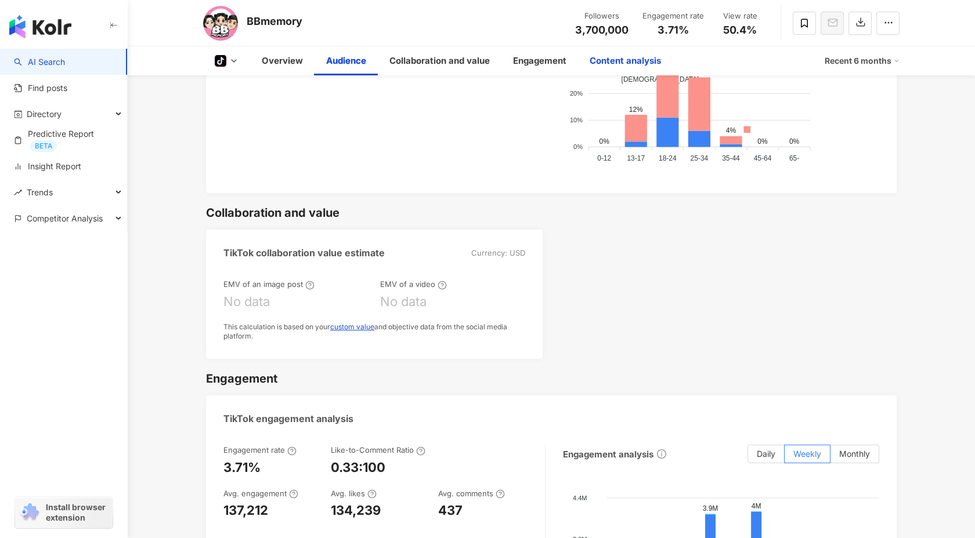
click at [638, 54] on div "Content analysis" at bounding box center [625, 61] width 71 height 14
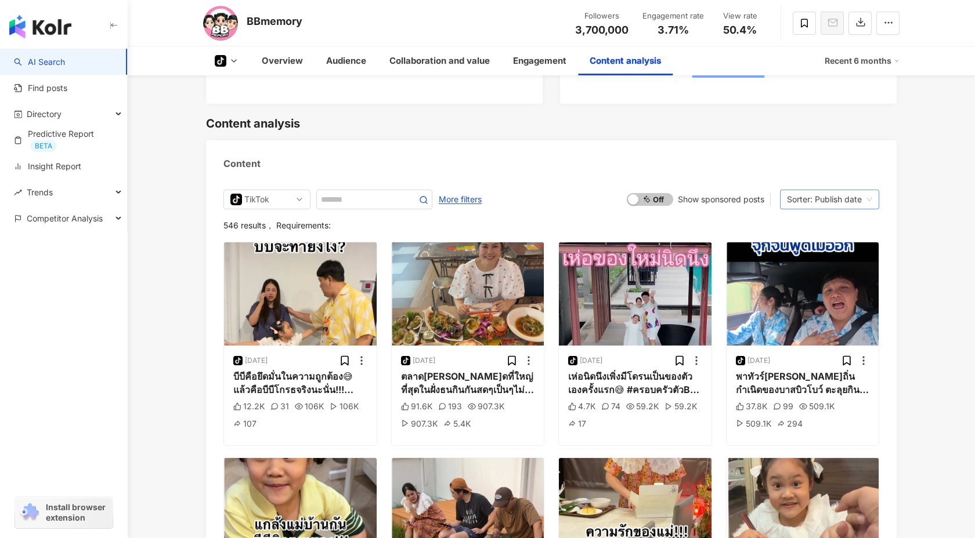
click at [842, 190] on div "Sorter: Publish date" at bounding box center [824, 199] width 75 height 19
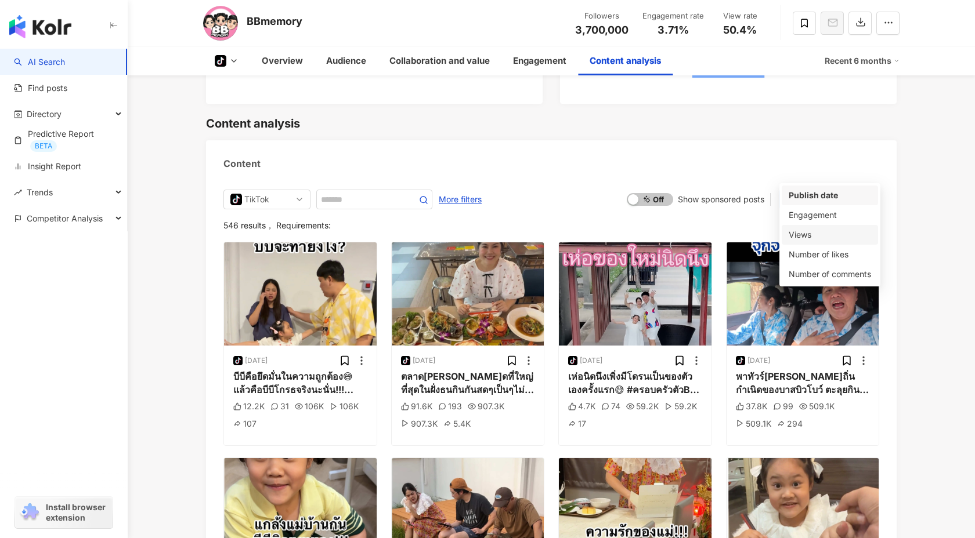
click at [805, 232] on div "Views" at bounding box center [830, 235] width 82 height 13
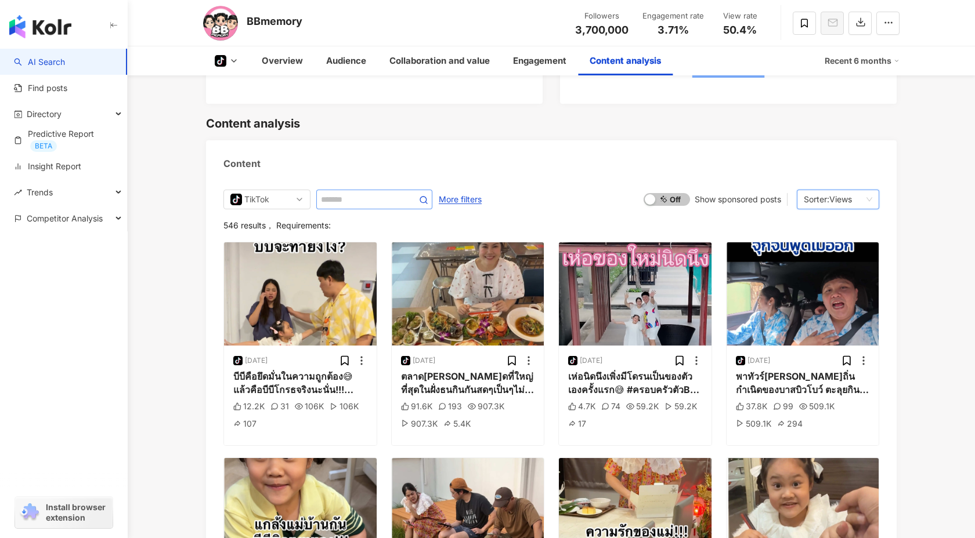
scroll to position [2244, 0]
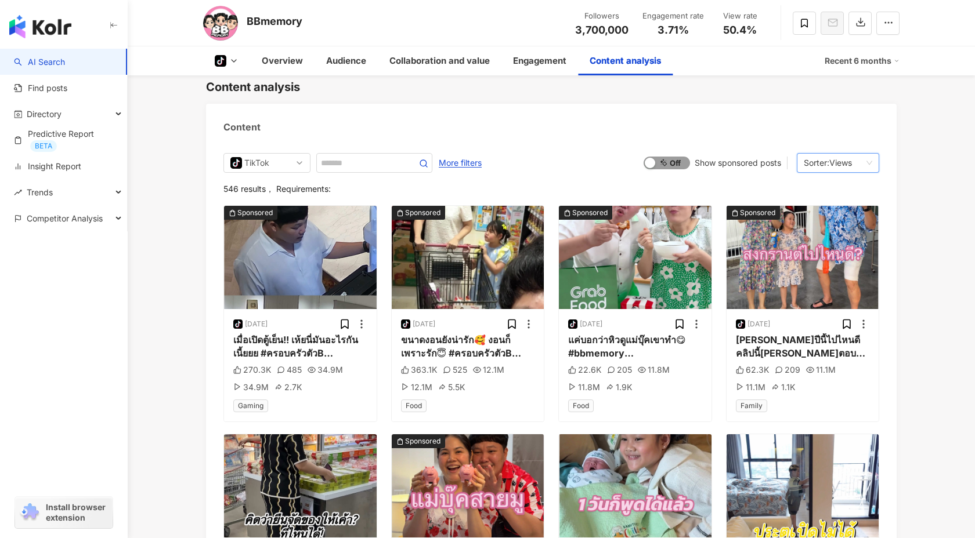
click at [665, 157] on span "On Off" at bounding box center [666, 163] width 46 height 13
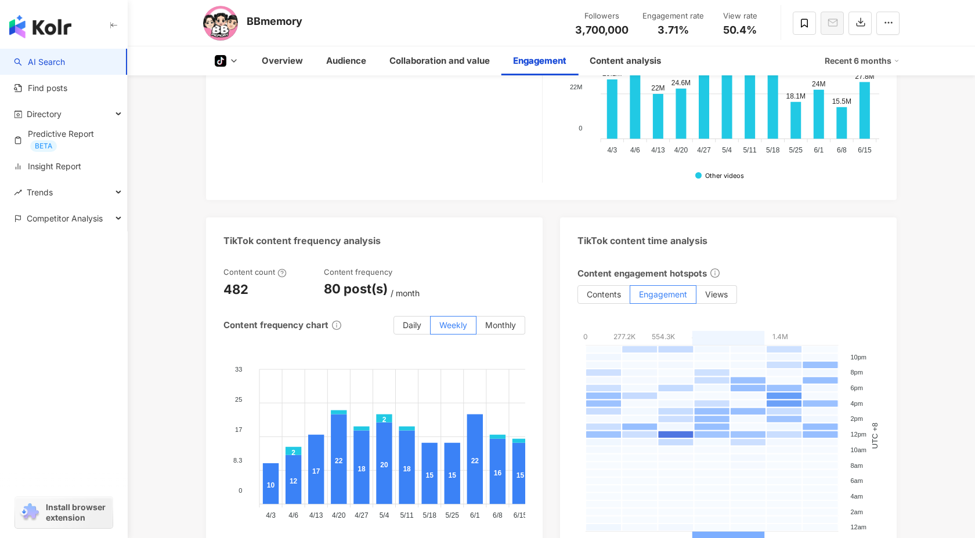
scroll to position [1824, 0]
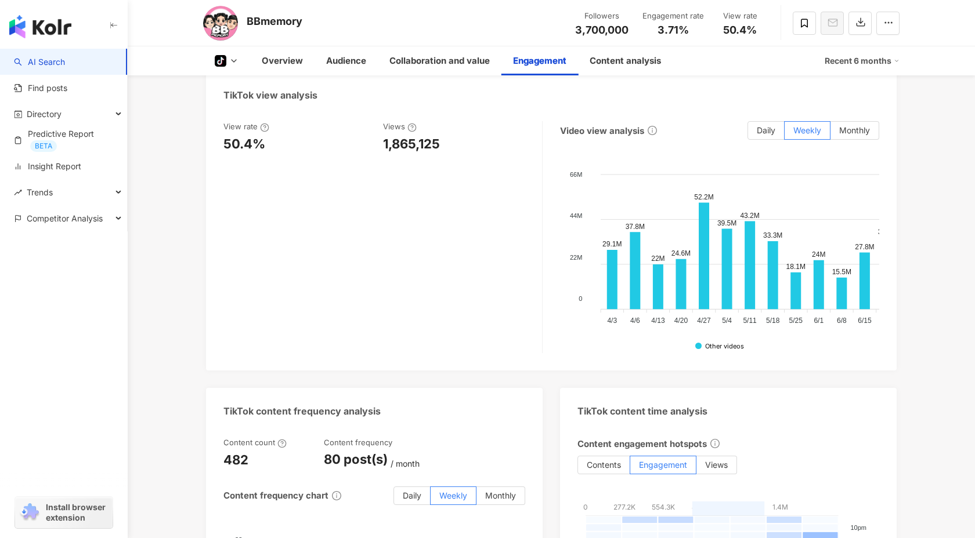
scroll to position [1214, 0]
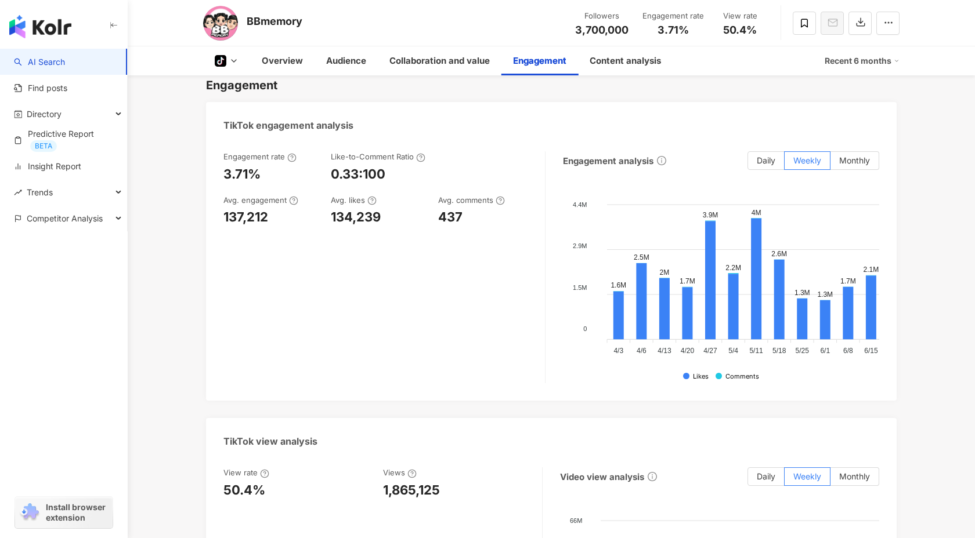
click at [65, 60] on link "AI Search" at bounding box center [39, 62] width 51 height 12
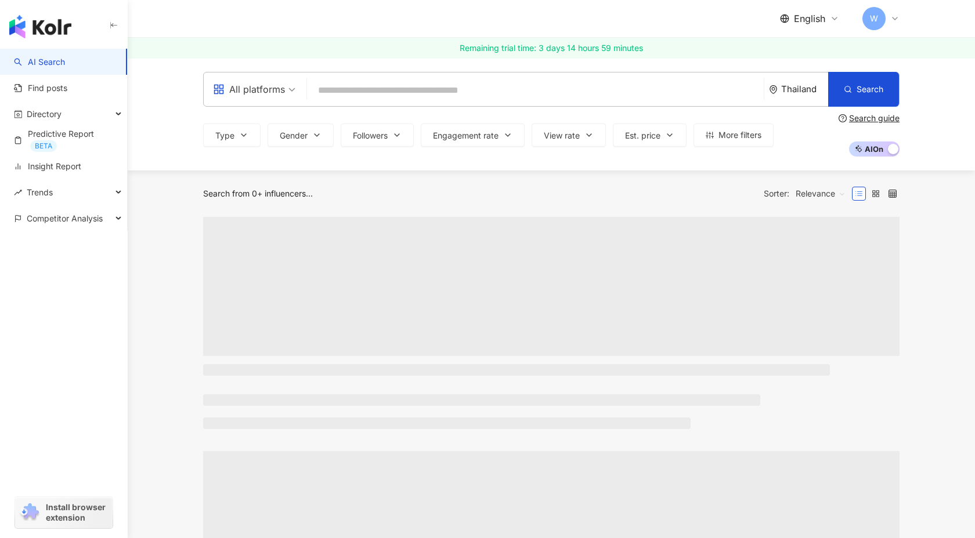
click at [362, 86] on input "search" at bounding box center [535, 90] width 447 height 22
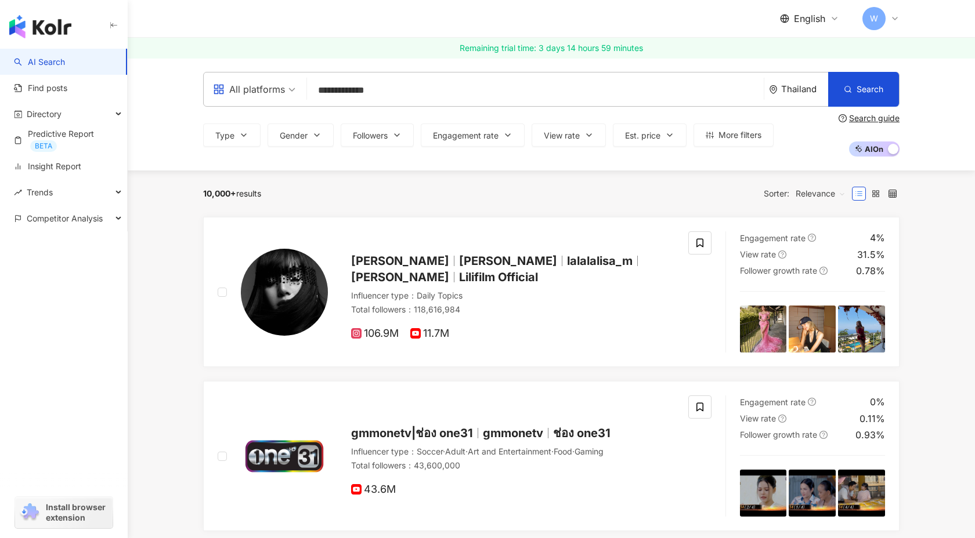
type input "**********"
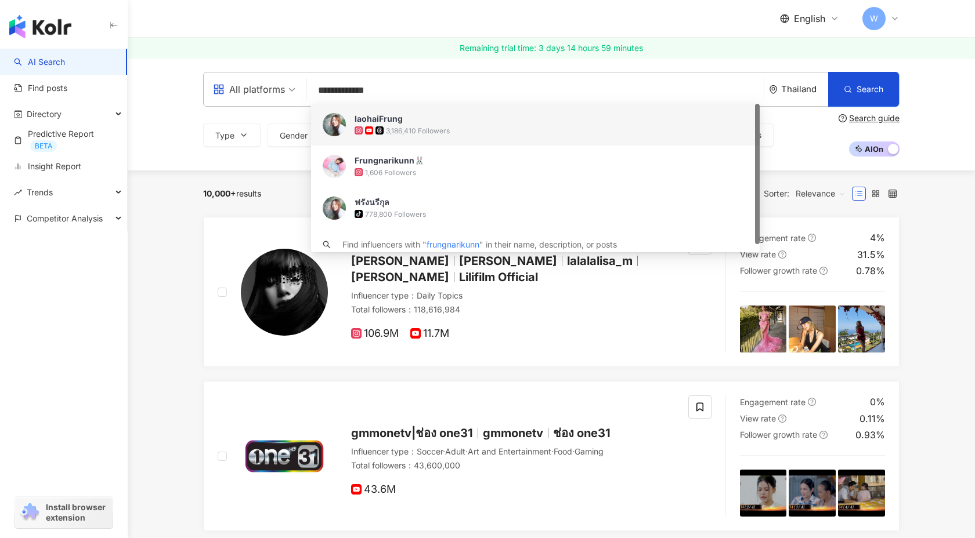
click at [581, 125] on div "3,186,410 Followers" at bounding box center [551, 131] width 393 height 12
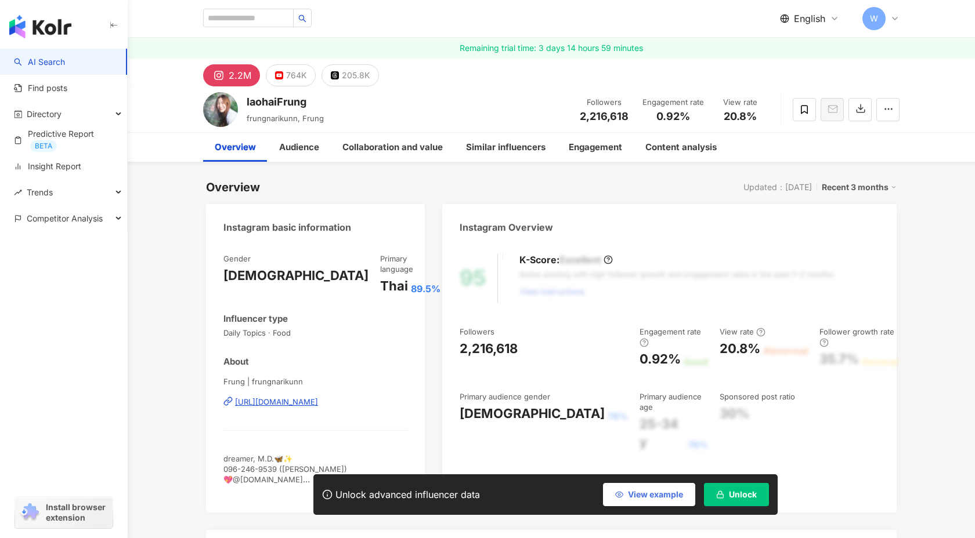
click at [660, 496] on span "View example" at bounding box center [655, 494] width 55 height 9
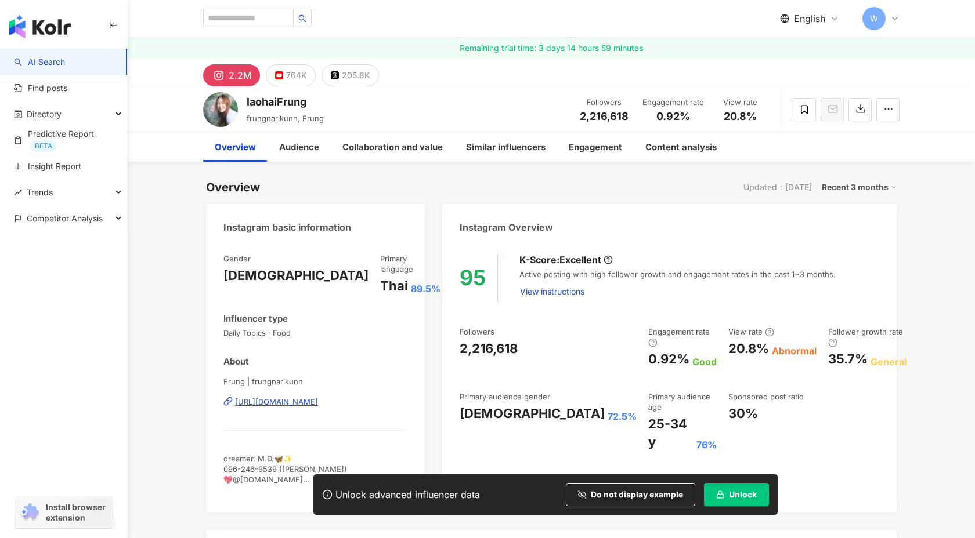
click at [735, 493] on span "Unlock" at bounding box center [743, 494] width 28 height 9
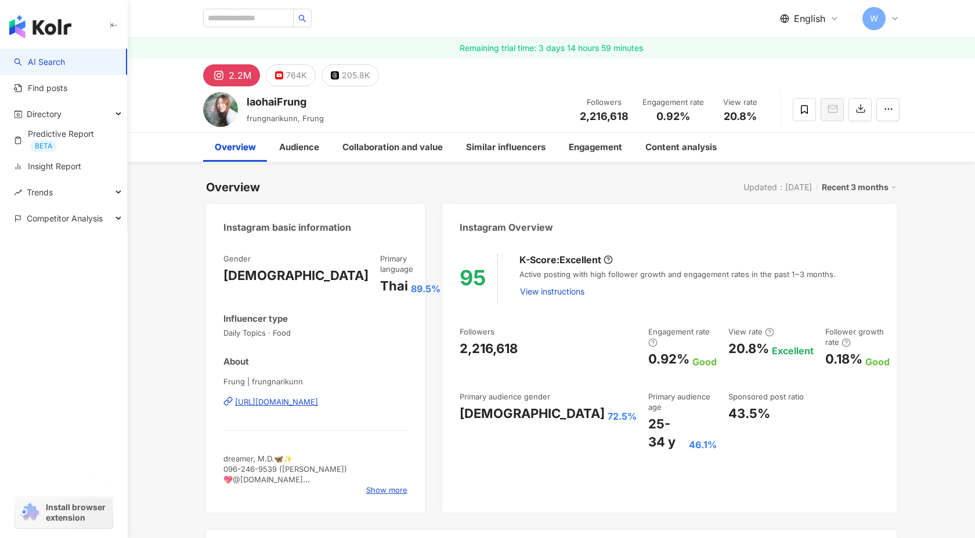
click at [849, 183] on div "Recent 3 months" at bounding box center [859, 187] width 75 height 15
click at [843, 230] on link "Recent 6 months" at bounding box center [863, 234] width 64 height 13
click at [851, 186] on div "Recent 6 months" at bounding box center [859, 187] width 75 height 15
click at [843, 214] on link "Recent 3 months" at bounding box center [863, 211] width 64 height 13
click at [823, 402] on div "Followers 2,216,618 Engagement rate 0.92% Good View rate 20.8% Excellent Follow…" at bounding box center [670, 389] width 420 height 125
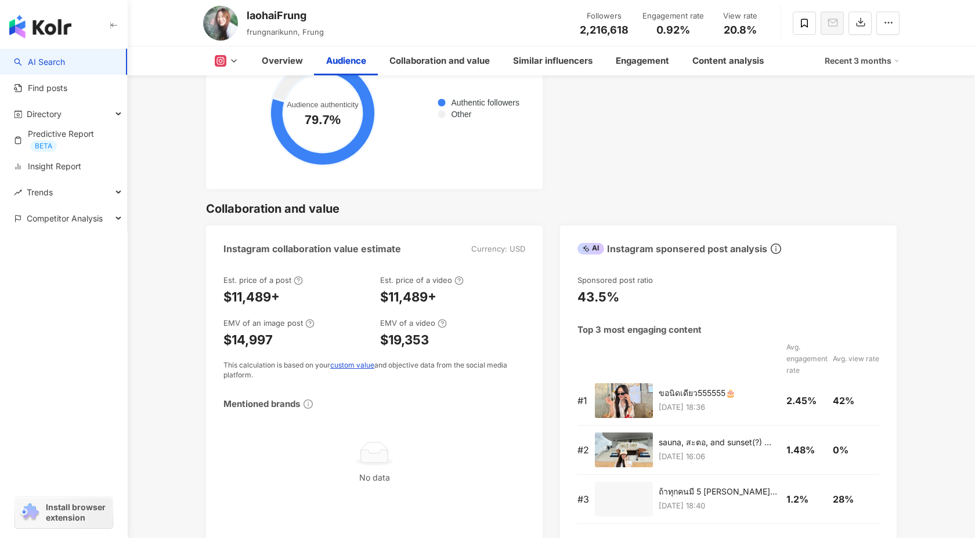
scroll to position [1825, 0]
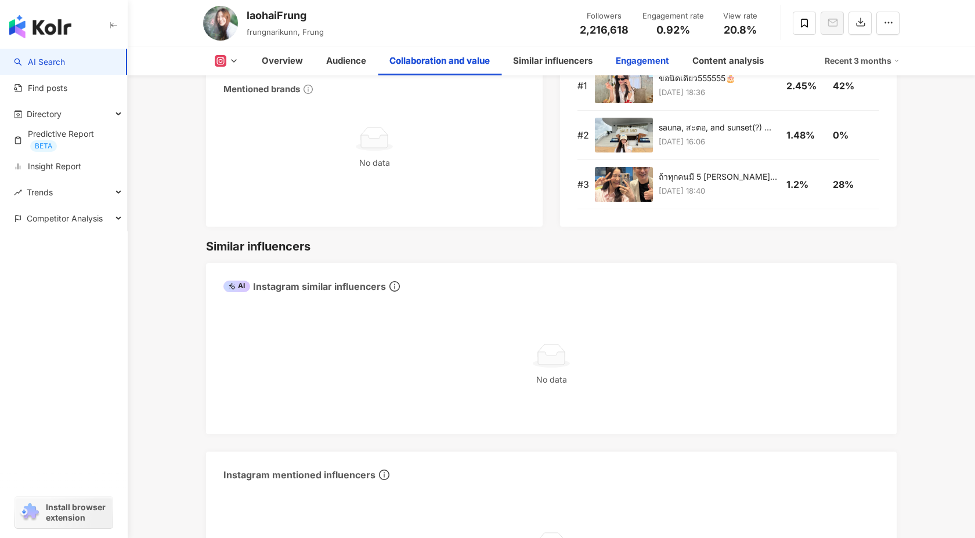
click at [610, 57] on div "Engagement" at bounding box center [642, 60] width 77 height 29
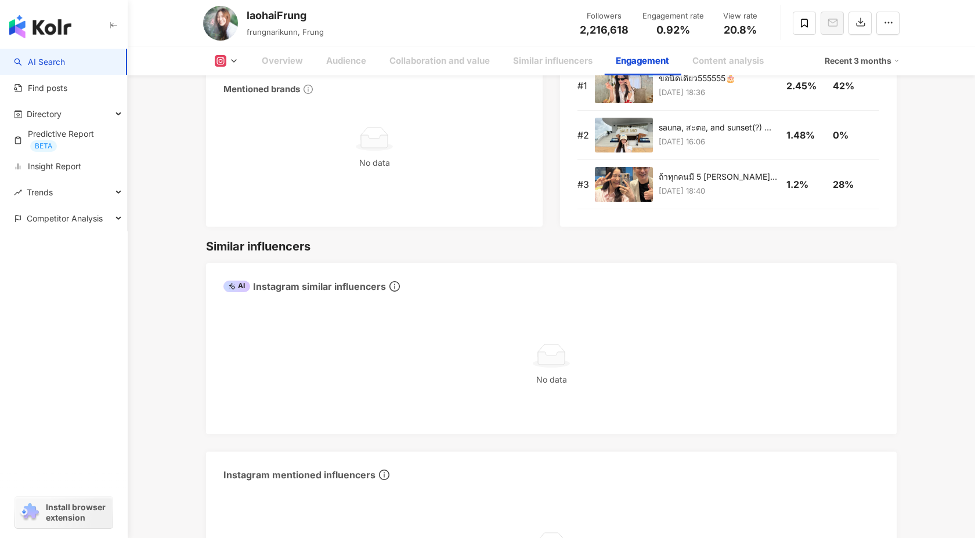
scroll to position [2362, 0]
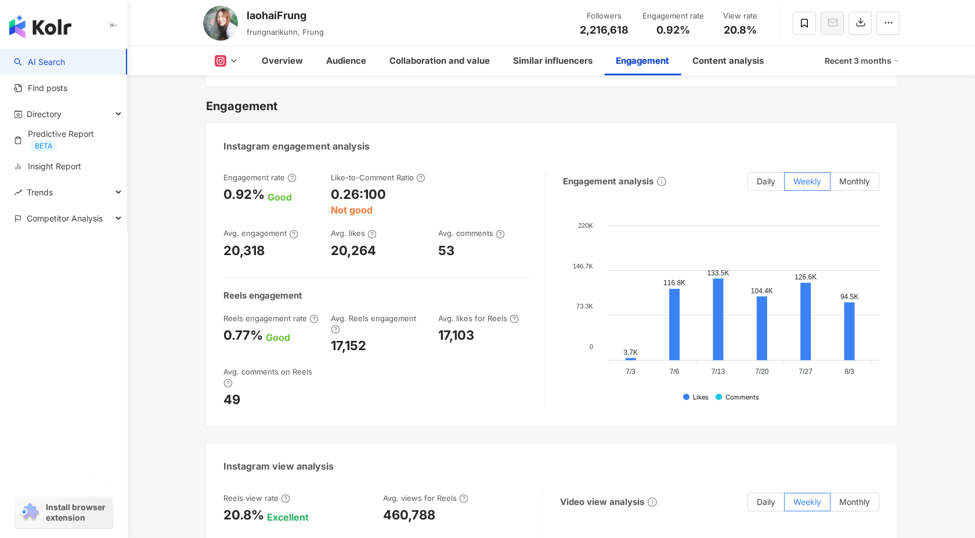
click at [847, 64] on div "Recent 3 months" at bounding box center [862, 61] width 75 height 19
click at [850, 104] on link "Recent 6 months" at bounding box center [866, 109] width 64 height 13
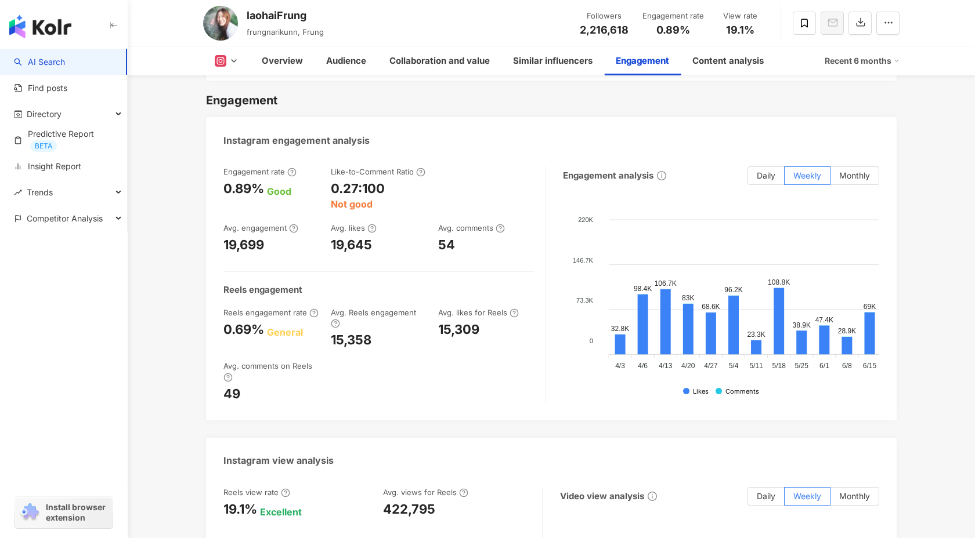
click at [848, 67] on div "Recent 6 months" at bounding box center [862, 61] width 75 height 19
click at [844, 86] on link "Recent 3 months" at bounding box center [866, 86] width 64 height 13
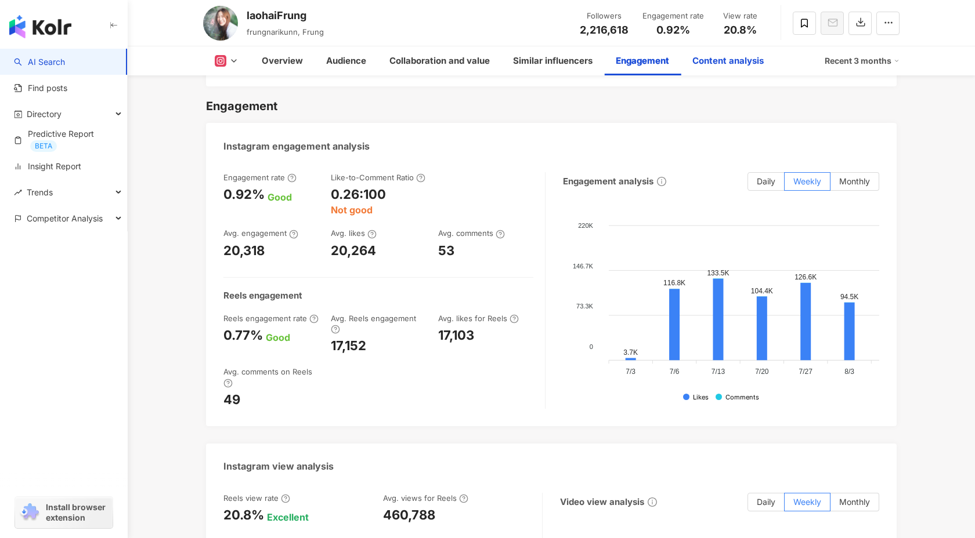
click at [731, 57] on div "Content analysis" at bounding box center [727, 61] width 71 height 14
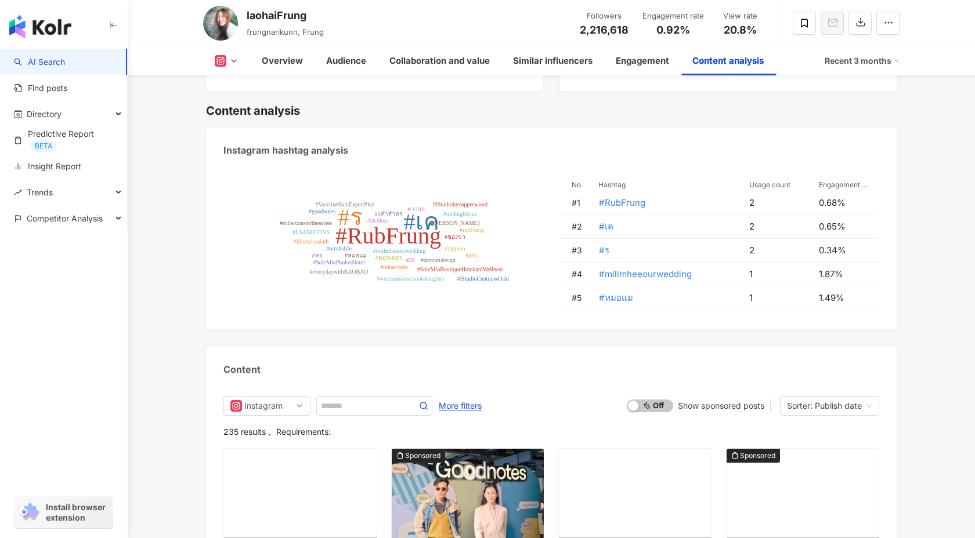
scroll to position [3704, 0]
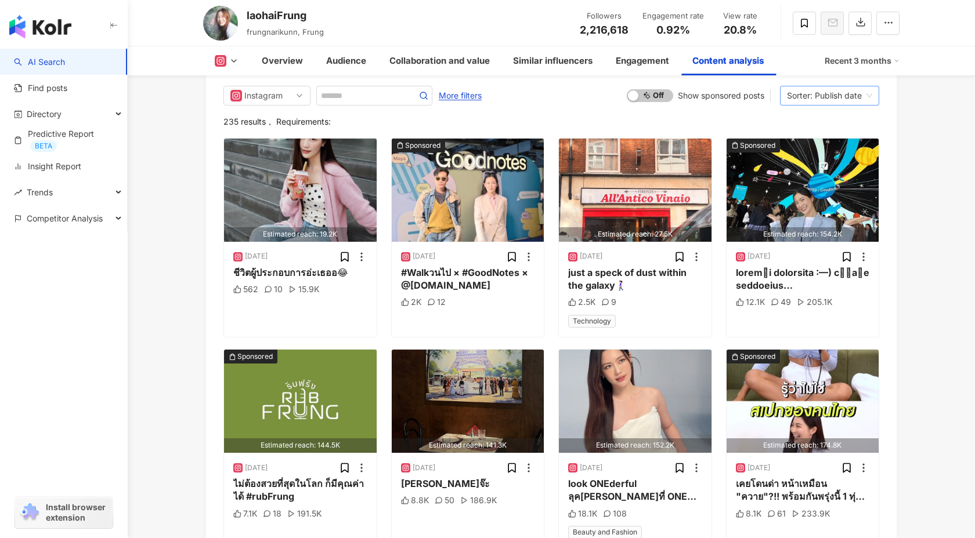
click at [819, 86] on div "Sorter: Publish date" at bounding box center [824, 95] width 75 height 19
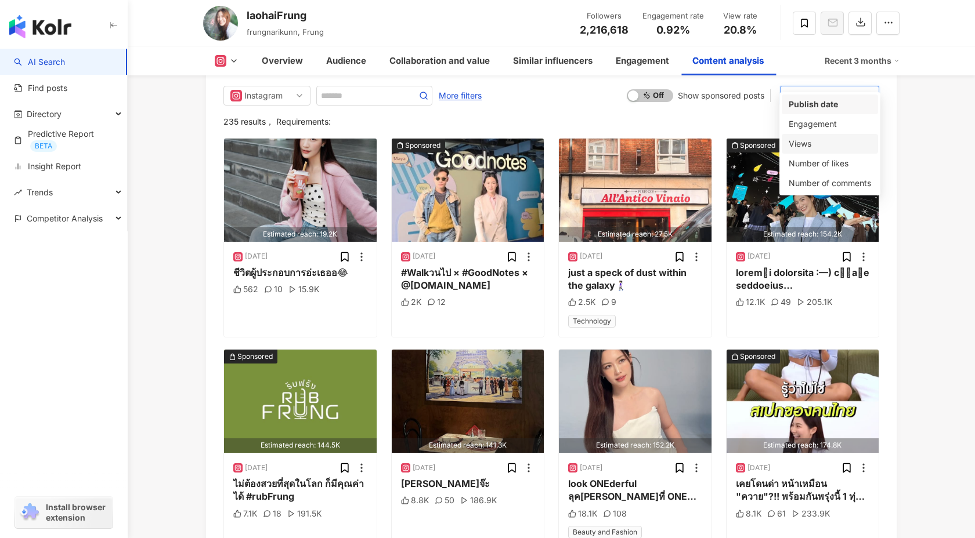
click at [805, 142] on div "Views" at bounding box center [830, 144] width 82 height 13
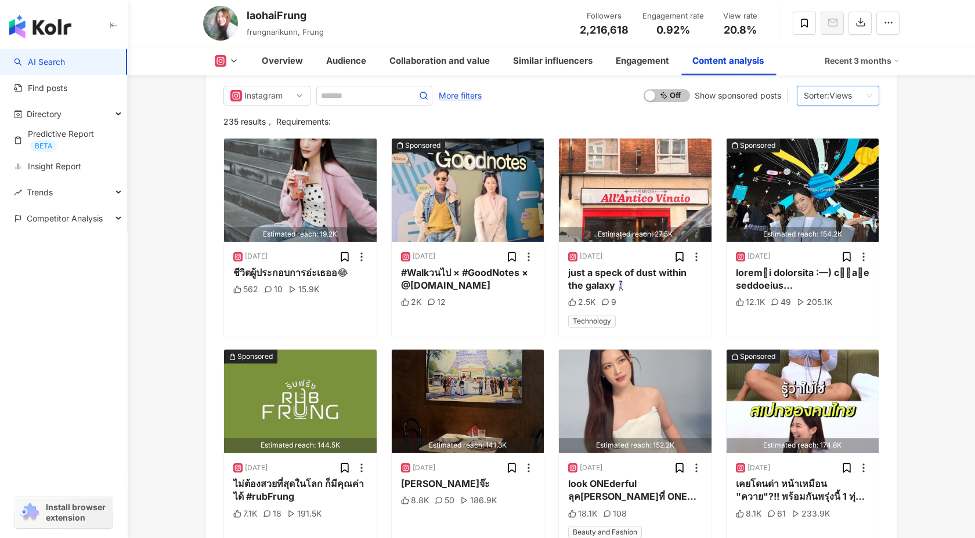
scroll to position [3600, 0]
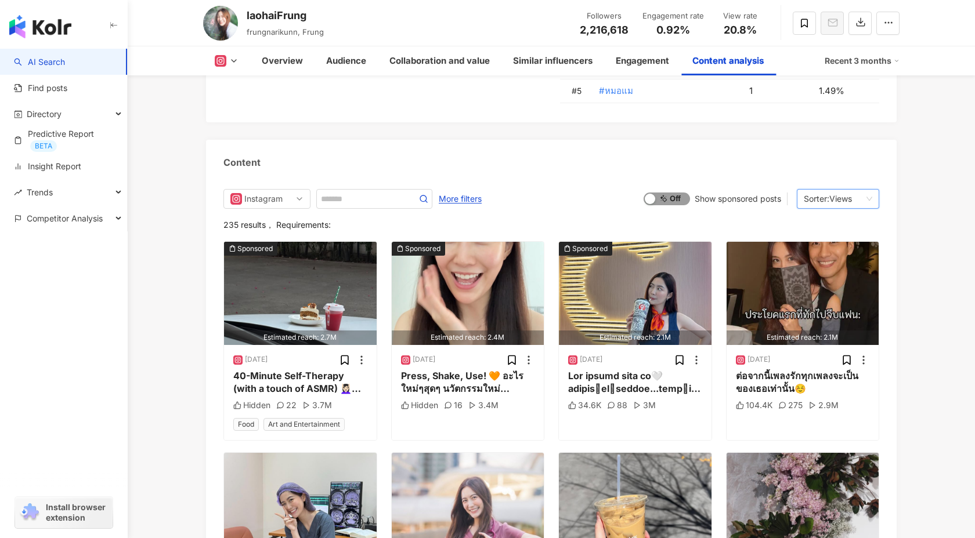
click at [677, 193] on span "On Off" at bounding box center [666, 199] width 46 height 13
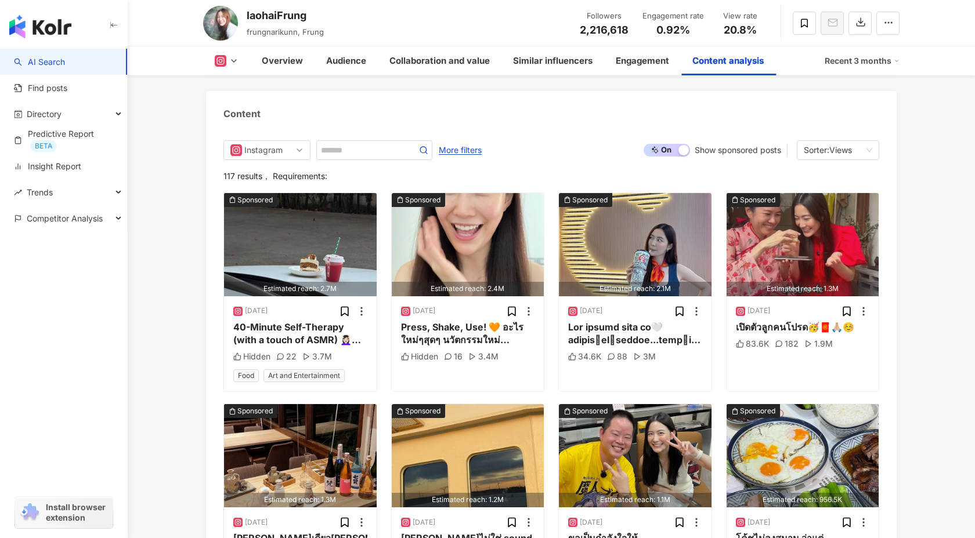
drag, startPoint x: 317, startPoint y: 13, endPoint x: 247, endPoint y: 19, distance: 70.4
click at [247, 19] on div "laohaiFrung" at bounding box center [285, 15] width 77 height 15
copy div "laohaiFrung"
